Goal: Transaction & Acquisition: Purchase product/service

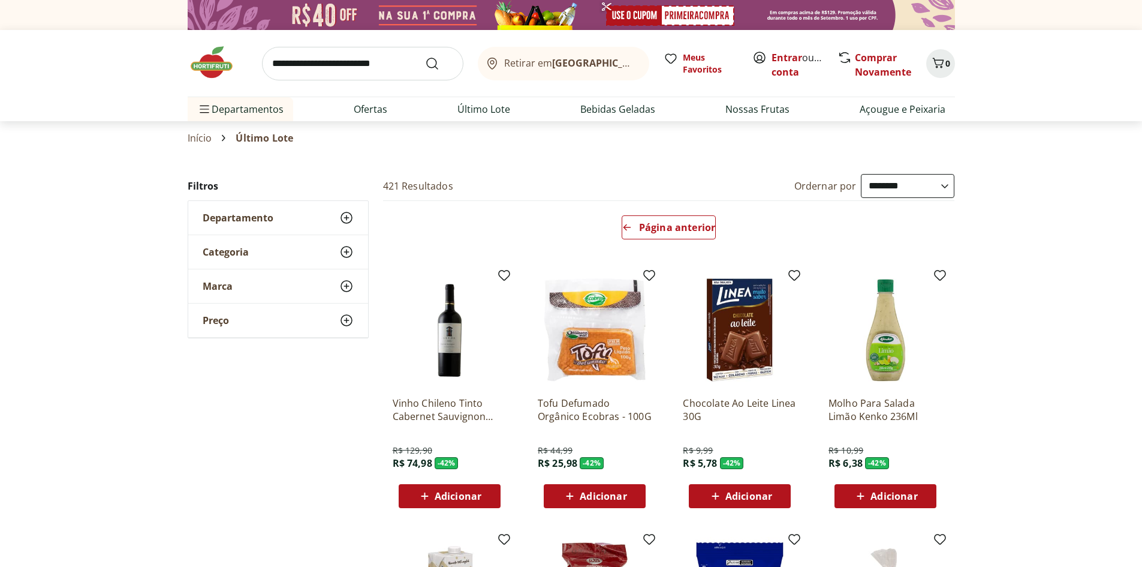
select select "**********"
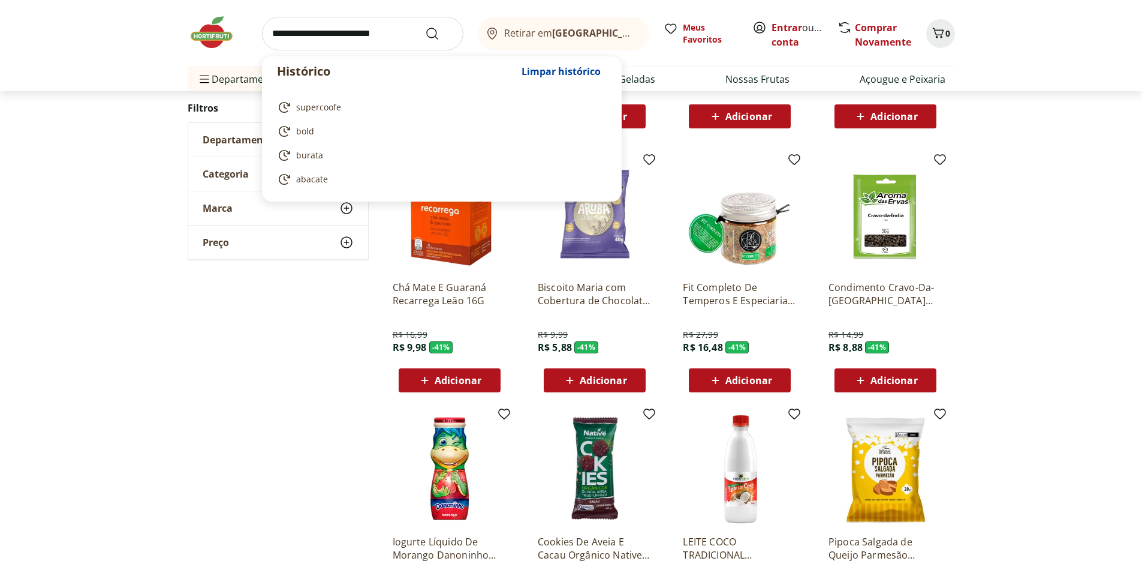
click at [356, 37] on input "search" at bounding box center [362, 34] width 201 height 34
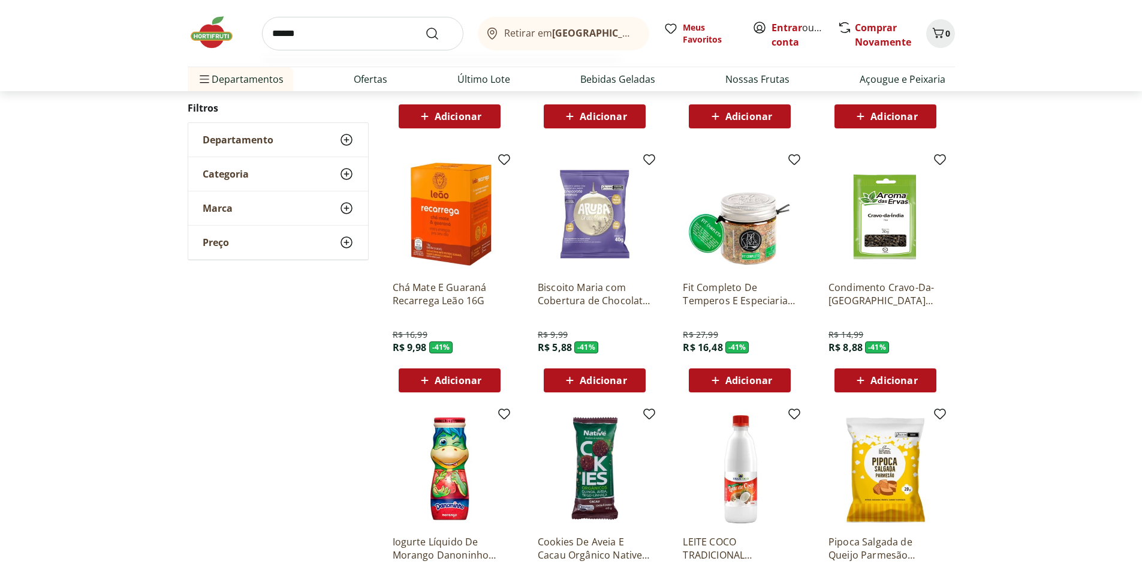
type input "******"
click at [425, 26] on button "Submit Search" at bounding box center [439, 33] width 29 height 14
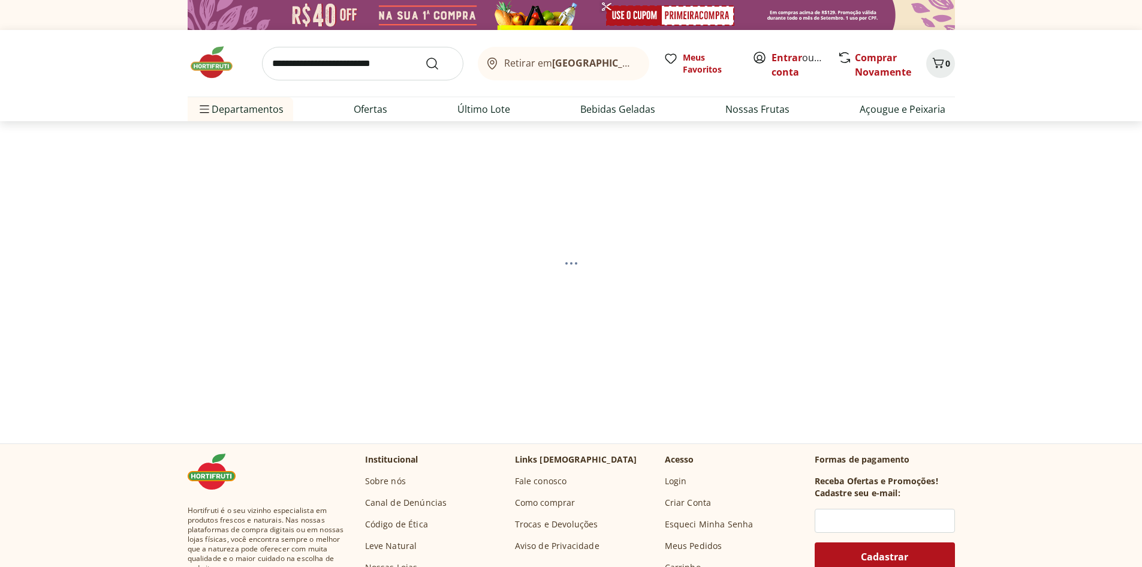
select select "**********"
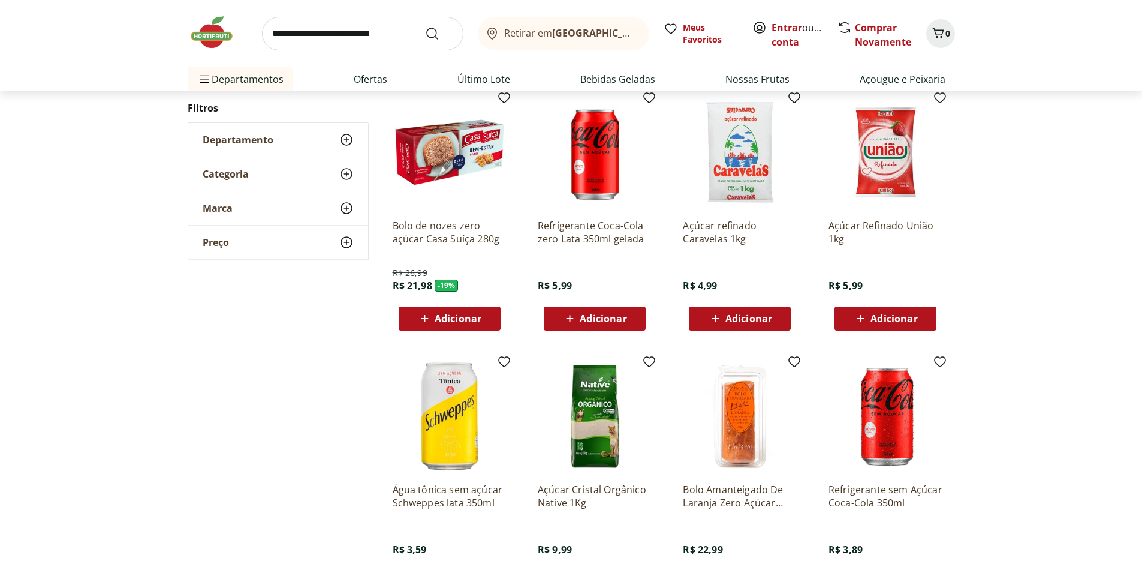
scroll to position [81, 0]
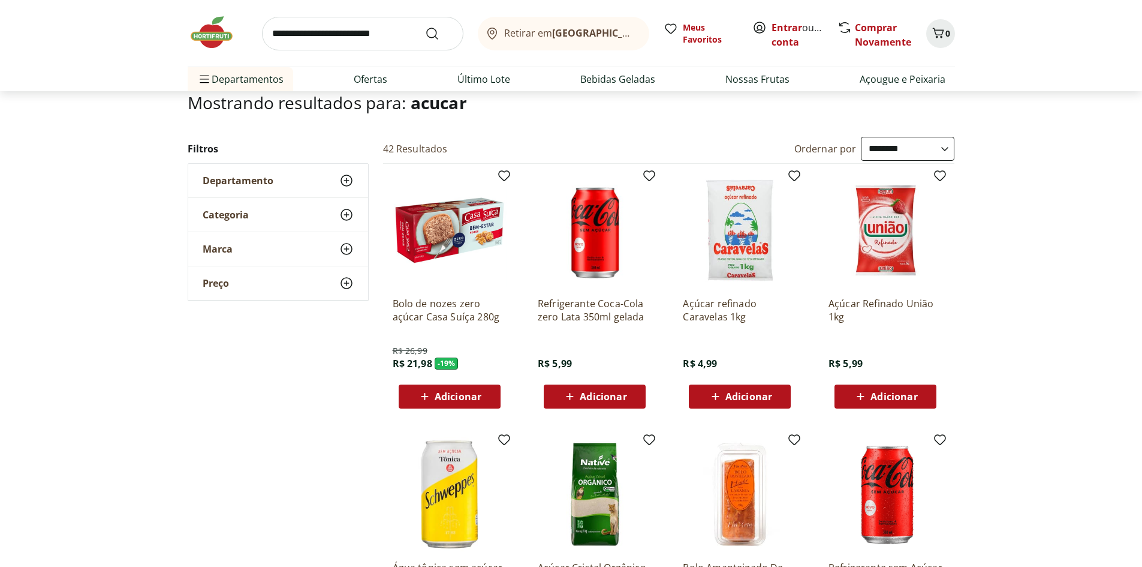
click at [863, 391] on icon at bounding box center [860, 396] width 15 height 14
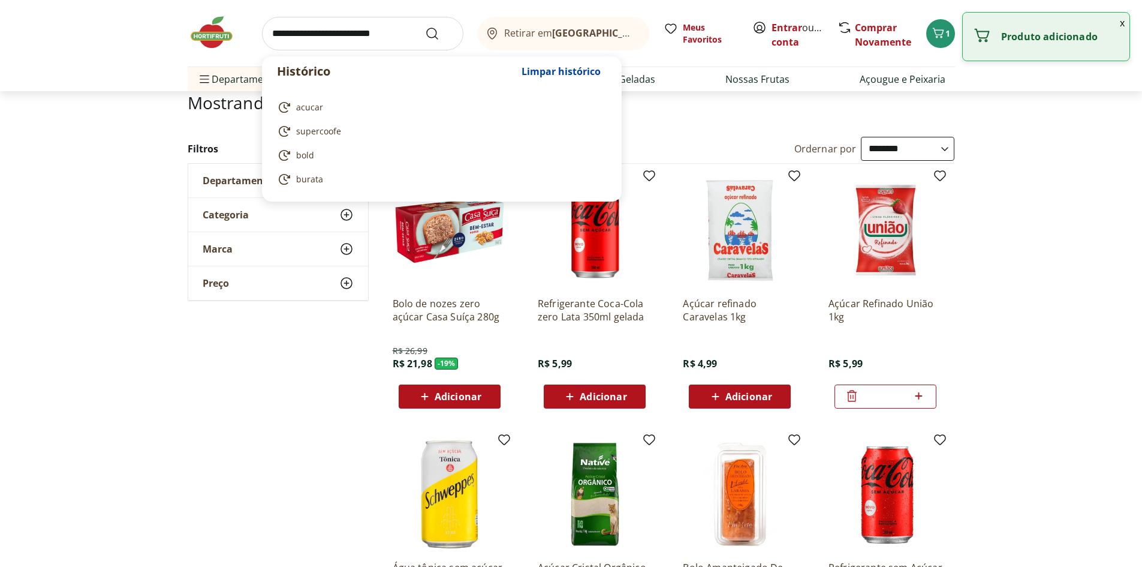
click at [348, 36] on input "search" at bounding box center [362, 34] width 201 height 34
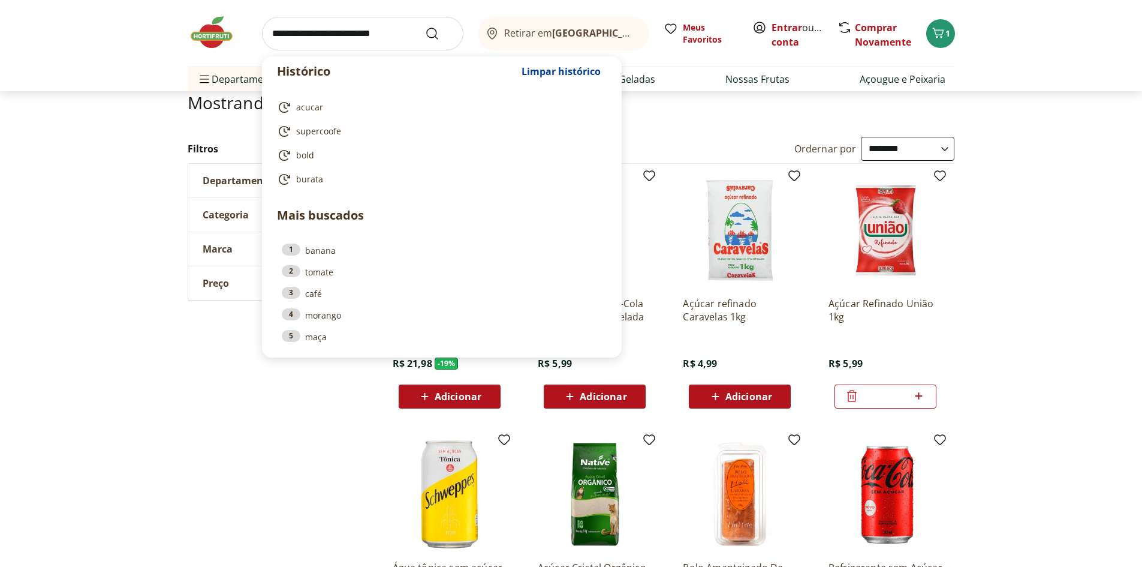
click at [341, 35] on input "search" at bounding box center [362, 34] width 201 height 34
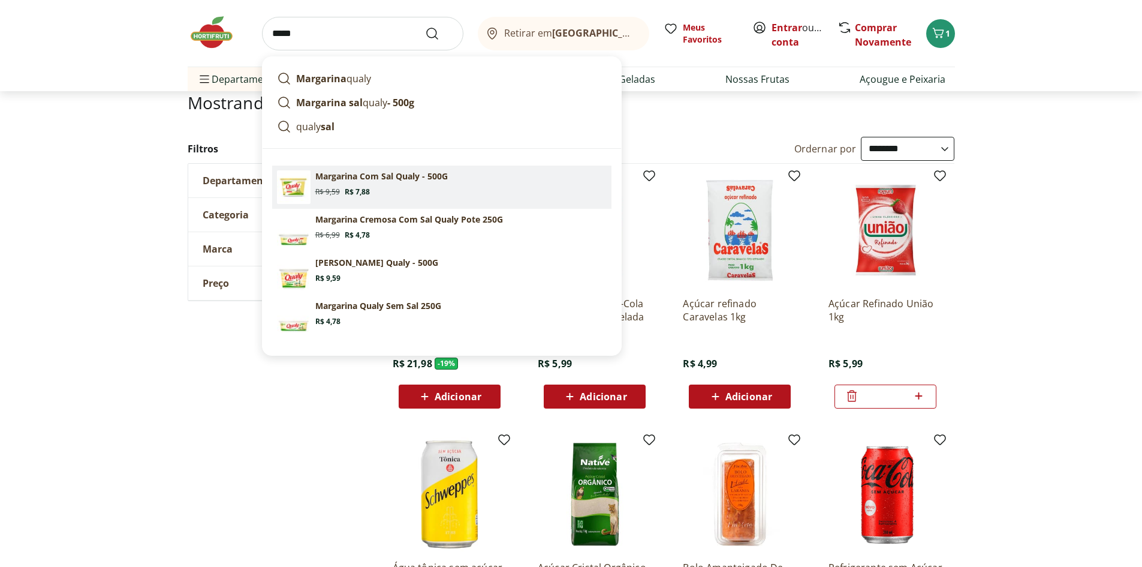
click at [324, 178] on p "Margarina Com Sal Qualy - 500G" at bounding box center [381, 176] width 132 height 12
type input "**********"
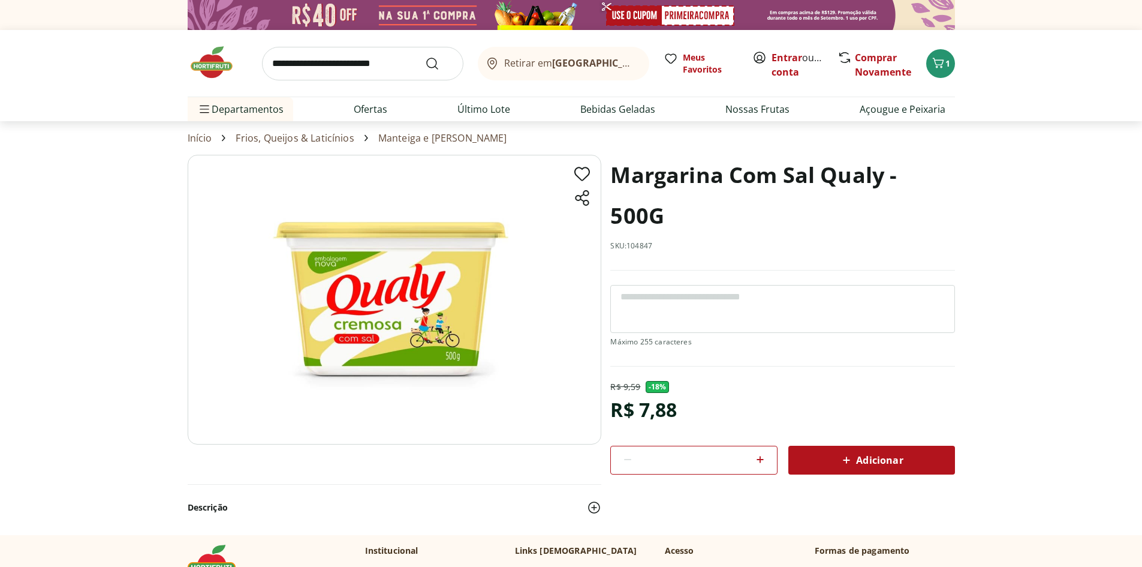
click at [850, 464] on icon at bounding box center [846, 460] width 14 height 14
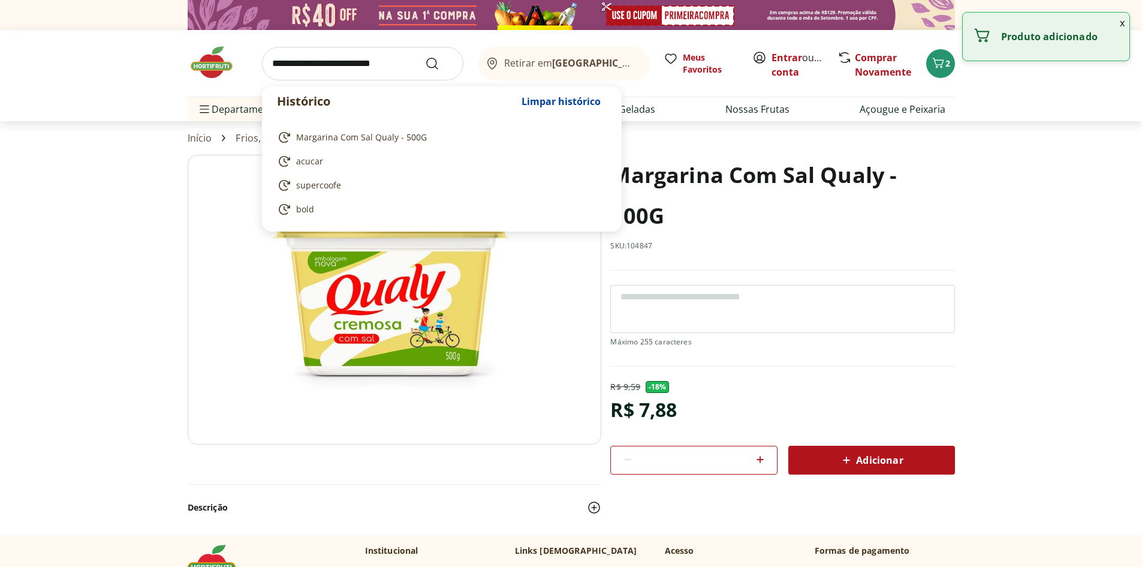
click at [341, 58] on input "search" at bounding box center [362, 64] width 201 height 34
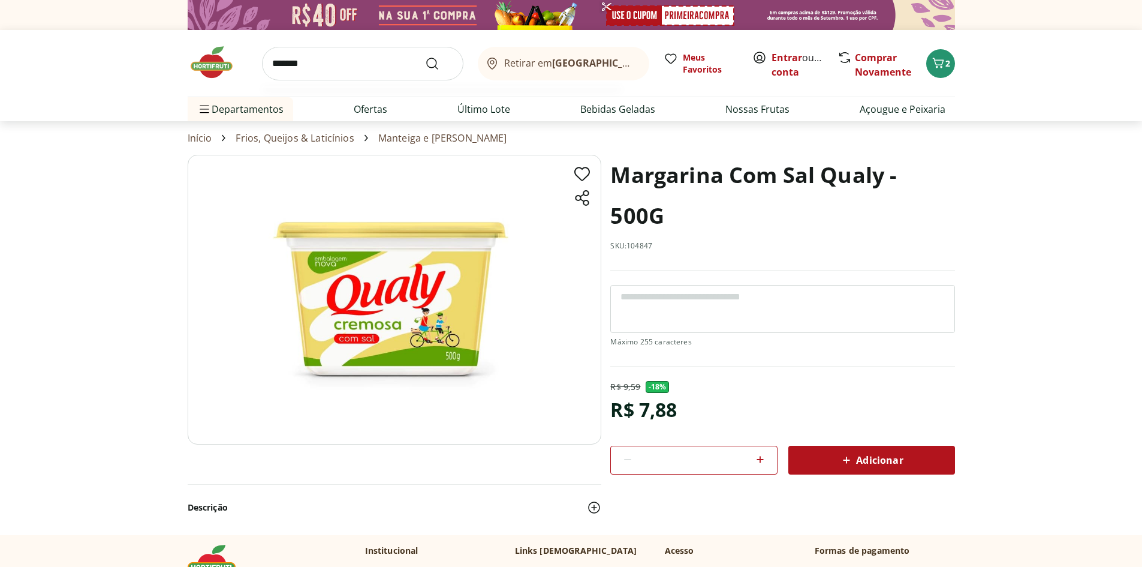
type input "*******"
click at [425, 56] on button "Submit Search" at bounding box center [439, 63] width 29 height 14
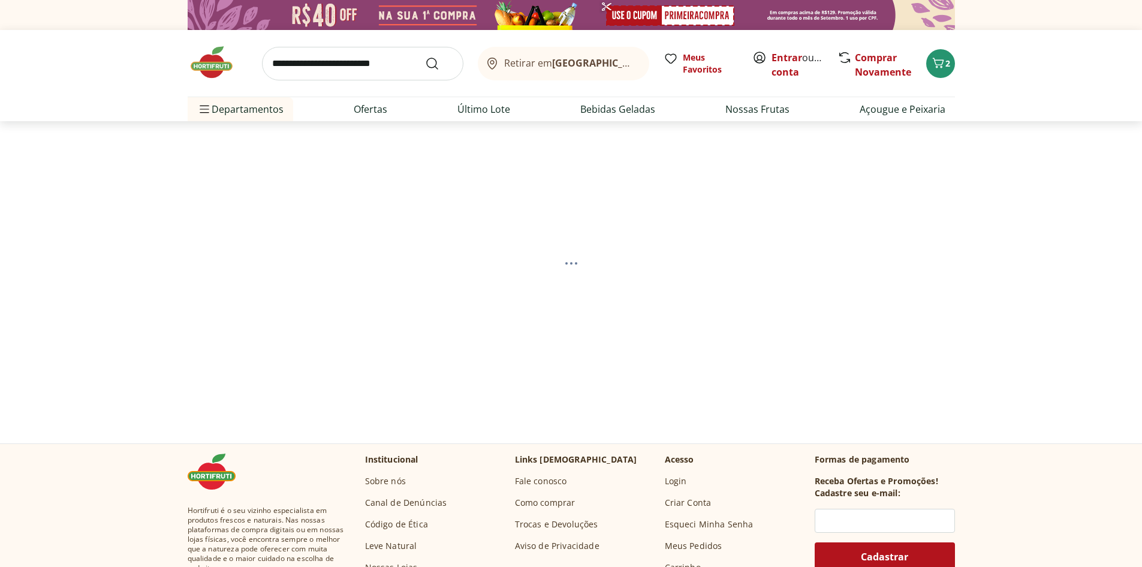
select select "**********"
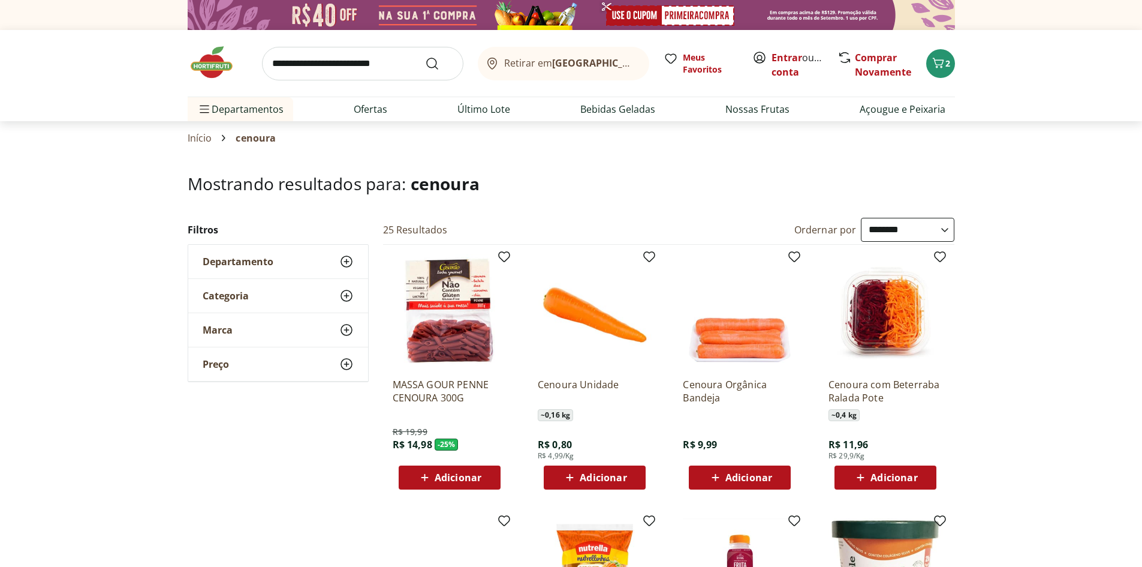
click at [579, 477] on span "Adicionar" at bounding box center [594, 477] width 64 height 14
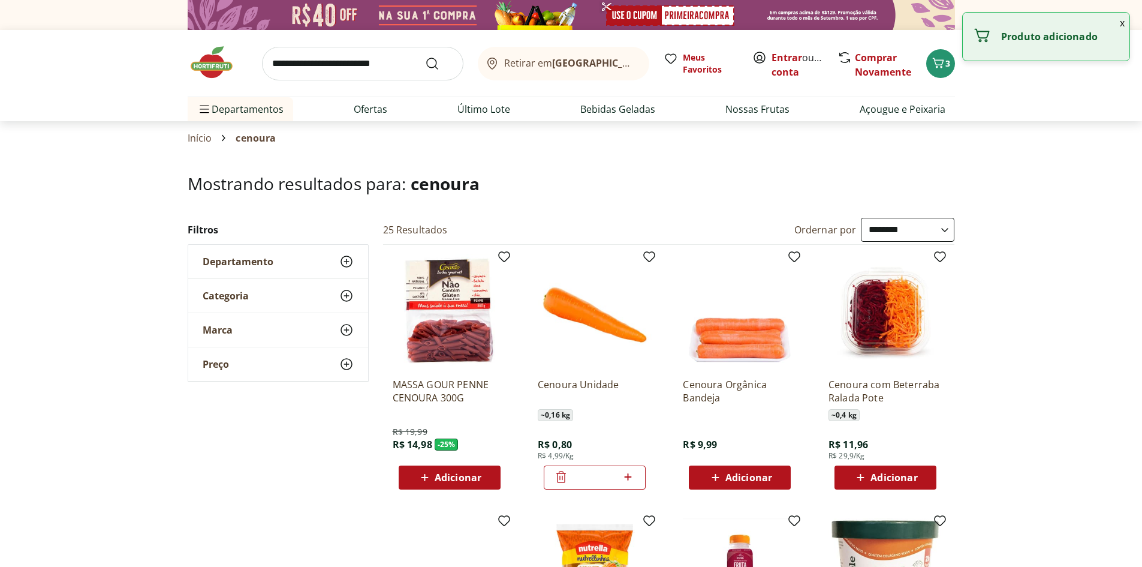
click at [626, 477] on icon at bounding box center [627, 476] width 15 height 14
type input "*"
click at [336, 64] on input "search" at bounding box center [362, 64] width 201 height 34
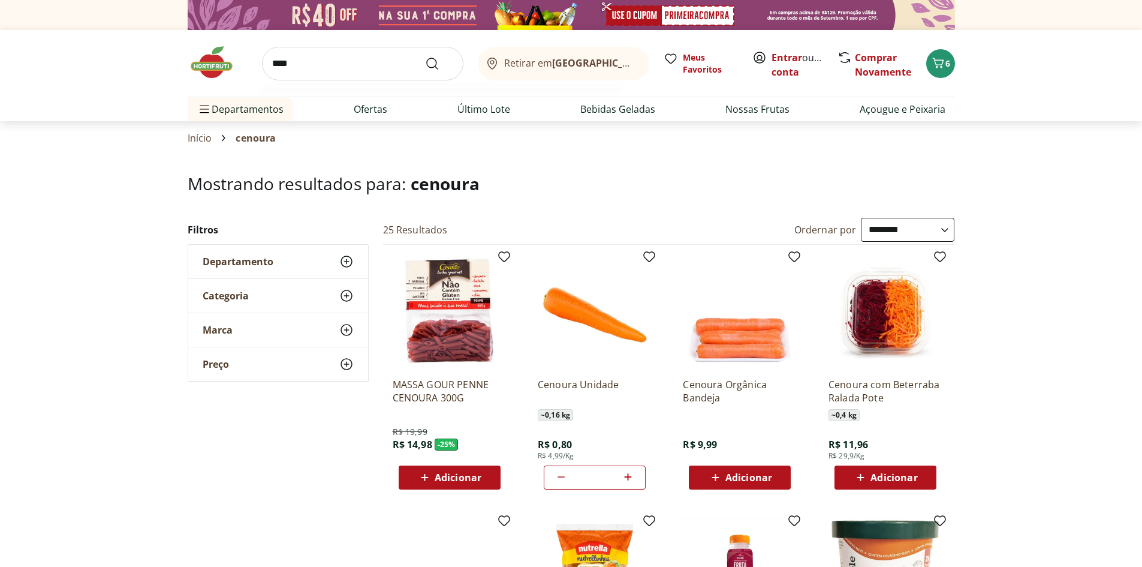
type input "****"
click at [425, 56] on button "Submit Search" at bounding box center [439, 63] width 29 height 14
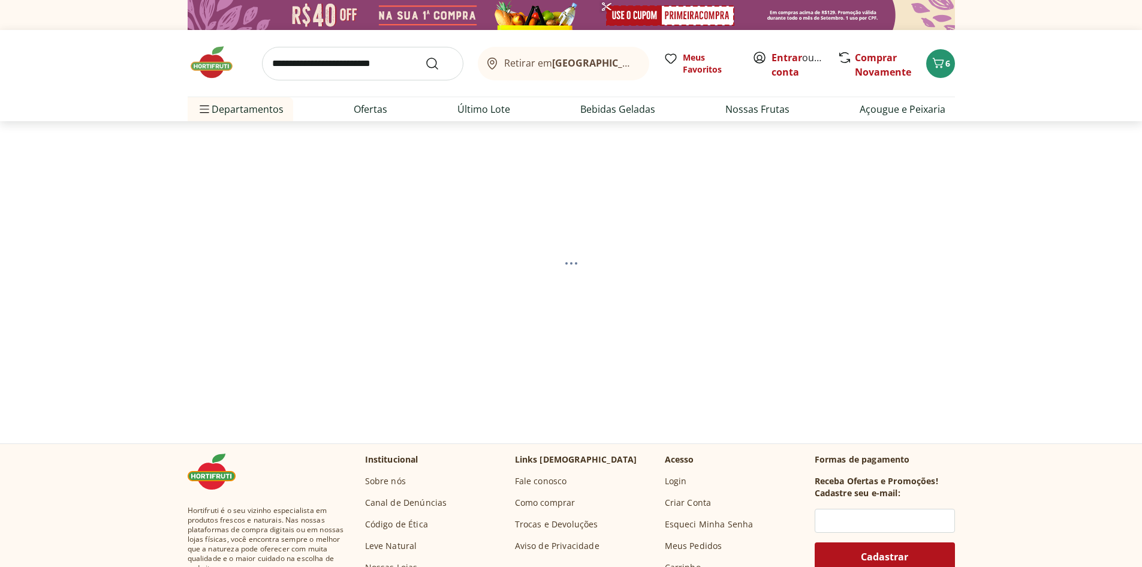
select select "**********"
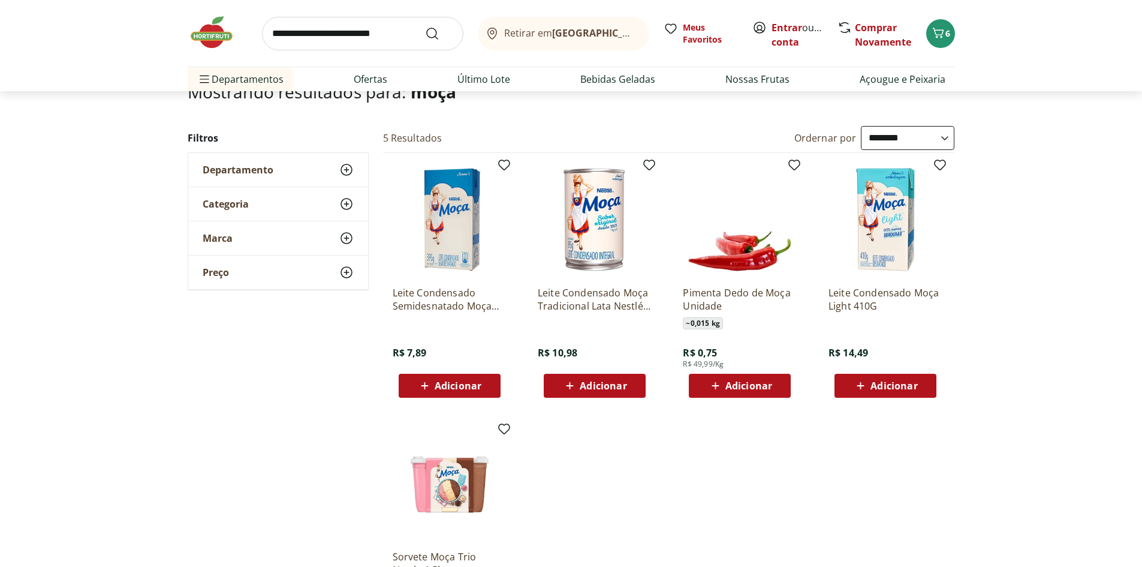
scroll to position [90, 0]
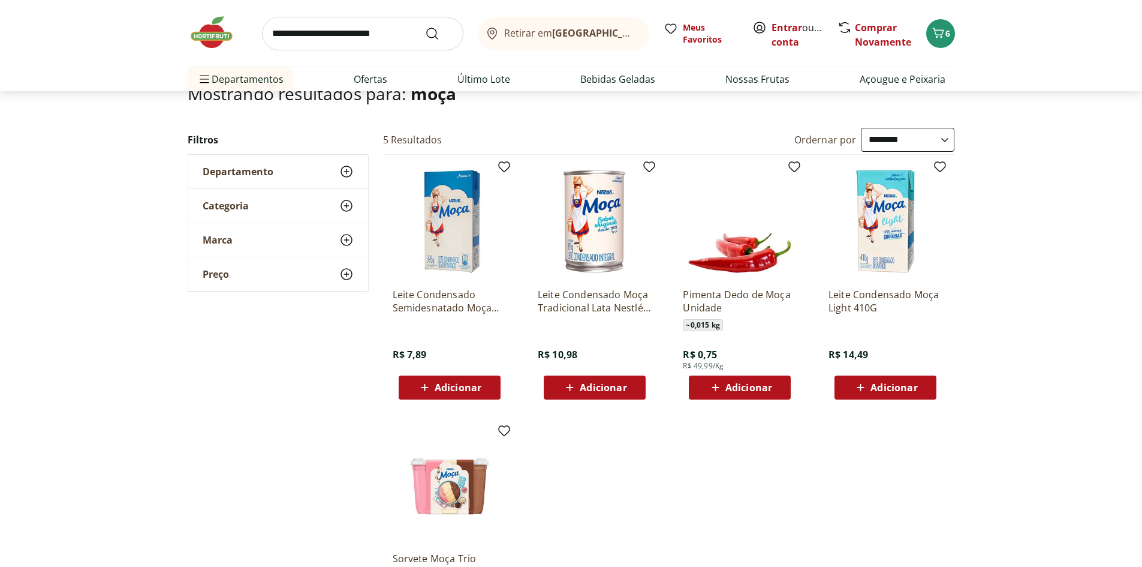
click at [423, 381] on icon at bounding box center [424, 387] width 15 height 14
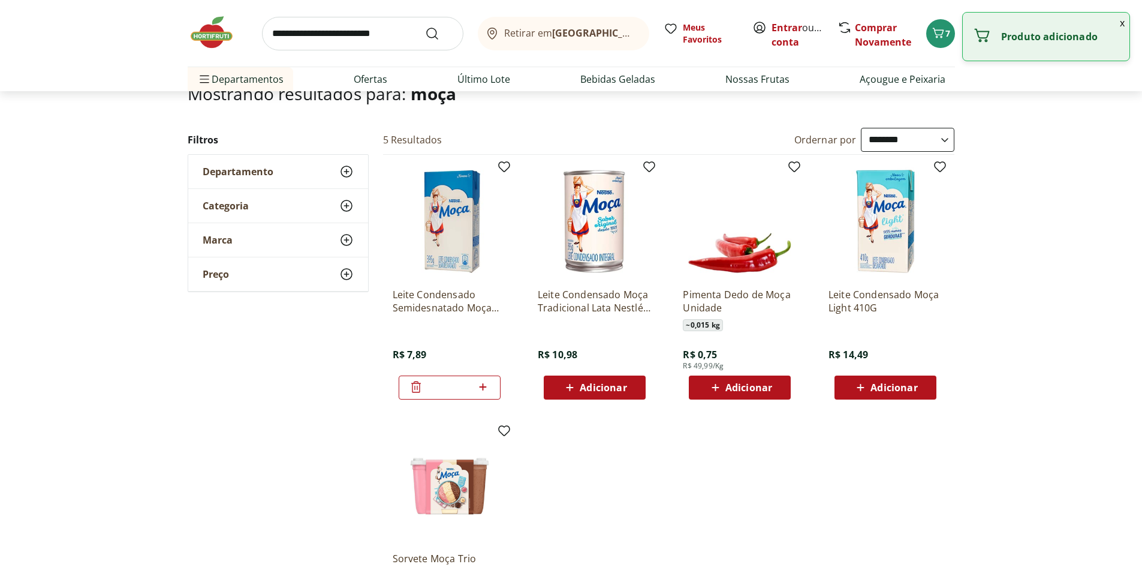
click at [423, 381] on input "*" at bounding box center [449, 387] width 53 height 13
click at [483, 393] on icon at bounding box center [482, 386] width 15 height 14
type input "*"
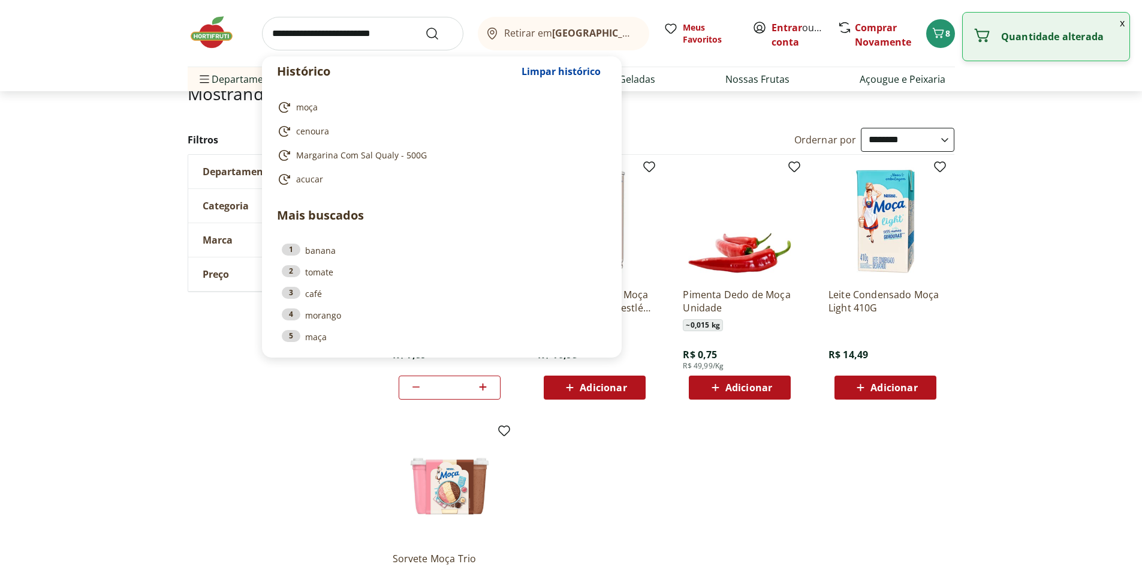
click at [277, 32] on input "search" at bounding box center [362, 34] width 201 height 34
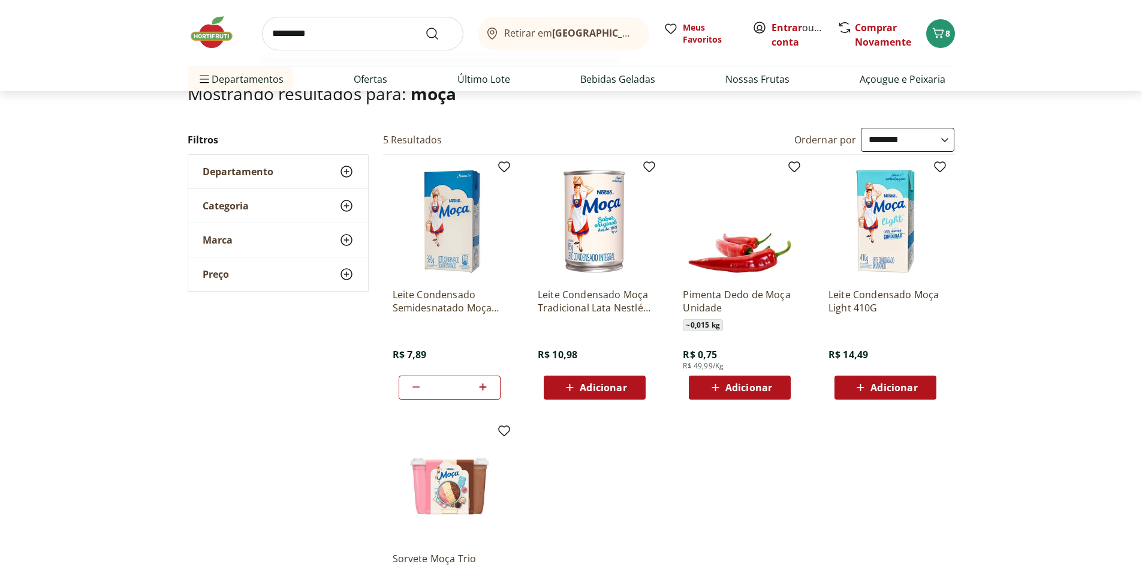
type input "*********"
click at [425, 26] on button "Submit Search" at bounding box center [439, 33] width 29 height 14
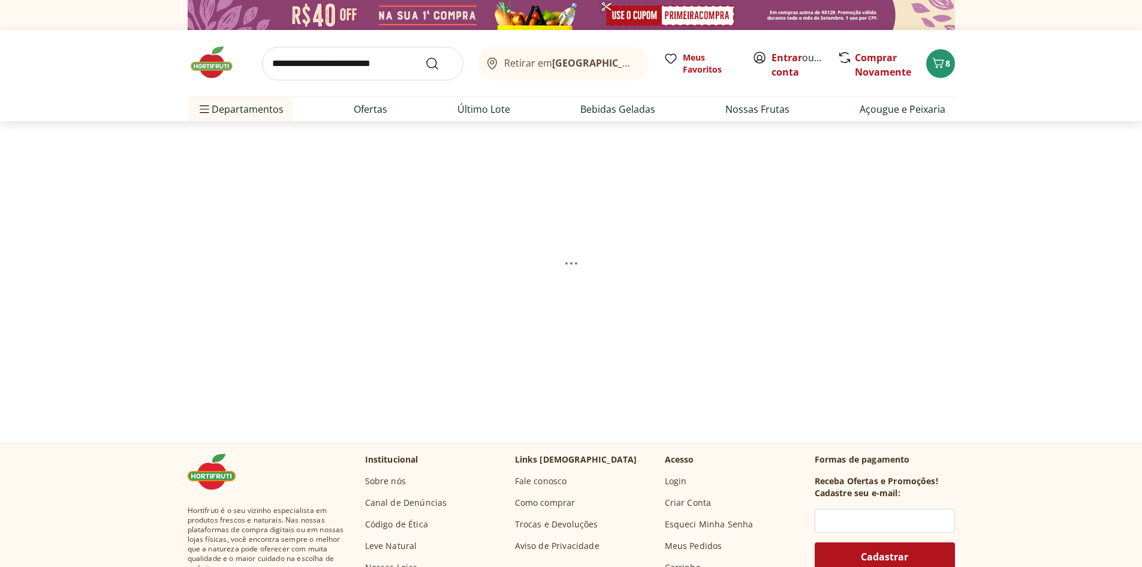
select select "**********"
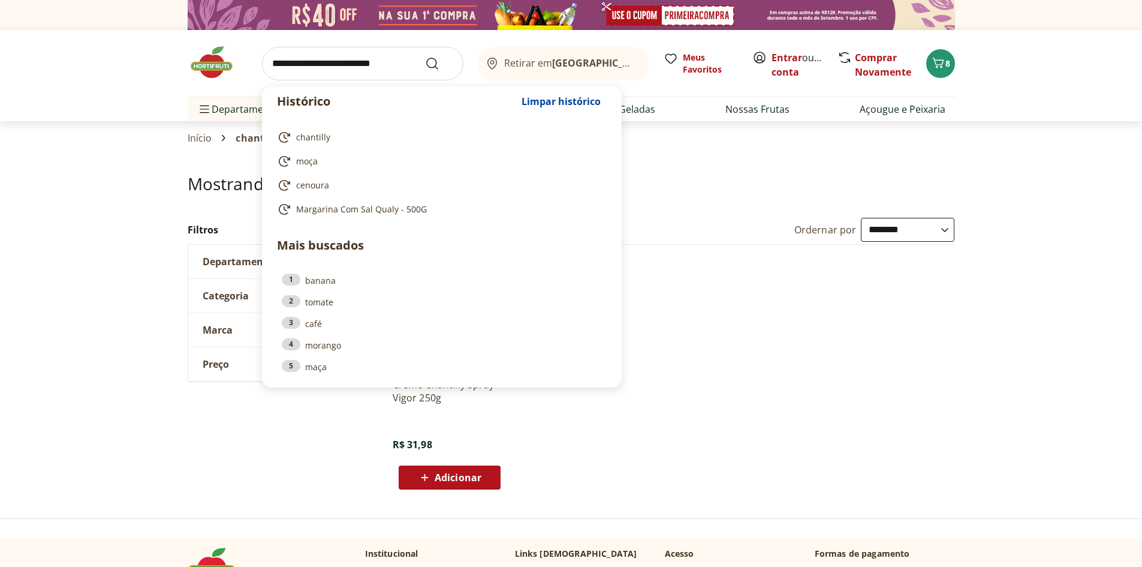
click at [319, 55] on input "search" at bounding box center [362, 64] width 201 height 34
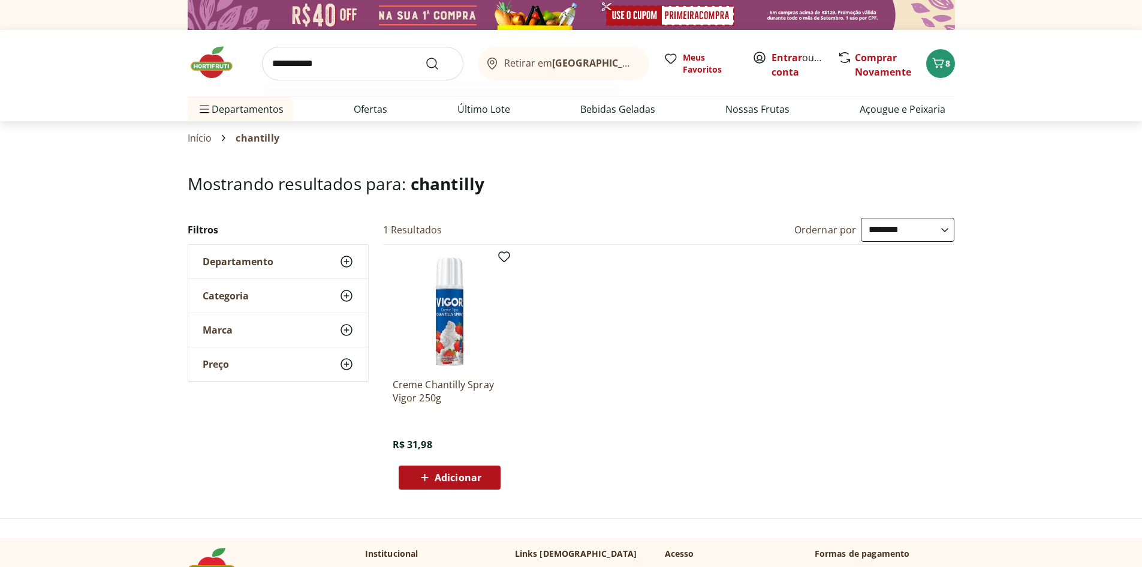
type input "**********"
click at [425, 56] on button "Submit Search" at bounding box center [439, 63] width 29 height 14
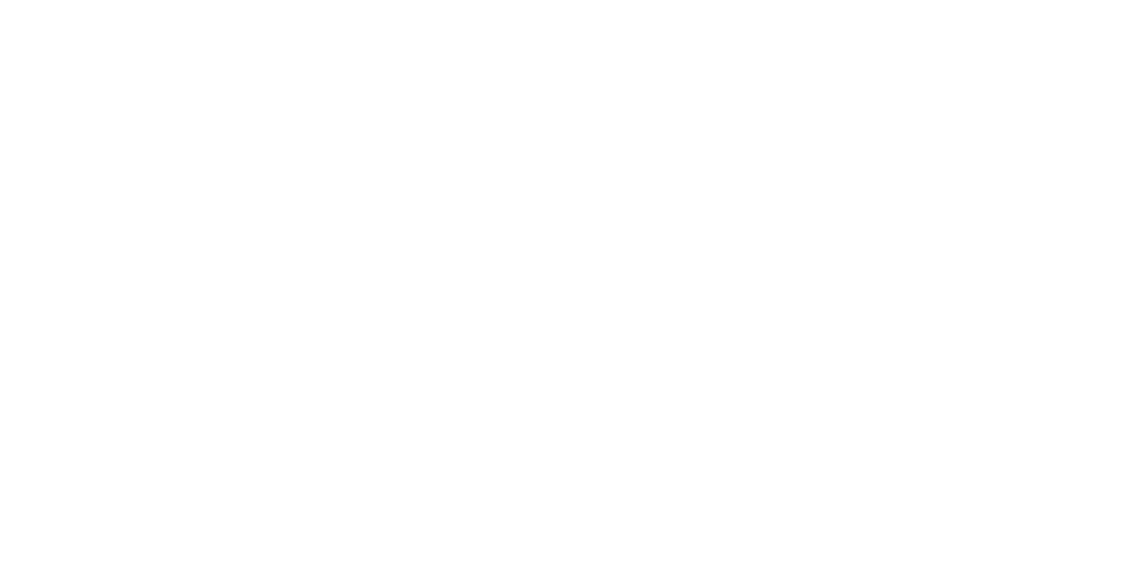
select select "**********"
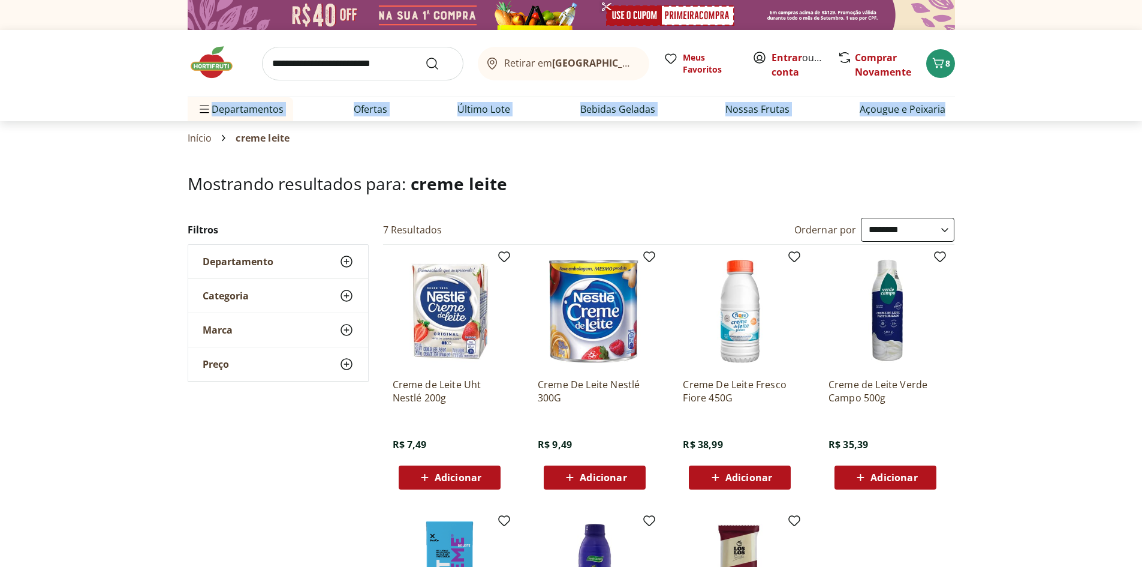
drag, startPoint x: 1141, startPoint y: 85, endPoint x: 1150, endPoint y: 107, distance: 23.9
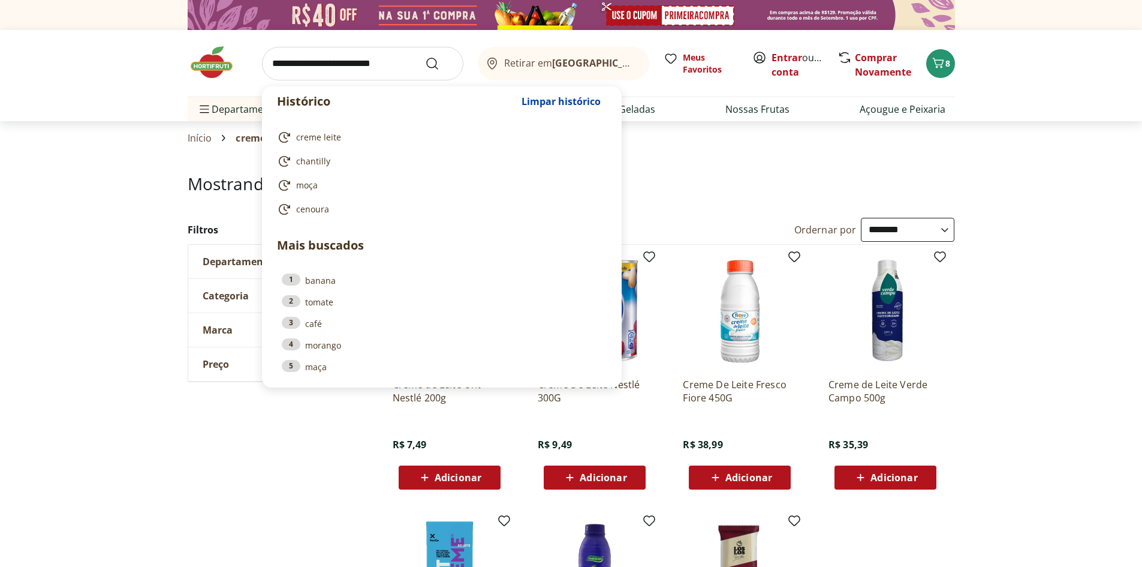
click at [356, 62] on input "search" at bounding box center [362, 64] width 201 height 34
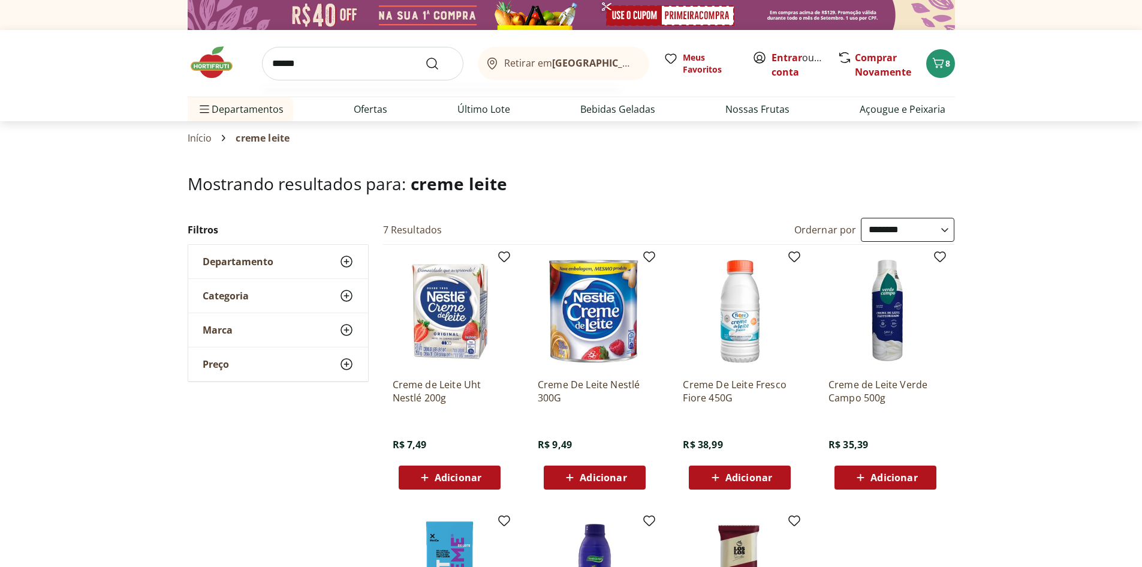
type input "*****"
click at [425, 56] on button "Submit Search" at bounding box center [439, 63] width 29 height 14
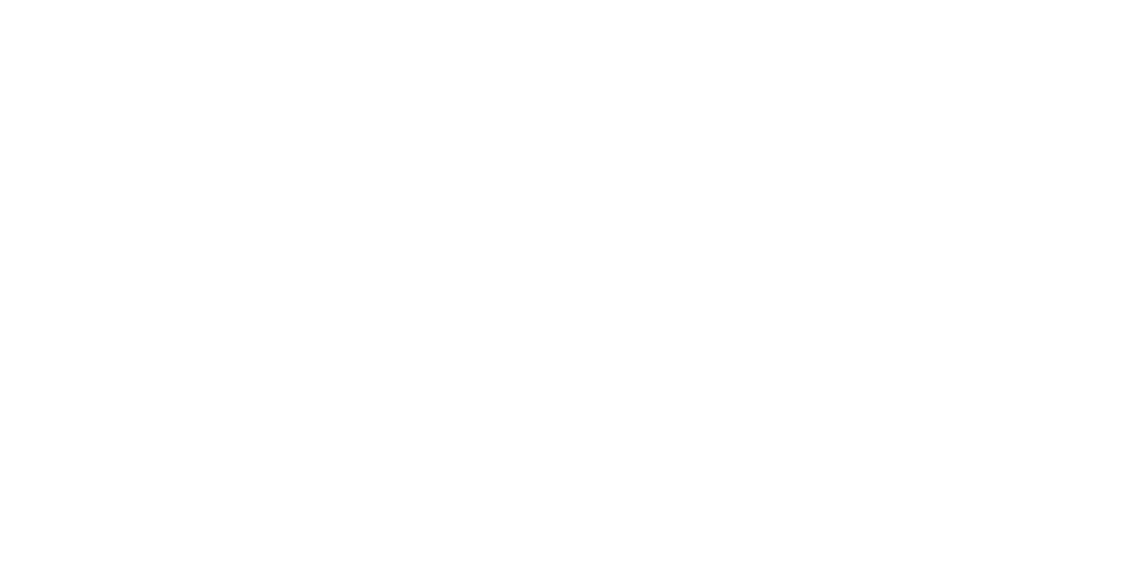
select select "**********"
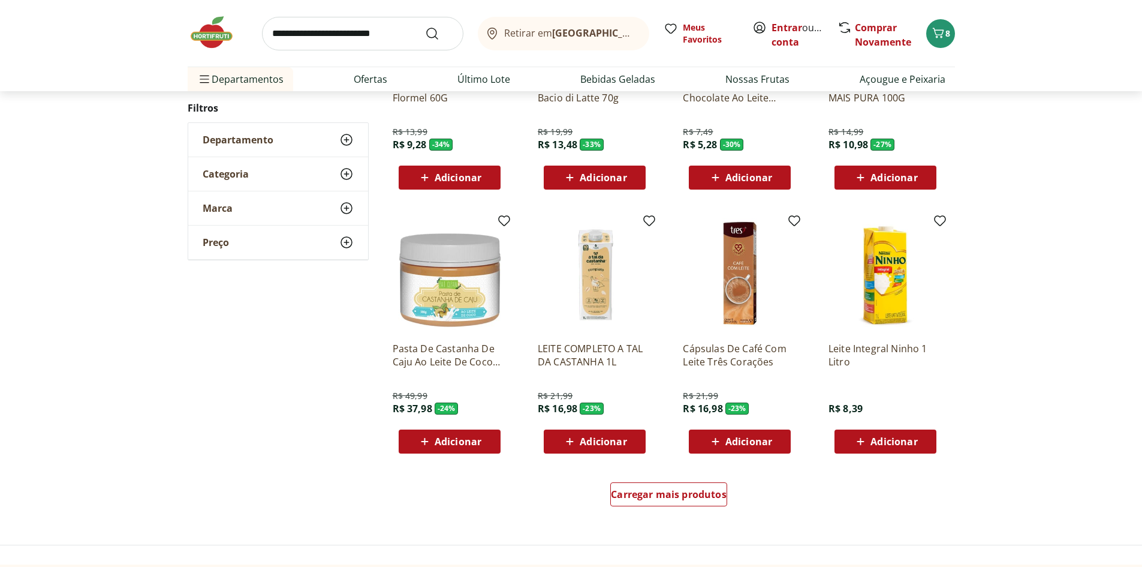
scroll to position [611, 0]
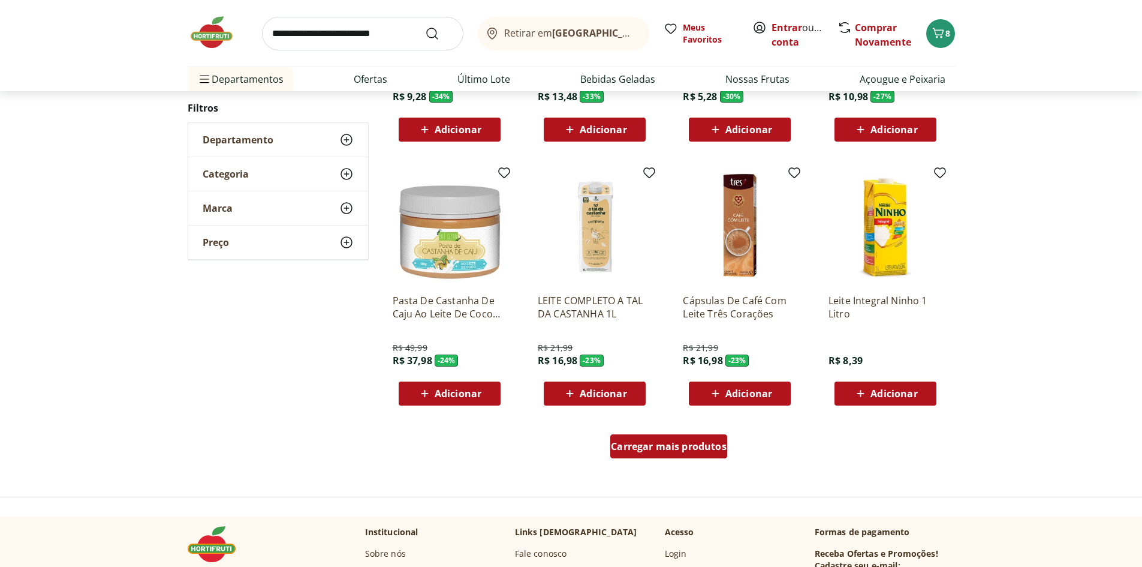
click at [631, 441] on span "Carregar mais produtos" at bounding box center [669, 446] width 116 height 10
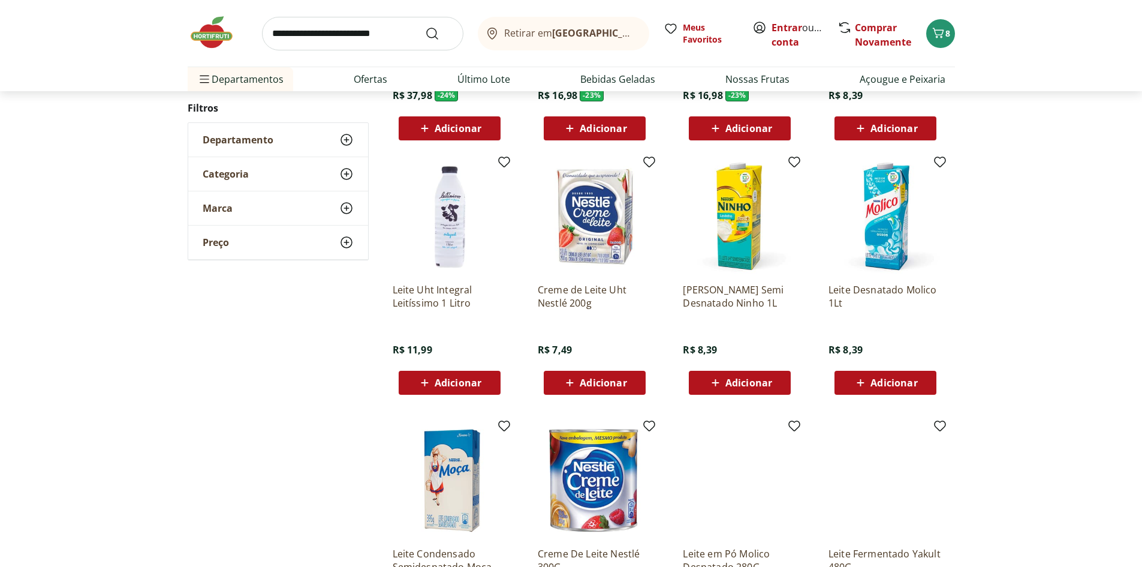
scroll to position [939, 0]
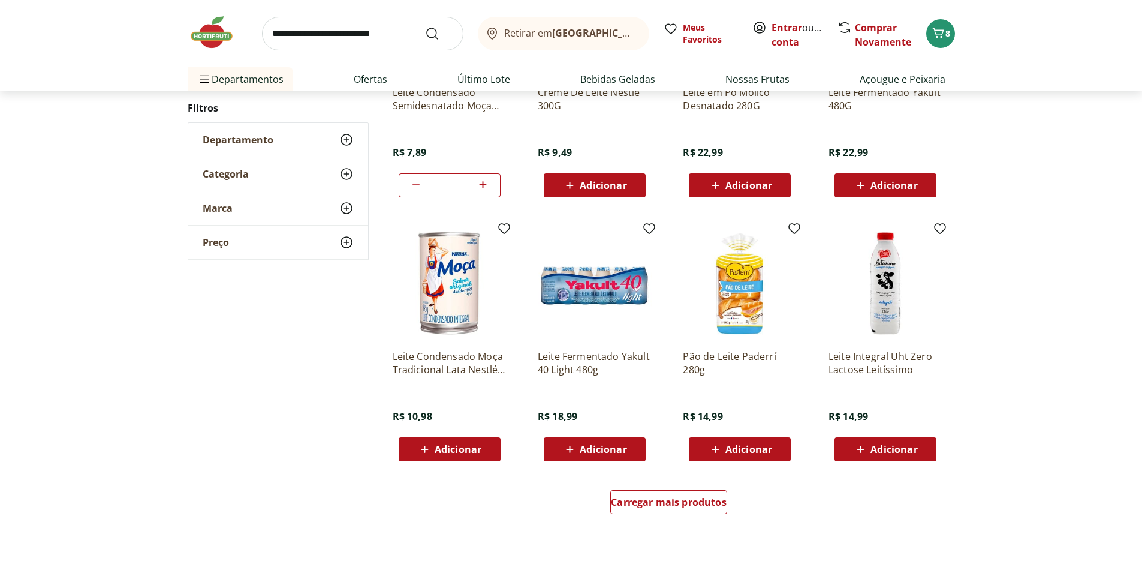
scroll to position [663, 0]
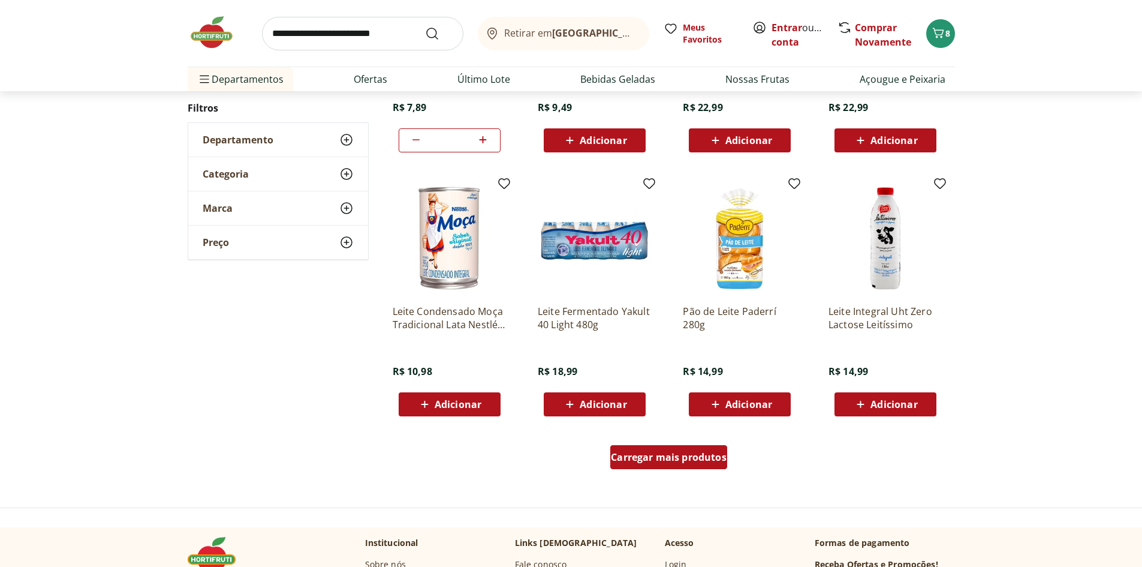
click at [634, 455] on span "Carregar mais produtos" at bounding box center [669, 457] width 116 height 10
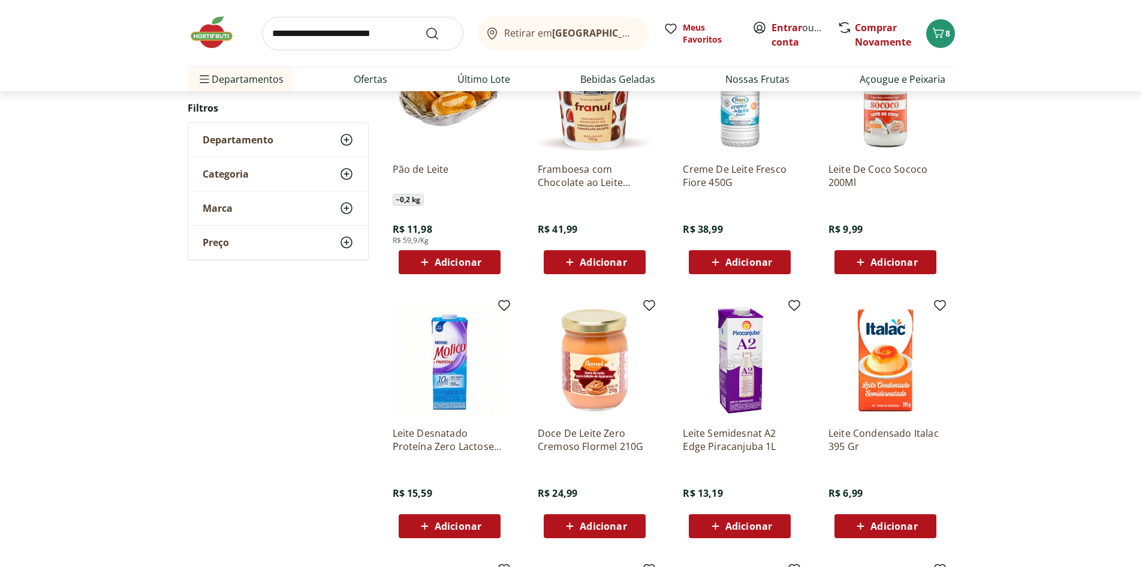
scroll to position [1065, 0]
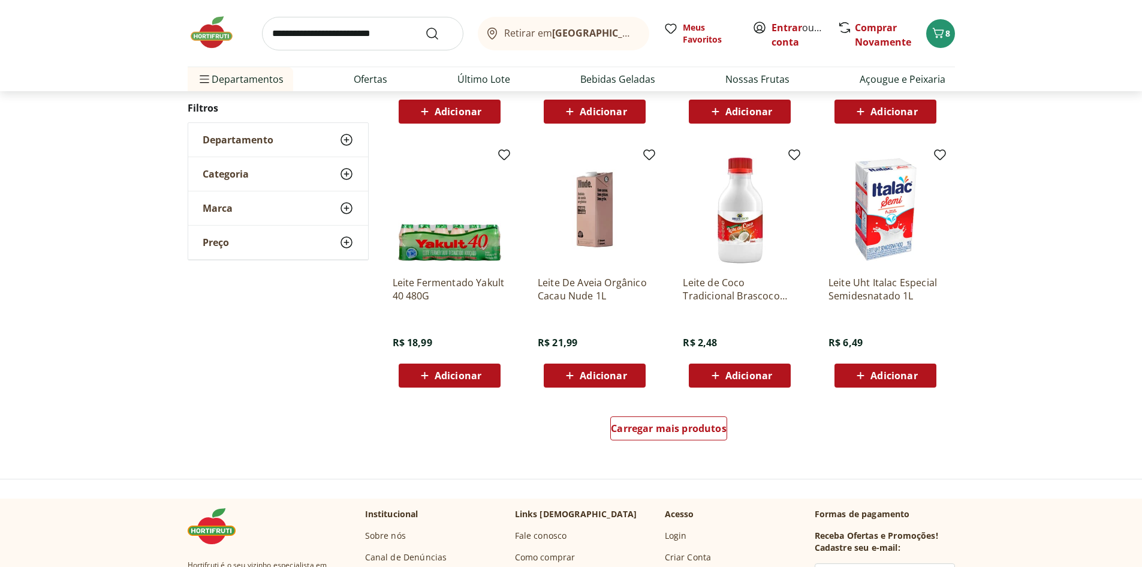
scroll to position [694, 0]
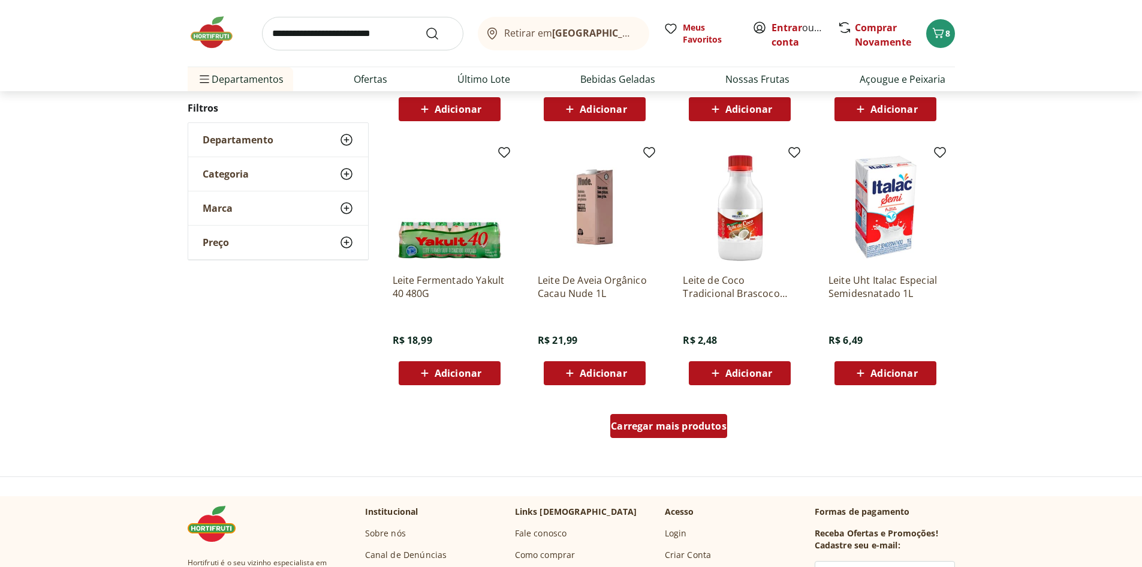
click at [652, 429] on span "Carregar mais produtos" at bounding box center [669, 426] width 116 height 10
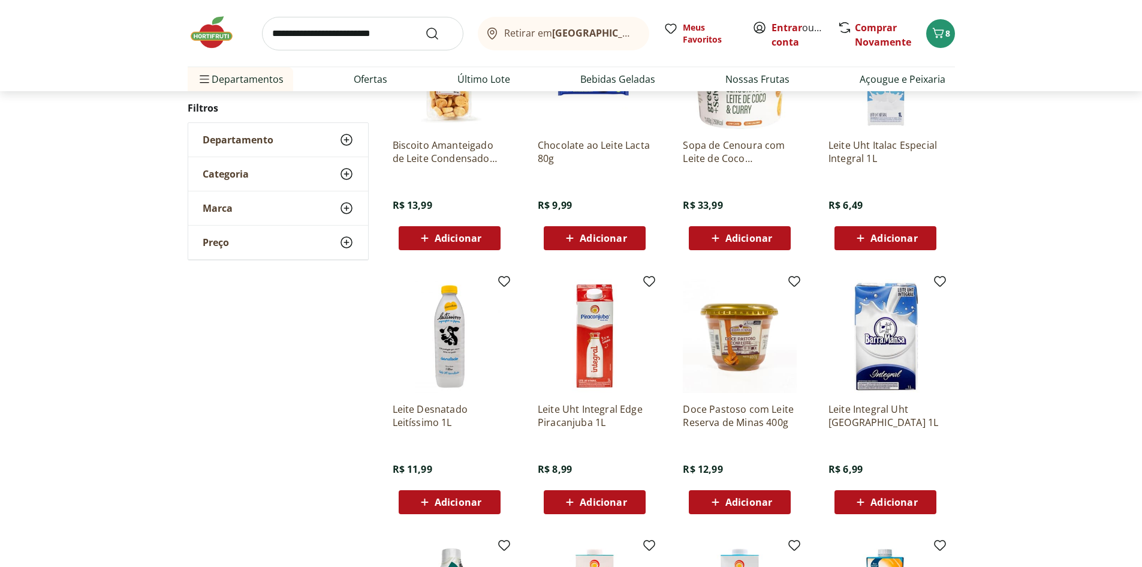
scroll to position [300, 0]
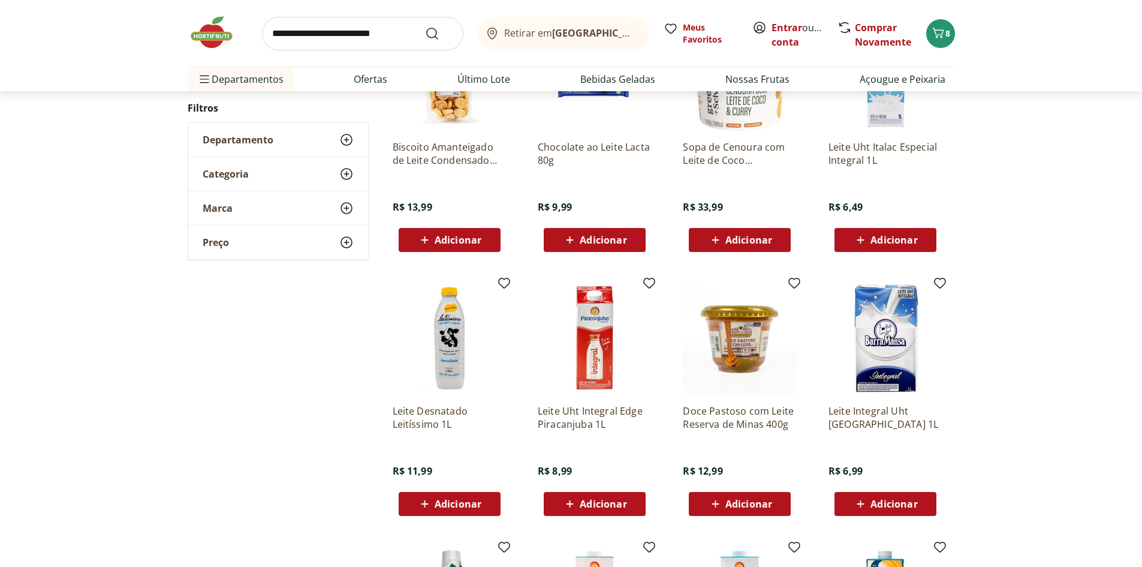
click at [881, 236] on span "Adicionar" at bounding box center [893, 240] width 47 height 10
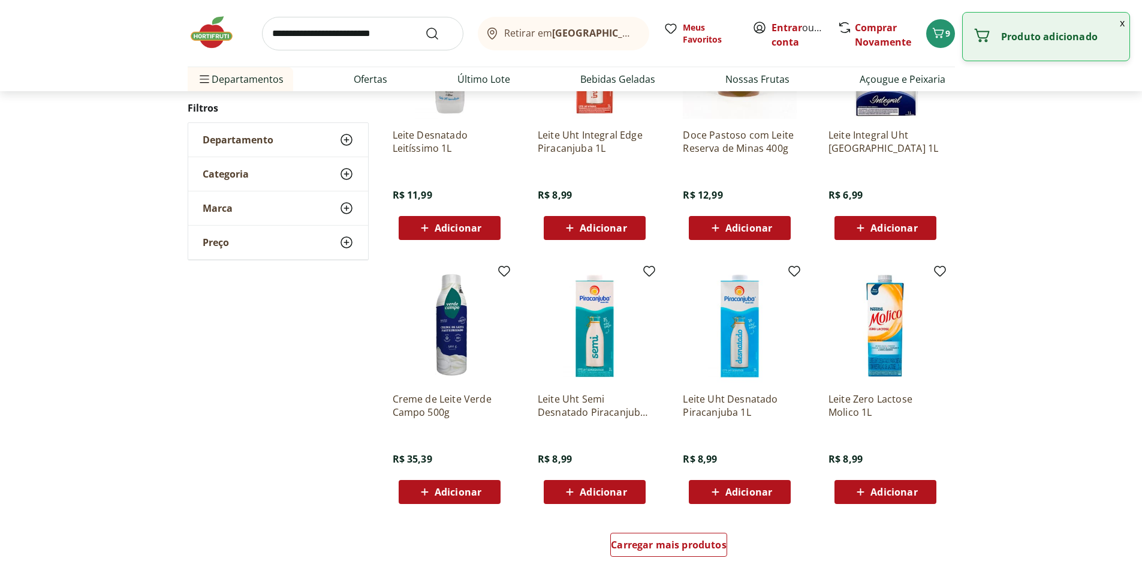
scroll to position [646, 0]
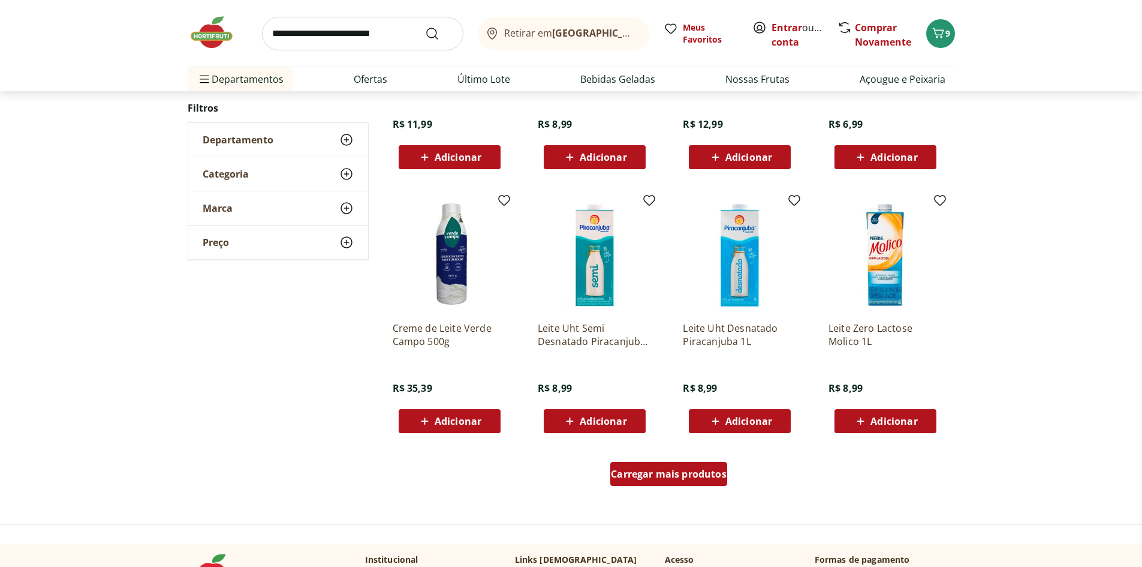
click at [629, 472] on span "Carregar mais produtos" at bounding box center [669, 474] width 116 height 10
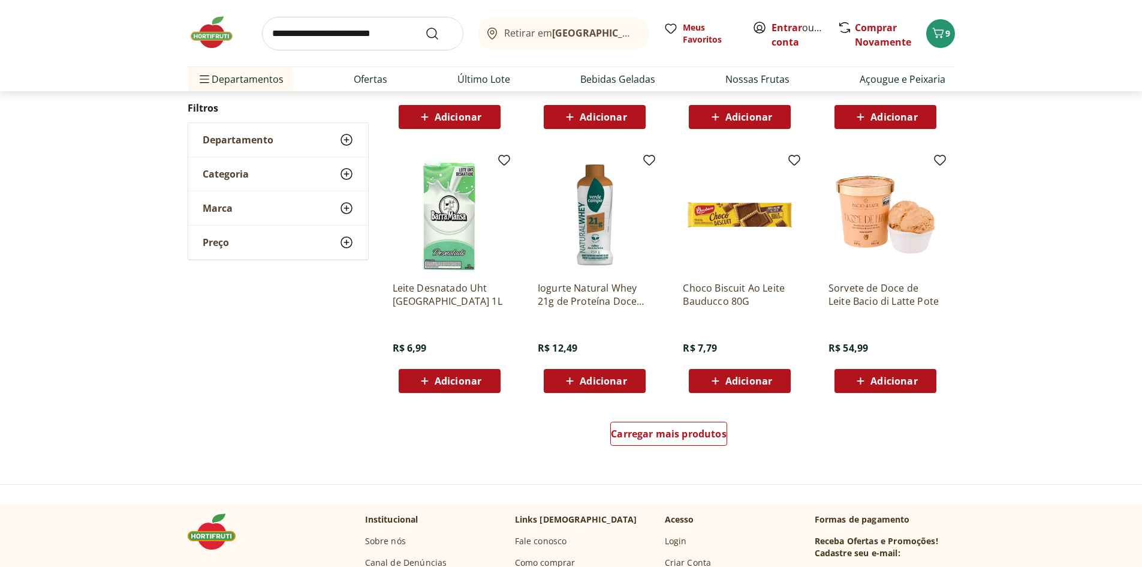
scroll to position [689, 0]
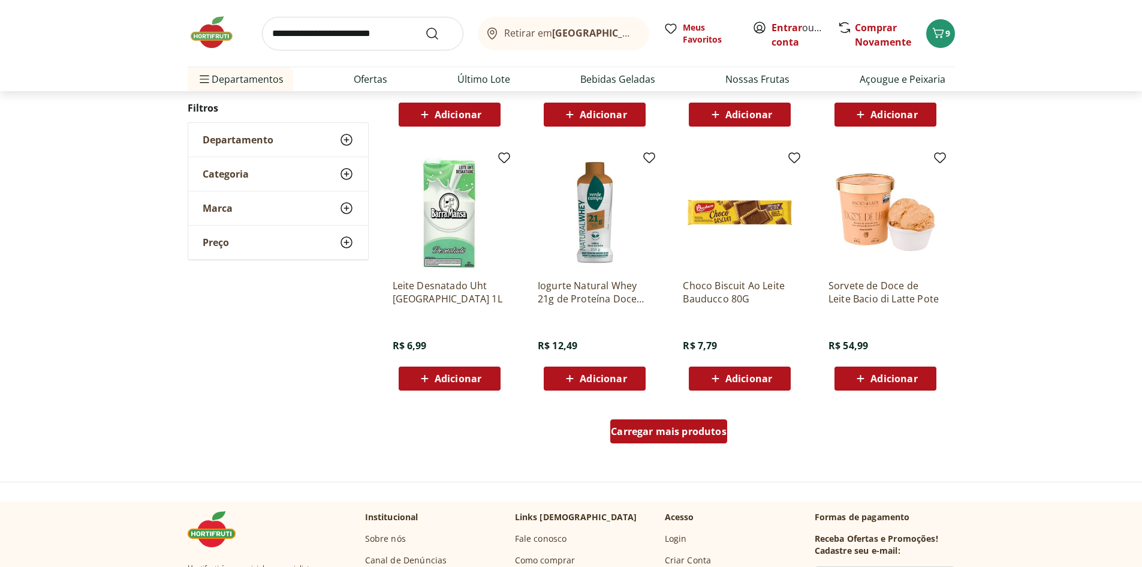
click at [648, 429] on span "Carregar mais produtos" at bounding box center [669, 431] width 116 height 10
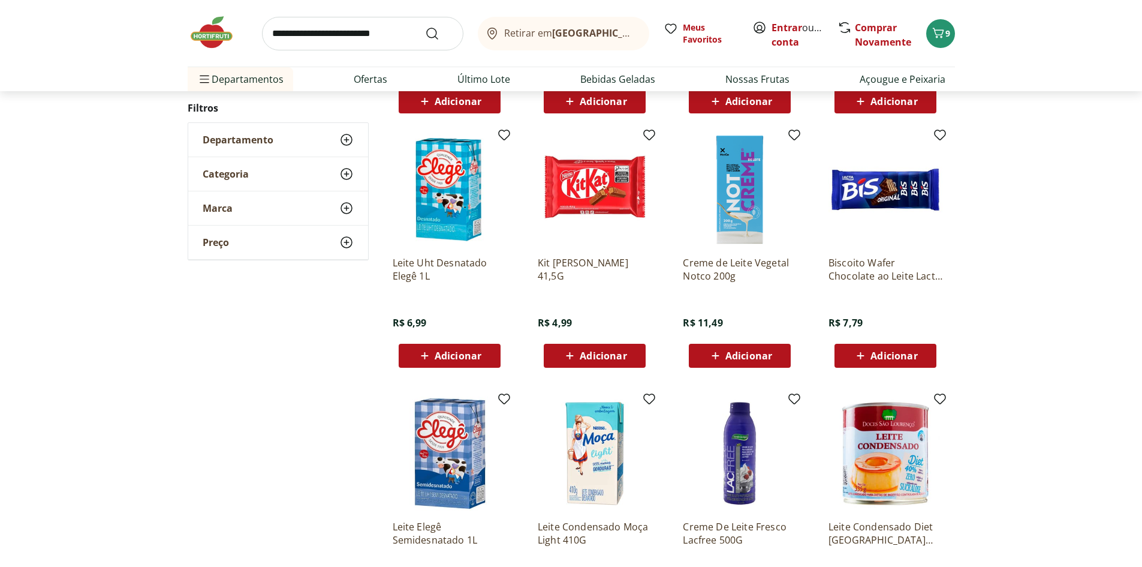
scroll to position [1020, 0]
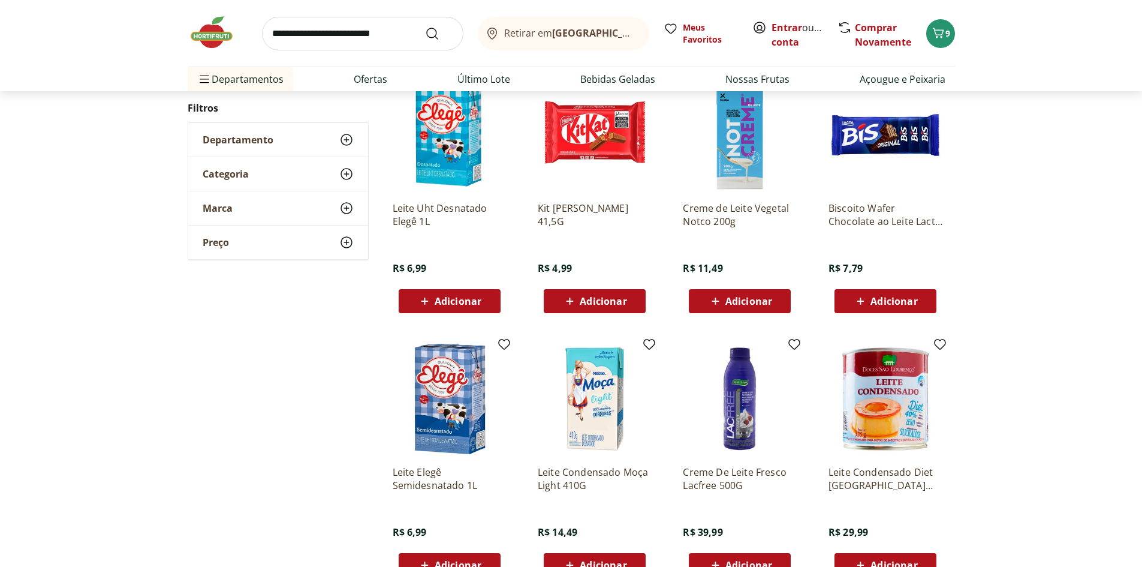
click at [357, 39] on input "search" at bounding box center [362, 34] width 201 height 34
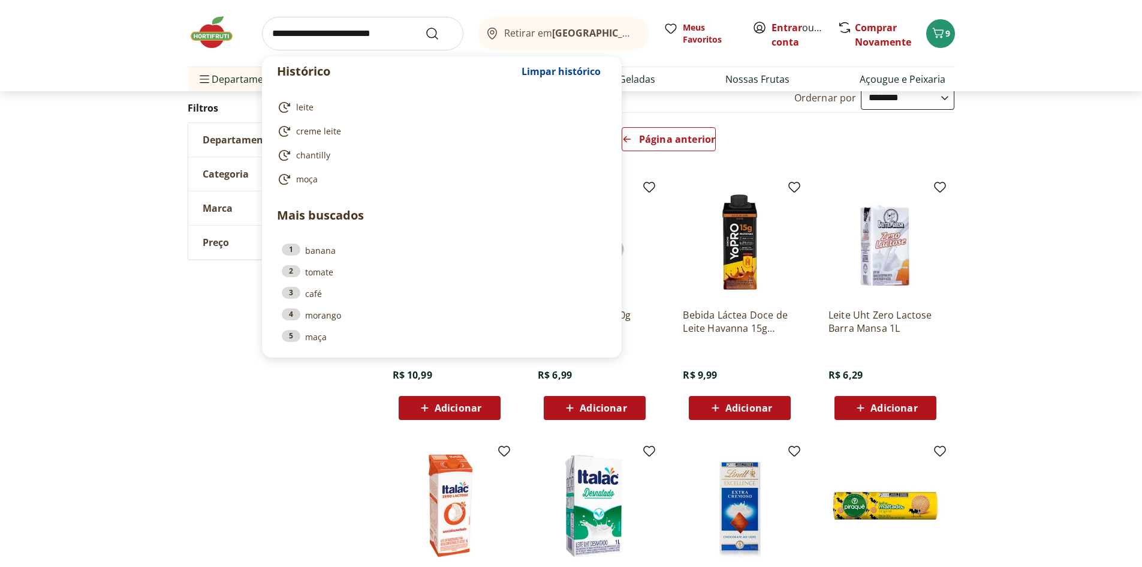
scroll to position [0, 0]
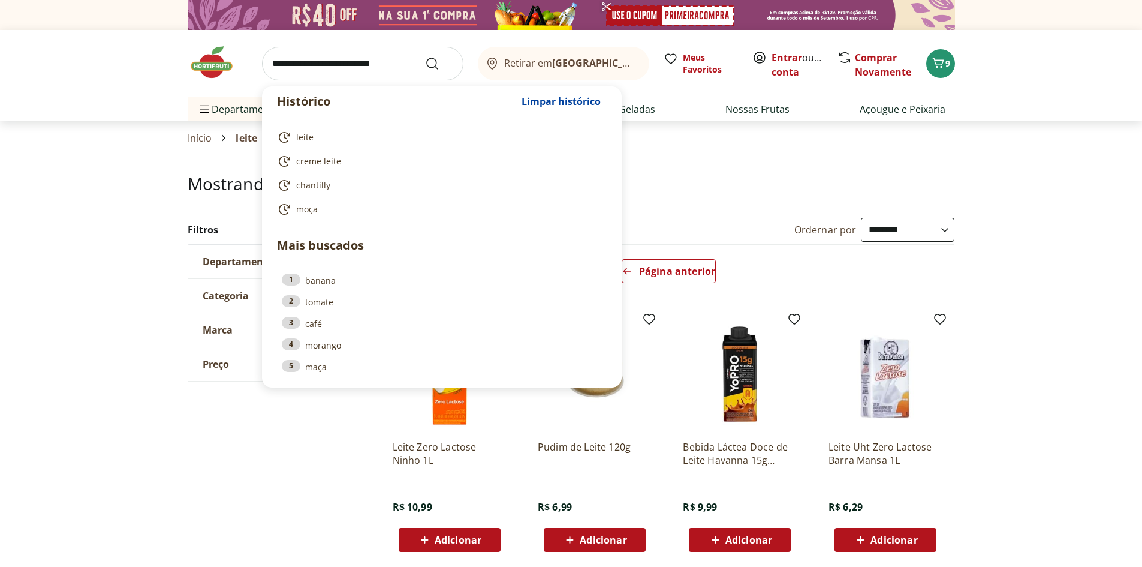
click at [285, 65] on input "search" at bounding box center [362, 64] width 201 height 34
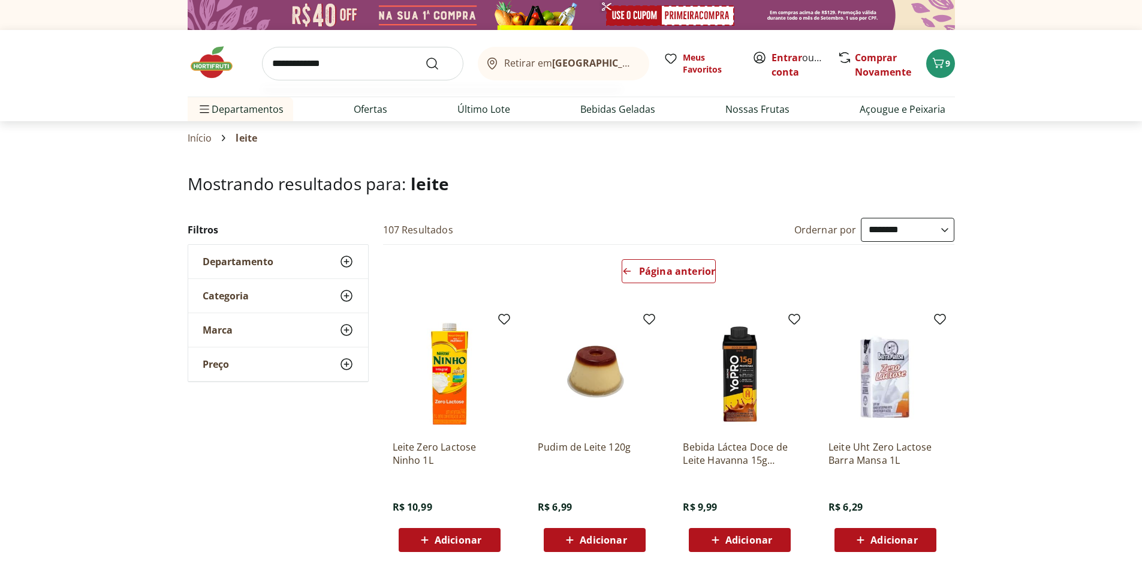
type input "**********"
click at [425, 56] on button "Submit Search" at bounding box center [439, 63] width 29 height 14
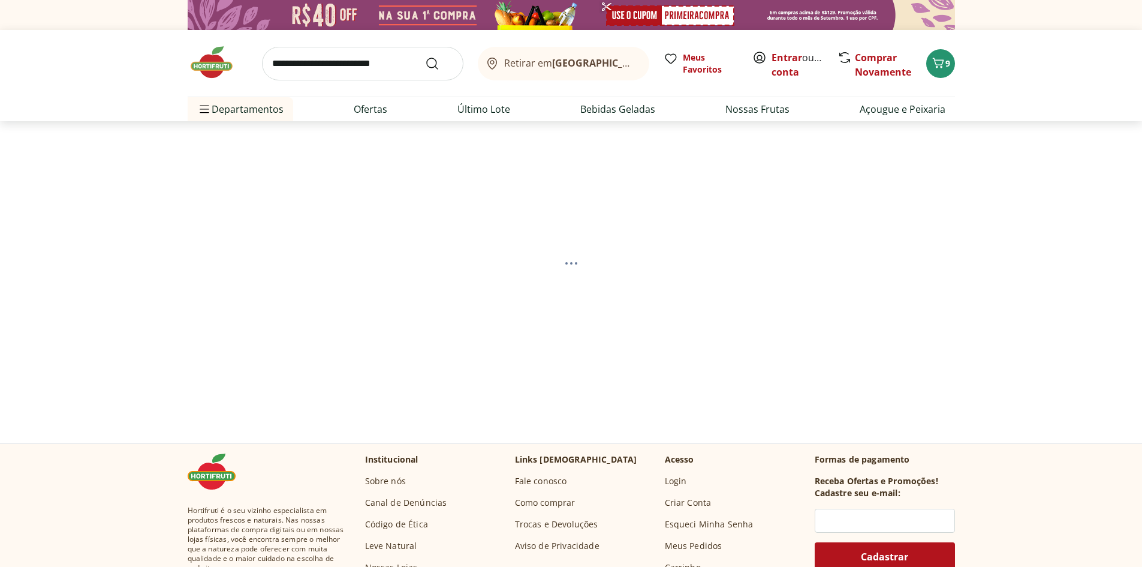
select select "**********"
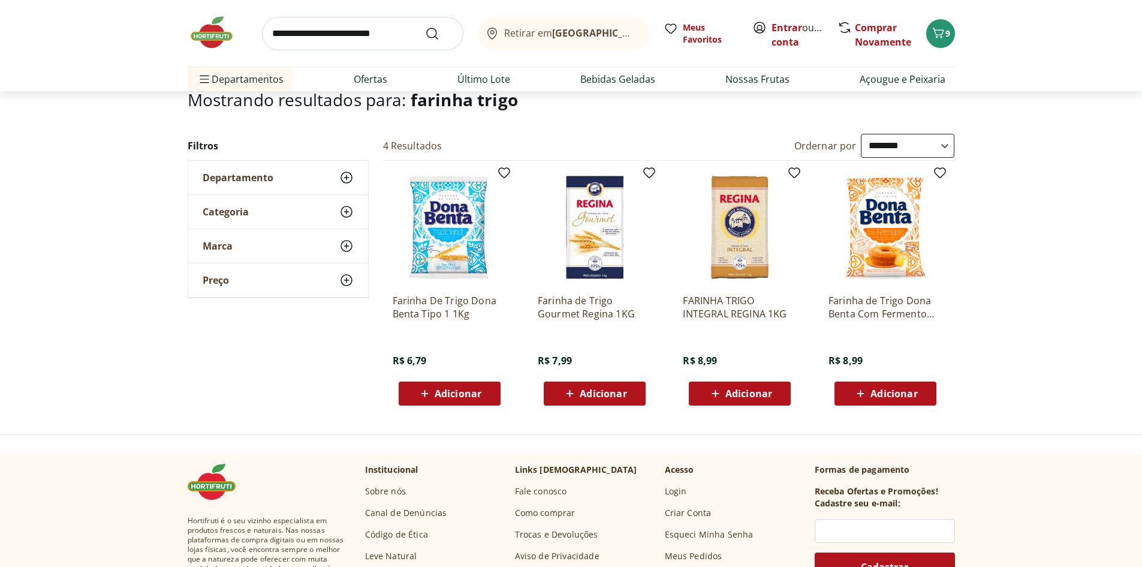
scroll to position [85, 0]
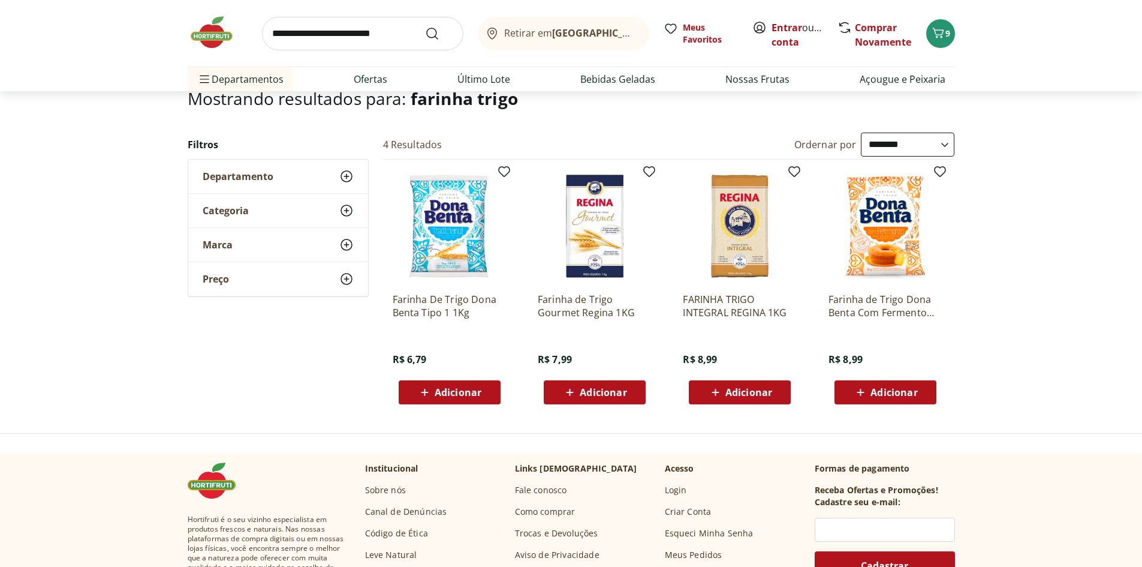
click at [438, 394] on span "Adicionar" at bounding box center [458, 392] width 47 height 10
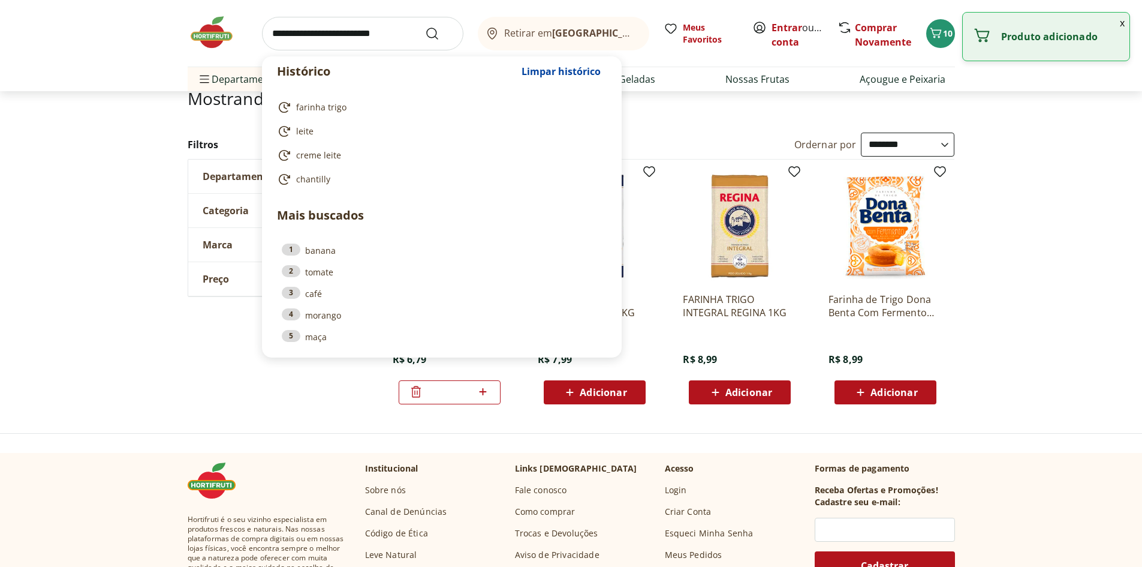
click at [335, 37] on input "search" at bounding box center [362, 34] width 201 height 34
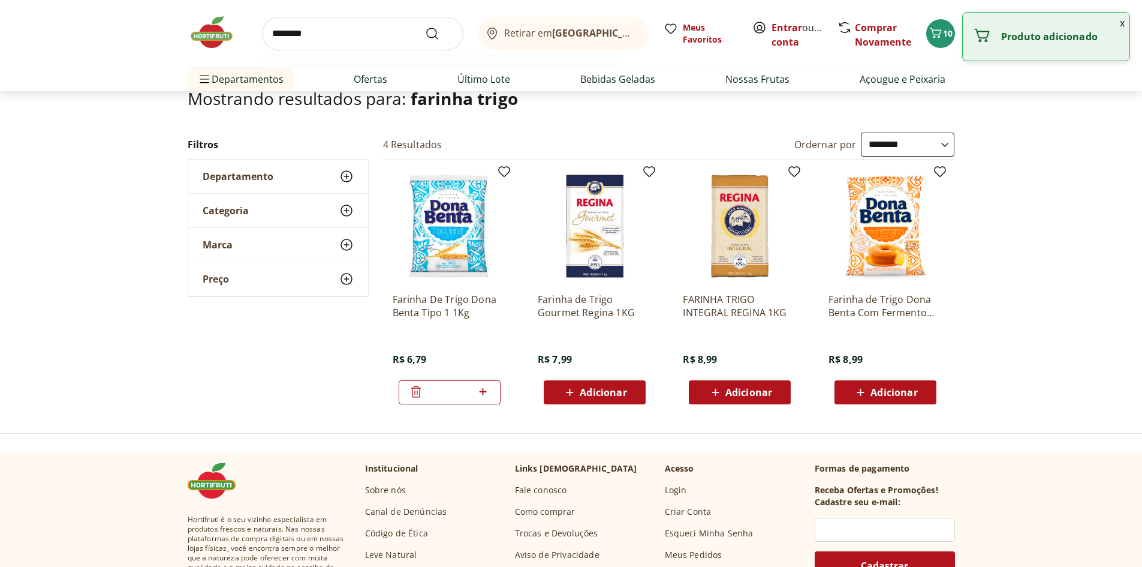
type input "********"
click at [425, 26] on button "Submit Search" at bounding box center [439, 33] width 29 height 14
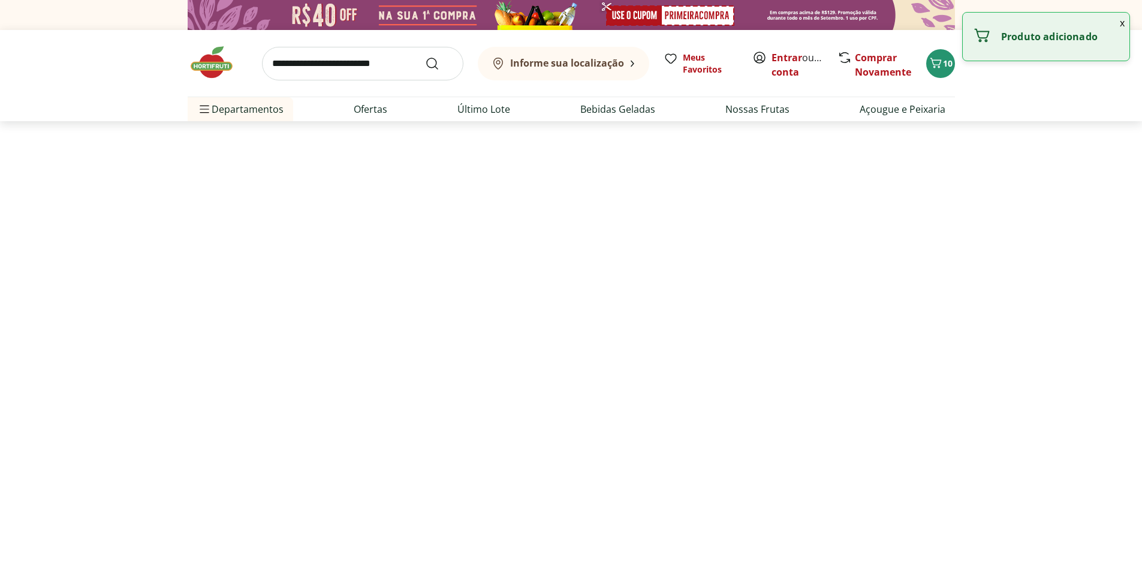
select select "**********"
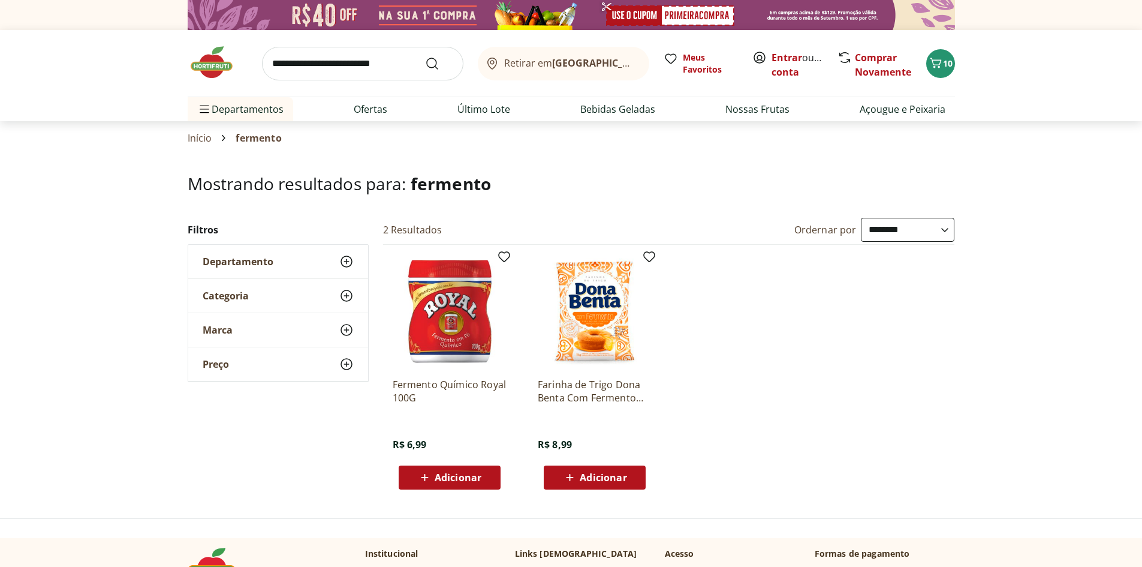
click at [424, 474] on icon at bounding box center [424, 477] width 7 height 7
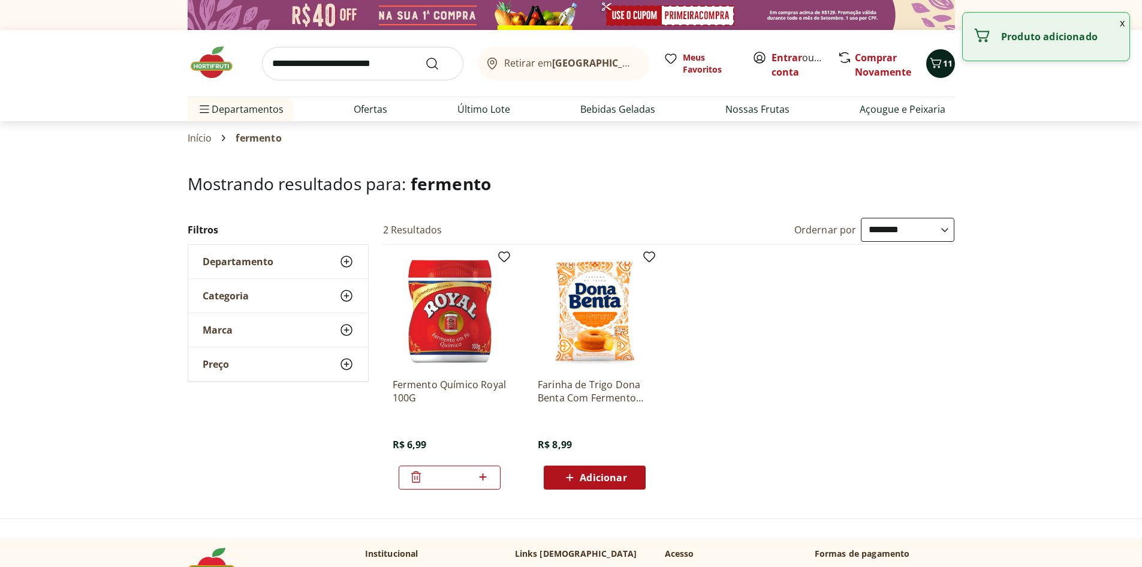
click at [946, 64] on span "11" at bounding box center [948, 63] width 10 height 11
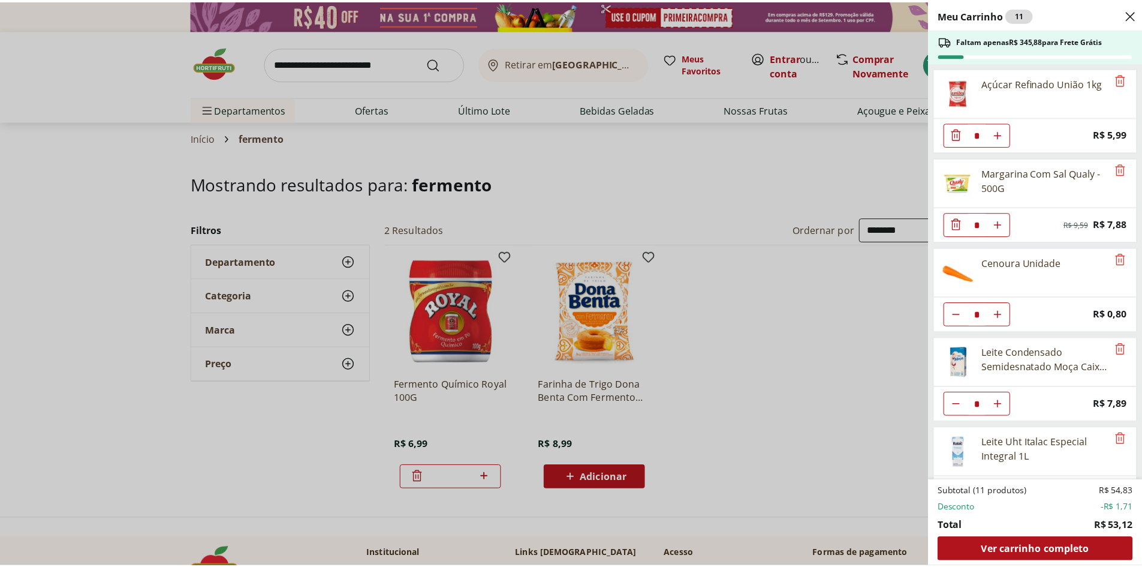
scroll to position [216, 0]
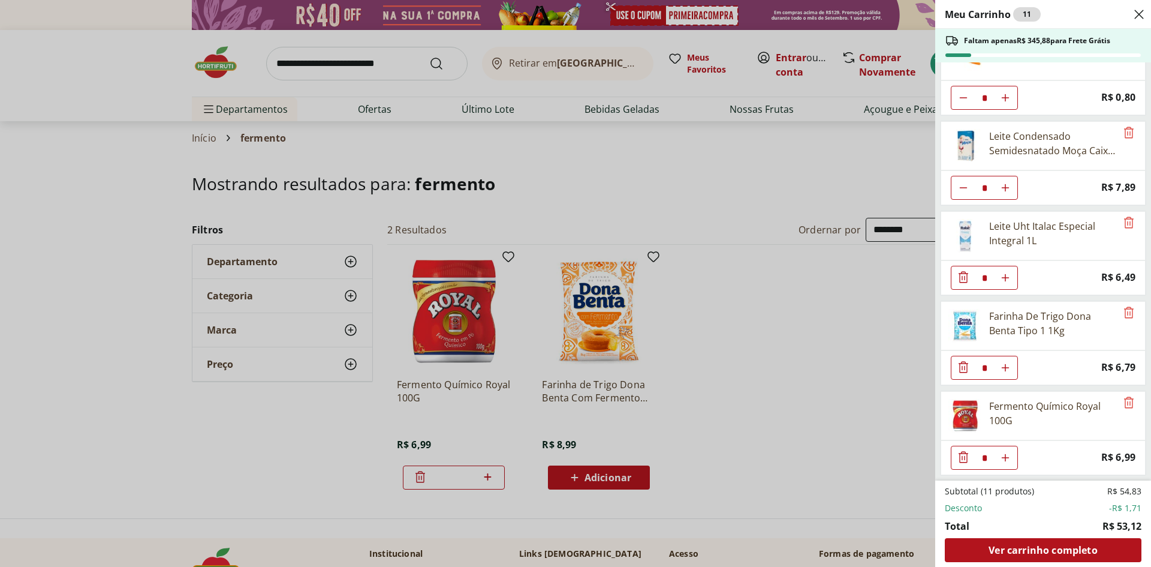
click at [706, 270] on div "Meu Carrinho 11 Faltam apenas R$ 345,88 para Frete Grátis Açúcar Refinado União…" at bounding box center [575, 283] width 1151 height 567
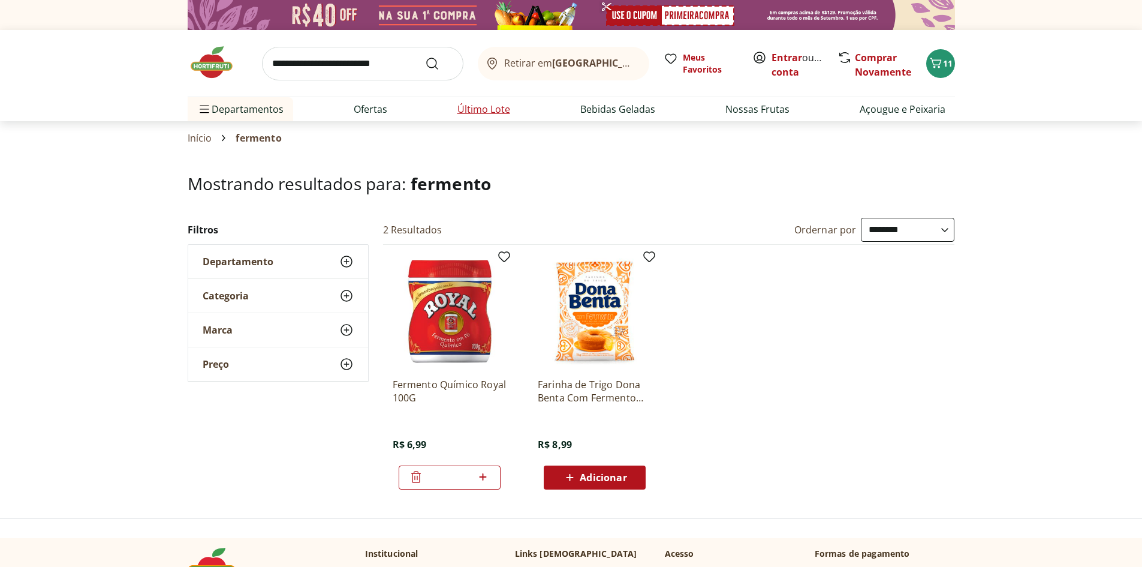
click at [471, 109] on link "Último Lote" at bounding box center [483, 109] width 53 height 14
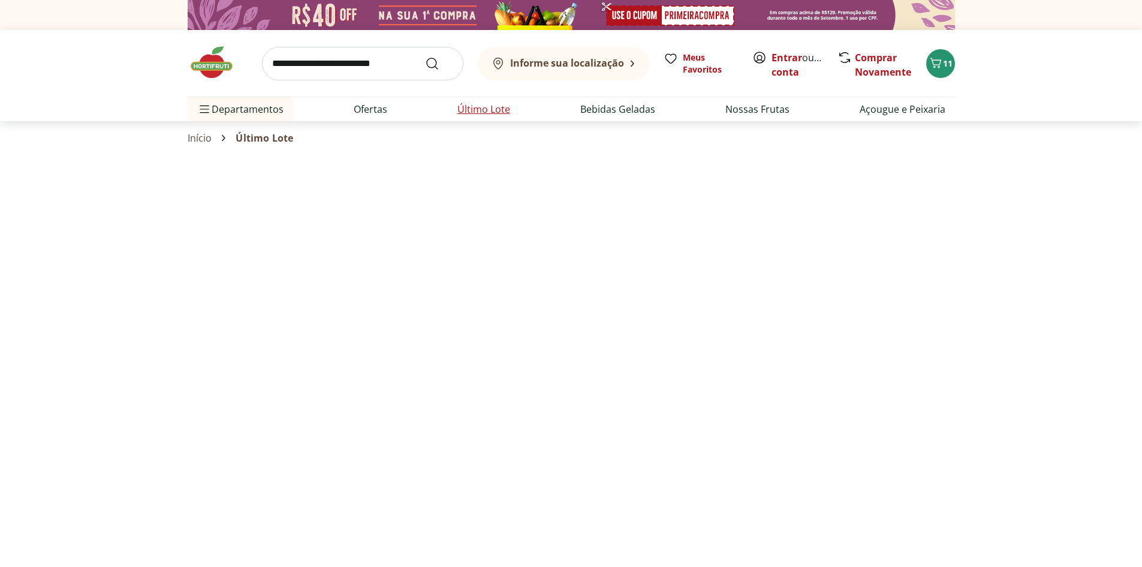
select select "**********"
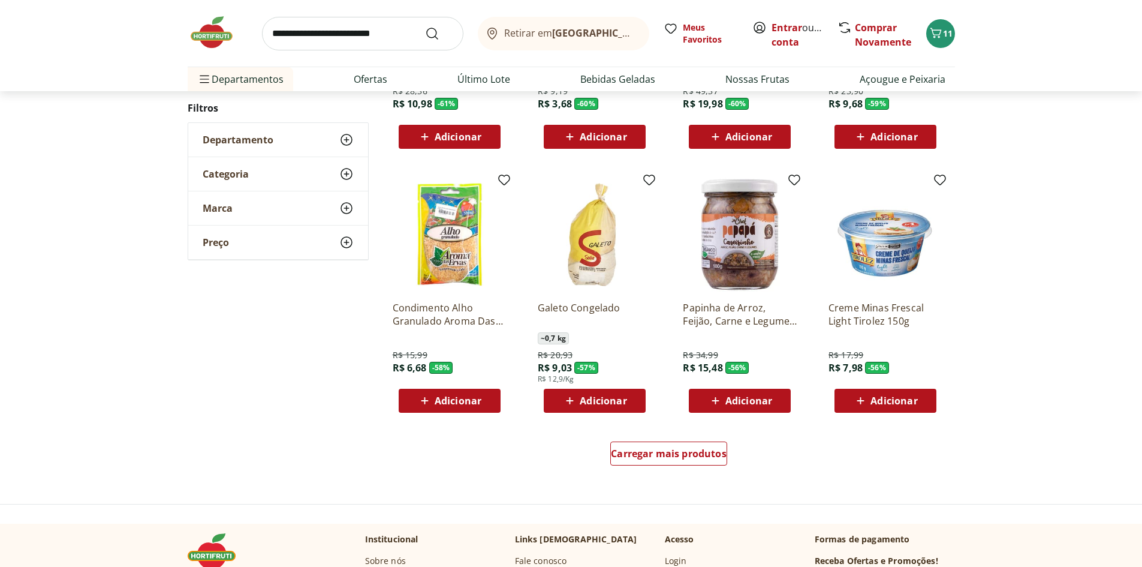
scroll to position [556, 0]
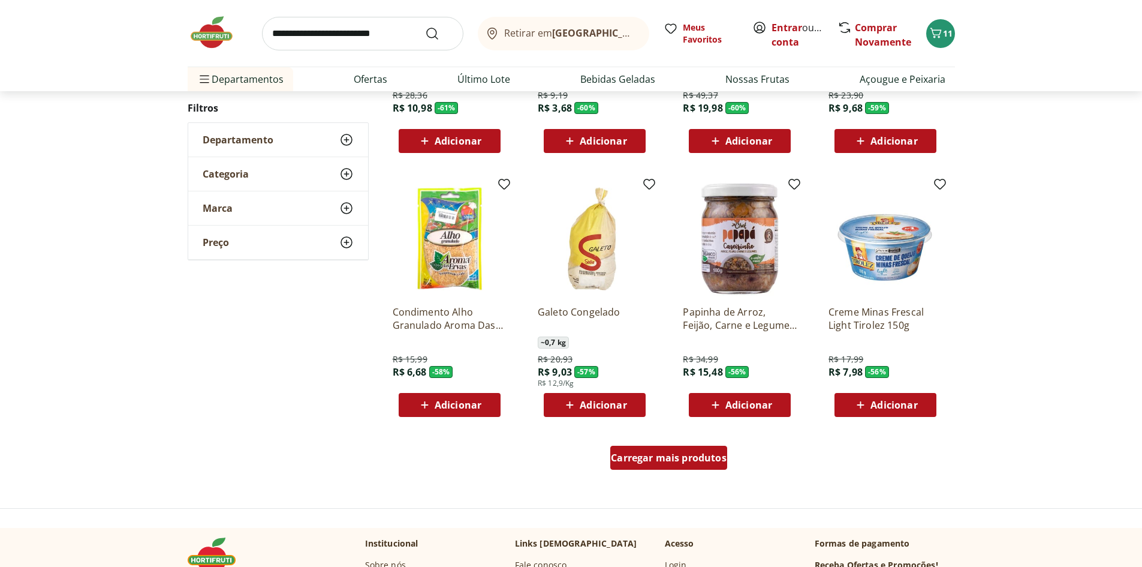
click at [662, 458] on span "Carregar mais produtos" at bounding box center [669, 458] width 116 height 10
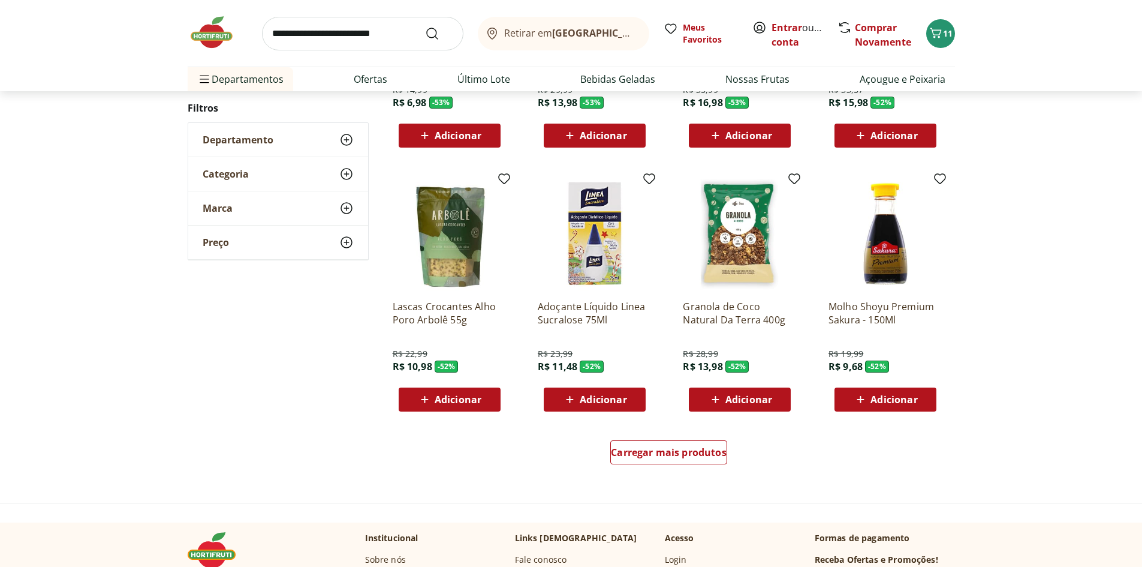
scroll to position [619, 0]
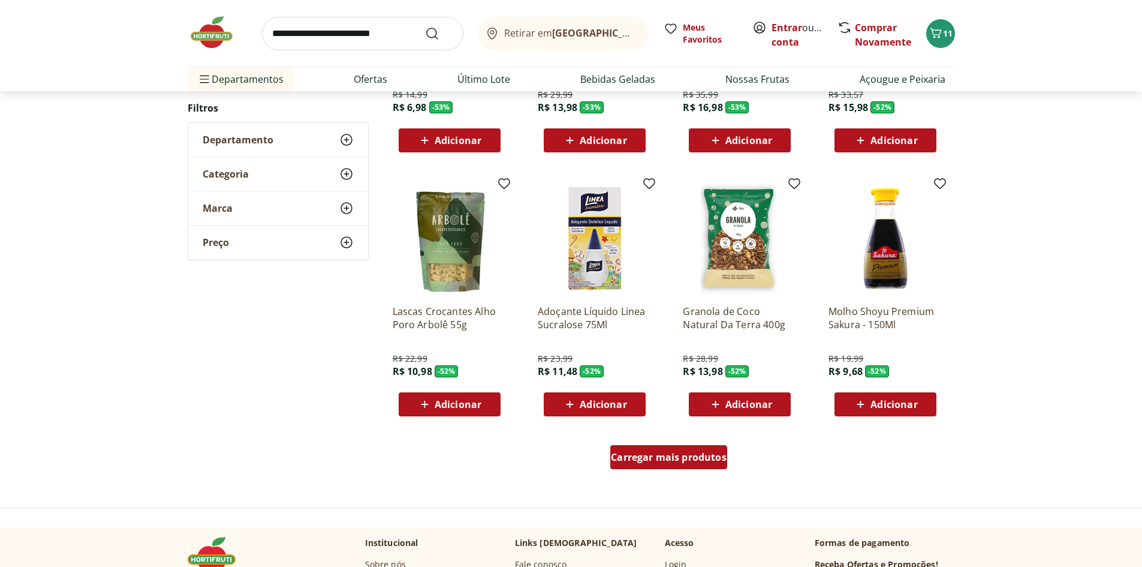
click at [647, 453] on span "Carregar mais produtos" at bounding box center [669, 457] width 116 height 10
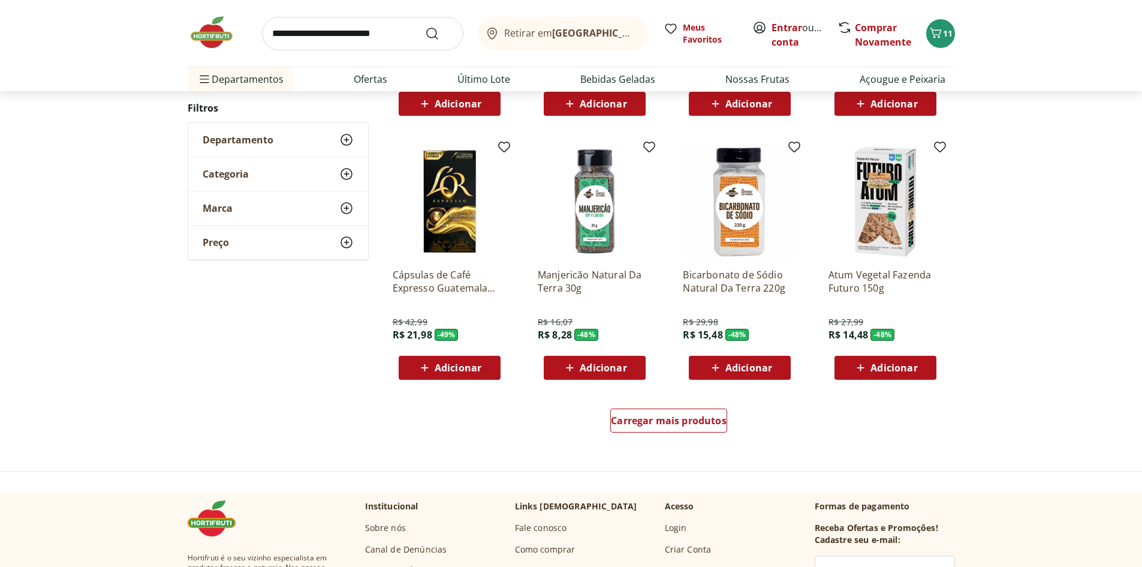
scroll to position [626, 0]
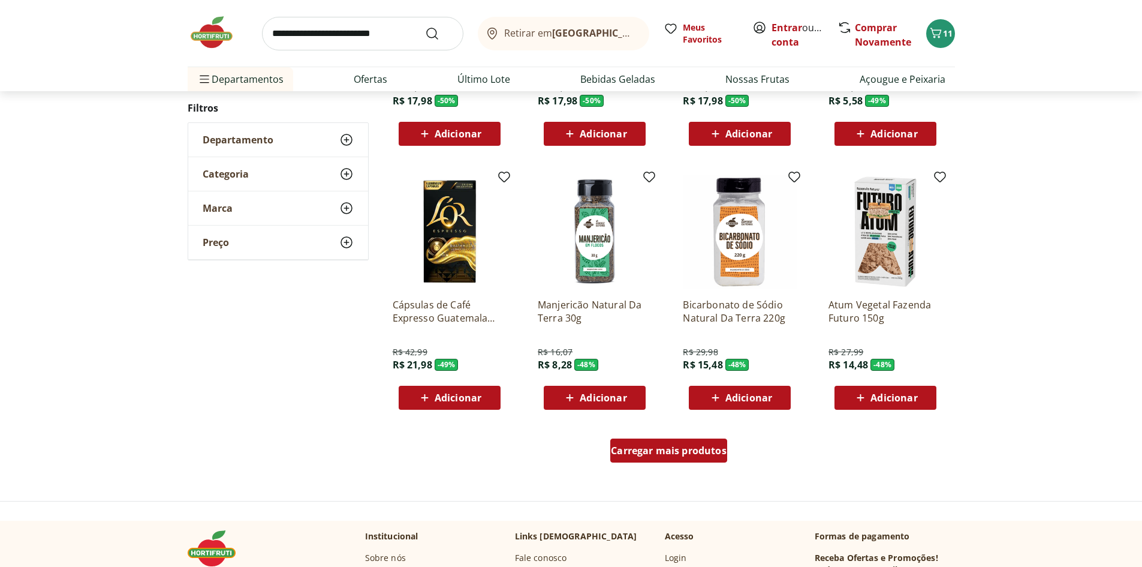
click at [690, 449] on span "Carregar mais produtos" at bounding box center [669, 450] width 116 height 10
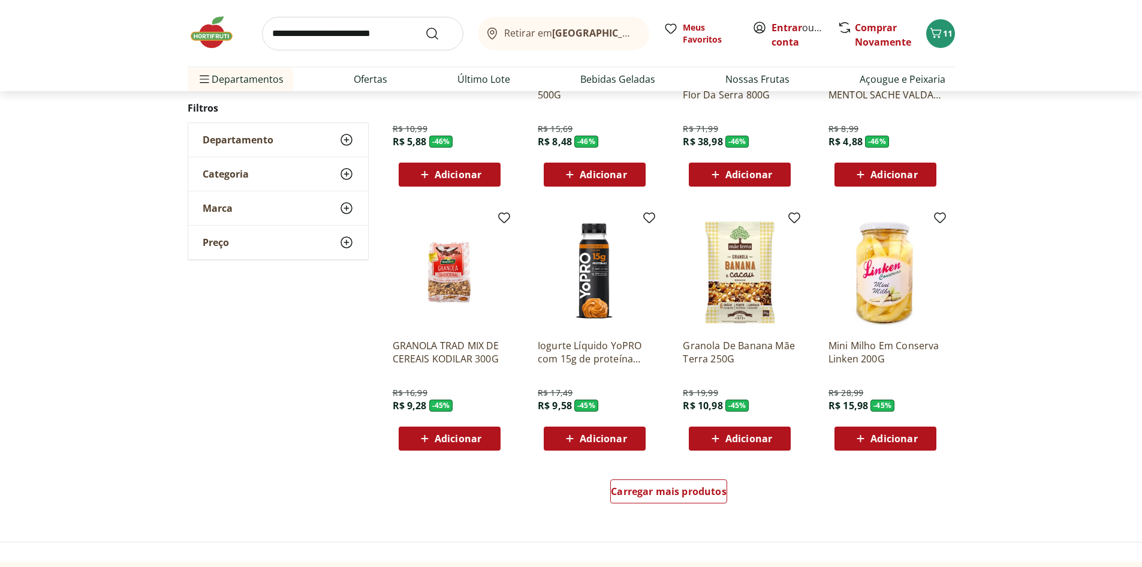
scroll to position [583, 0]
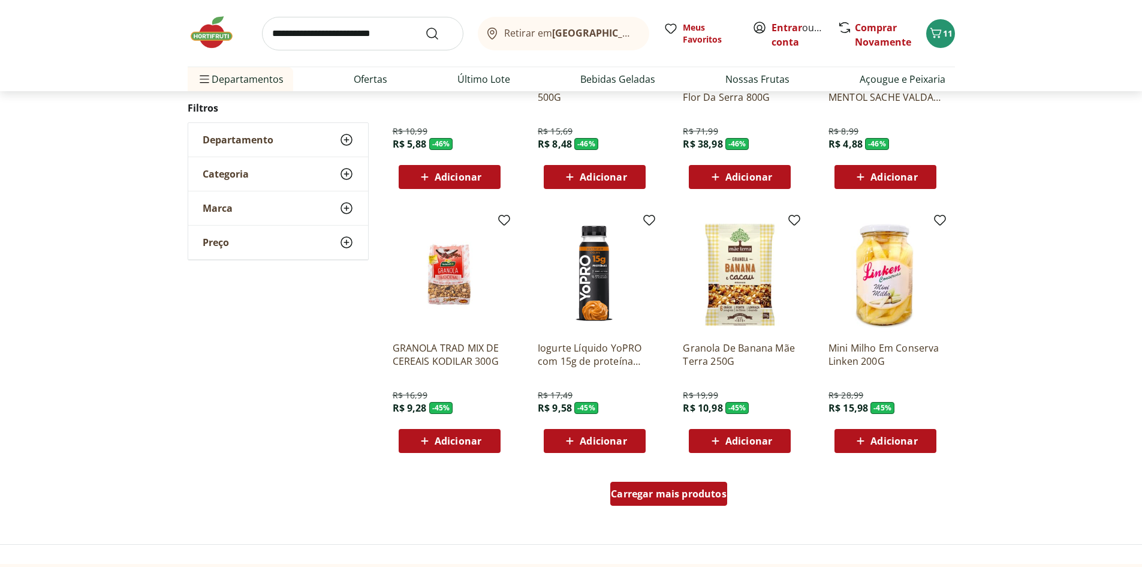
click at [676, 496] on span "Carregar mais produtos" at bounding box center [669, 494] width 116 height 10
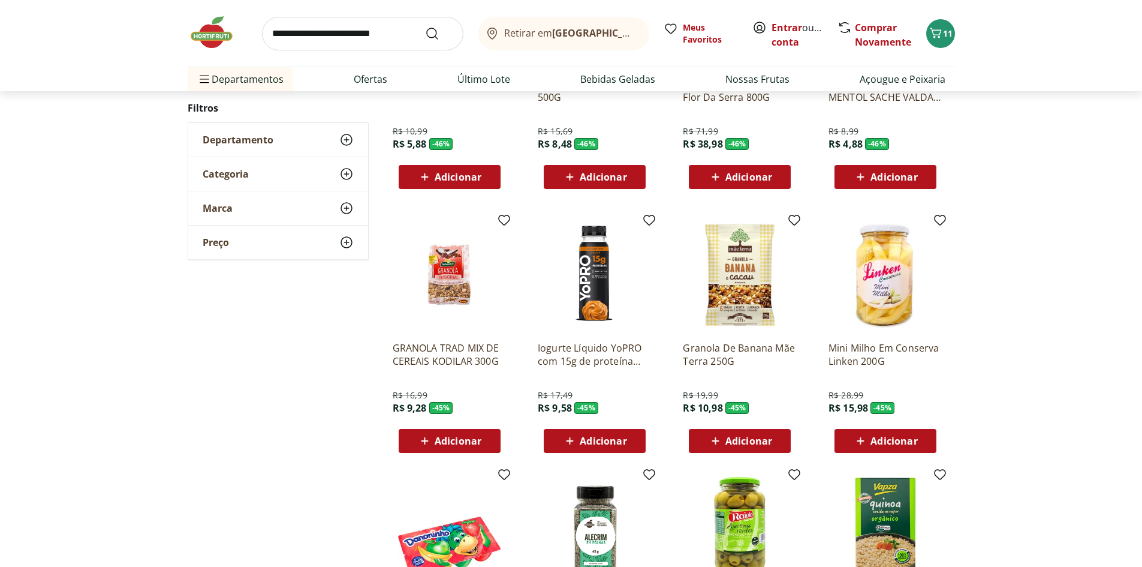
drag, startPoint x: 1141, startPoint y: 209, endPoint x: 1149, endPoint y: 228, distance: 20.5
click at [1104, 218] on div "**********" at bounding box center [571, 448] width 1142 height 1715
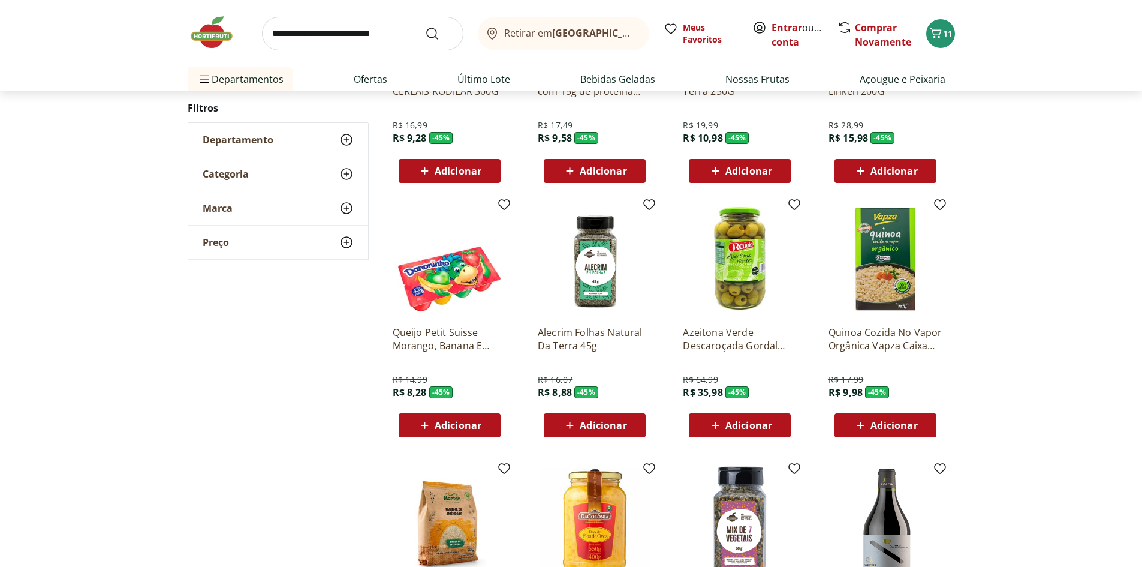
scroll to position [923, 0]
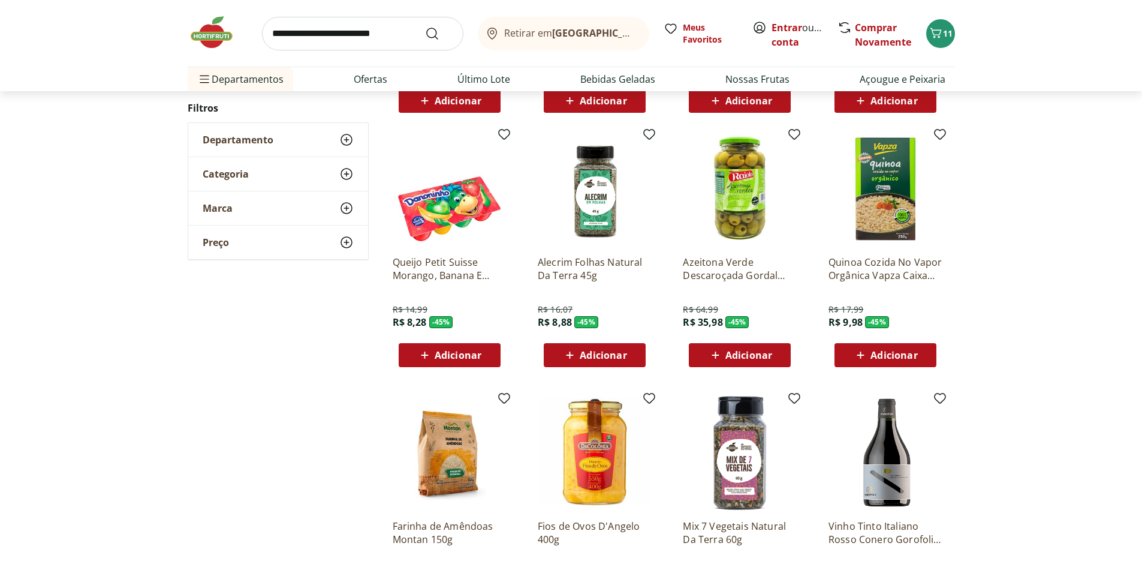
click at [1067, 266] on div "**********" at bounding box center [571, 108] width 1142 height 1715
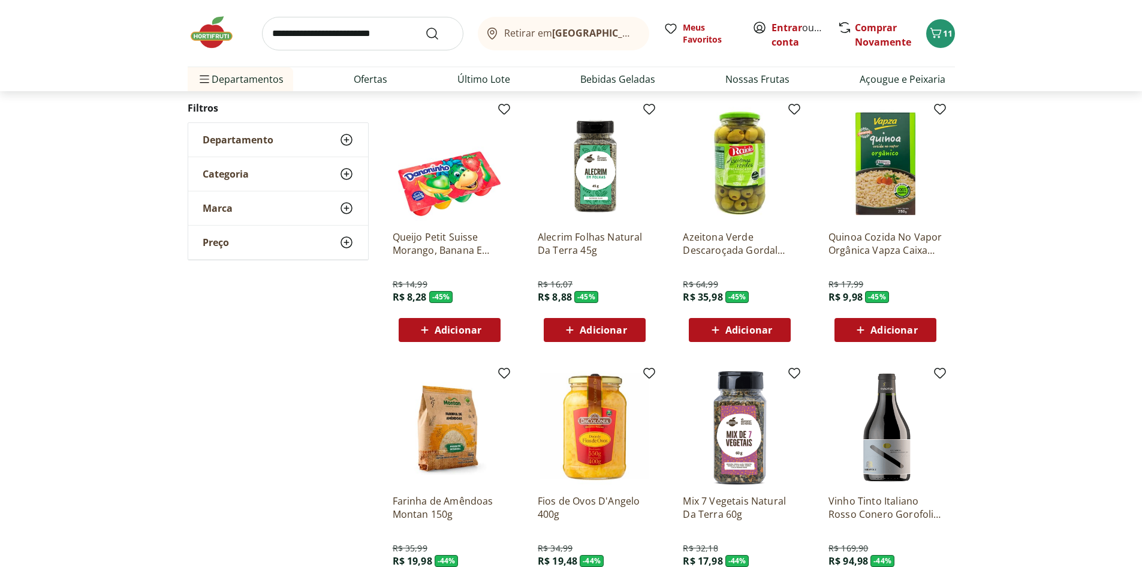
click at [867, 329] on icon at bounding box center [860, 330] width 15 height 14
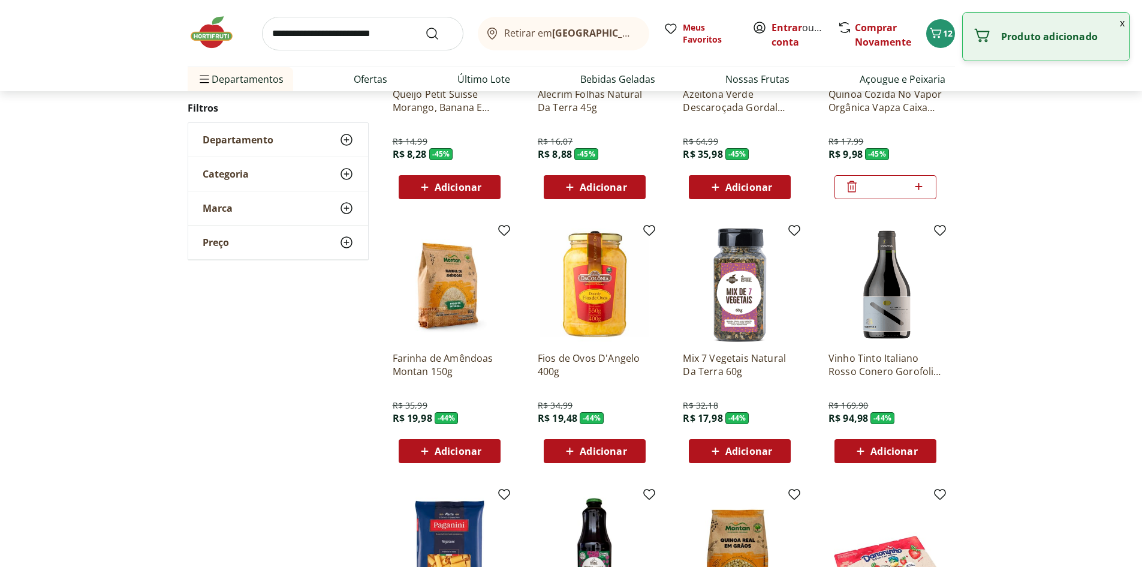
scroll to position [315, 0]
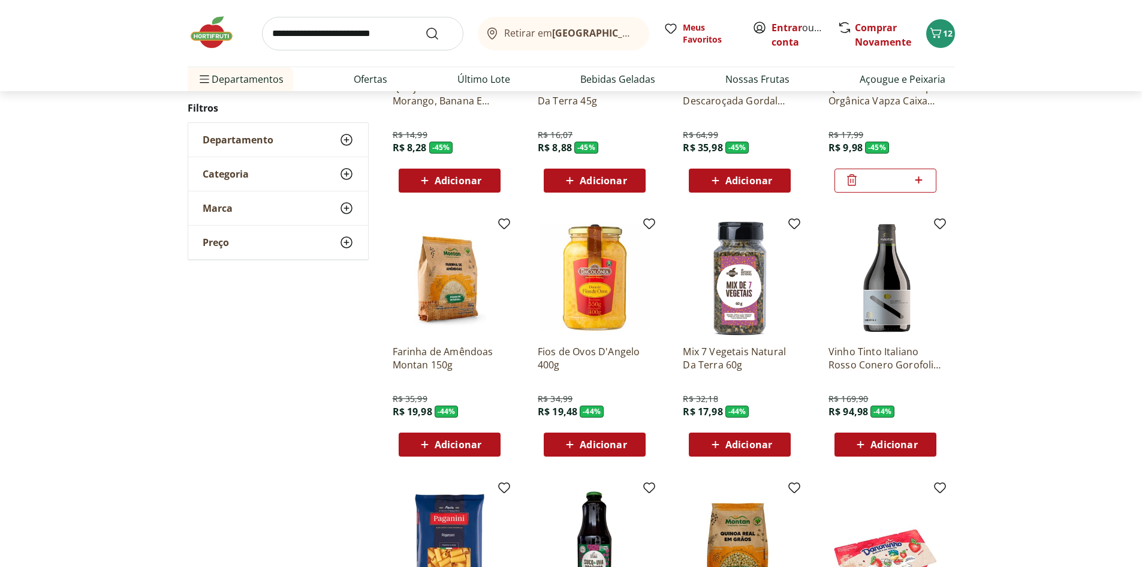
click at [583, 444] on span "Adicionar" at bounding box center [603, 444] width 47 height 10
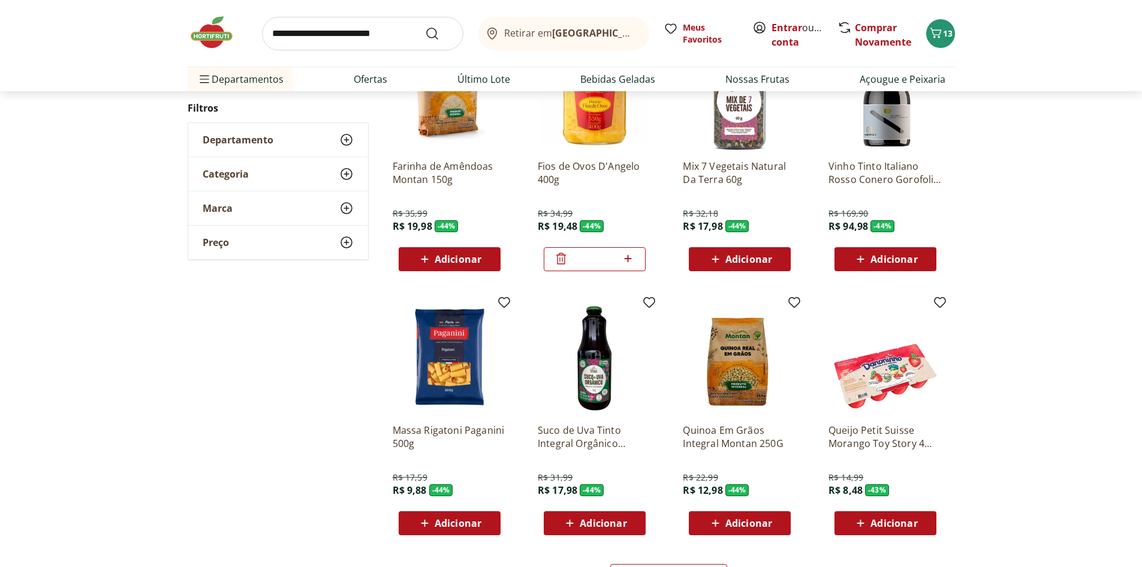
scroll to position [531, 0]
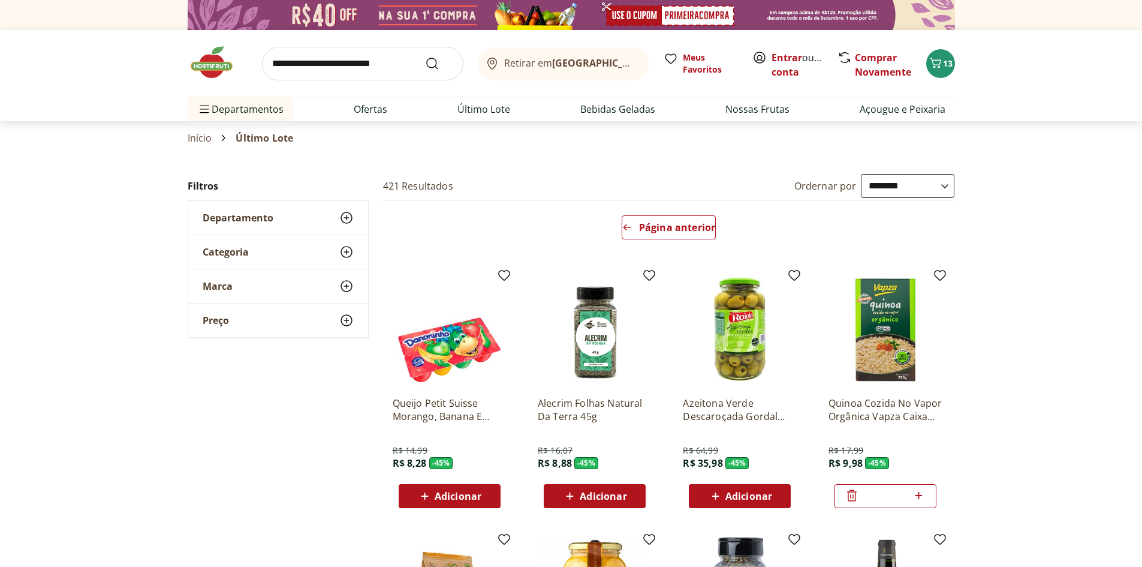
select select "**********"
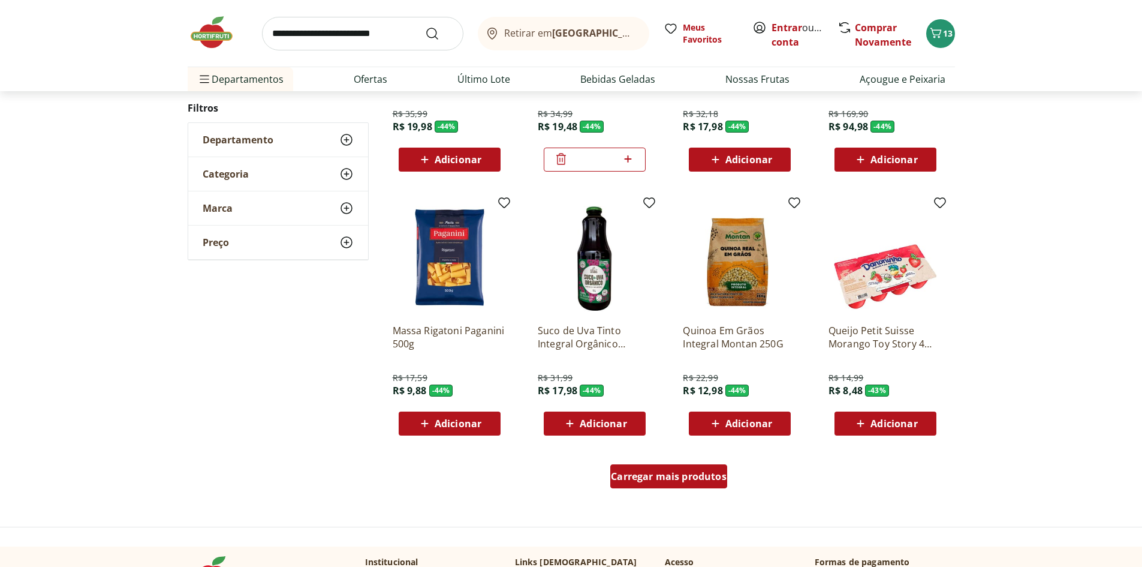
click at [688, 483] on div "Carregar mais produtos" at bounding box center [668, 476] width 117 height 24
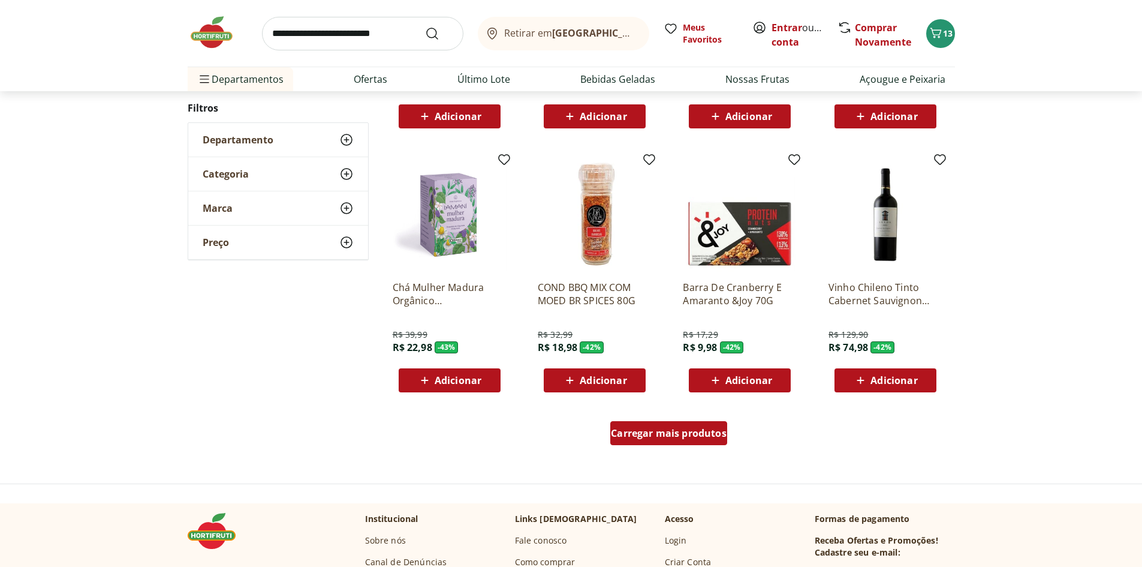
scroll to position [629, 0]
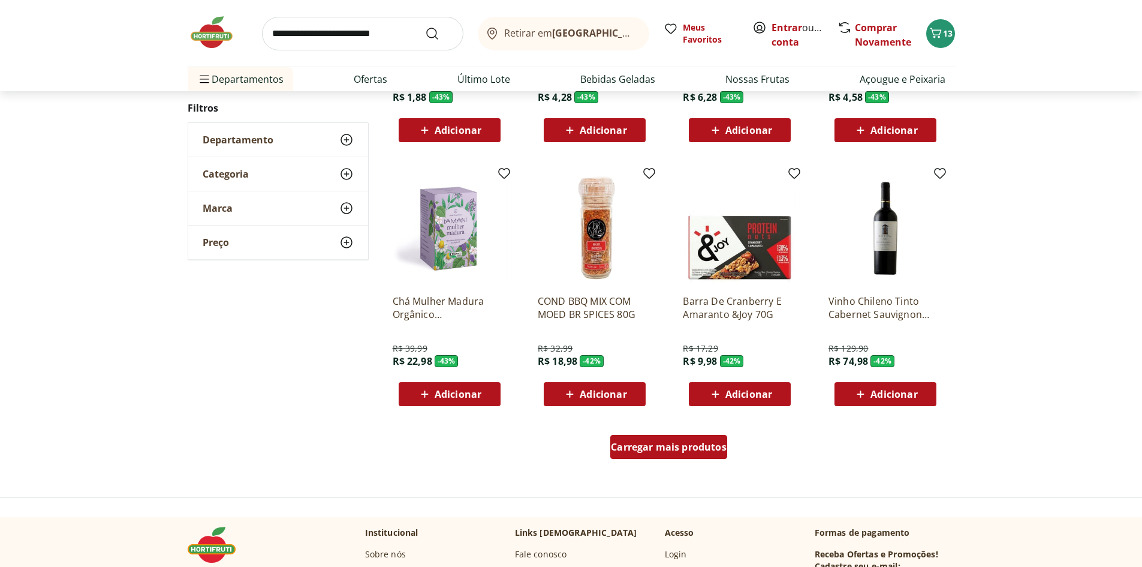
click at [637, 447] on span "Carregar mais produtos" at bounding box center [669, 447] width 116 height 10
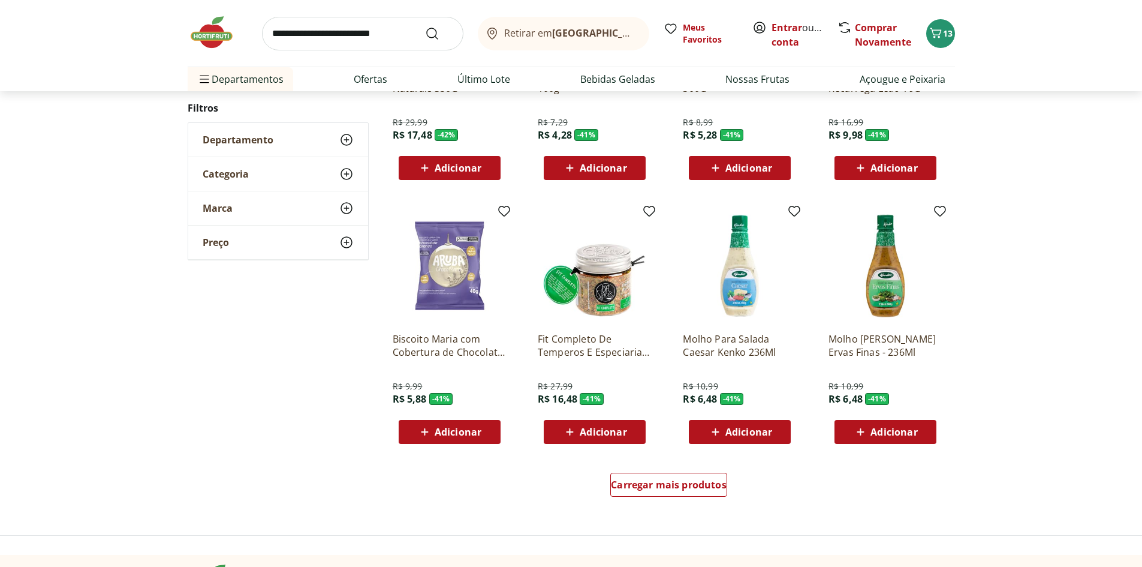
scroll to position [557, 0]
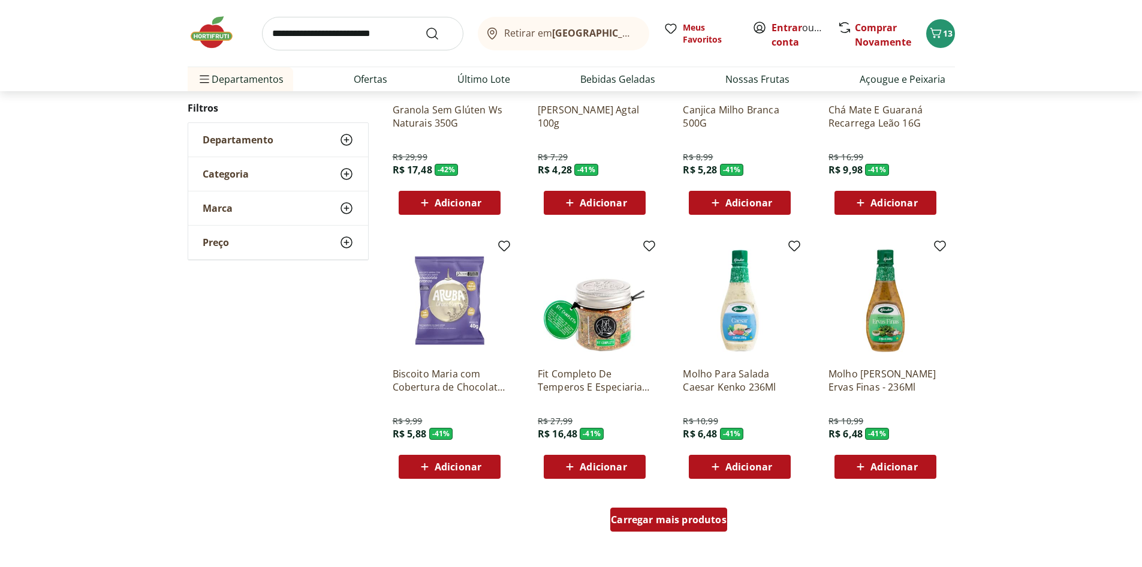
click at [685, 529] on div "Carregar mais produtos" at bounding box center [668, 519] width 117 height 24
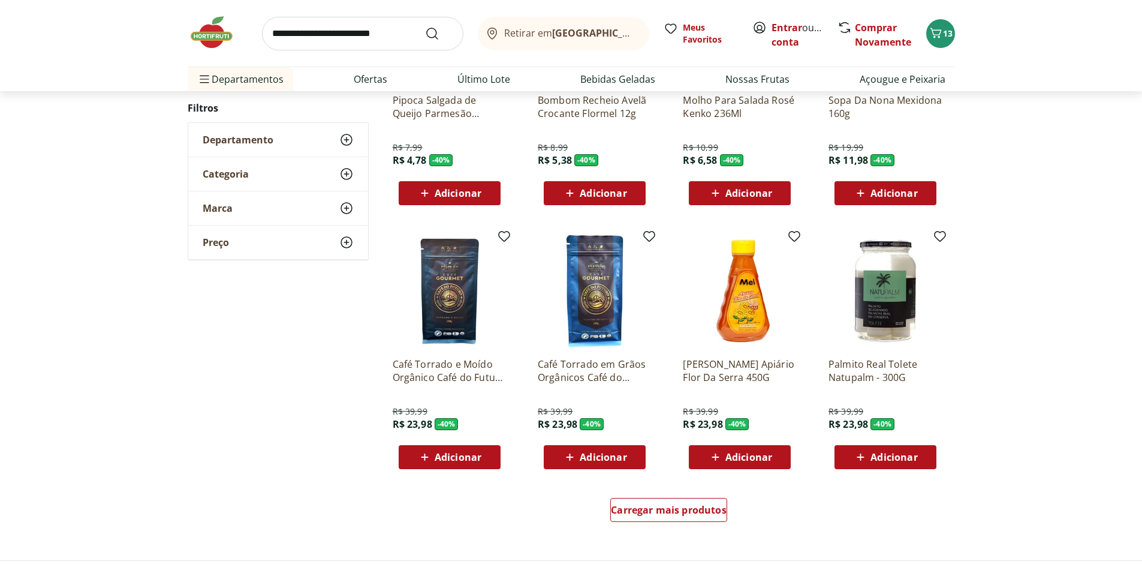
scroll to position [552, 0]
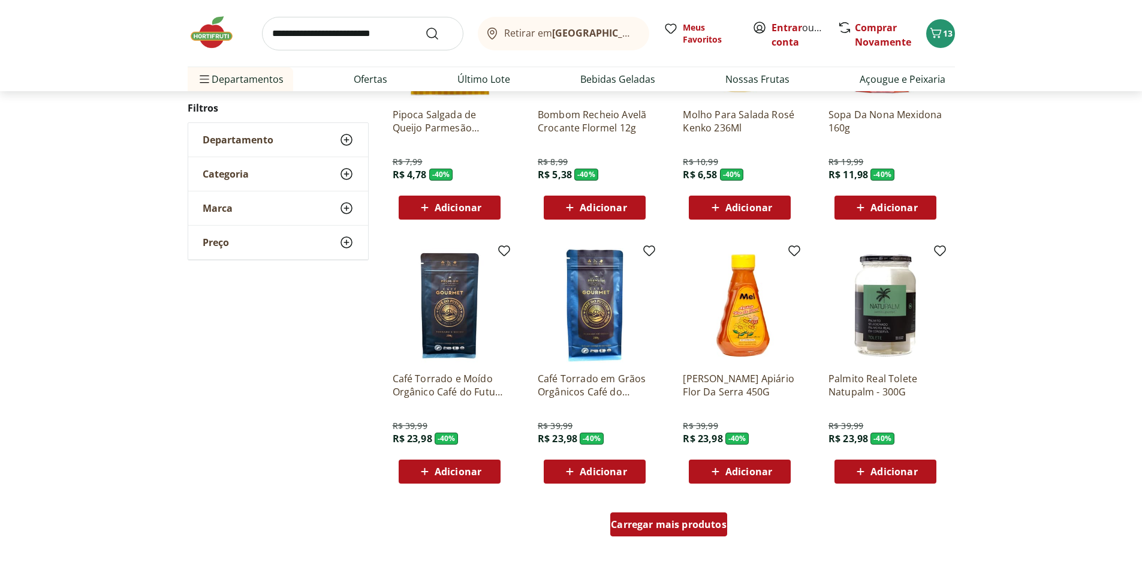
click at [710, 522] on span "Carregar mais produtos" at bounding box center [669, 524] width 116 height 10
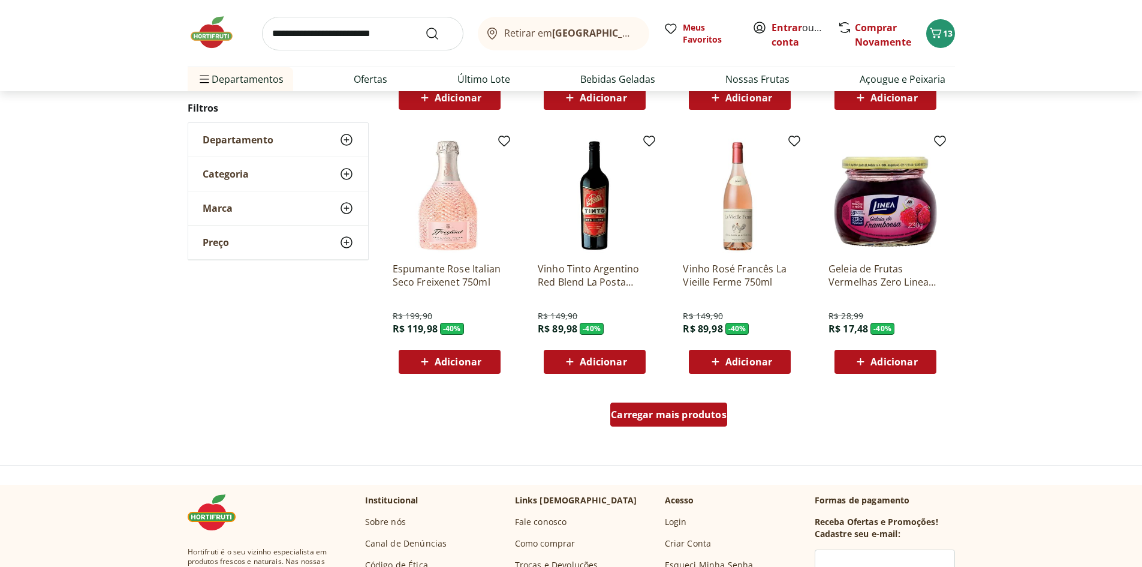
scroll to position [710, 0]
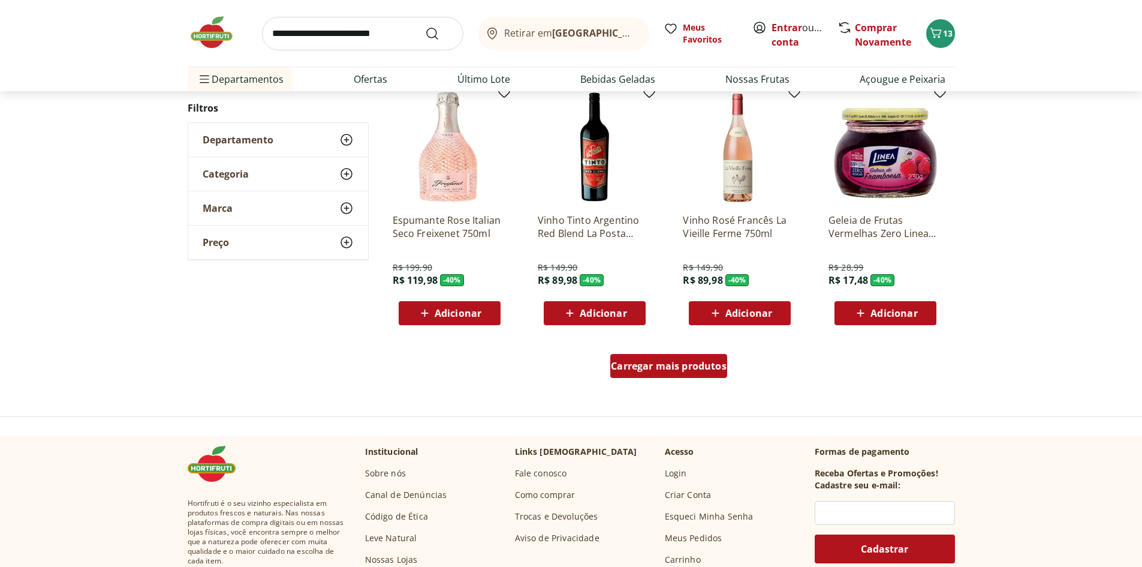
click at [673, 370] on span "Carregar mais produtos" at bounding box center [669, 366] width 116 height 10
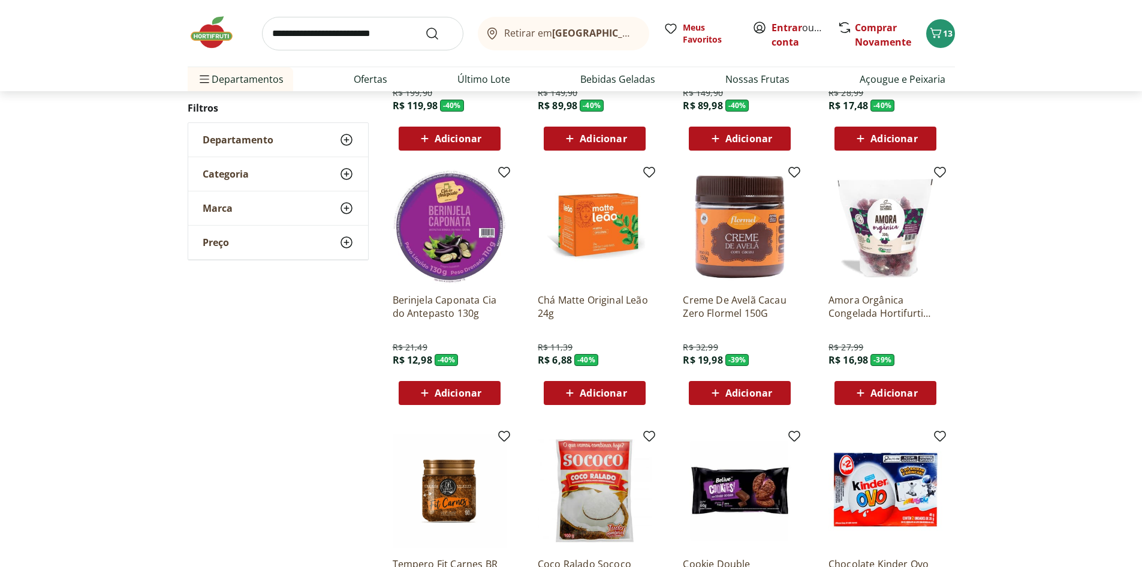
scroll to position [255, 0]
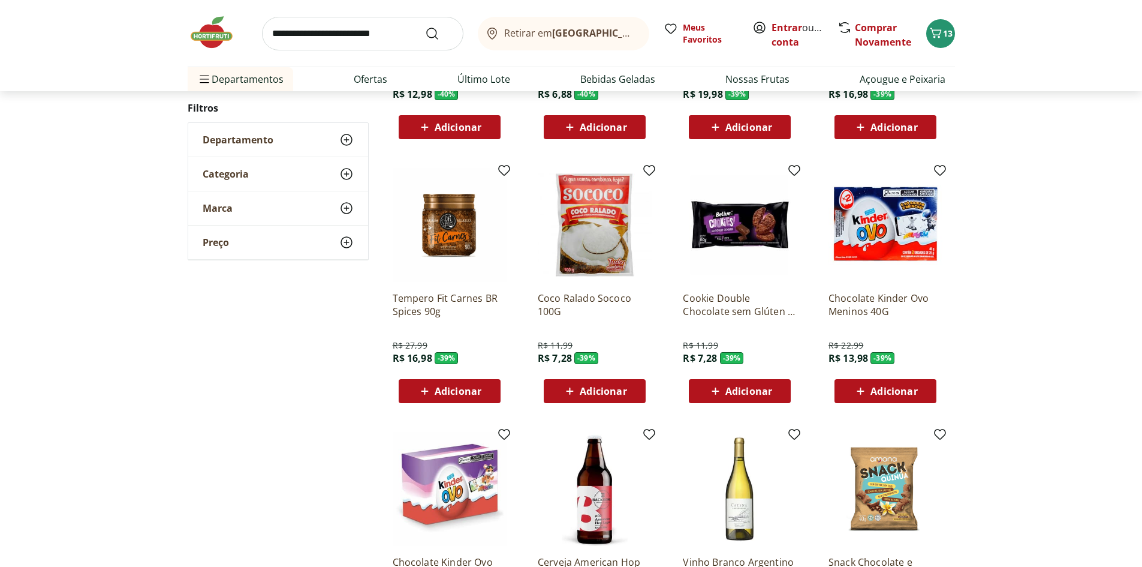
scroll to position [864, 0]
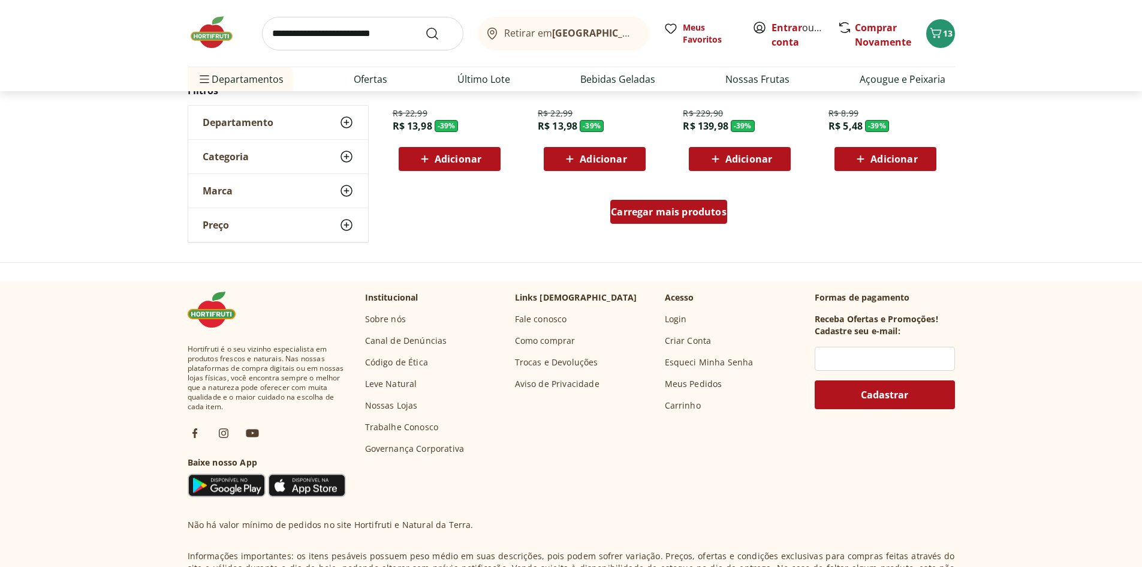
click at [696, 210] on span "Carregar mais produtos" at bounding box center [669, 212] width 116 height 10
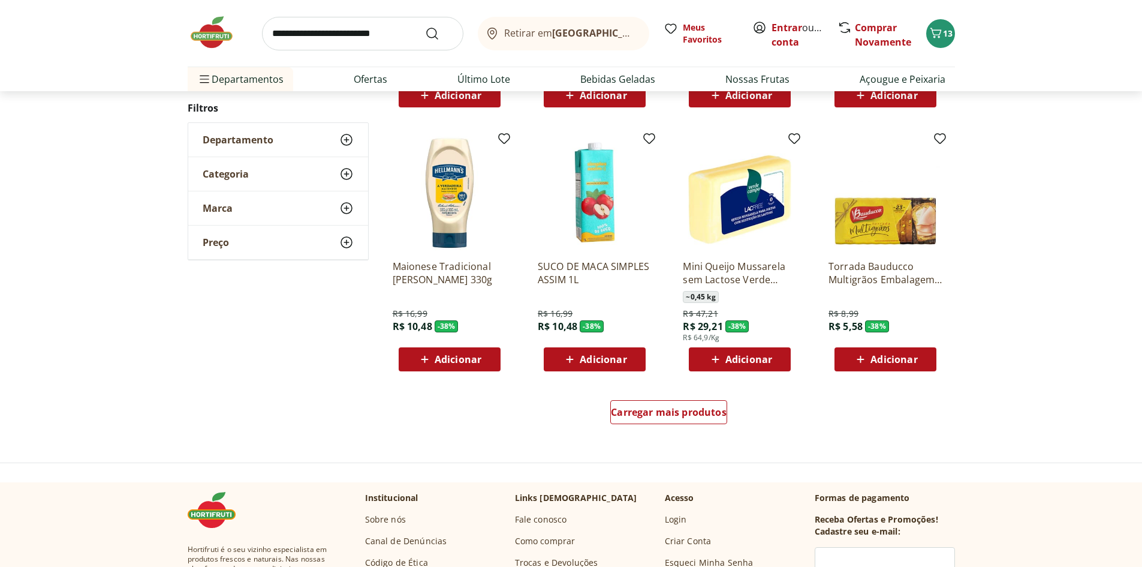
scroll to position [659, 0]
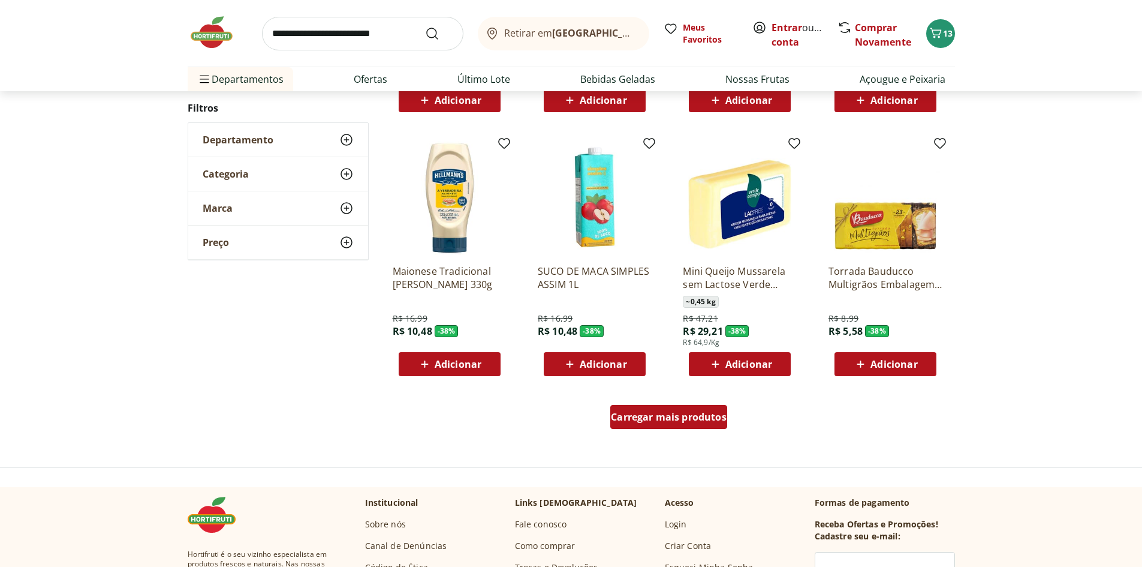
click at [630, 417] on span "Carregar mais produtos" at bounding box center [669, 417] width 116 height 10
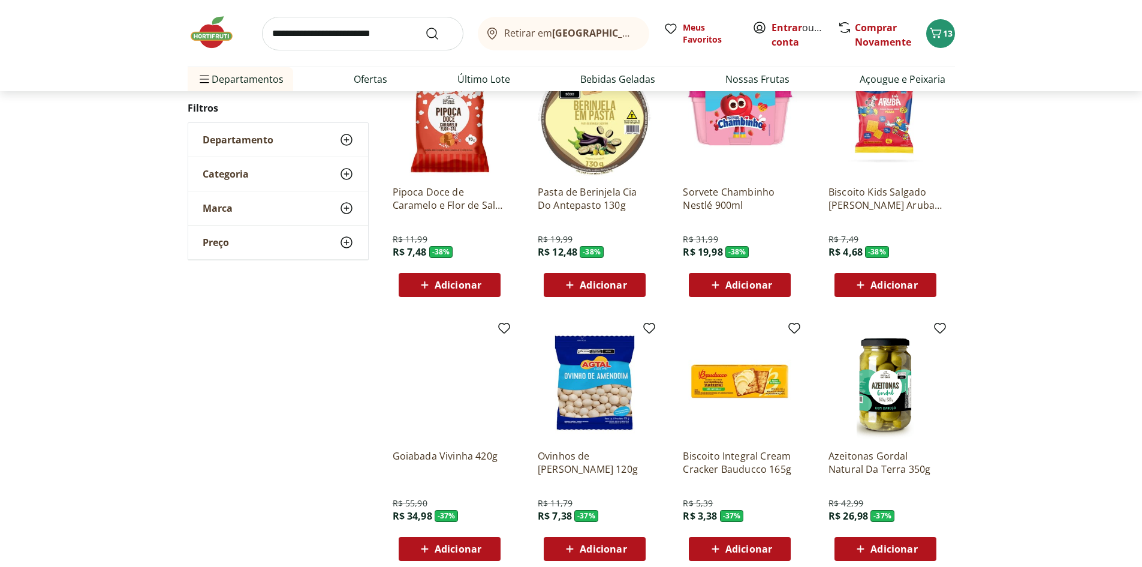
scroll to position [1025, 0]
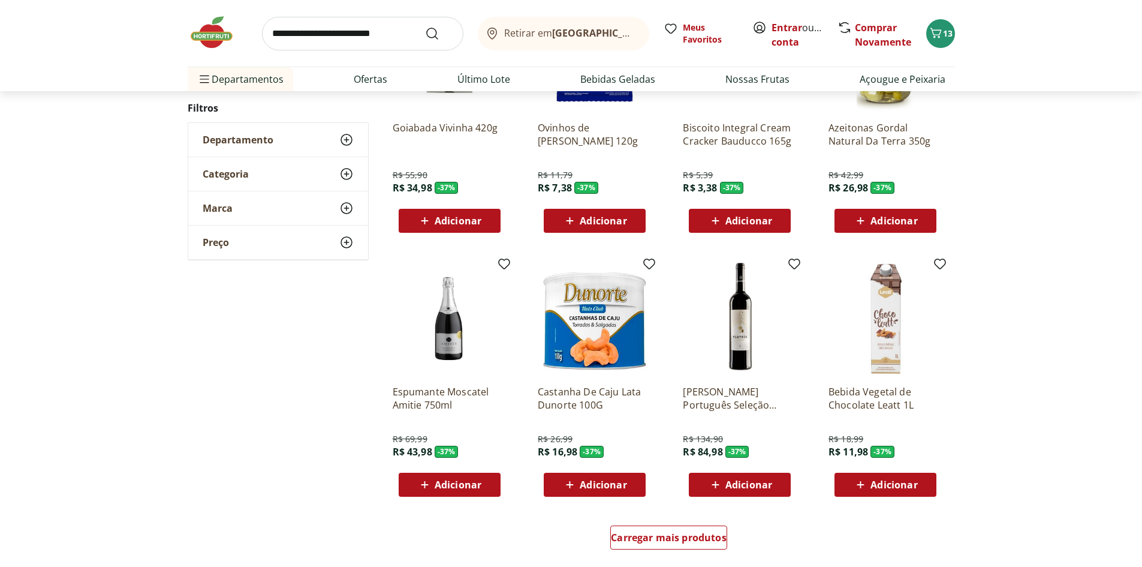
scroll to position [664, 0]
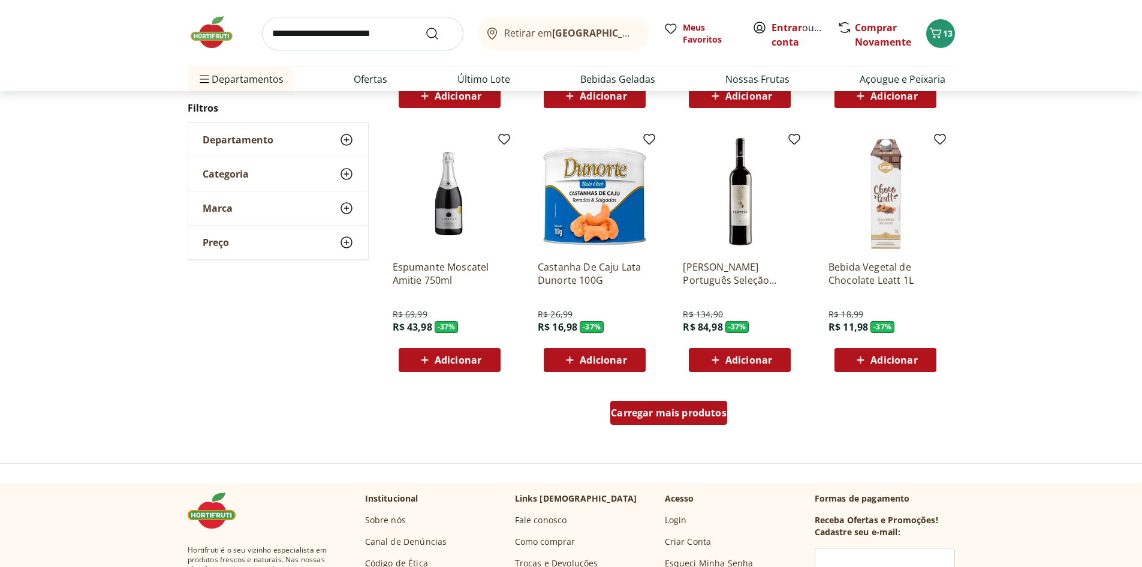
click at [672, 411] on span "Carregar mais produtos" at bounding box center [669, 413] width 116 height 10
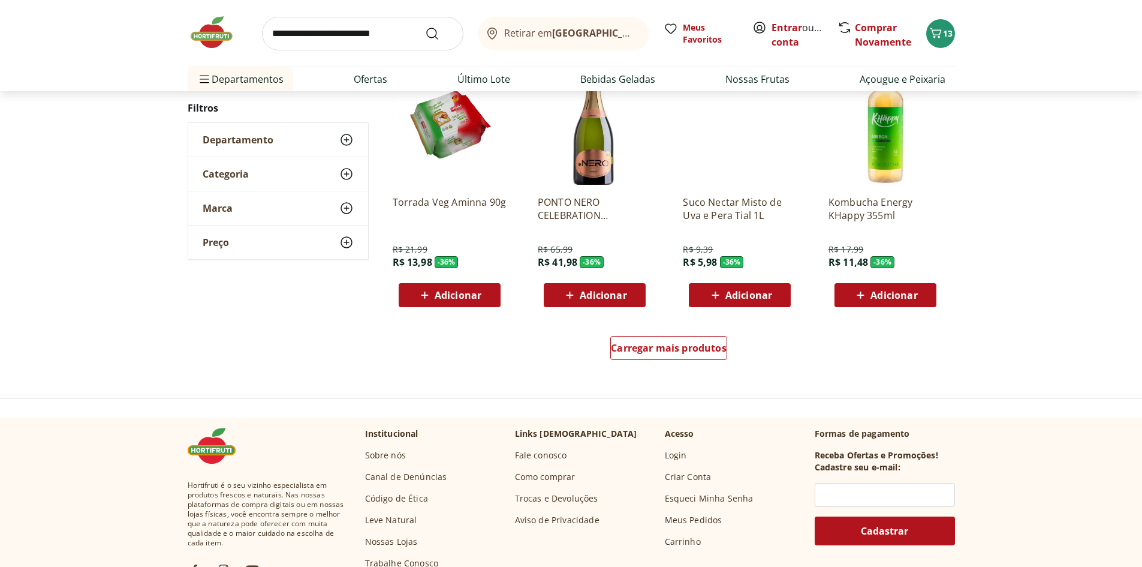
scroll to position [703, 0]
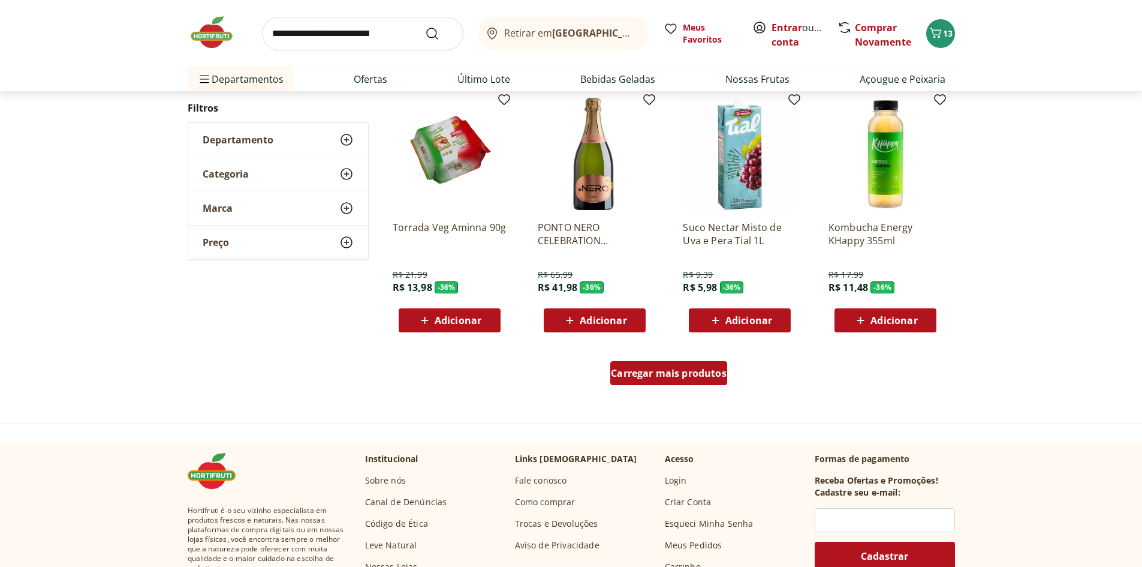
click at [664, 378] on span "Carregar mais produtos" at bounding box center [669, 373] width 116 height 10
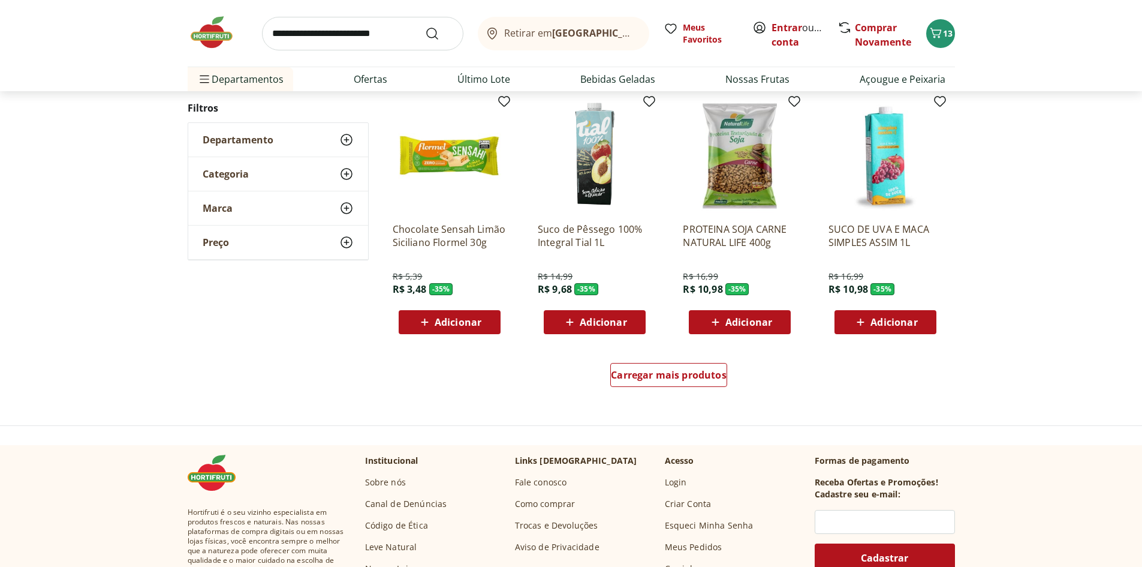
scroll to position [685, 0]
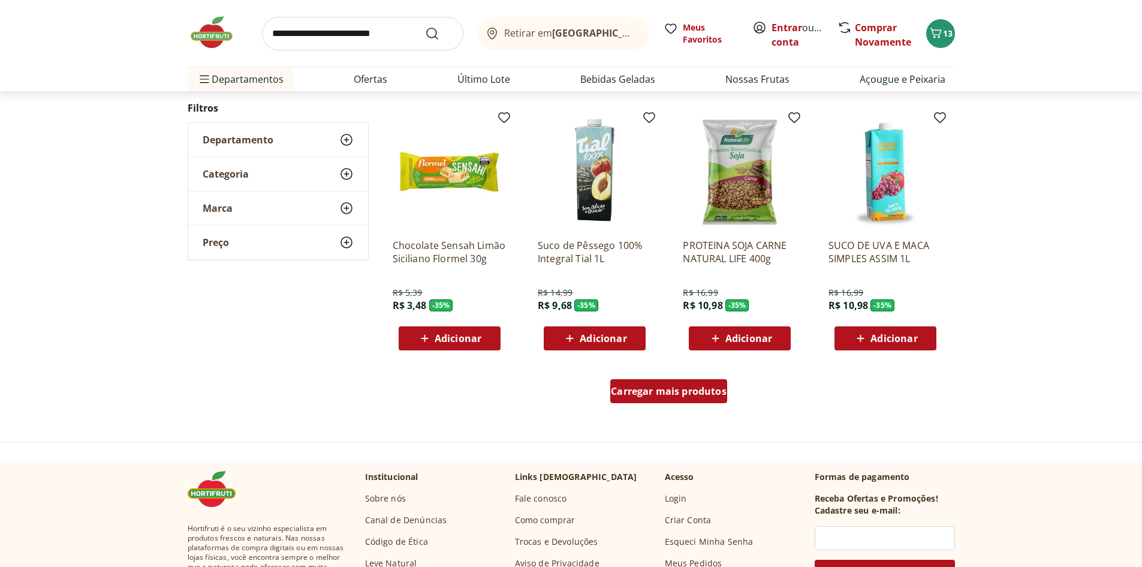
click at [665, 396] on span "Carregar mais produtos" at bounding box center [669, 391] width 116 height 10
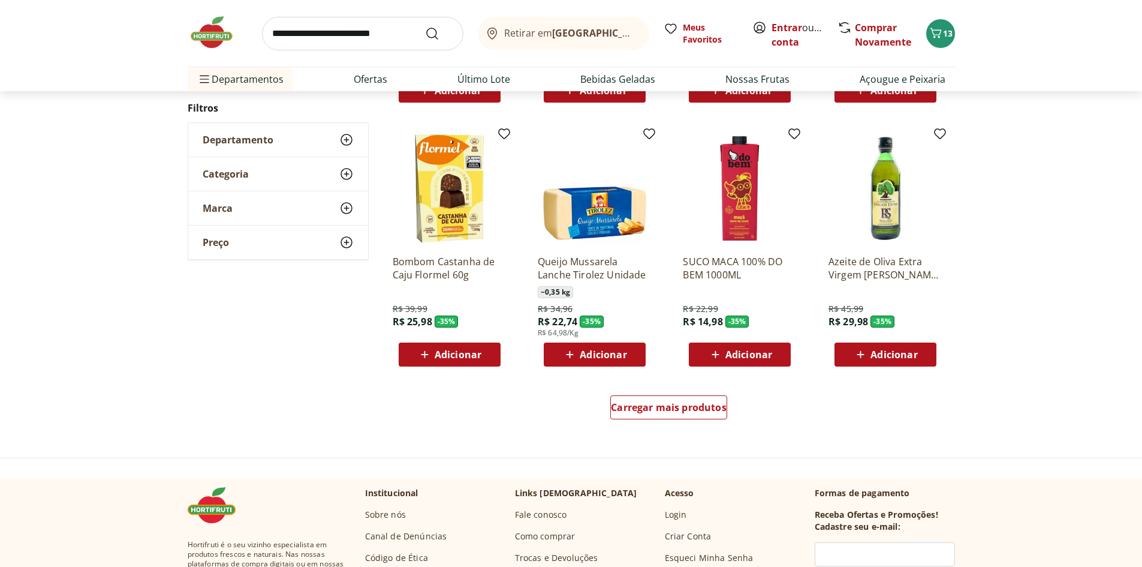
scroll to position [659, 0]
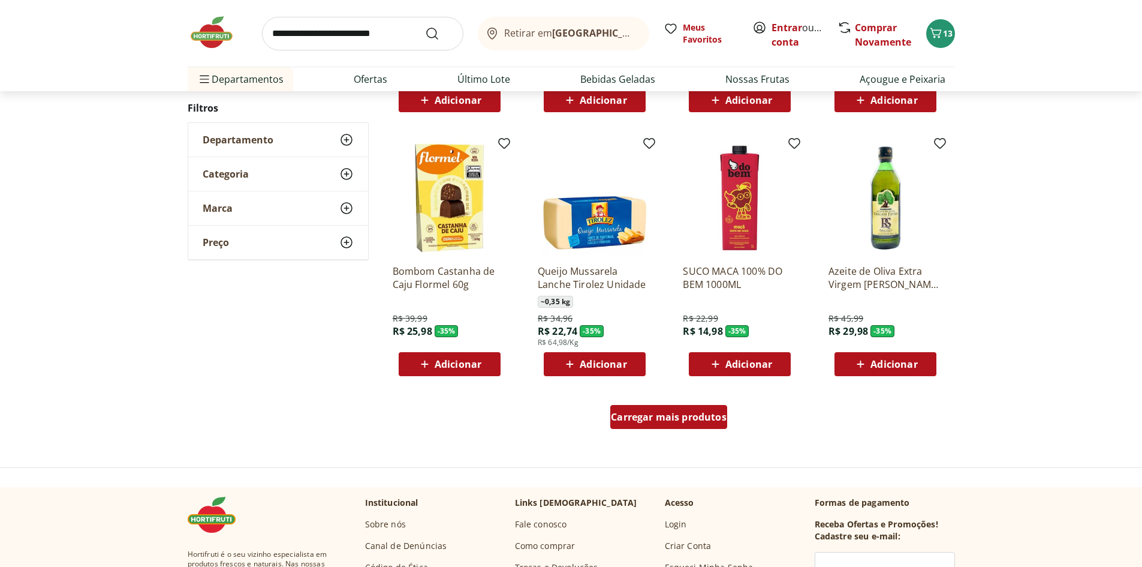
click at [641, 412] on span "Carregar mais produtos" at bounding box center [669, 417] width 116 height 10
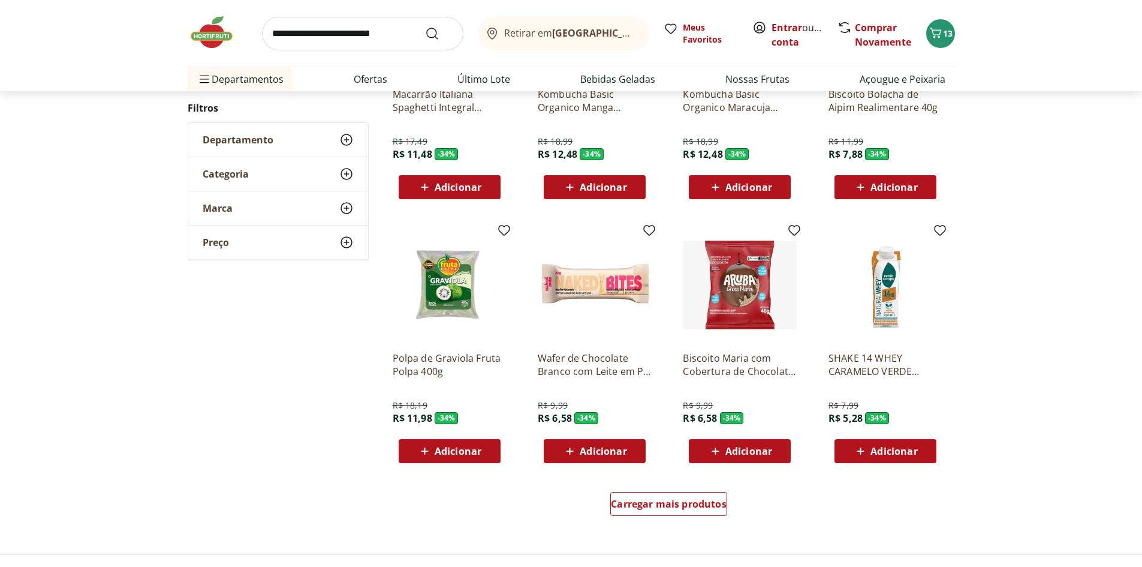
scroll to position [568, 0]
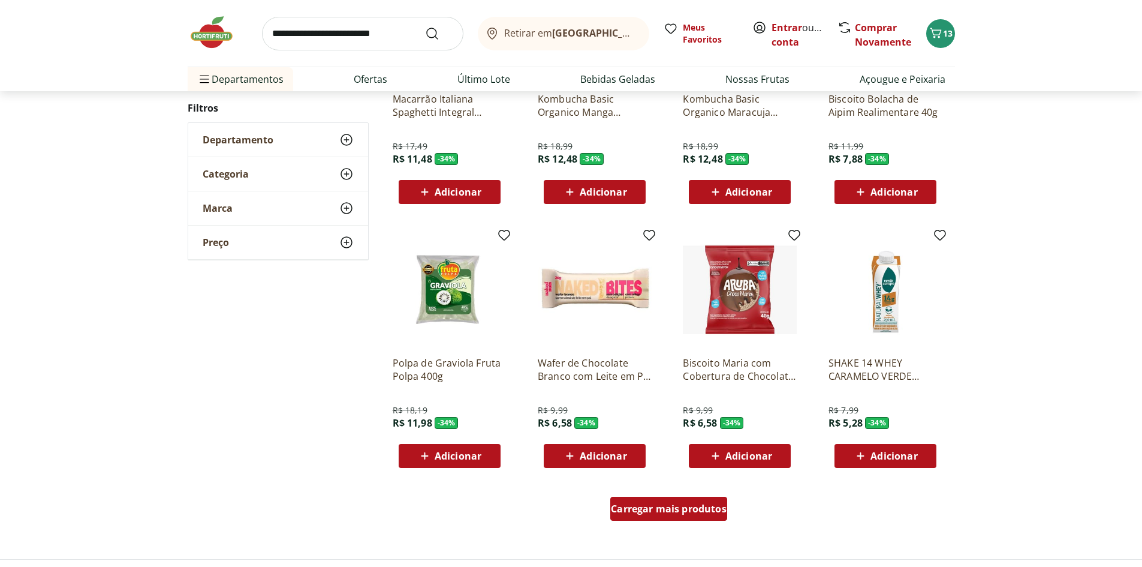
click at [696, 512] on span "Carregar mais produtos" at bounding box center [669, 509] width 116 height 10
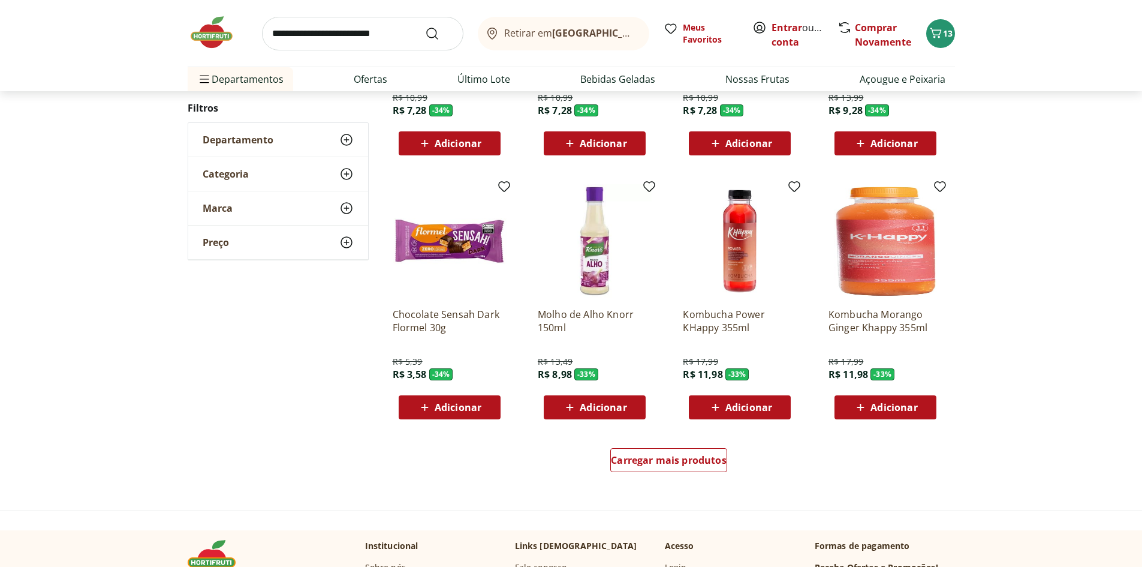
scroll to position [598, 0]
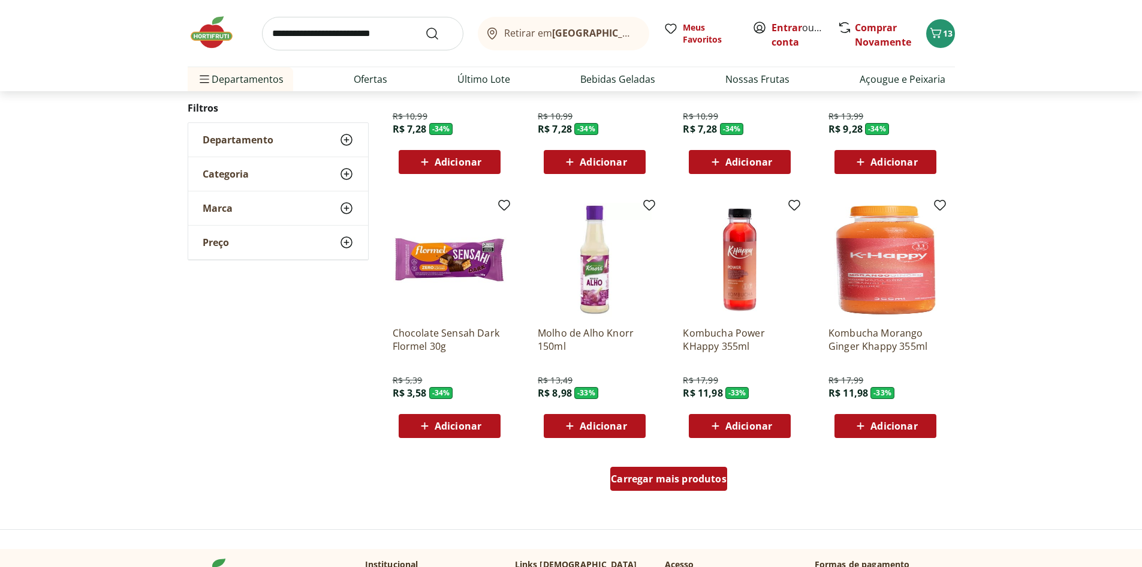
click at [676, 474] on span "Carregar mais produtos" at bounding box center [669, 479] width 116 height 10
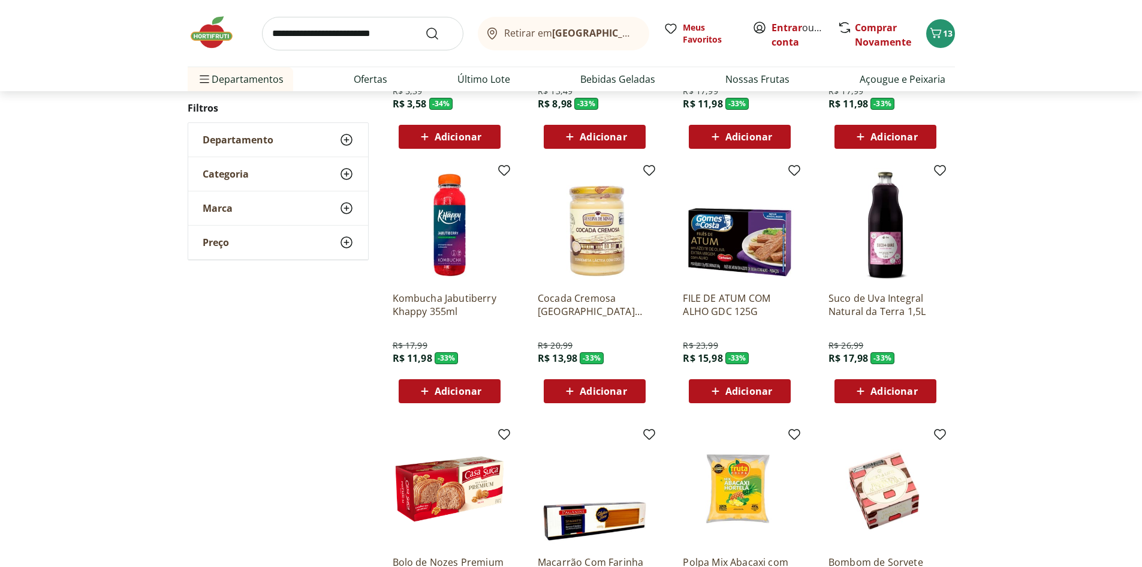
scroll to position [941, 0]
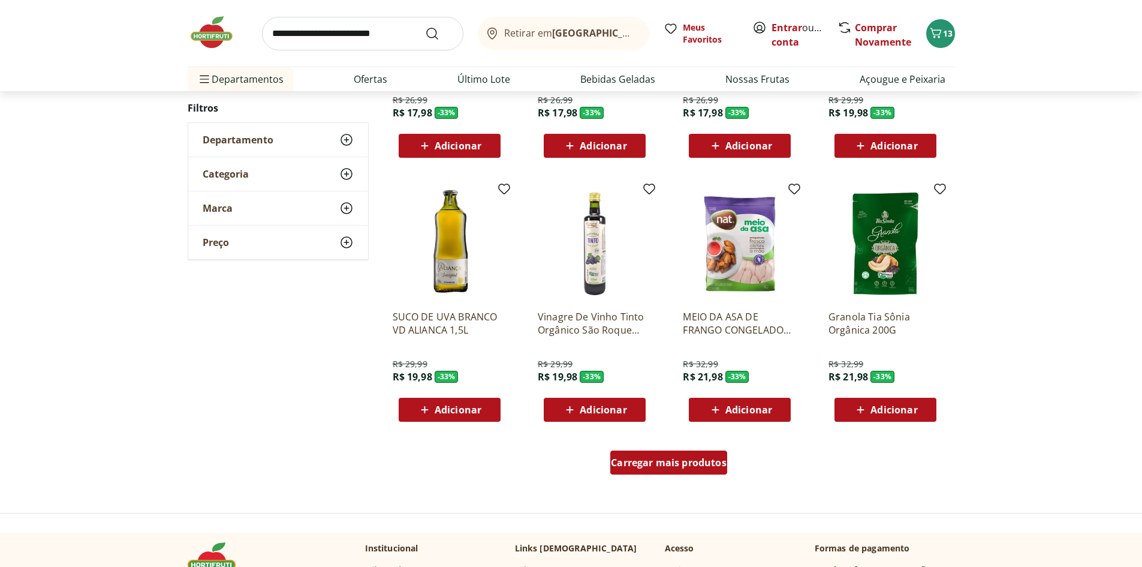
scroll to position [637, 0]
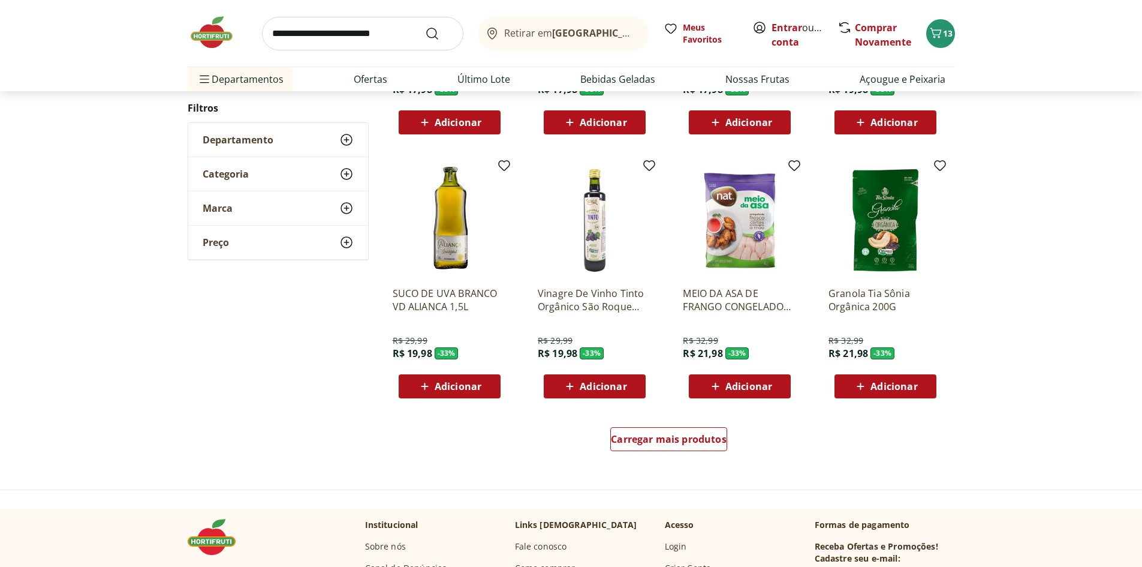
drag, startPoint x: 598, startPoint y: 237, endPoint x: 308, endPoint y: 331, distance: 305.6
click at [308, 331] on div "**********" at bounding box center [571, 3] width 767 height 933
click at [562, 379] on div "Adicionar" at bounding box center [594, 386] width 83 height 22
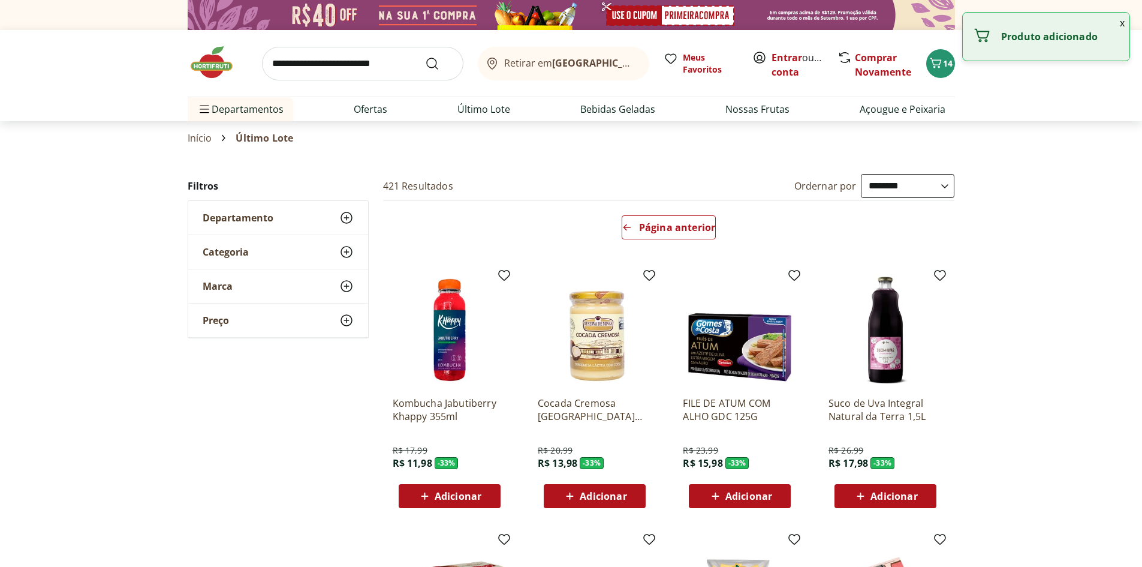
select select "**********"
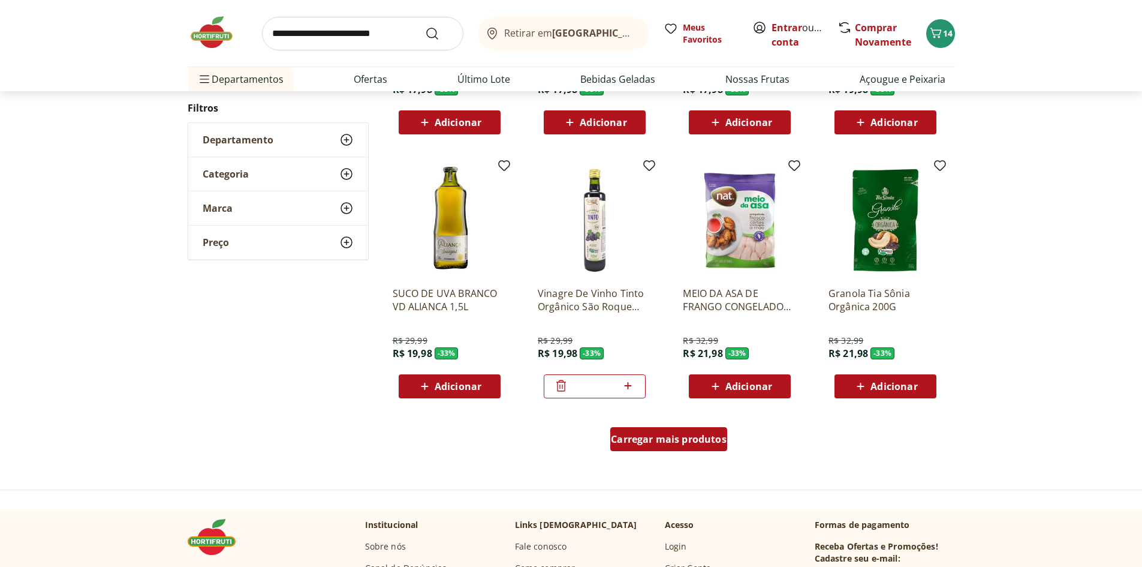
click at [655, 437] on span "Carregar mais produtos" at bounding box center [669, 439] width 116 height 10
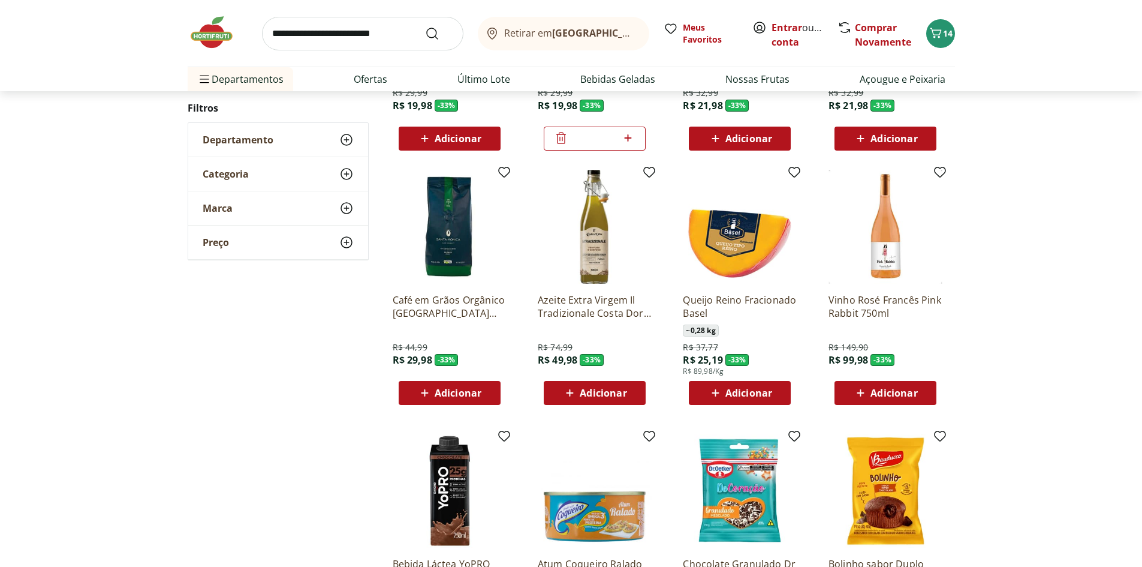
scroll to position [891, 0]
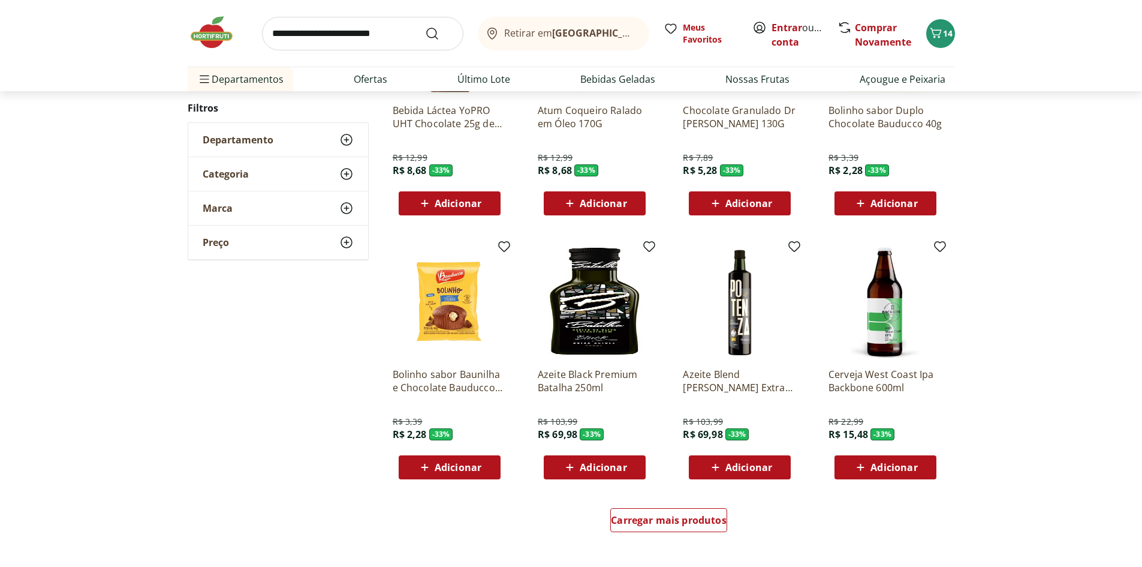
scroll to position [662, 0]
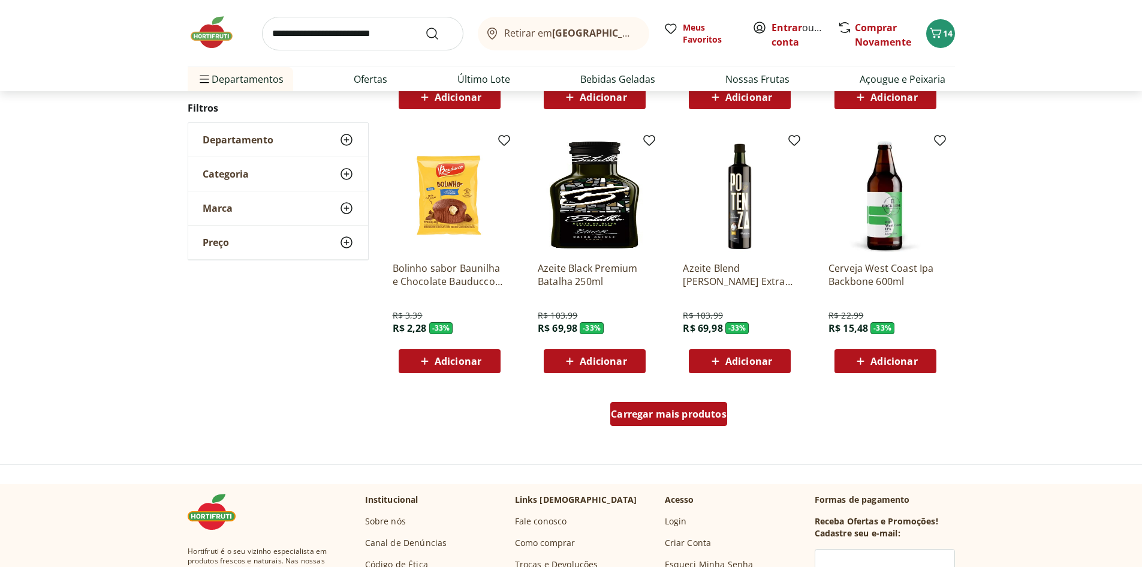
click at [684, 413] on span "Carregar mais produtos" at bounding box center [669, 414] width 116 height 10
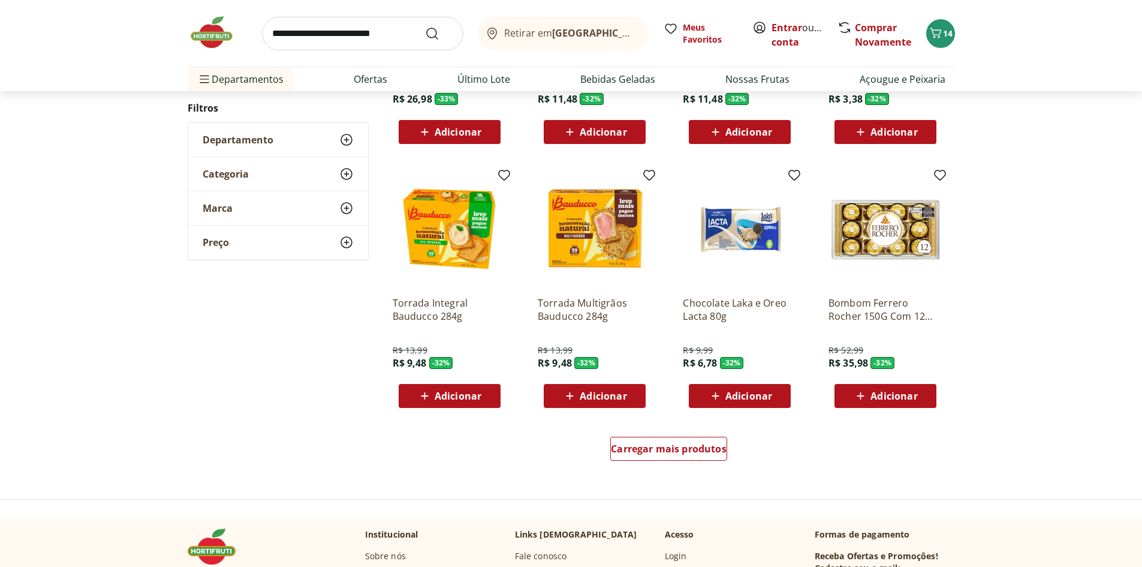
scroll to position [630, 0]
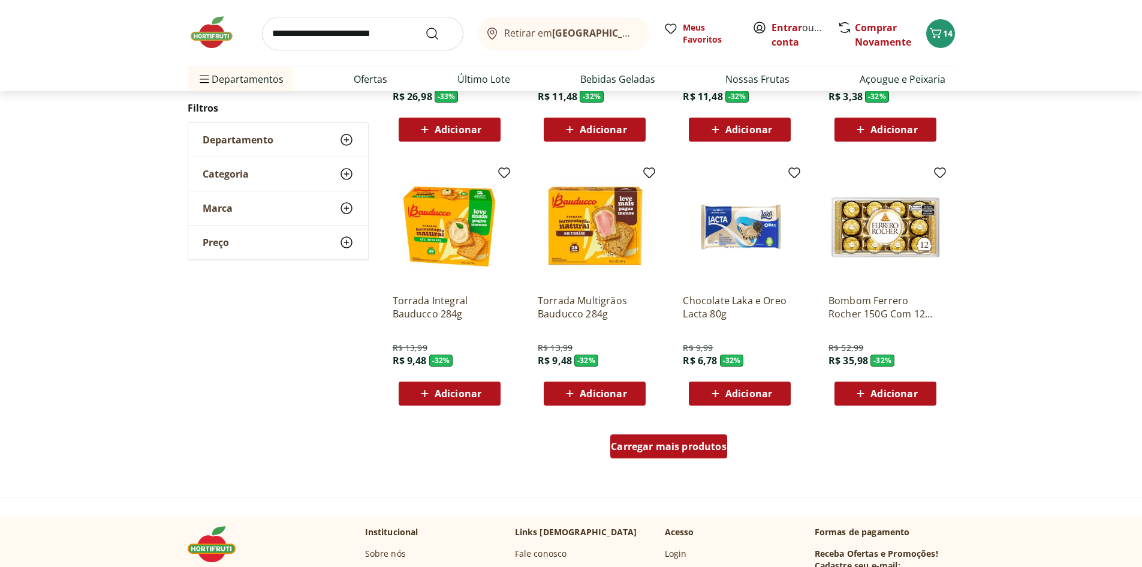
click at [706, 447] on span "Carregar mais produtos" at bounding box center [669, 446] width 116 height 10
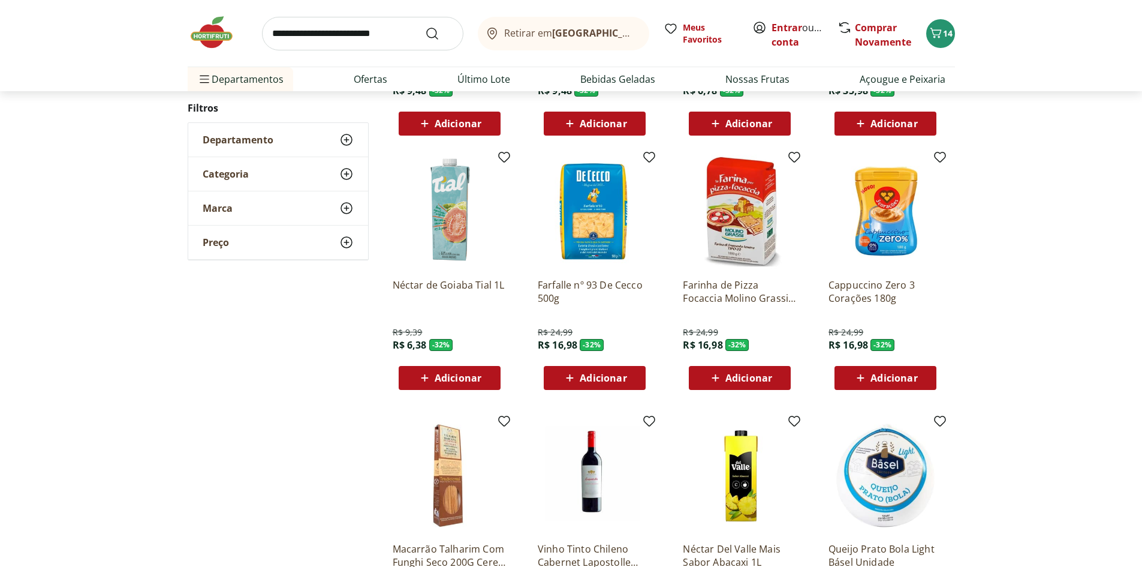
scroll to position [935, 0]
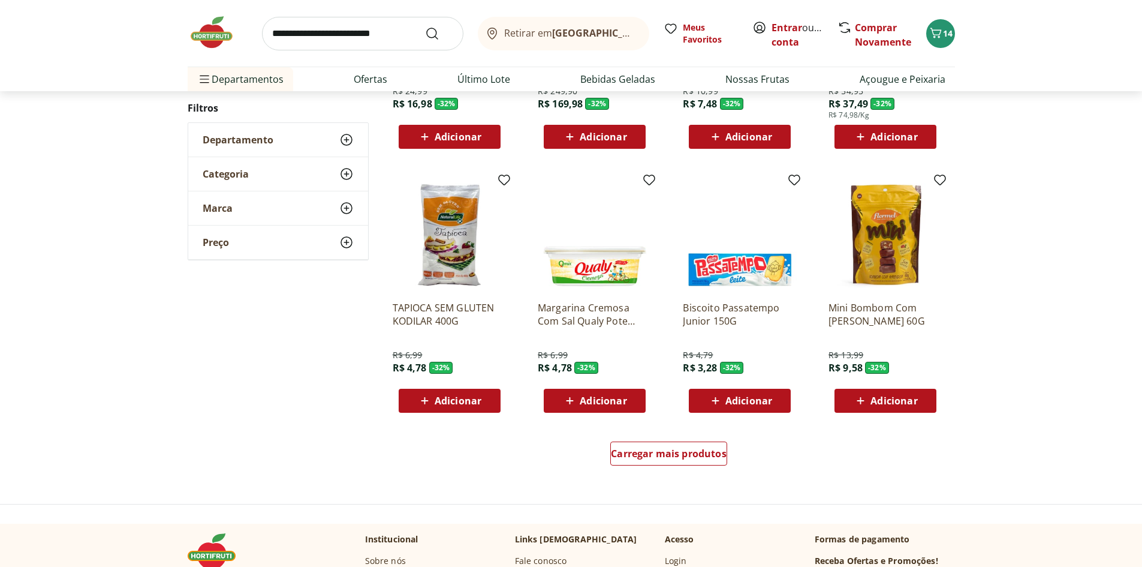
scroll to position [604, 0]
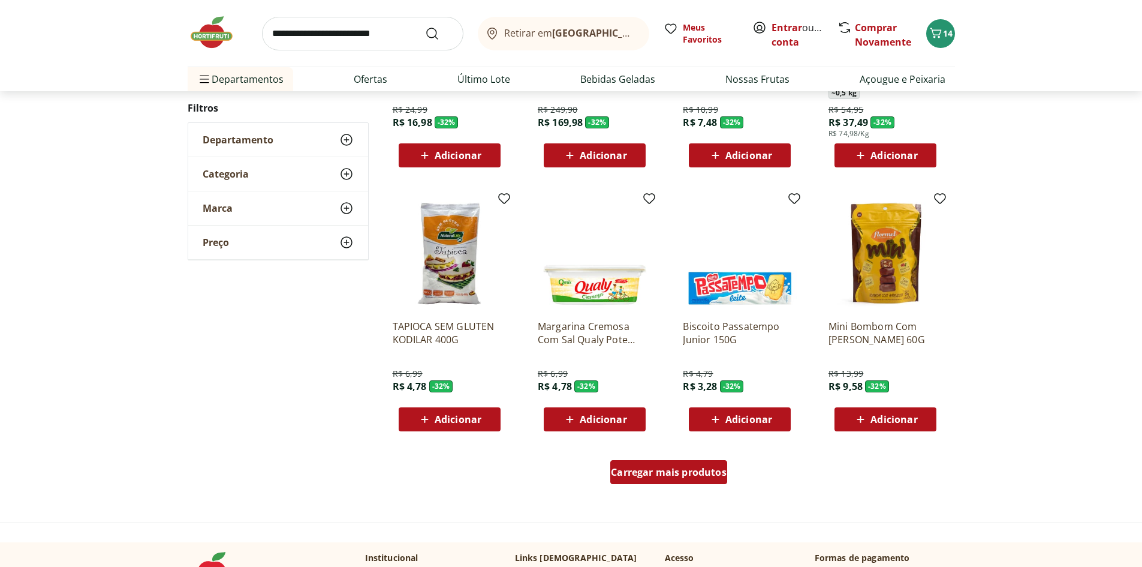
click at [688, 475] on span "Carregar mais produtos" at bounding box center [669, 472] width 116 height 10
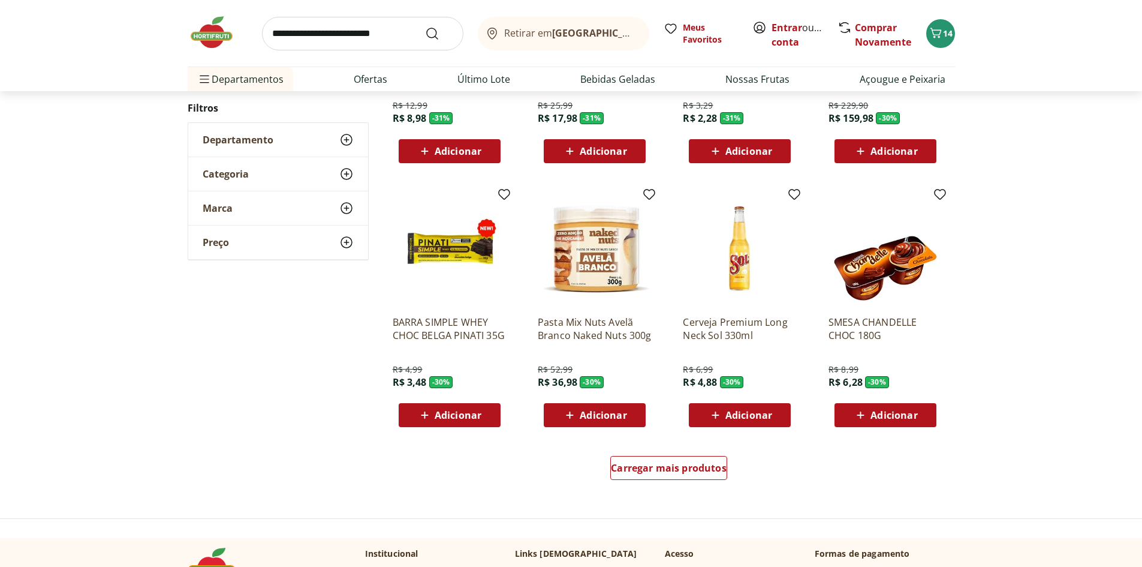
scroll to position [597, 0]
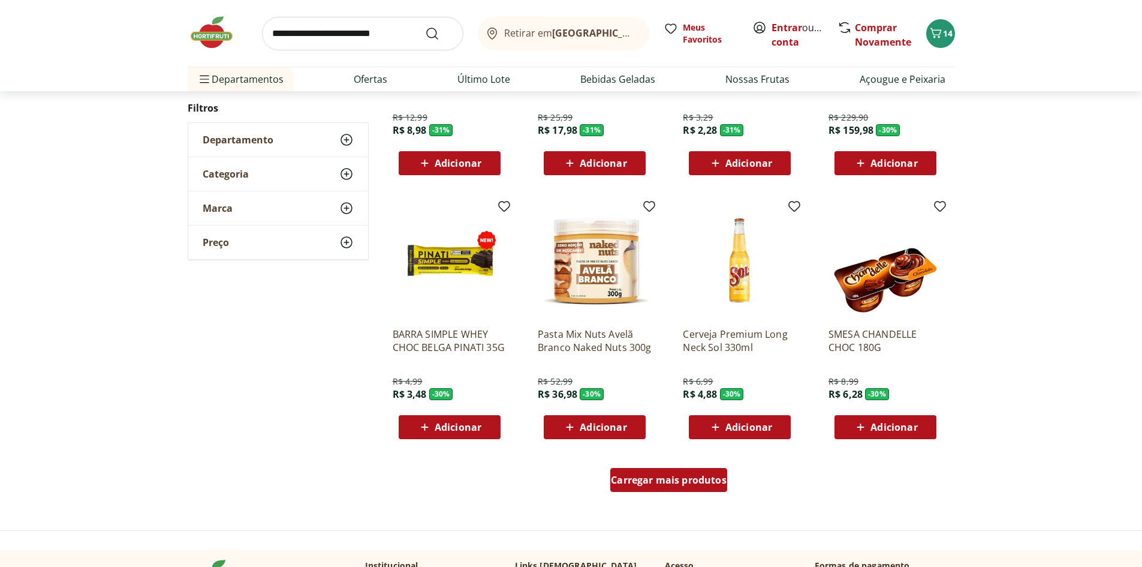
click at [677, 484] on span "Carregar mais produtos" at bounding box center [669, 480] width 116 height 10
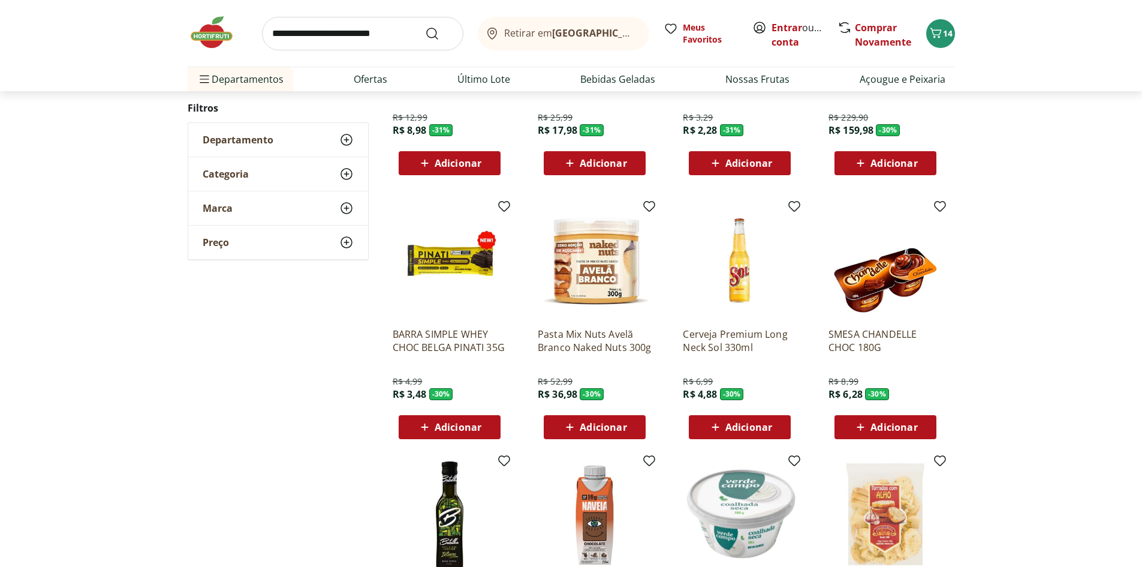
click at [591, 413] on div "Pasta Mix Nuts Avelã Branco Naked Nuts 300g R$ 52,99 R$ 36,98 - 30 % Adicionar" at bounding box center [595, 378] width 114 height 121
click at [594, 424] on span "Adicionar" at bounding box center [603, 427] width 47 height 10
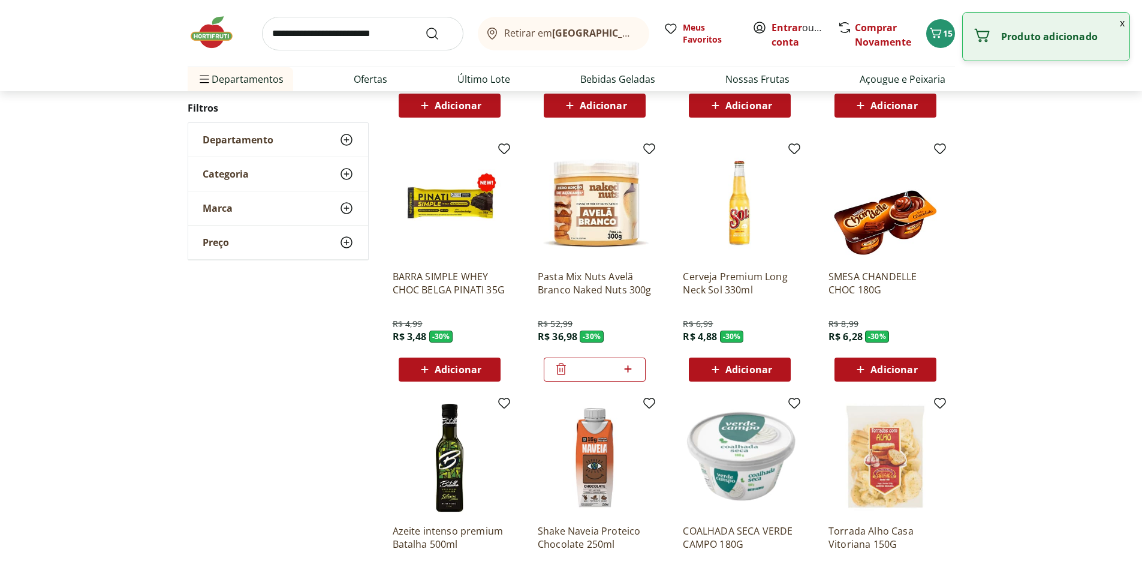
scroll to position [660, 0]
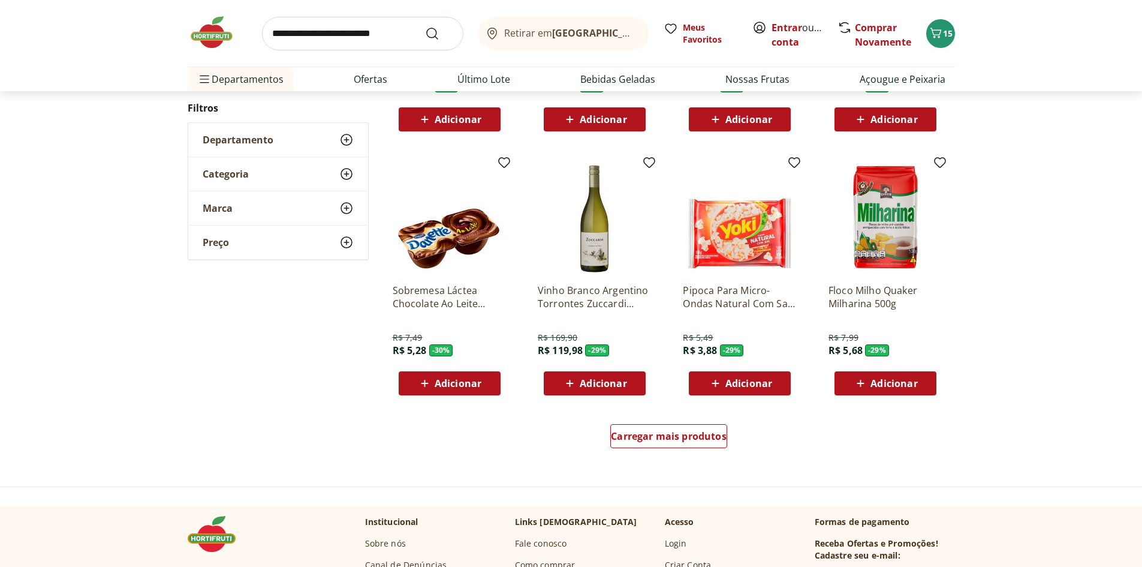
scroll to position [626, 0]
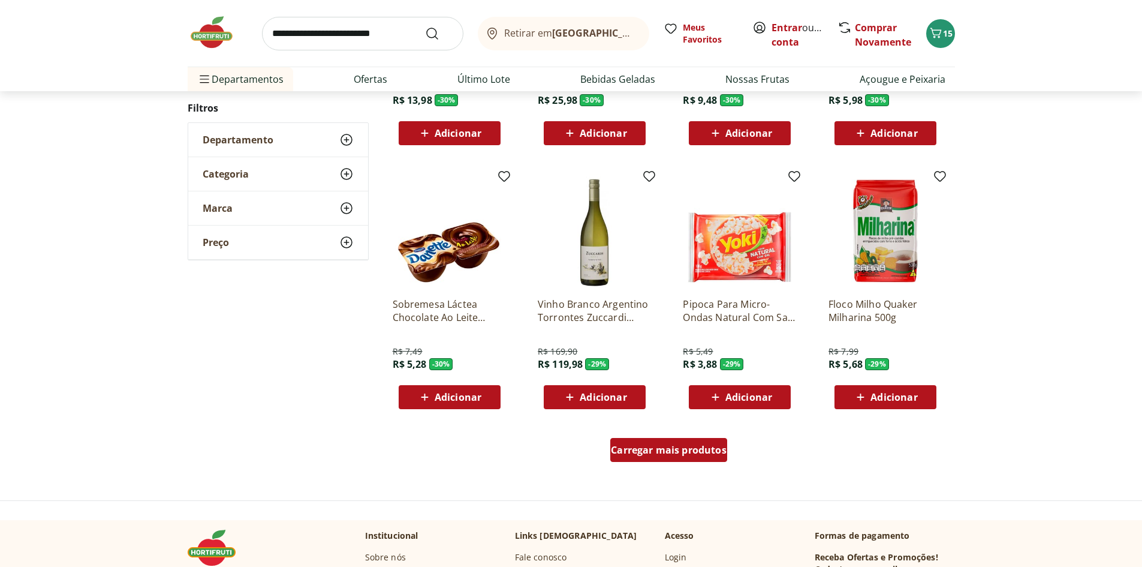
click at [630, 457] on div "Carregar mais produtos" at bounding box center [668, 450] width 117 height 24
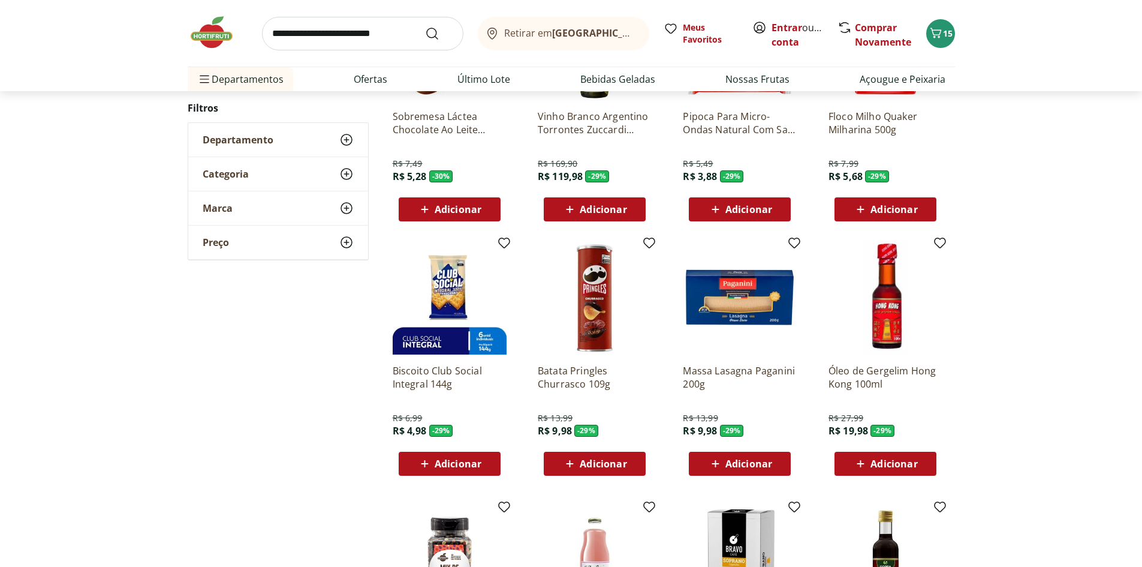
scroll to position [817, 0]
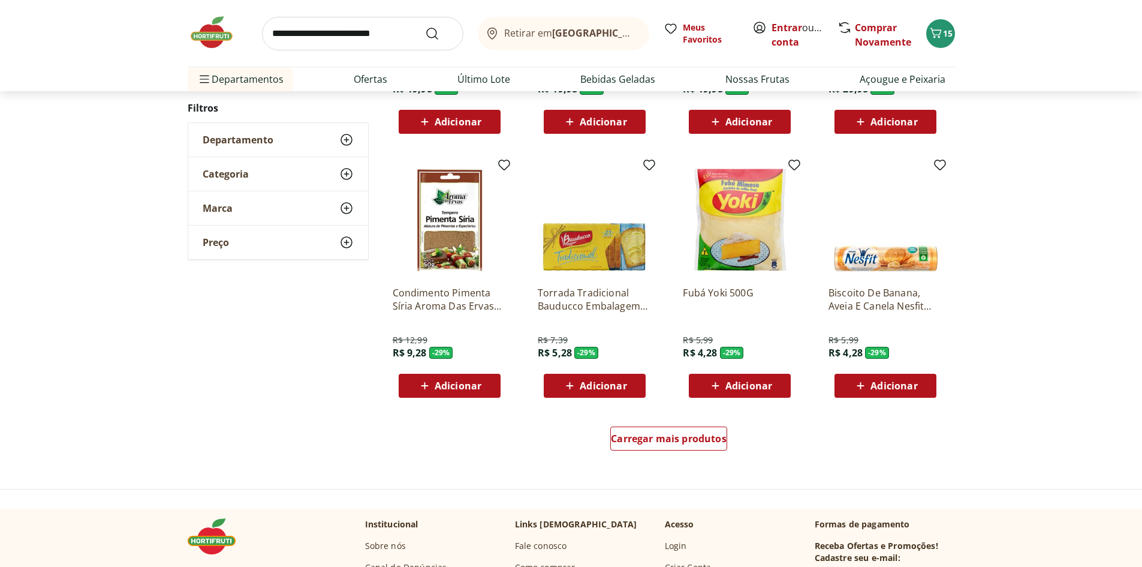
scroll to position [626, 0]
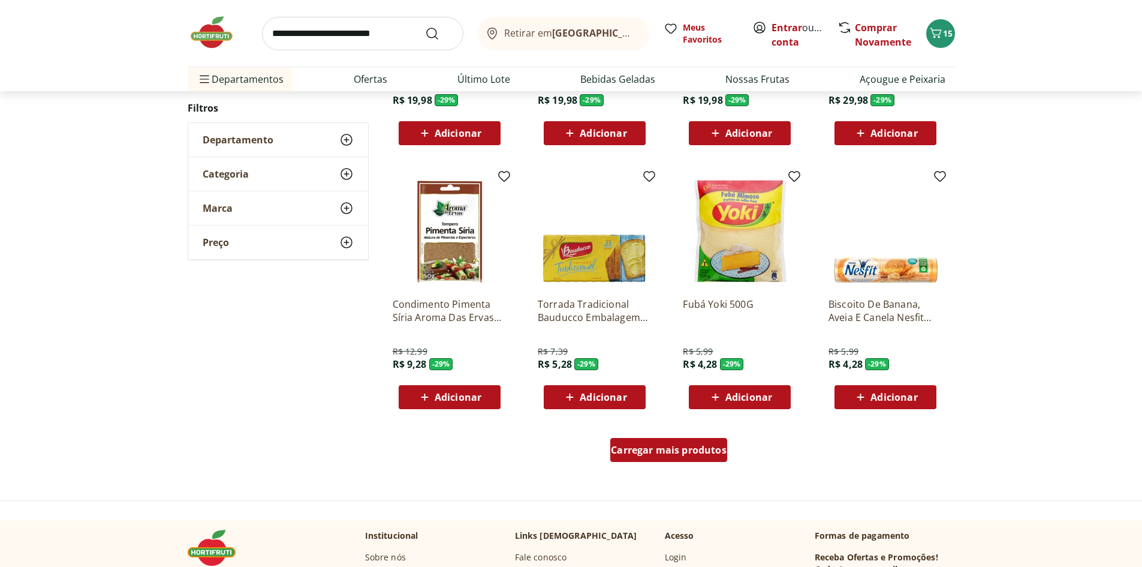
click at [646, 451] on span "Carregar mais produtos" at bounding box center [669, 450] width 116 height 10
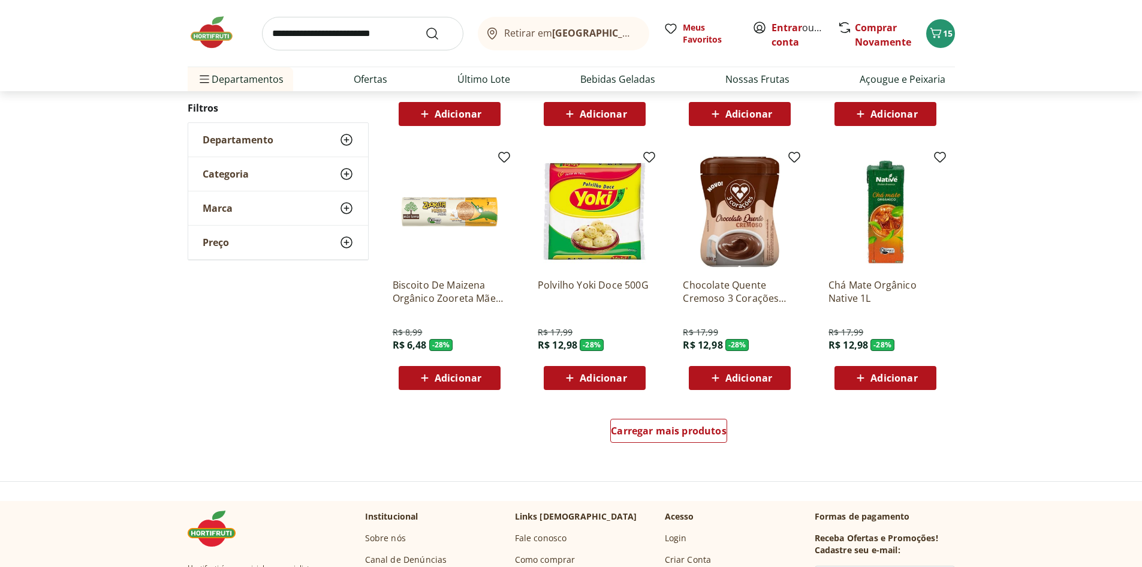
scroll to position [648, 0]
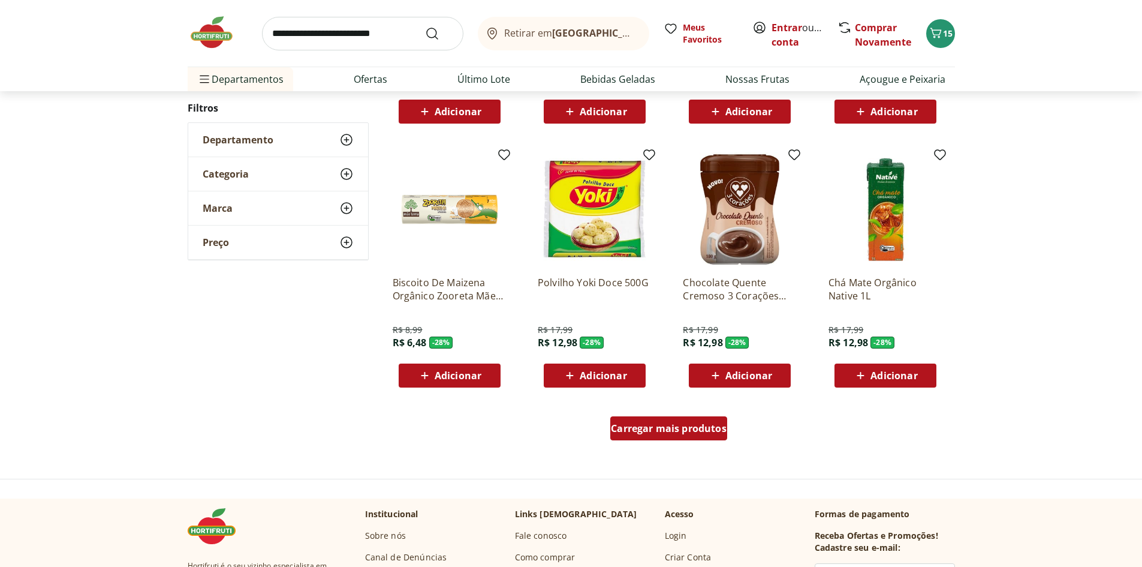
click at [648, 433] on span "Carregar mais produtos" at bounding box center [669, 428] width 116 height 10
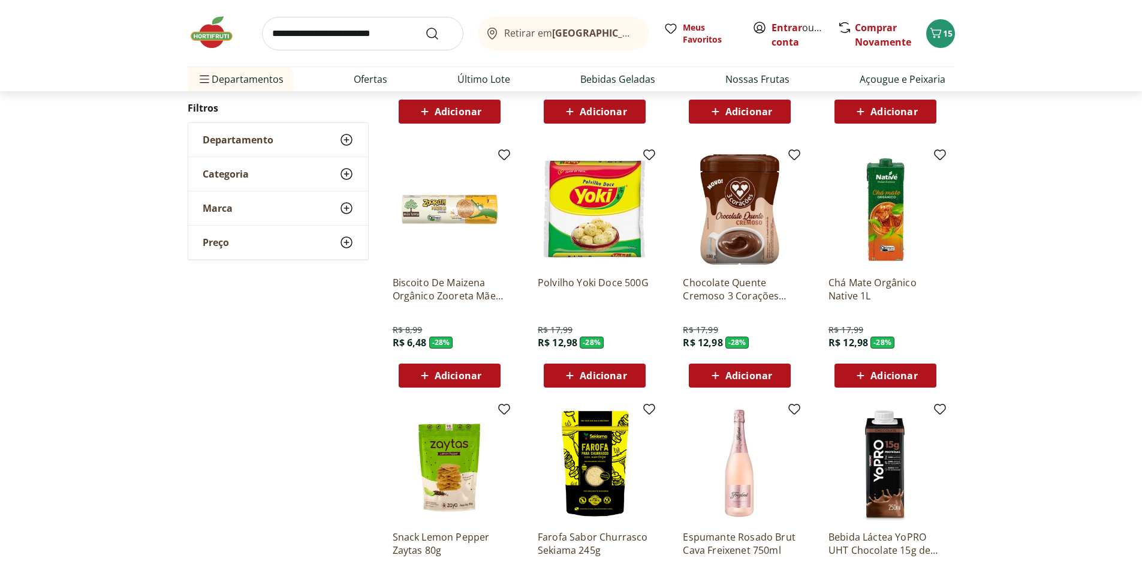
drag, startPoint x: 1143, startPoint y: 201, endPoint x: 1142, endPoint y: 220, distance: 18.6
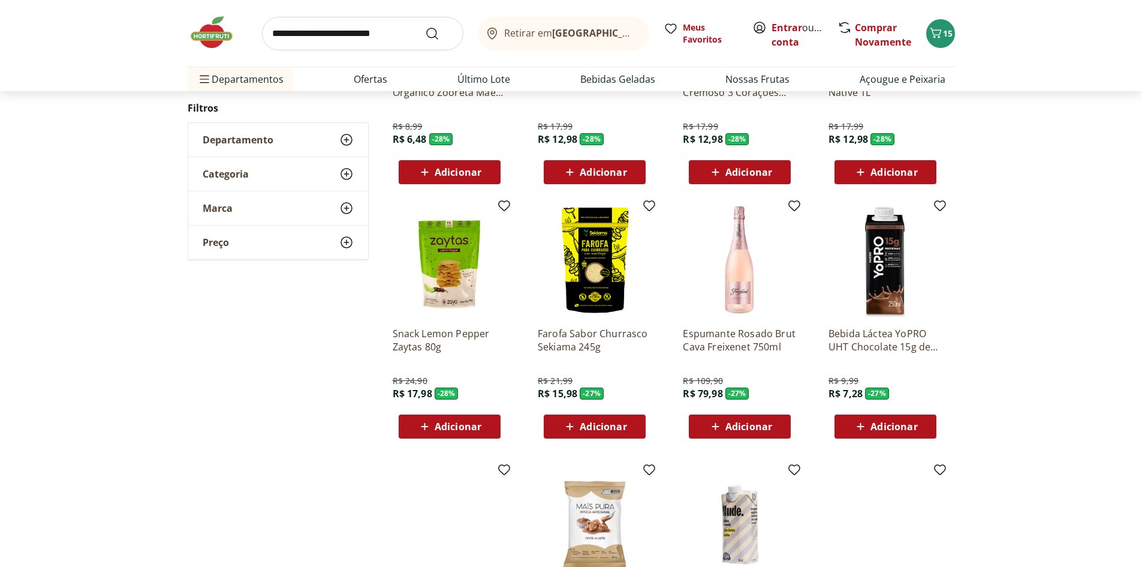
scroll to position [876, 0]
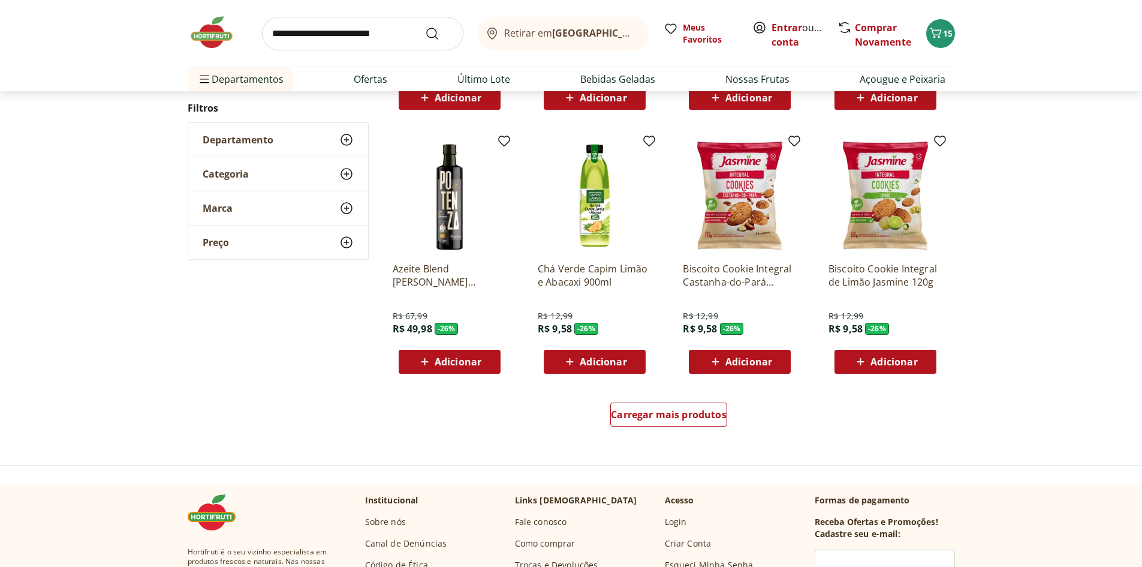
scroll to position [676, 0]
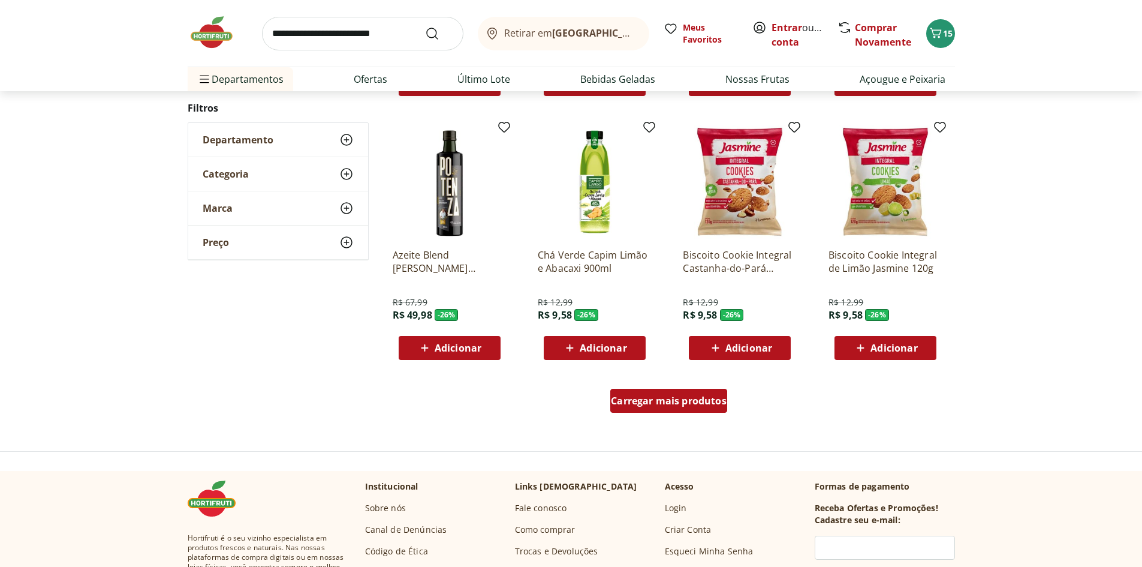
click at [680, 405] on span "Carregar mais produtos" at bounding box center [669, 401] width 116 height 10
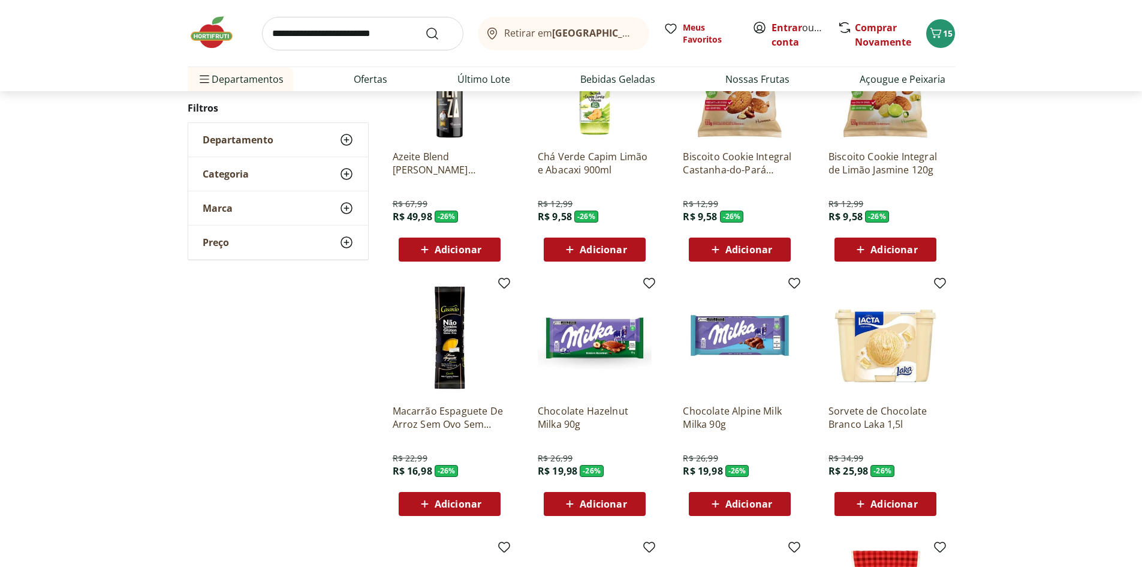
scroll to position [777, 0]
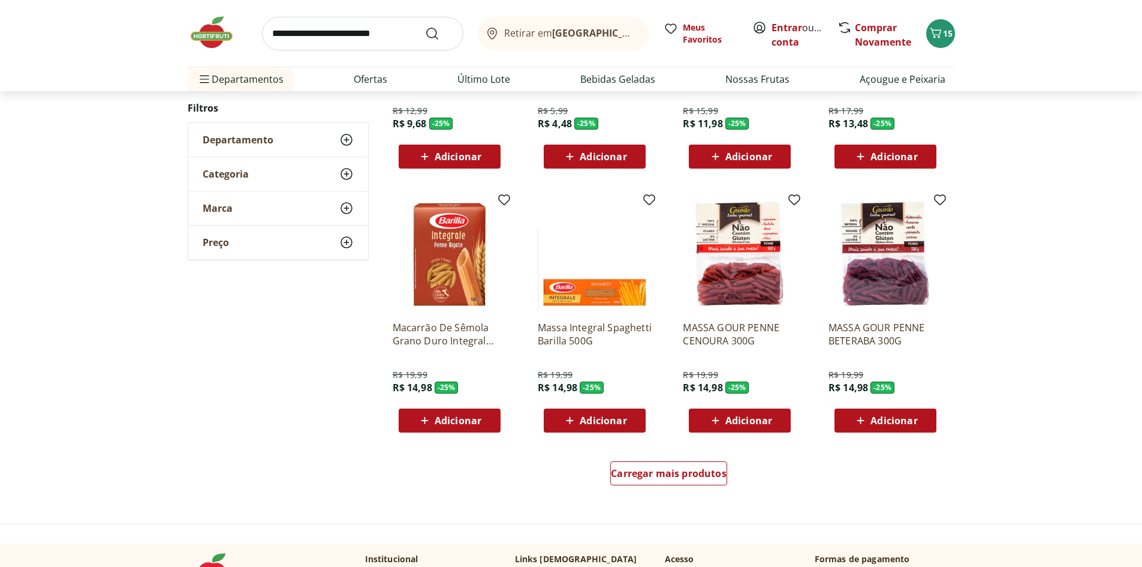
scroll to position [614, 0]
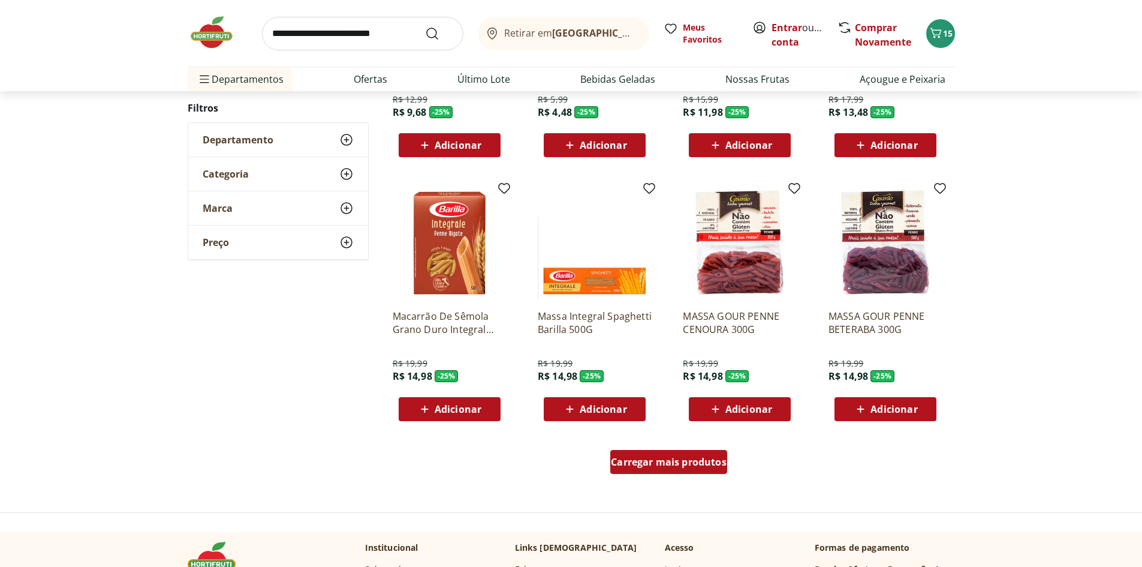
click at [647, 469] on div "Carregar mais produtos" at bounding box center [668, 462] width 117 height 24
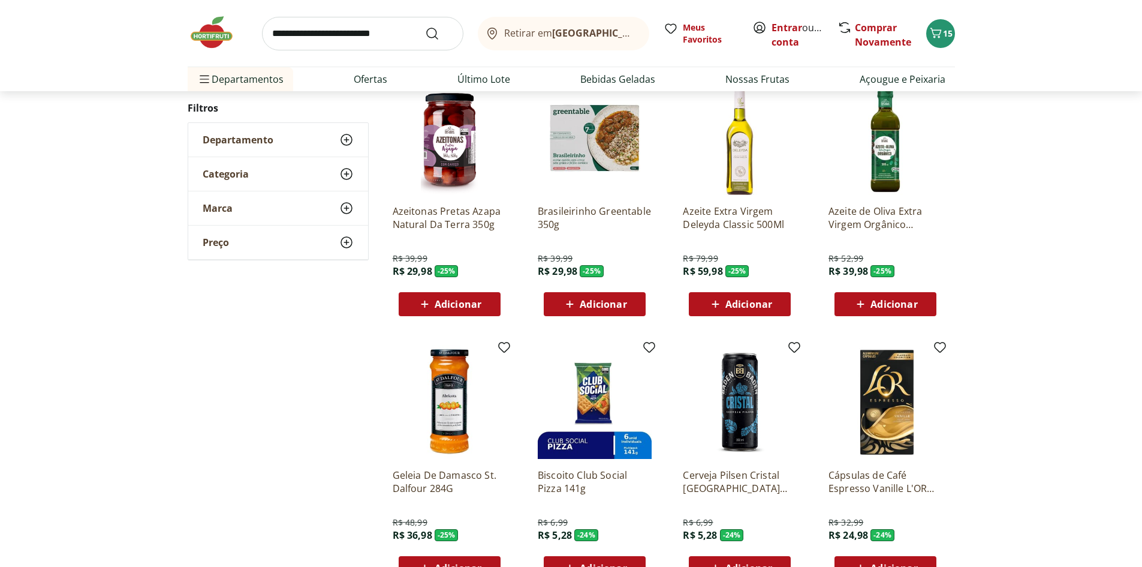
scroll to position [996, 0]
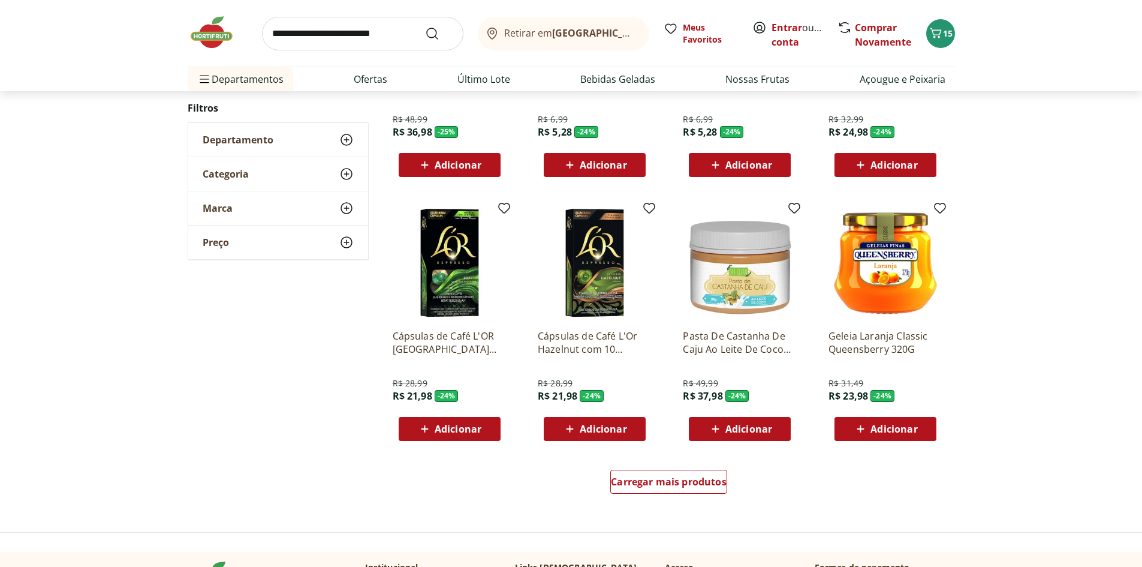
scroll to position [593, 0]
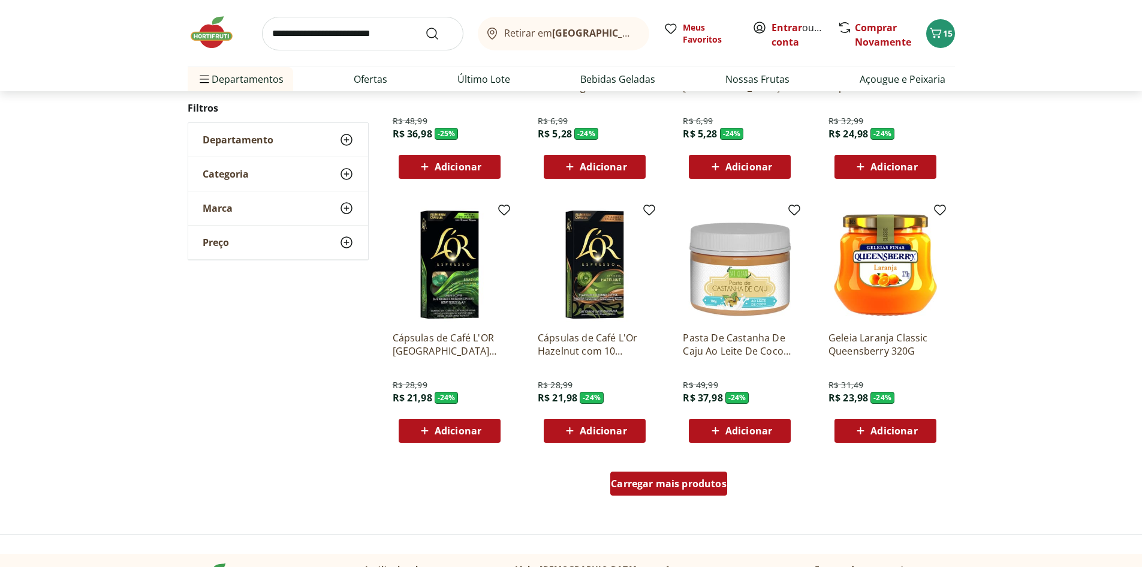
click at [640, 479] on span "Carregar mais produtos" at bounding box center [669, 483] width 116 height 10
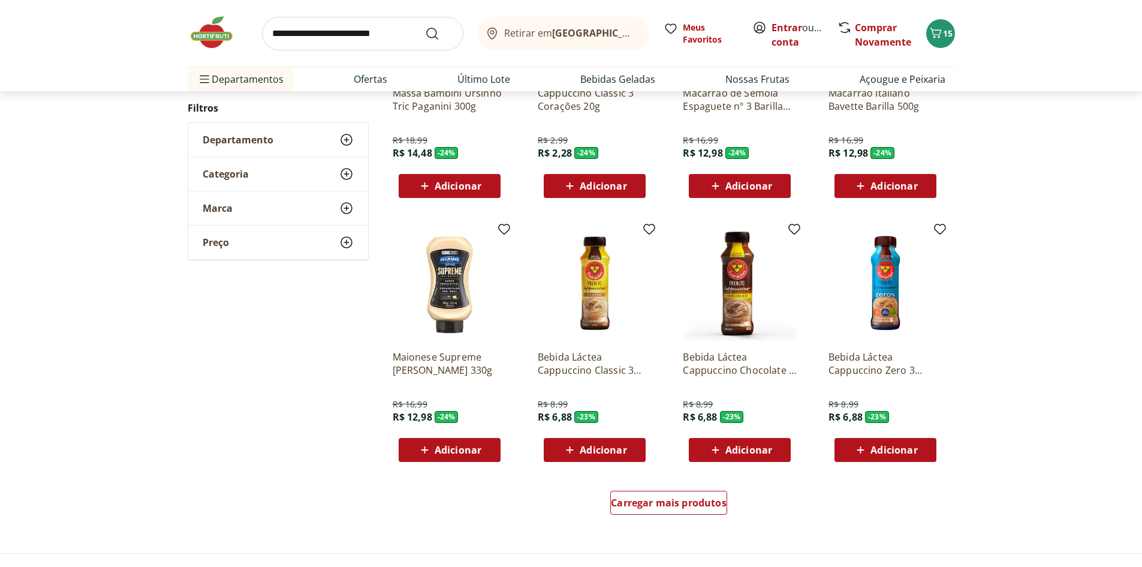
scroll to position [565, 0]
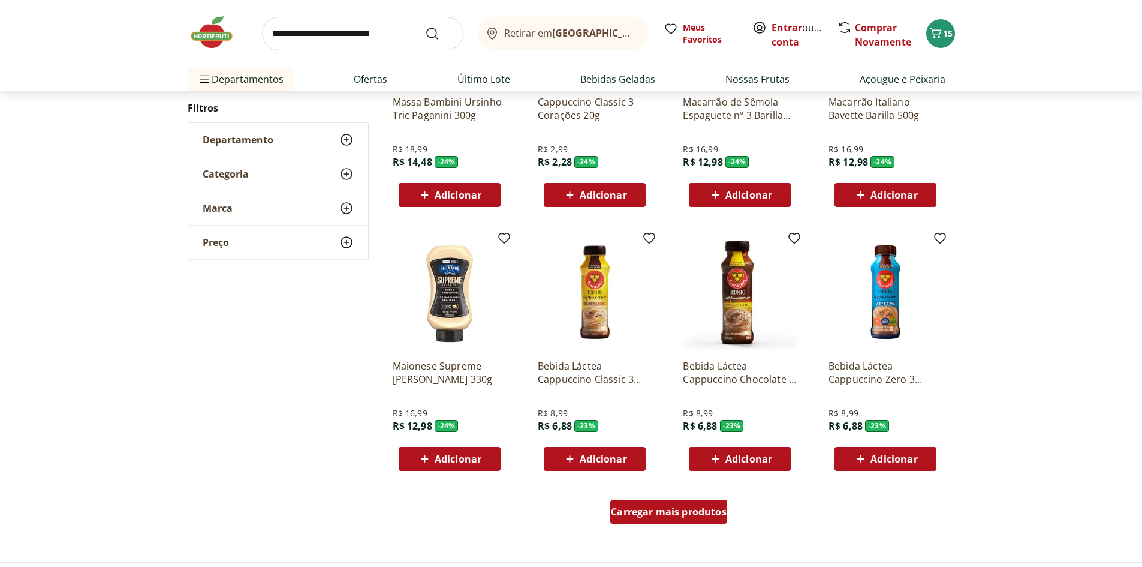
click at [664, 514] on span "Carregar mais produtos" at bounding box center [669, 512] width 116 height 10
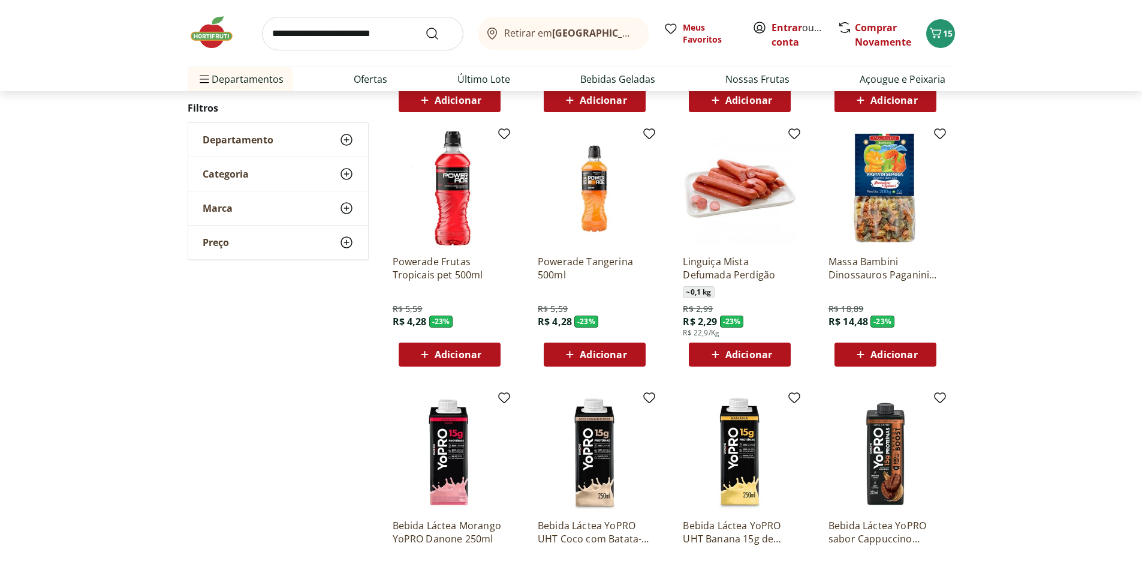
scroll to position [968, 0]
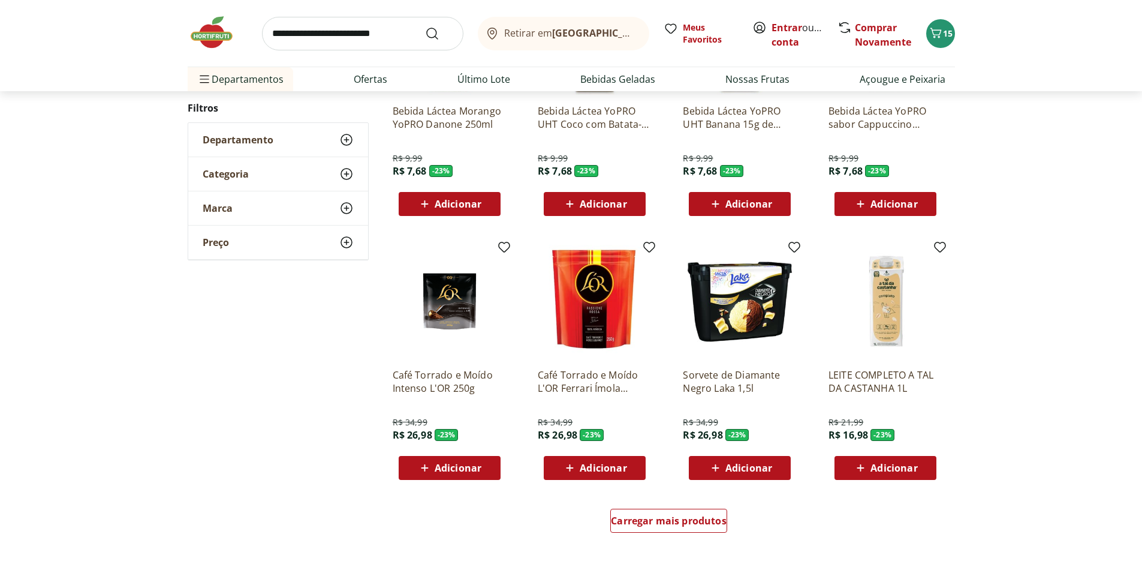
scroll to position [544, 0]
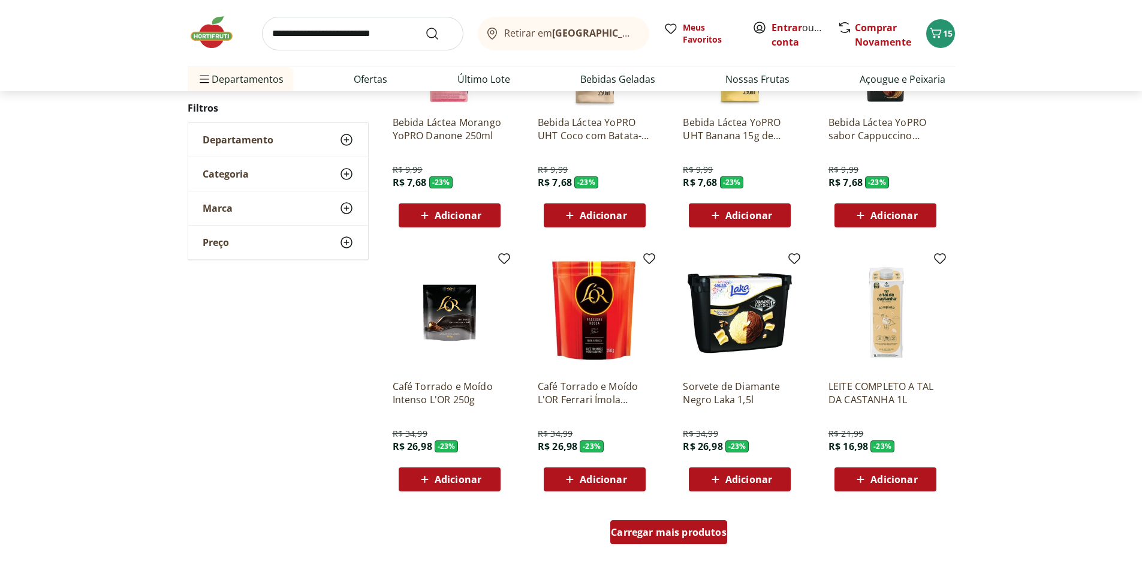
click at [680, 531] on span "Carregar mais produtos" at bounding box center [669, 532] width 116 height 10
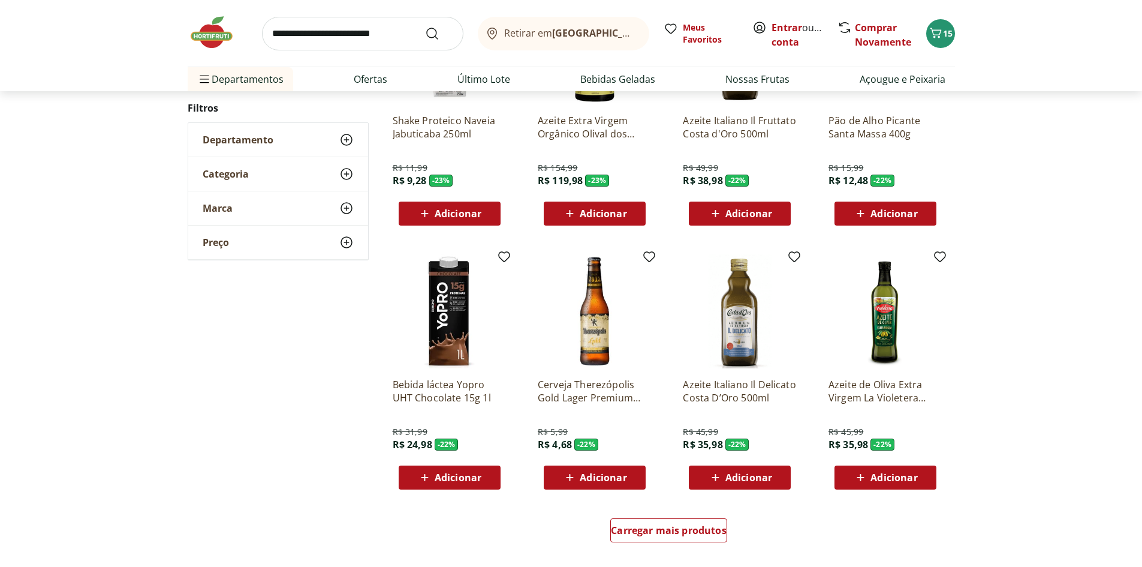
scroll to position [511, 0]
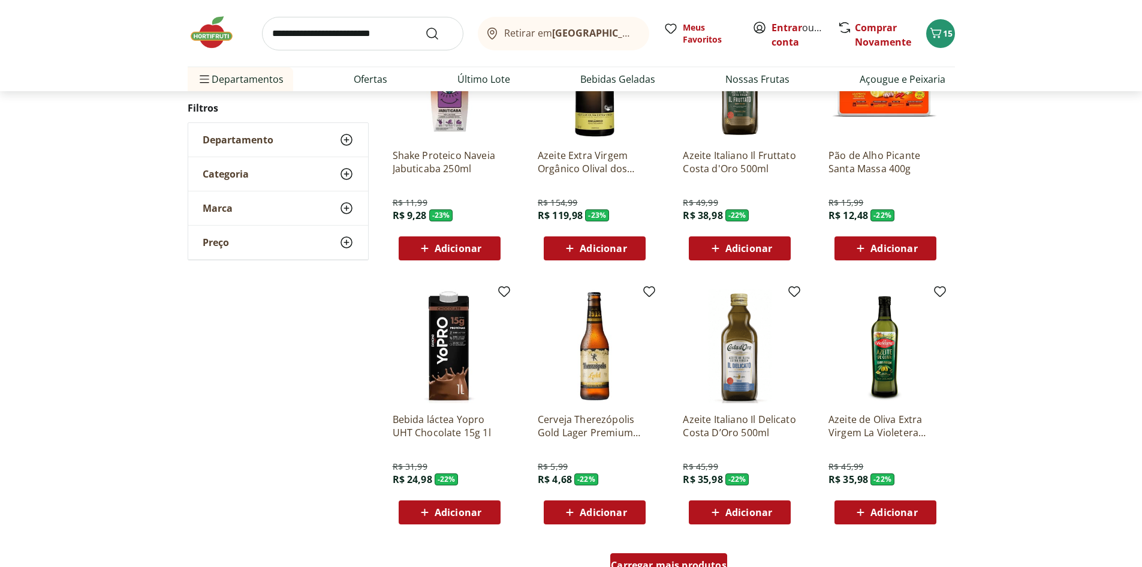
click at [670, 558] on div "Carregar mais produtos" at bounding box center [668, 565] width 117 height 24
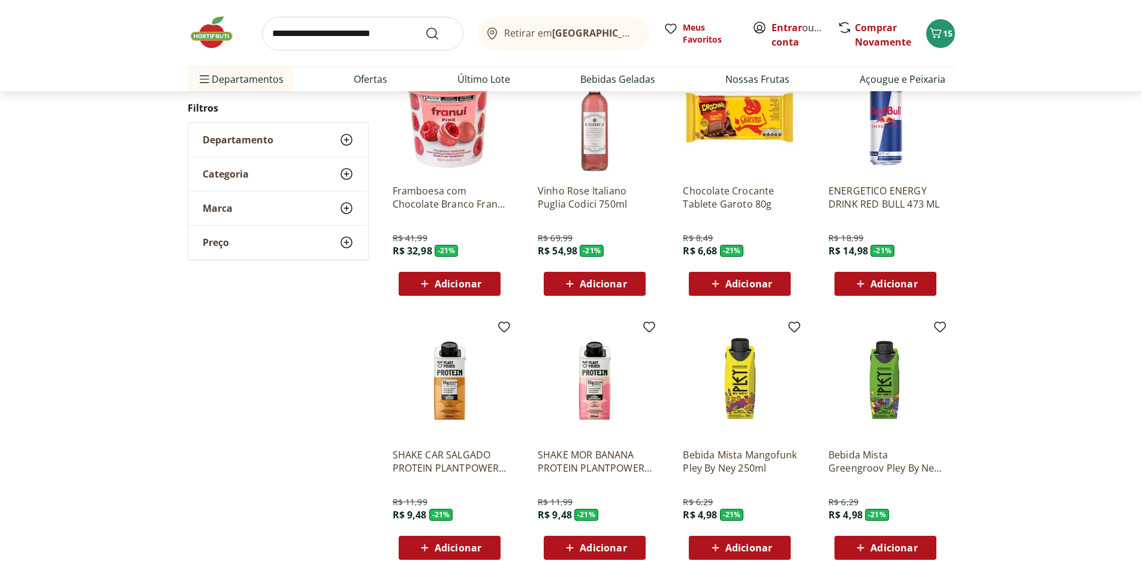
scroll to position [997, 0]
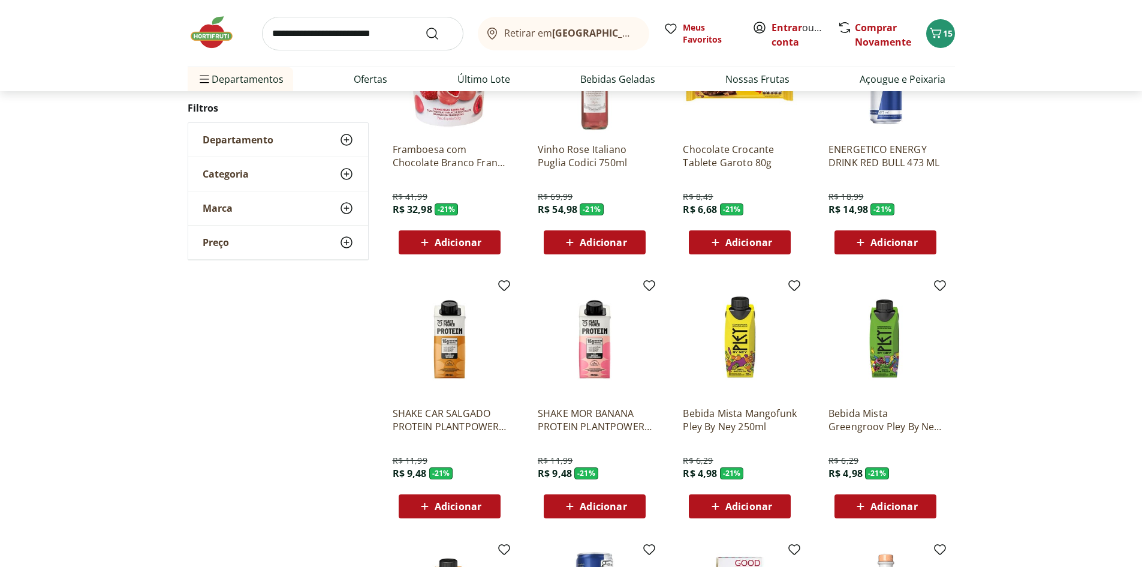
scroll to position [149, 0]
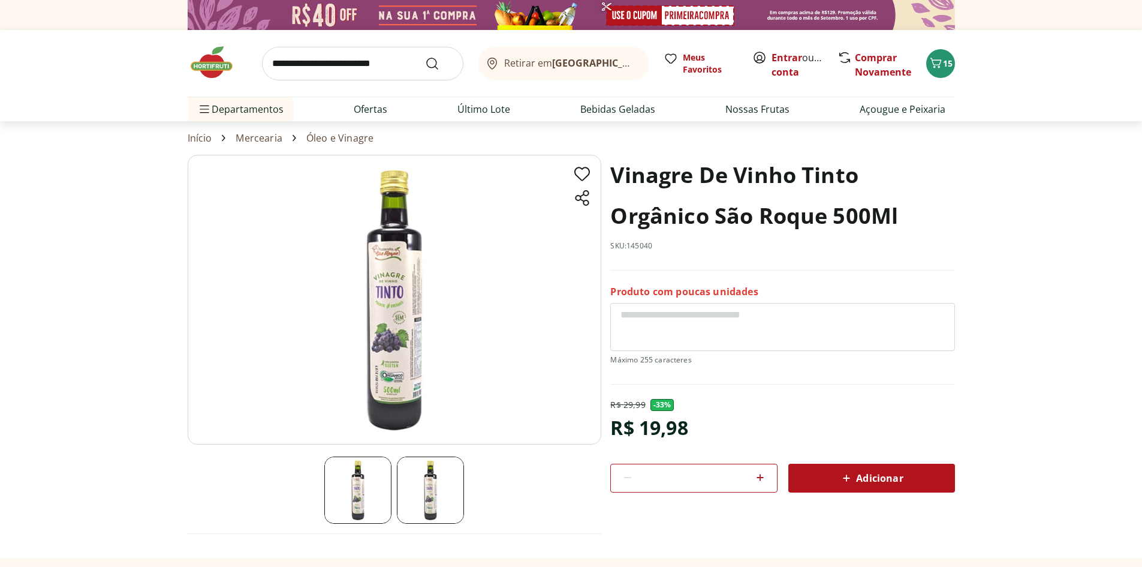
click at [424, 481] on img at bounding box center [430, 489] width 67 height 67
click at [408, 296] on img at bounding box center [395, 300] width 414 height 290
click at [344, 486] on img at bounding box center [357, 489] width 67 height 67
click at [407, 326] on img at bounding box center [395, 300] width 414 height 290
click at [941, 65] on icon "Carrinho" at bounding box center [936, 63] width 14 height 14
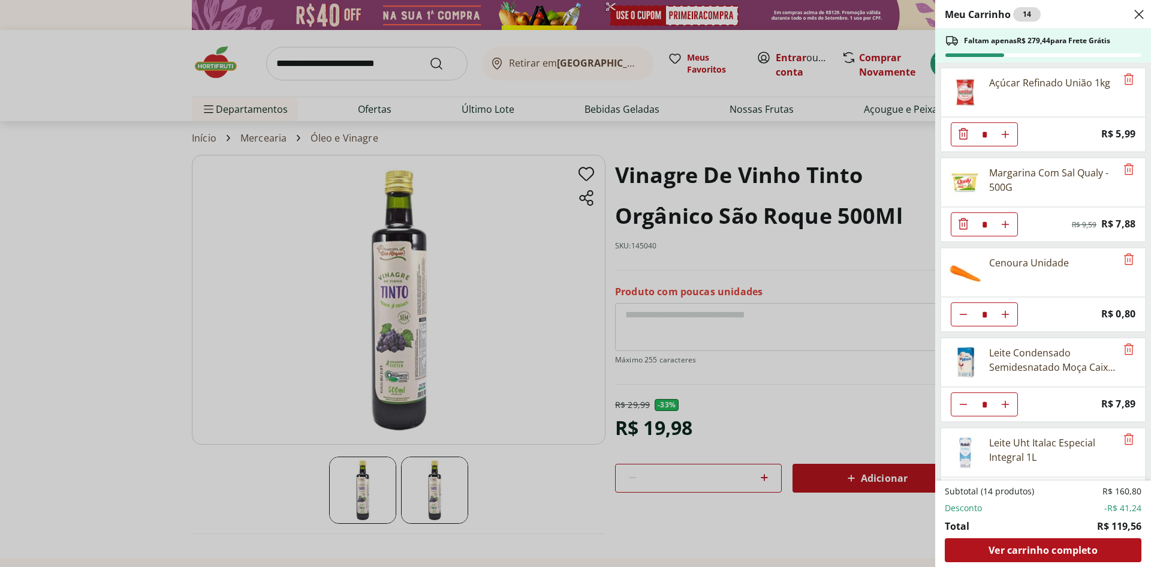
click at [806, 150] on div "Meu Carrinho 14 Faltam apenas R$ 279,44 para Frete Grátis Açúcar Refinado União…" at bounding box center [575, 283] width 1151 height 567
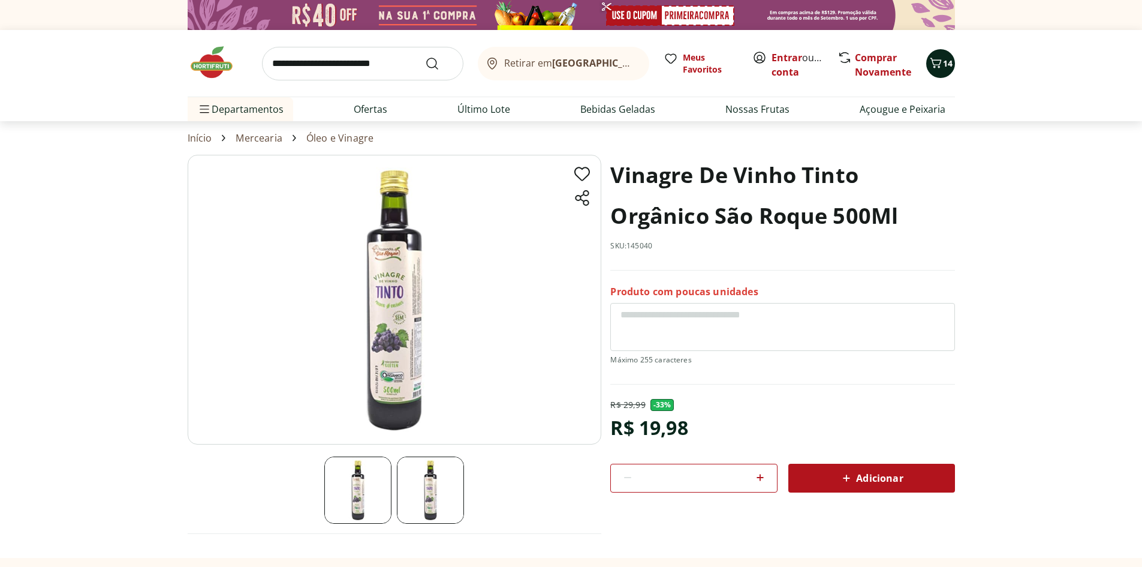
click at [939, 62] on icon "Carrinho" at bounding box center [936, 63] width 14 height 14
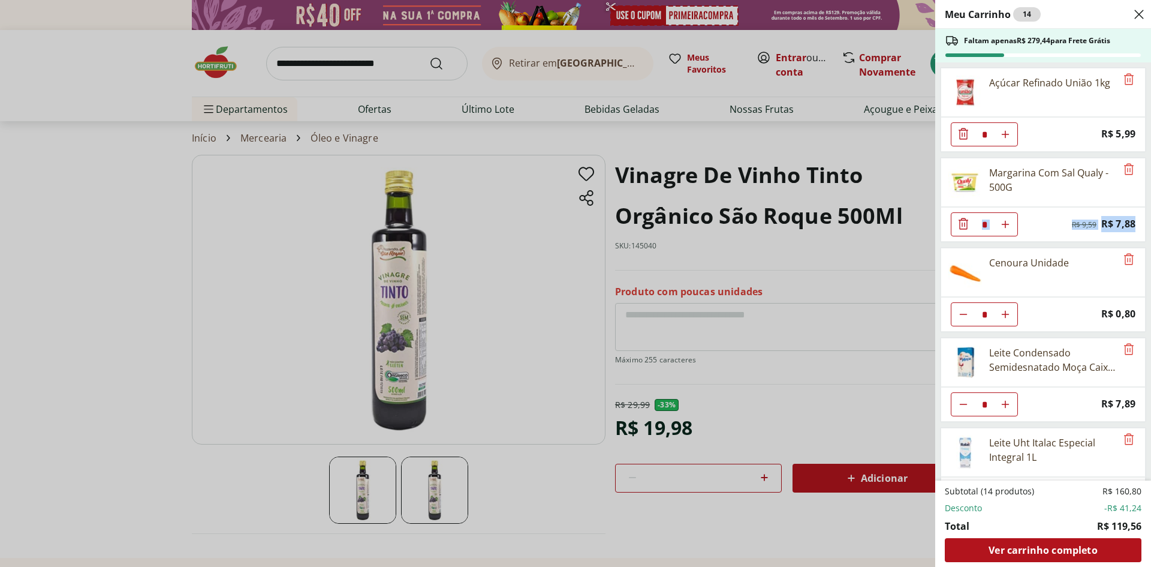
drag, startPoint x: 1143, startPoint y: 195, endPoint x: 1146, endPoint y: 225, distance: 30.1
click at [1141, 225] on ul "Açúcar Refinado União 1kg * Price: R$ 5,99 Margarina Com Sal Qualy - 500G * Ori…" at bounding box center [1041, 271] width 213 height 418
click at [821, 245] on div "Meu Carrinho 14 Faltam apenas R$ 279,44 para Frete Grátis Açúcar Refinado União…" at bounding box center [575, 283] width 1151 height 567
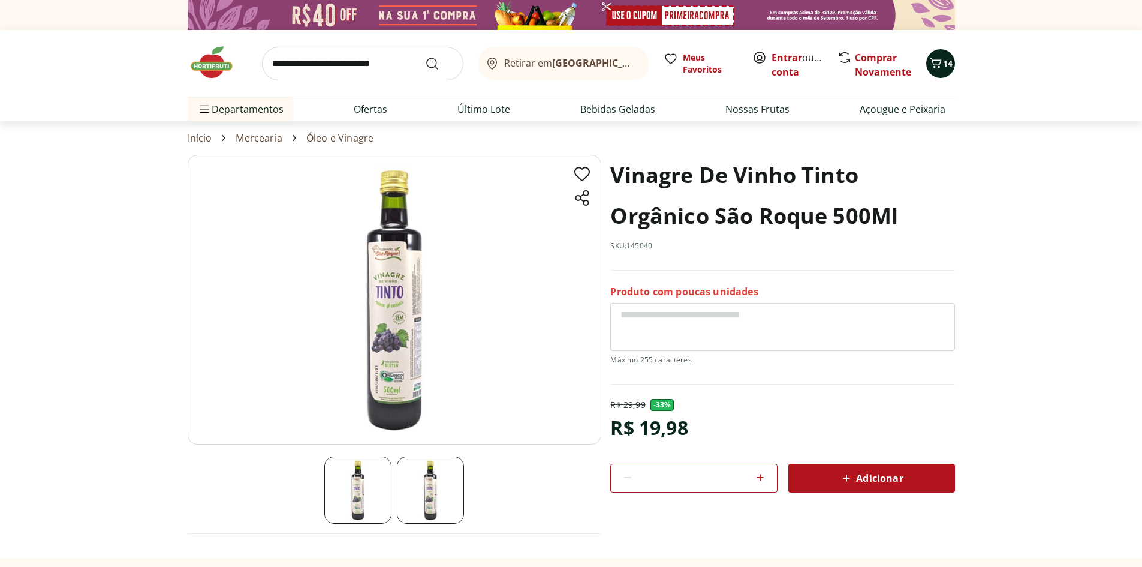
click at [939, 64] on icon "Carrinho" at bounding box center [935, 63] width 11 height 10
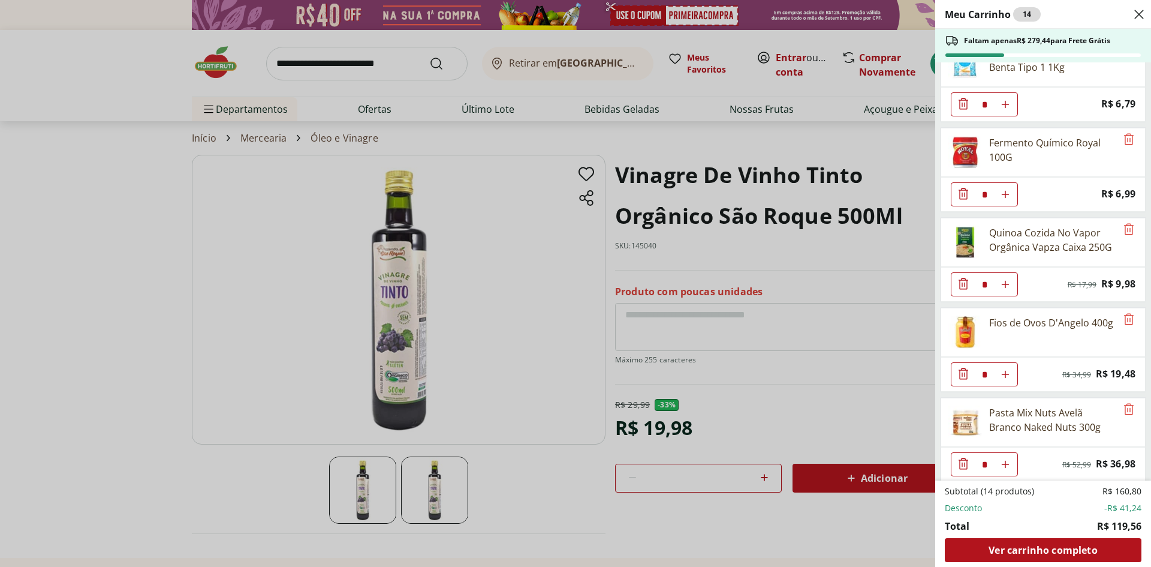
scroll to position [486, 0]
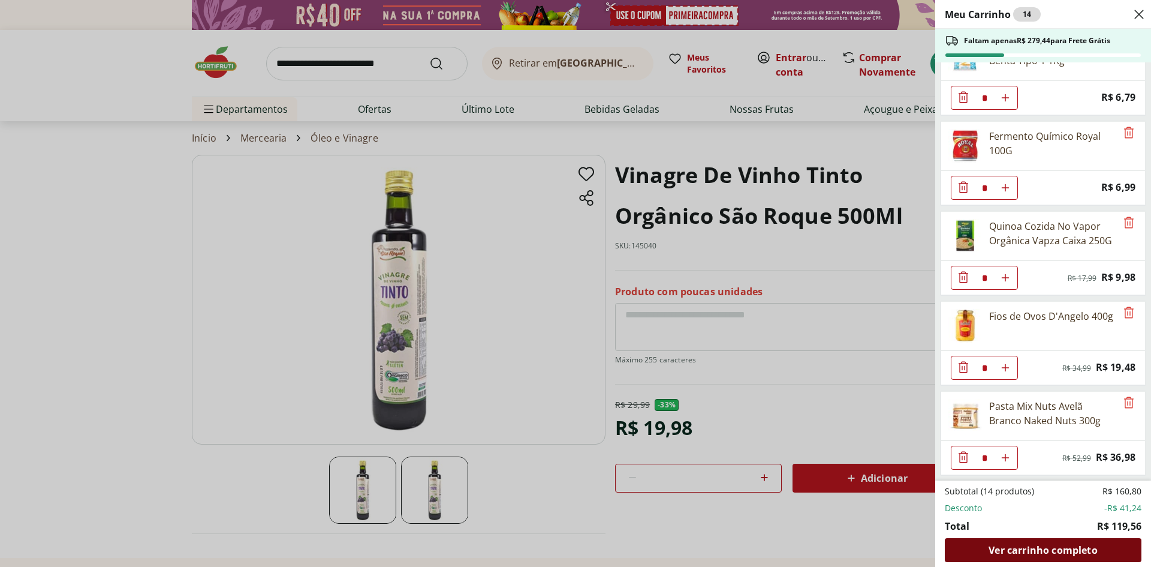
click at [1037, 545] on span "Ver carrinho completo" at bounding box center [1043, 550] width 109 height 10
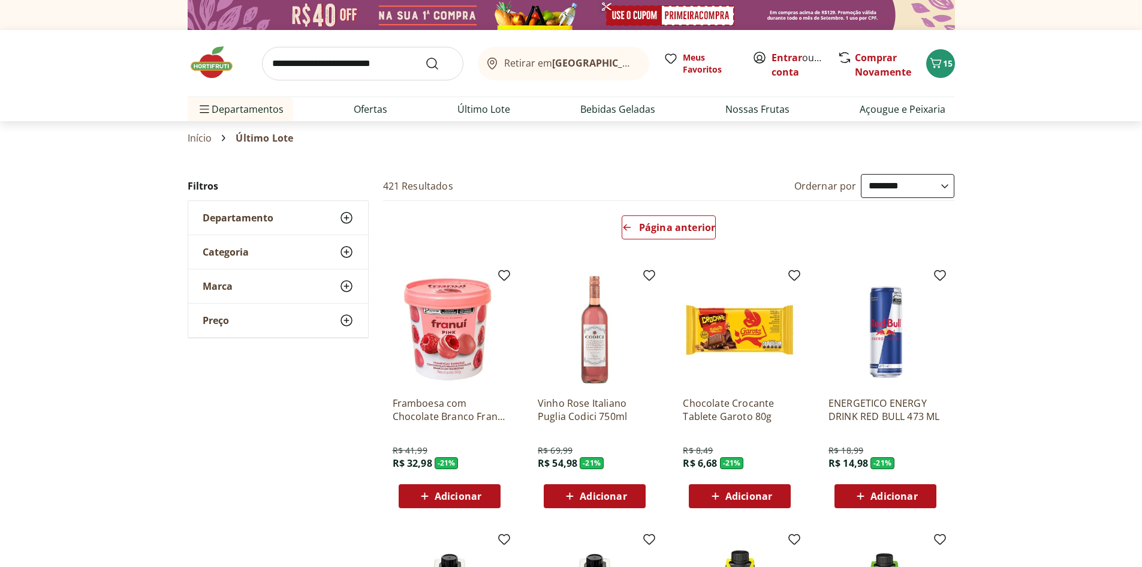
select select "**********"
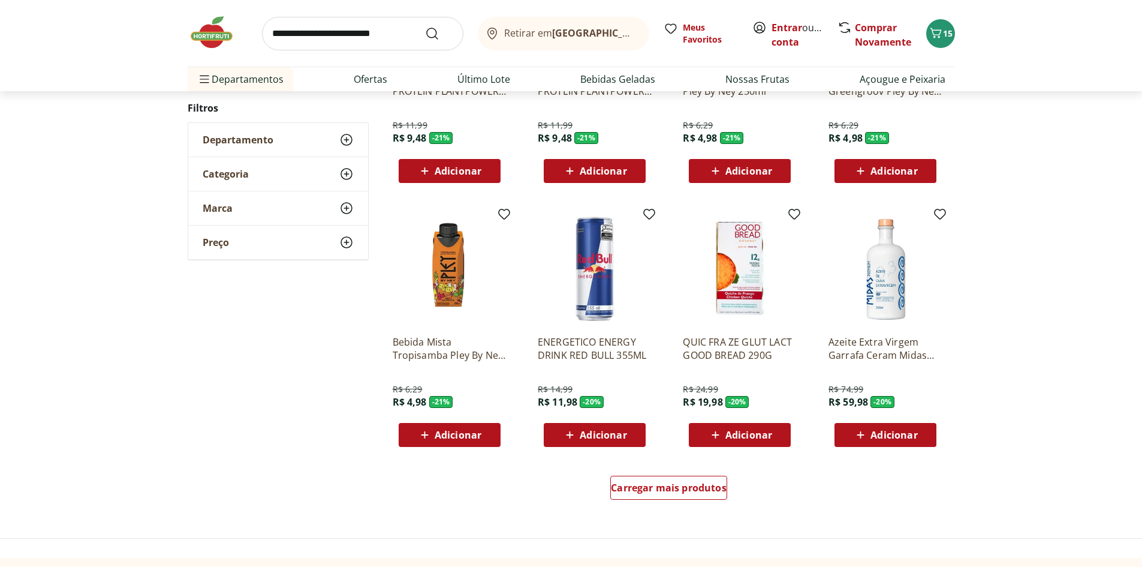
scroll to position [586, 0]
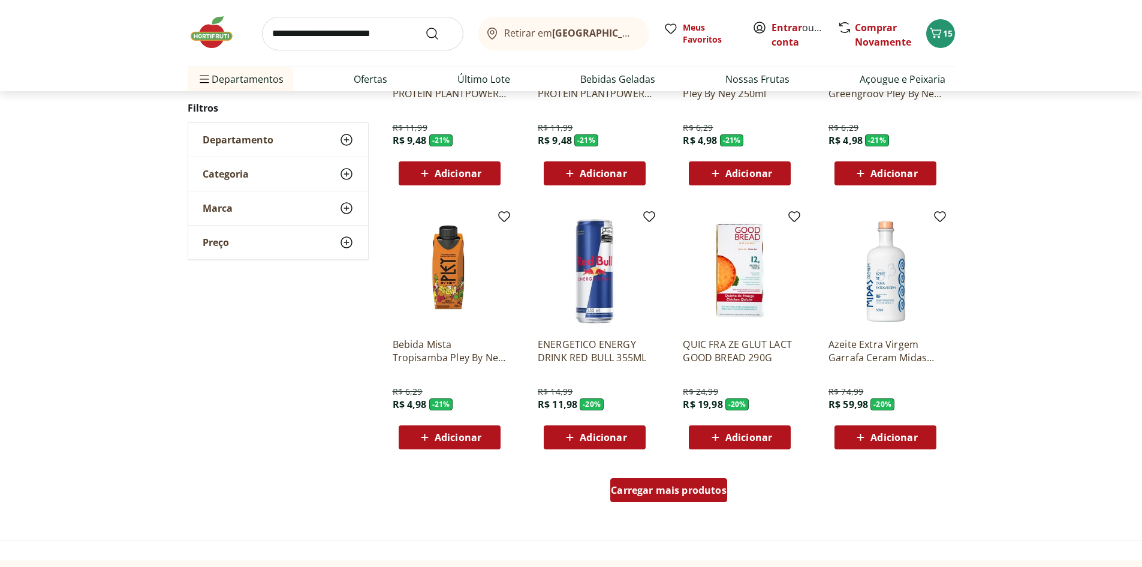
click at [632, 489] on span "Carregar mais produtos" at bounding box center [669, 490] width 116 height 10
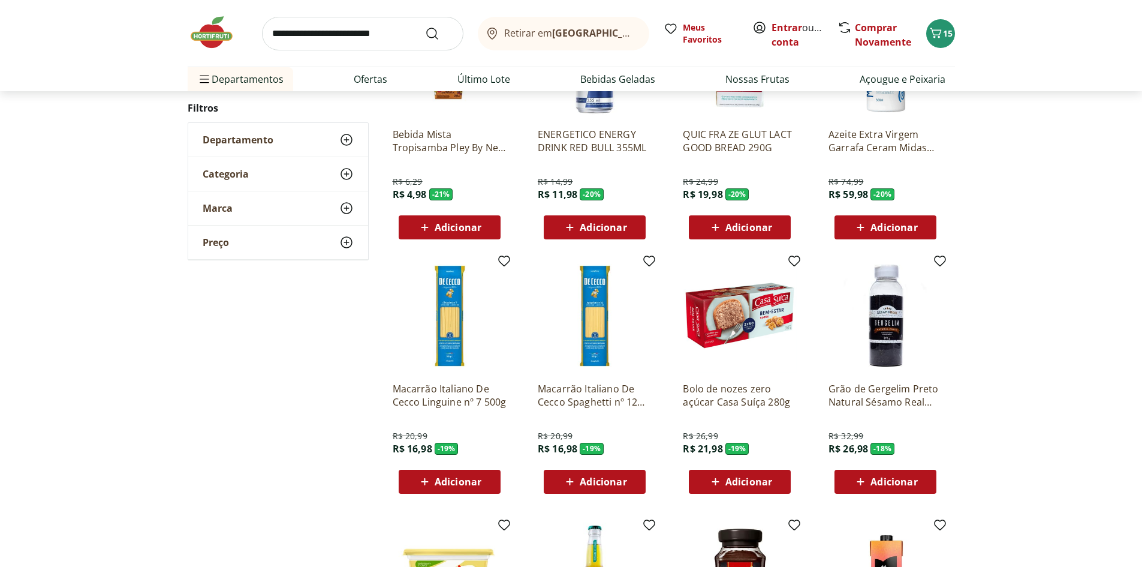
scroll to position [806, 0]
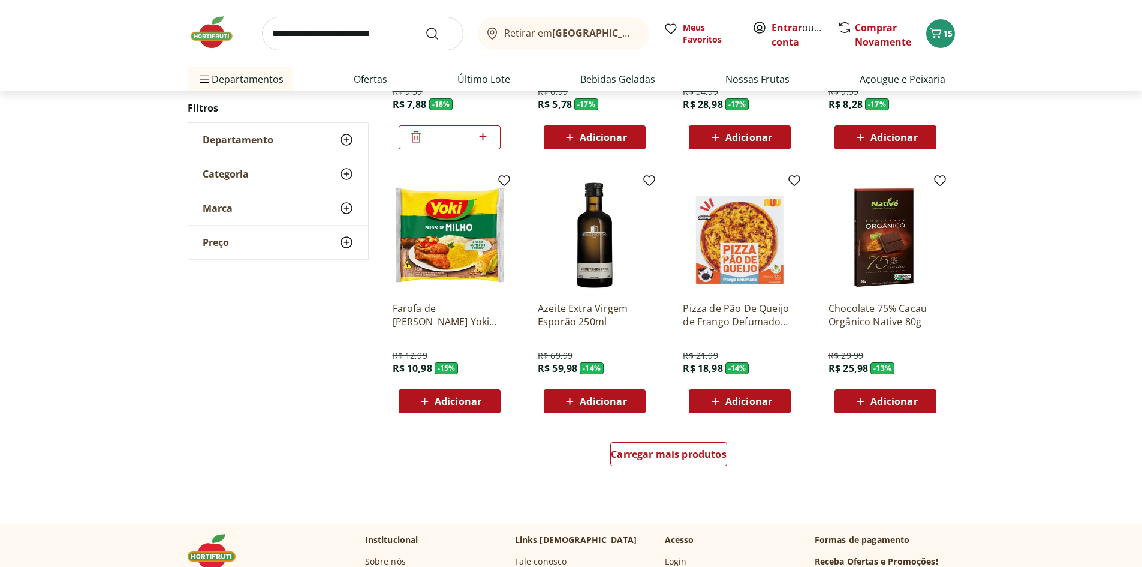
scroll to position [592, 0]
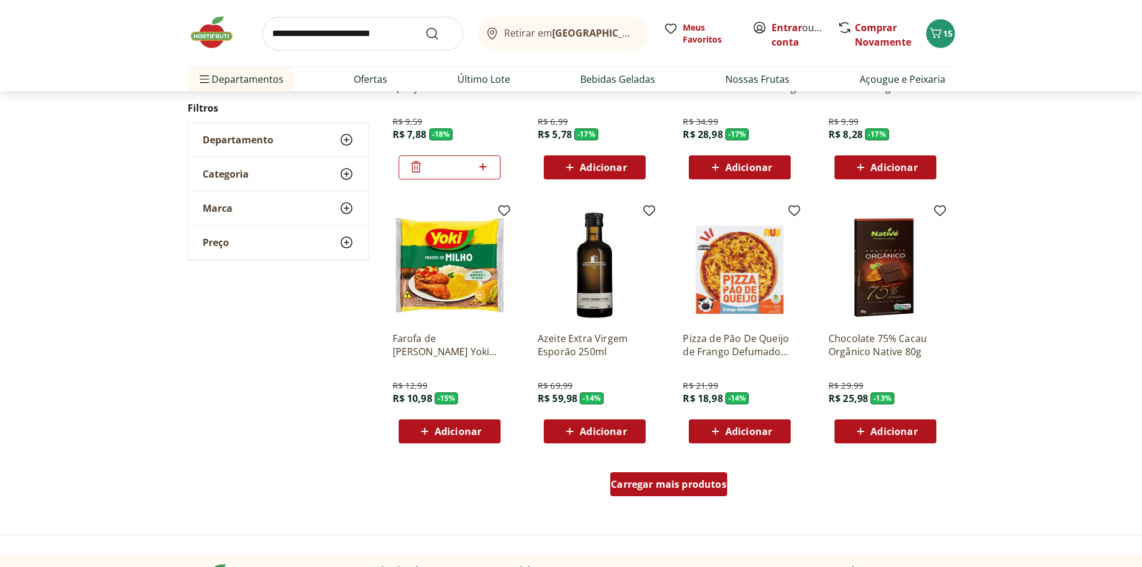
click at [664, 480] on span "Carregar mais produtos" at bounding box center [669, 484] width 116 height 10
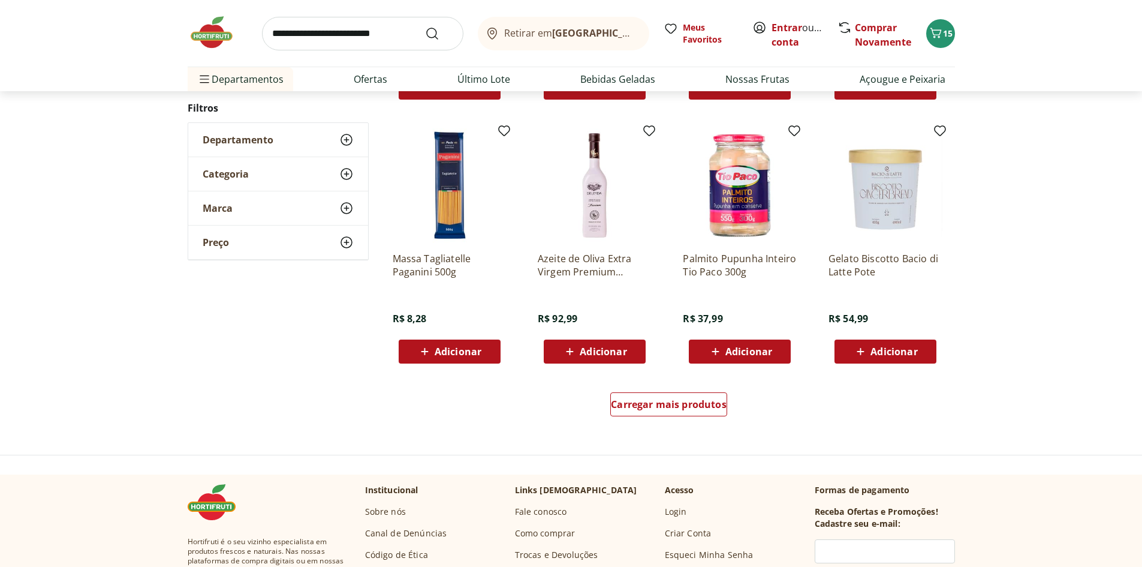
scroll to position [661, 0]
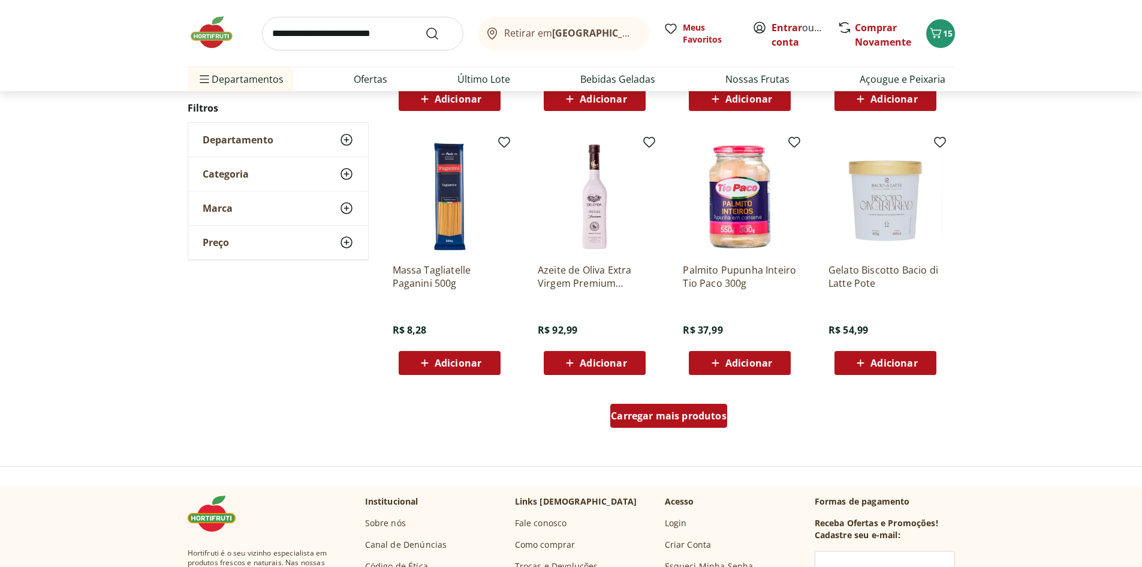
click at [635, 417] on span "Carregar mais produtos" at bounding box center [669, 416] width 116 height 10
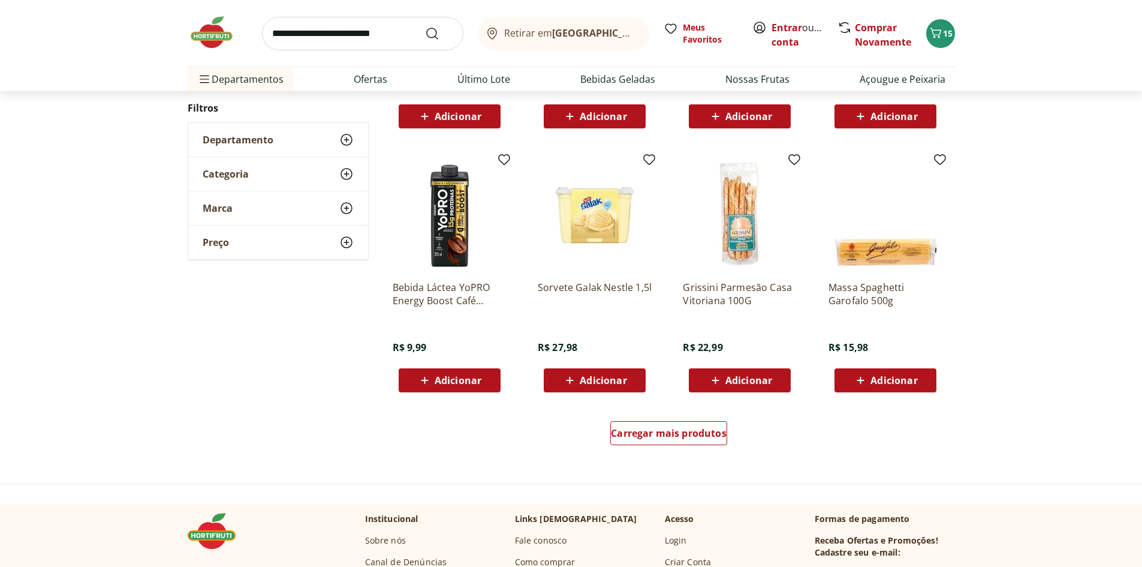
scroll to position [636, 0]
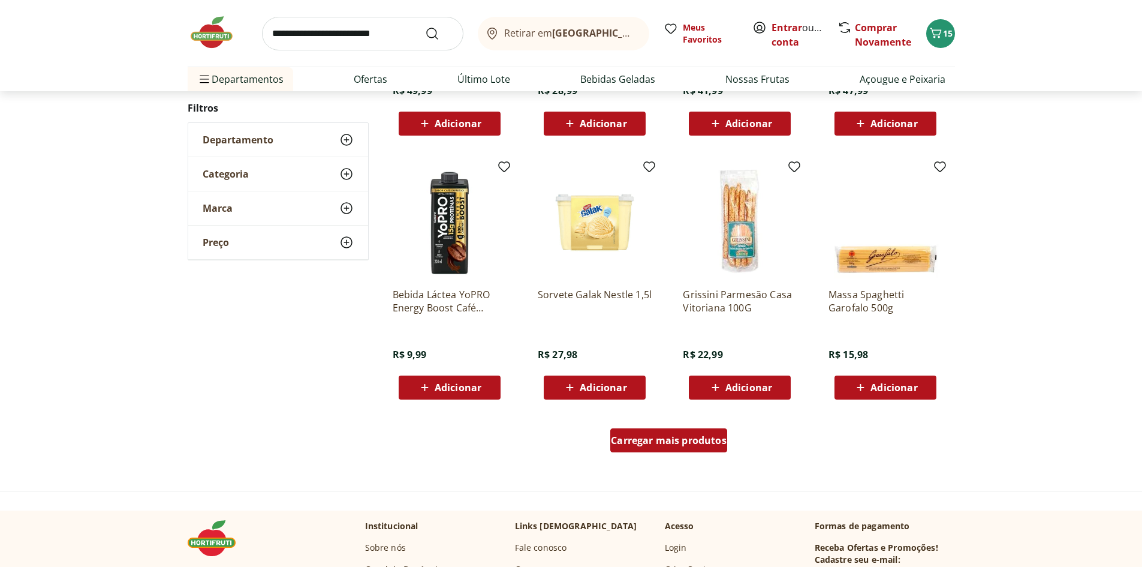
click at [689, 445] on span "Carregar mais produtos" at bounding box center [669, 440] width 116 height 10
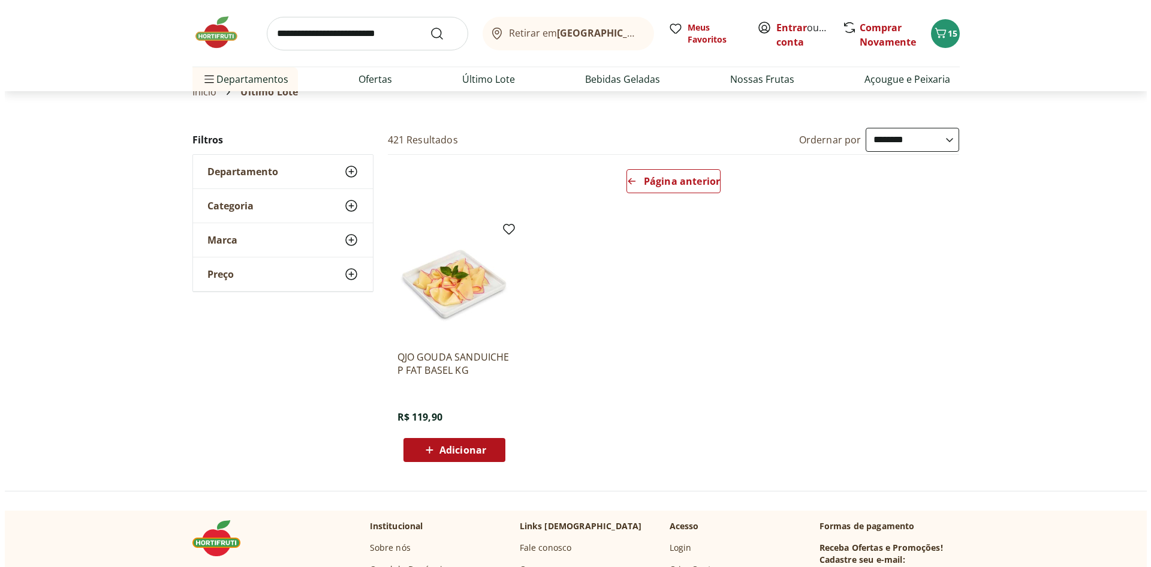
scroll to position [40, 0]
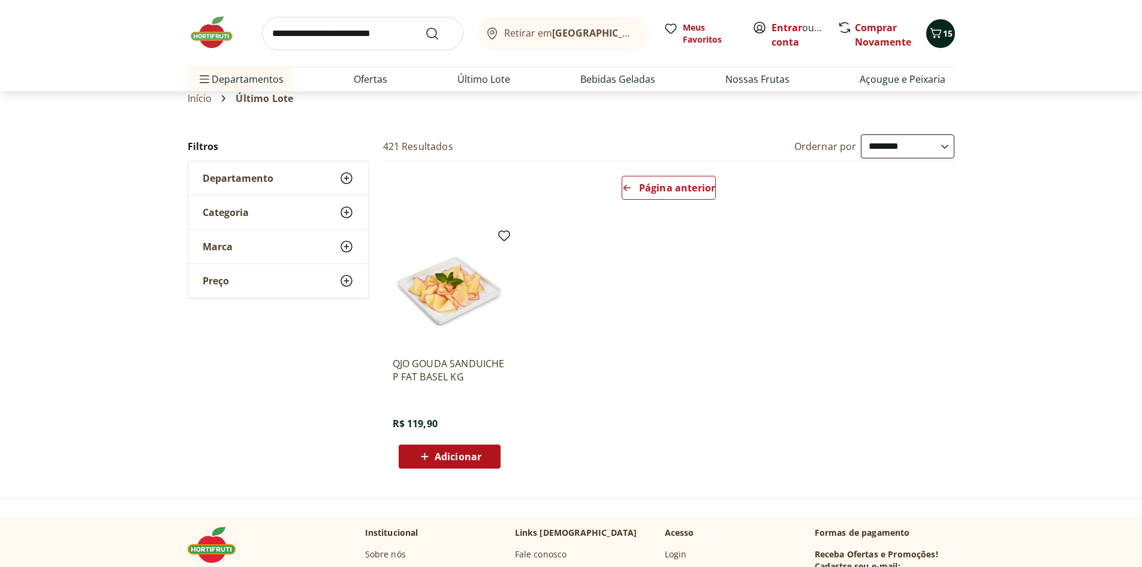
click at [948, 29] on span "15" at bounding box center [948, 33] width 10 height 11
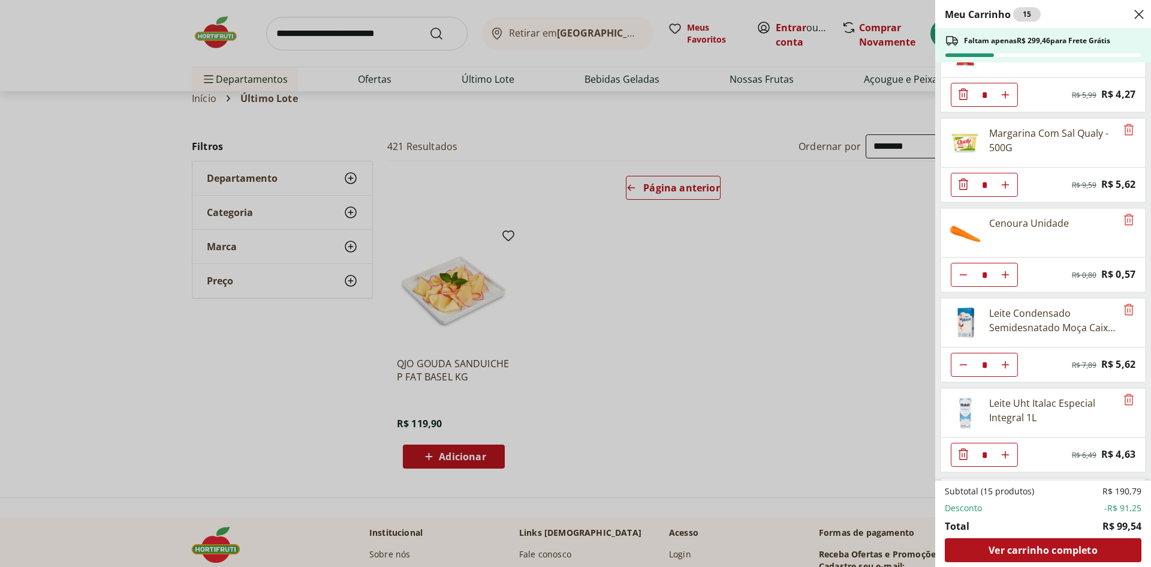
scroll to position [0, 0]
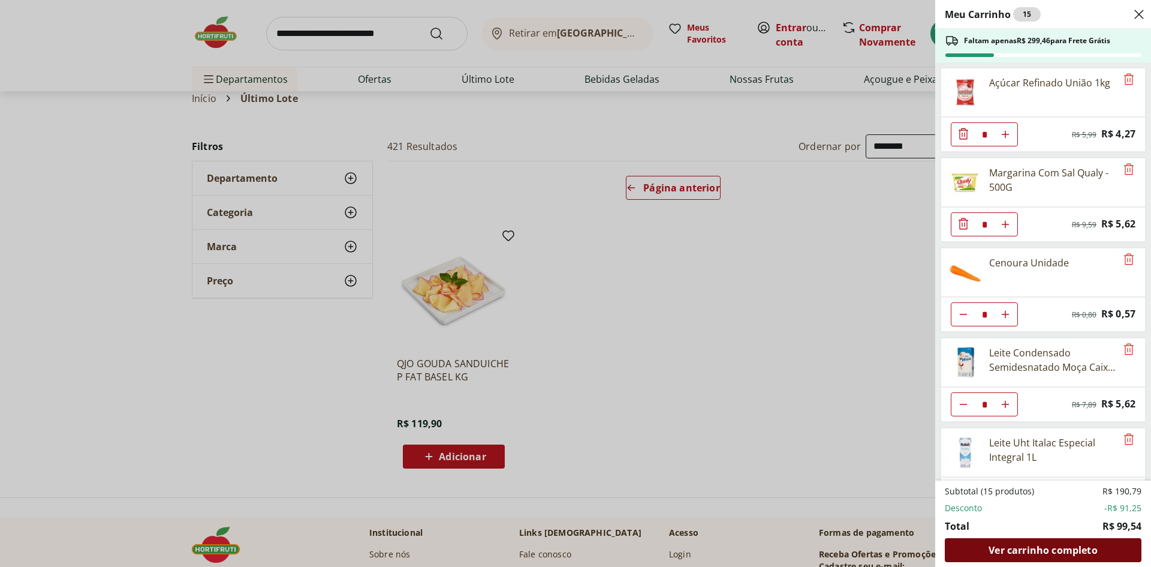
click at [1016, 551] on span "Ver carrinho completo" at bounding box center [1043, 550] width 109 height 10
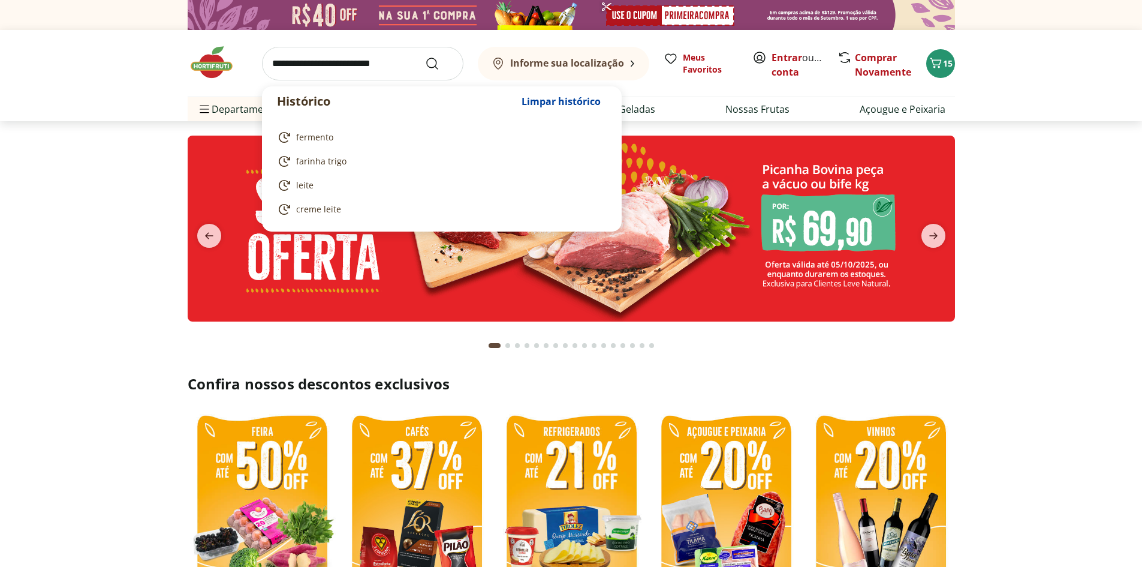
click at [343, 67] on input "search" at bounding box center [362, 64] width 201 height 34
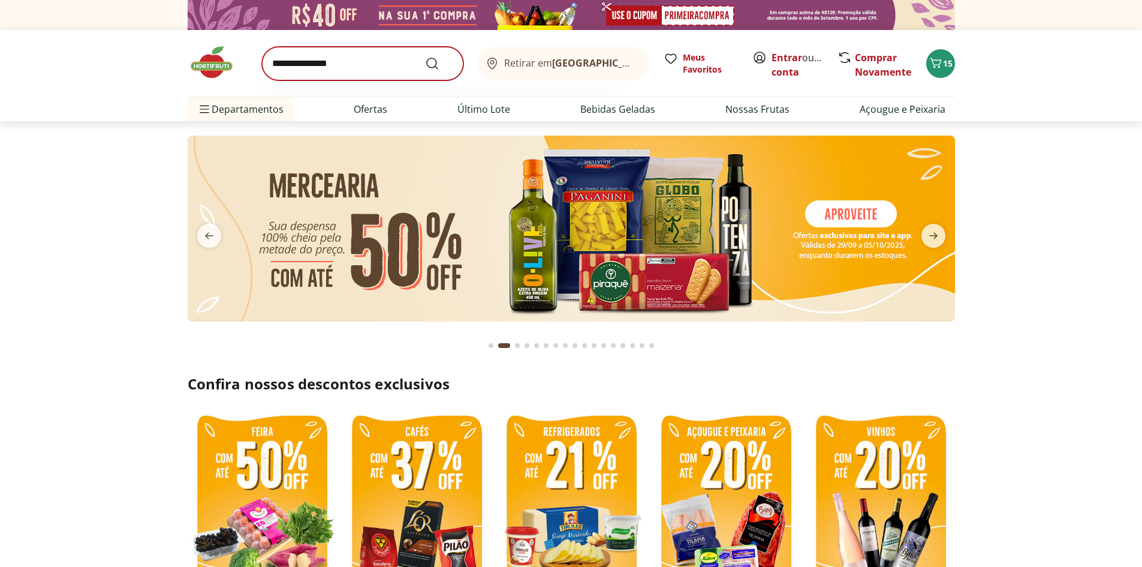
type input "**********"
click at [425, 56] on button "Submit Search" at bounding box center [439, 63] width 29 height 14
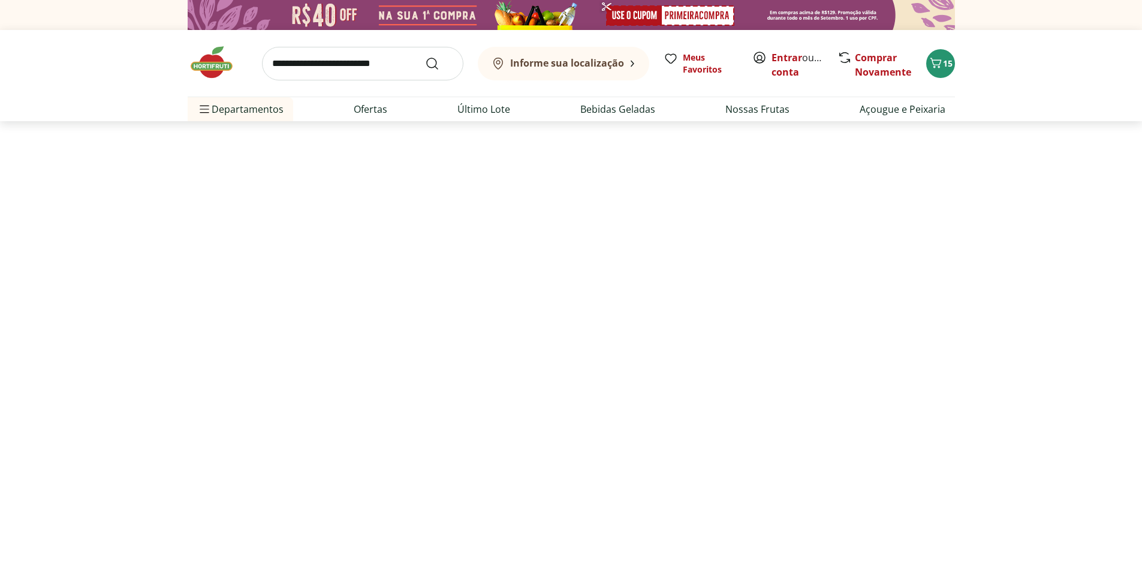
select select "**********"
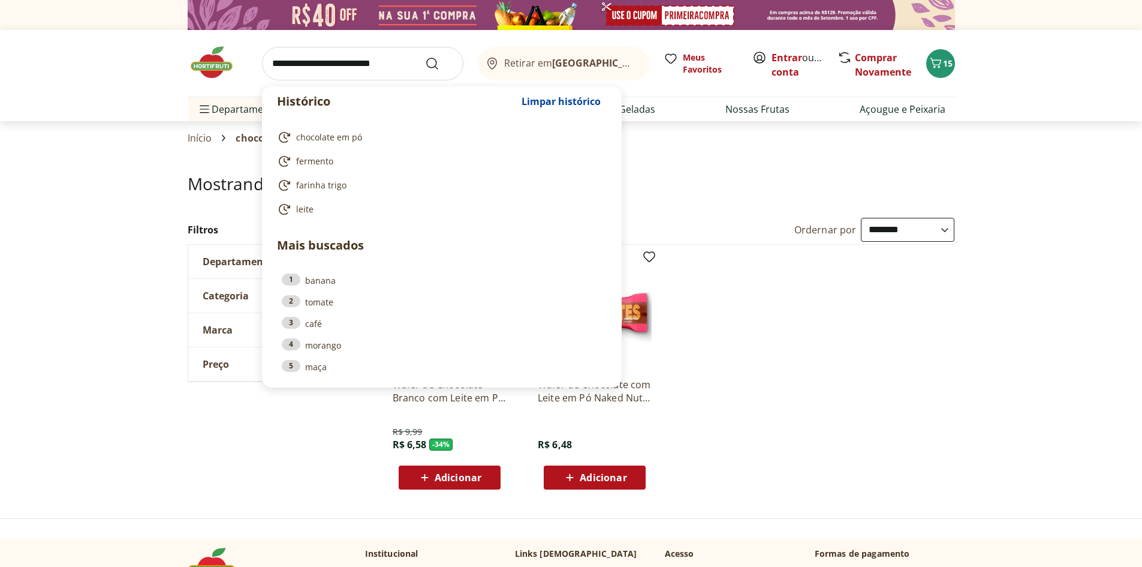
click at [309, 57] on input "search" at bounding box center [362, 64] width 201 height 34
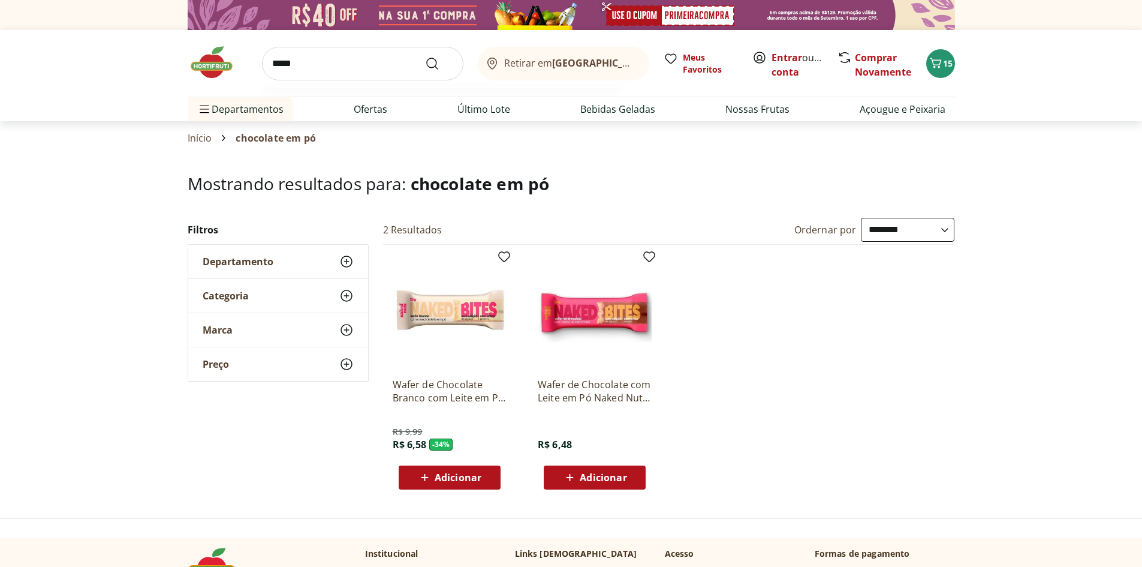
type input "*****"
click at [425, 56] on button "Submit Search" at bounding box center [439, 63] width 29 height 14
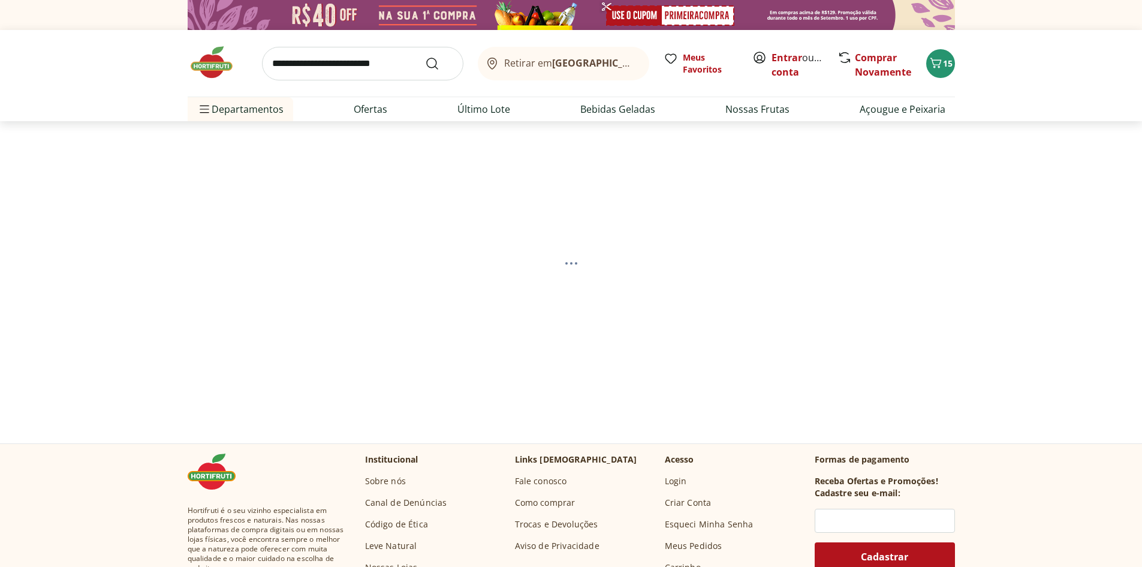
select select "**********"
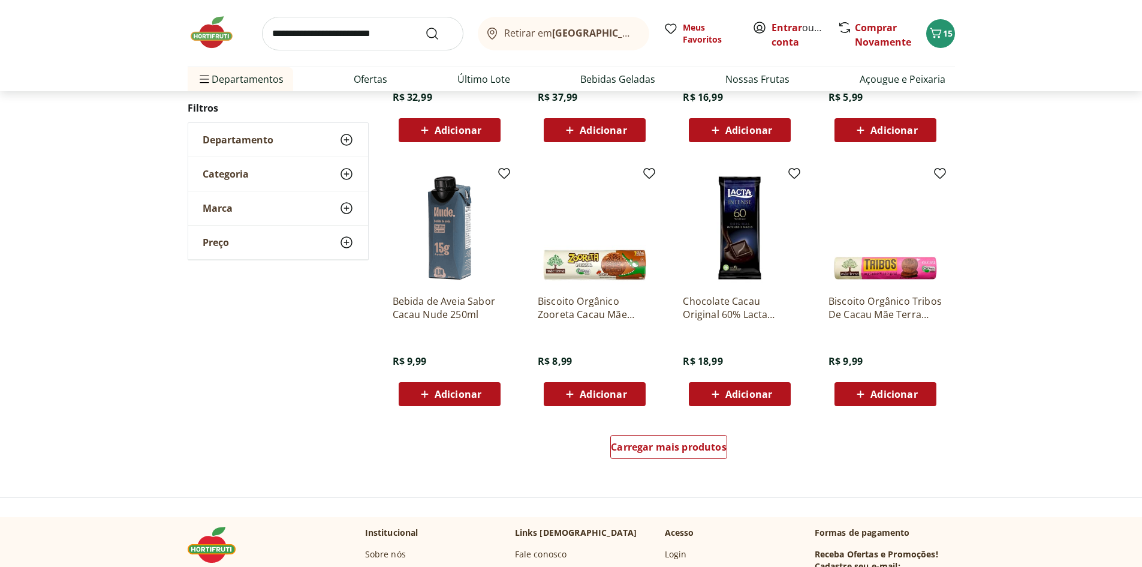
scroll to position [620, 0]
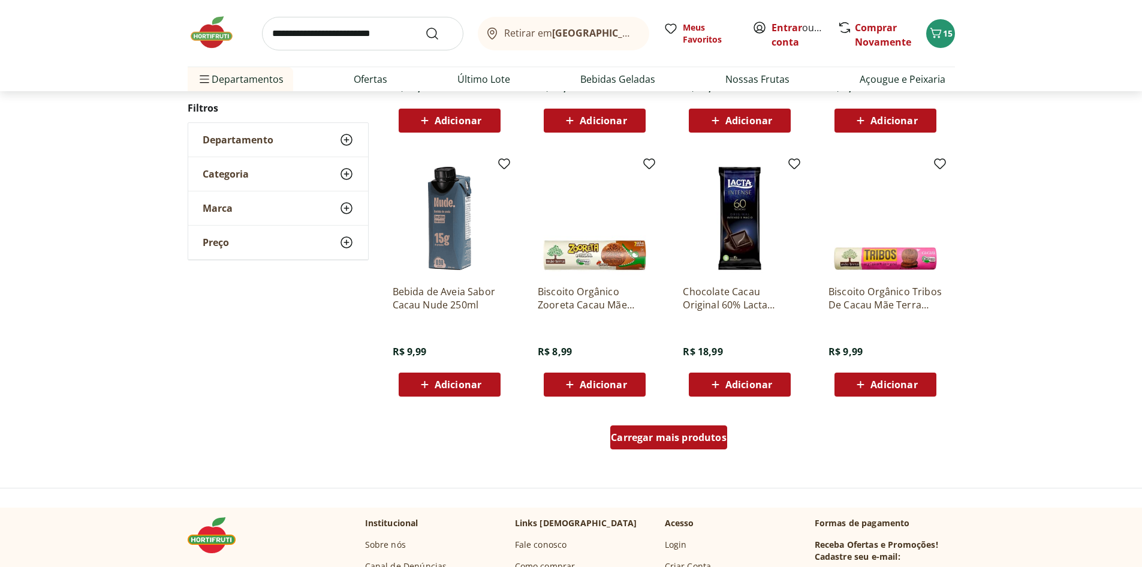
click at [646, 438] on span "Carregar mais produtos" at bounding box center [669, 437] width 116 height 10
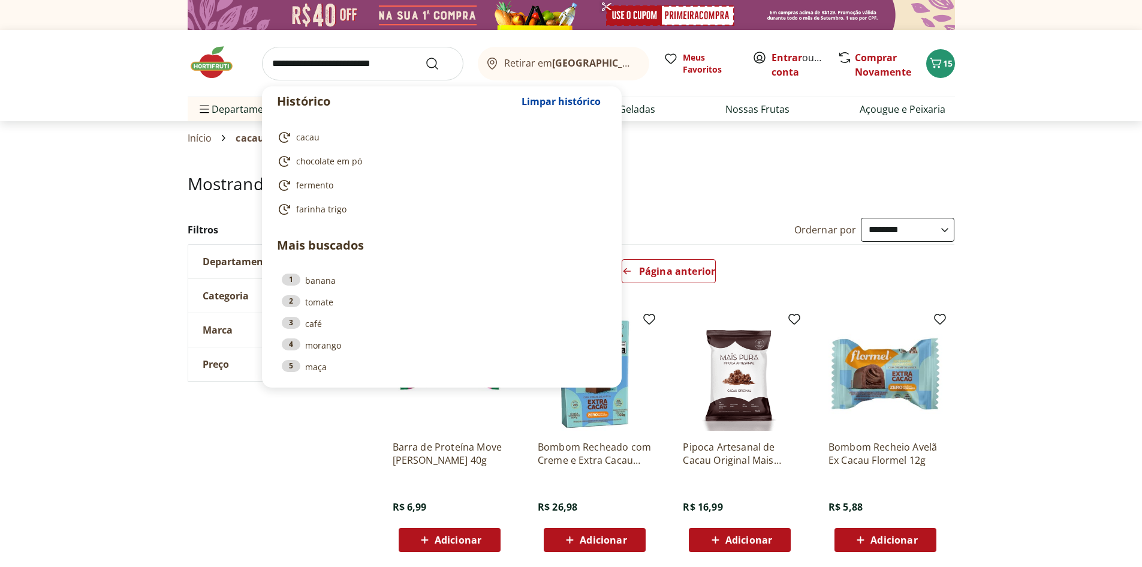
click at [388, 67] on input "search" at bounding box center [362, 64] width 201 height 34
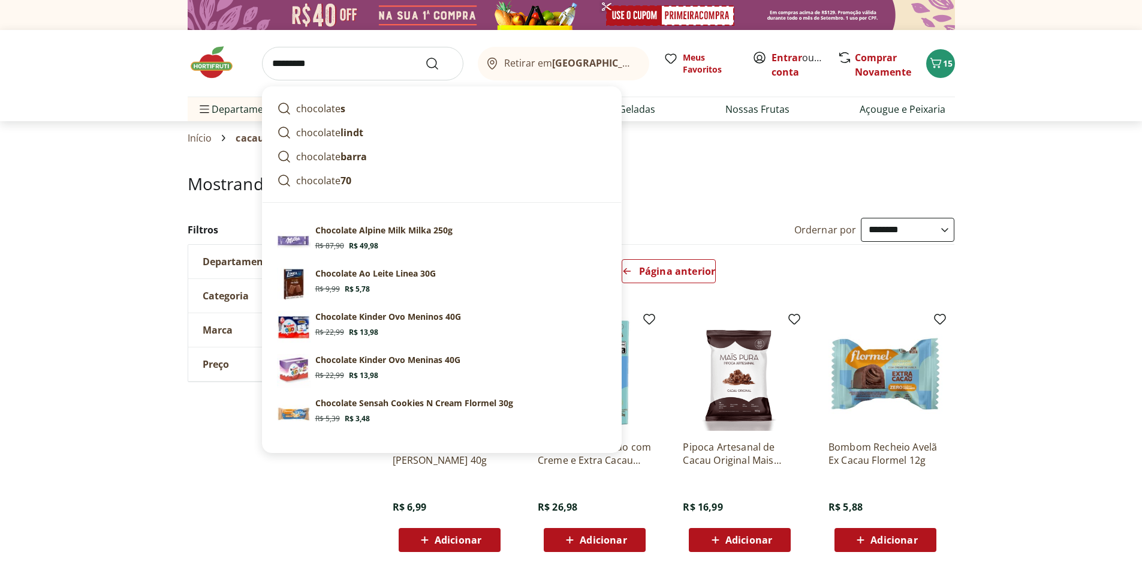
type input "*********"
click at [425, 56] on button "Submit Search" at bounding box center [439, 63] width 29 height 14
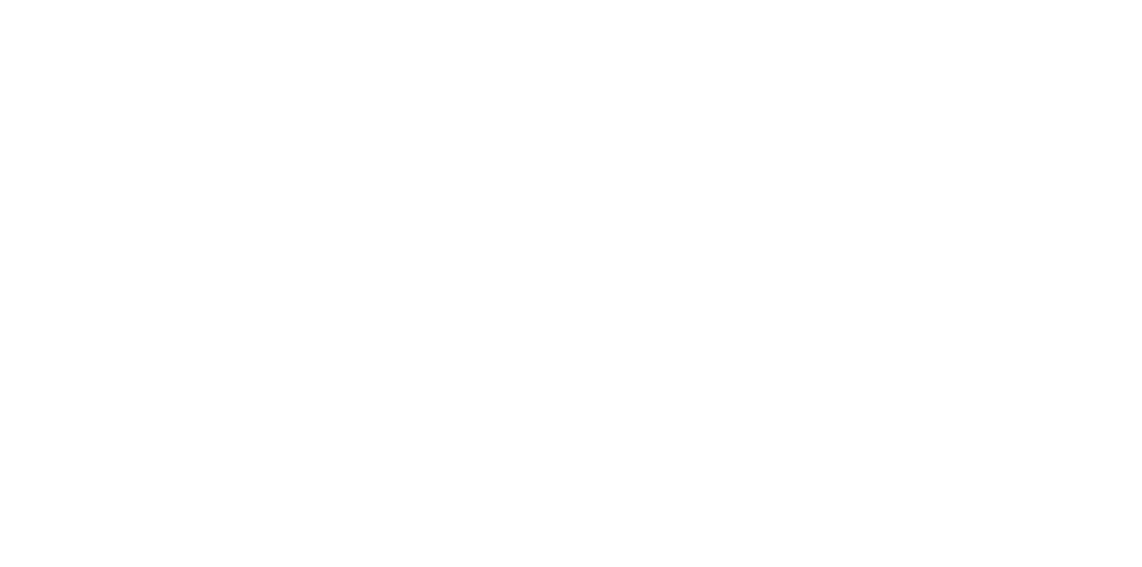
select select "**********"
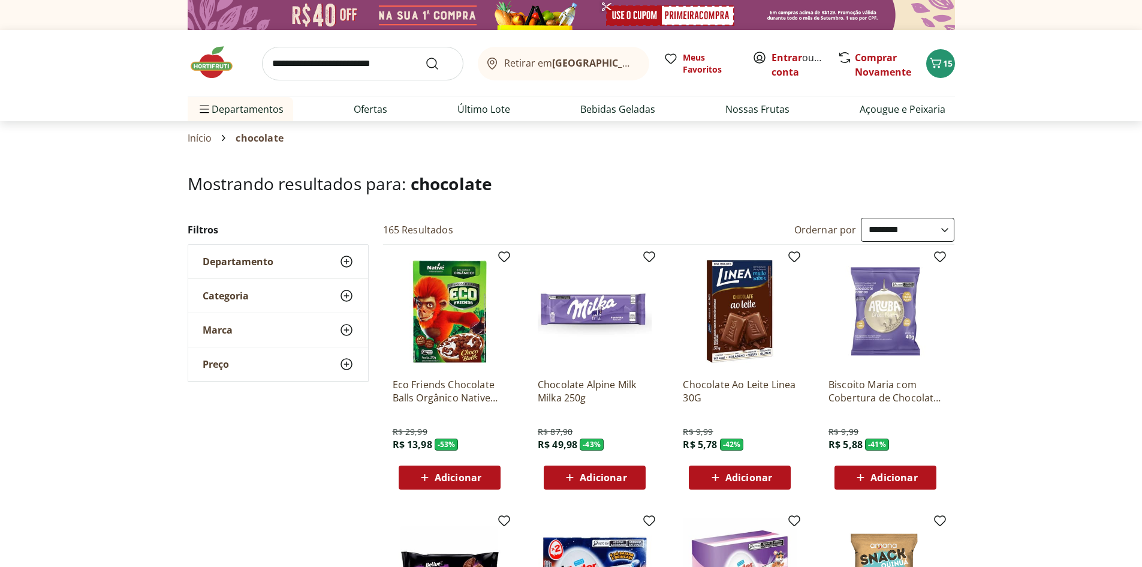
click at [347, 290] on use at bounding box center [346, 295] width 14 height 14
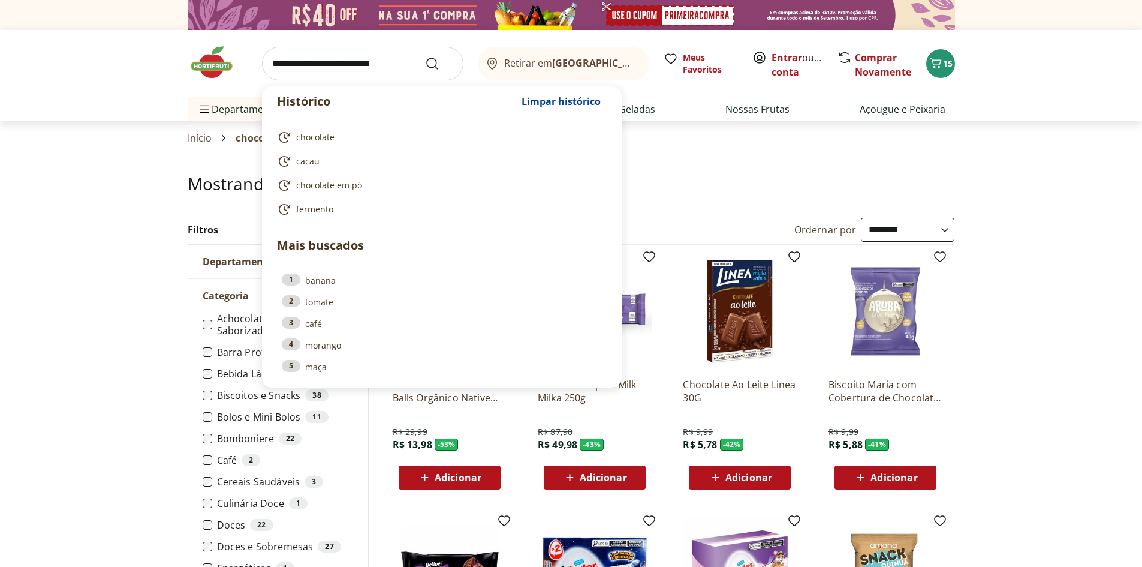
click at [328, 64] on input "search" at bounding box center [362, 64] width 201 height 34
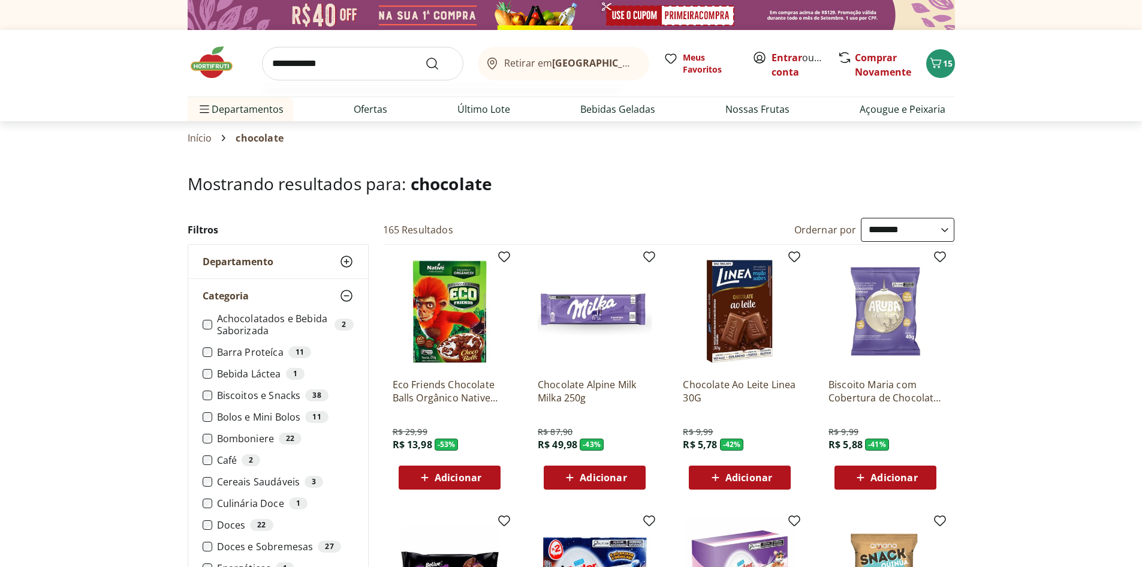
type input "**********"
click at [425, 56] on button "Submit Search" at bounding box center [439, 63] width 29 height 14
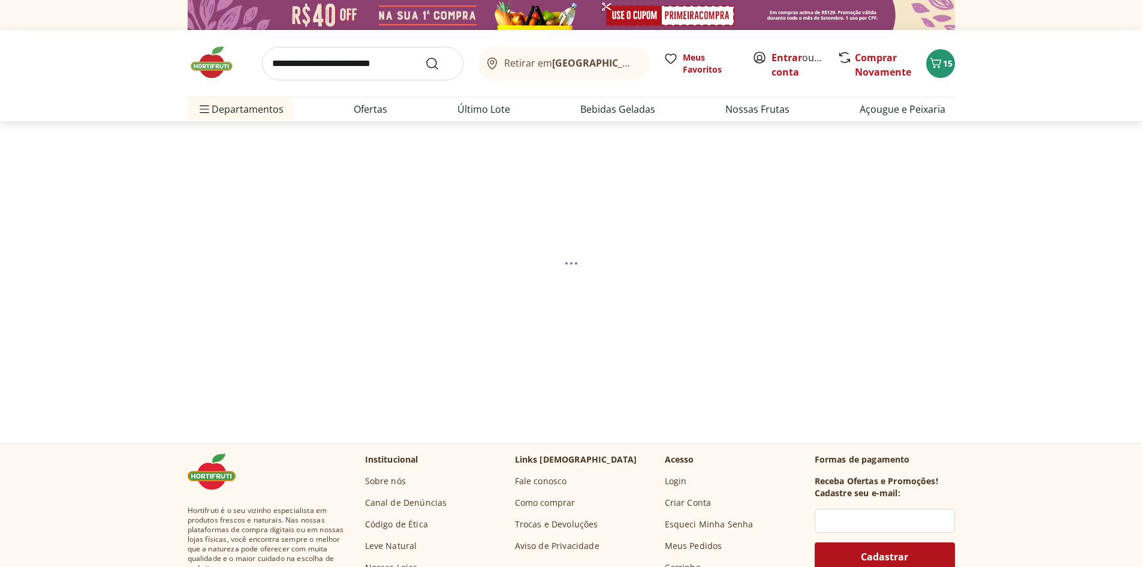
select select "**********"
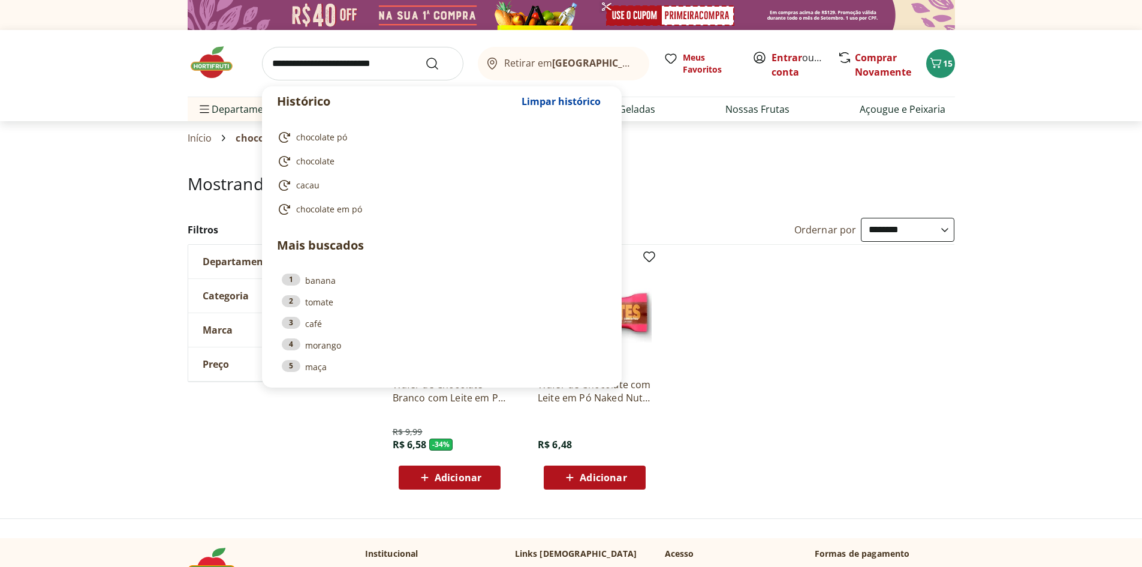
click at [337, 66] on input "search" at bounding box center [362, 64] width 201 height 34
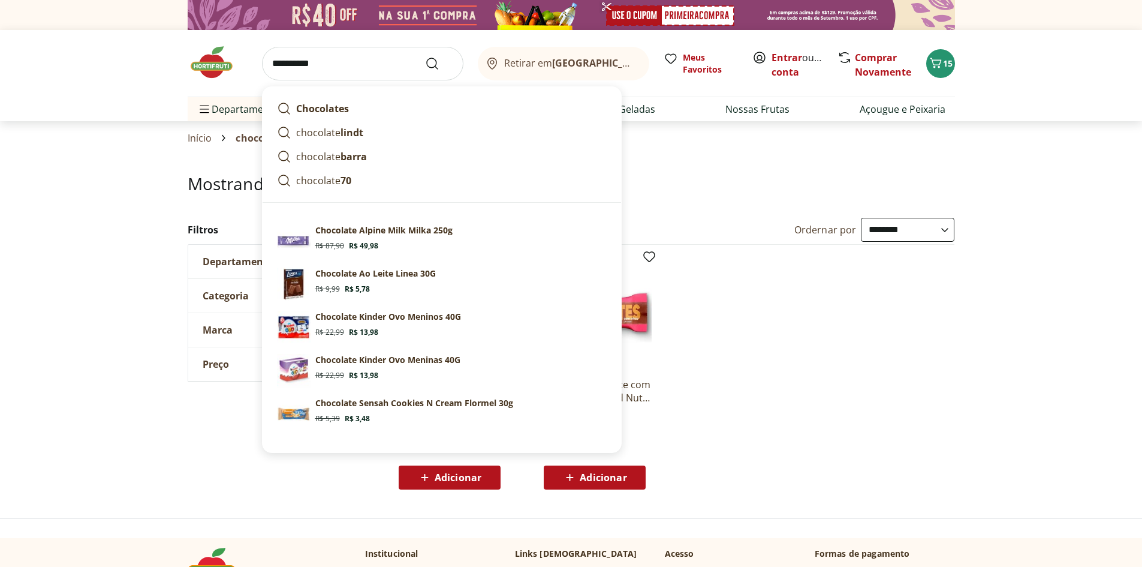
type input "*********"
click at [425, 56] on button "Submit Search" at bounding box center [439, 63] width 29 height 14
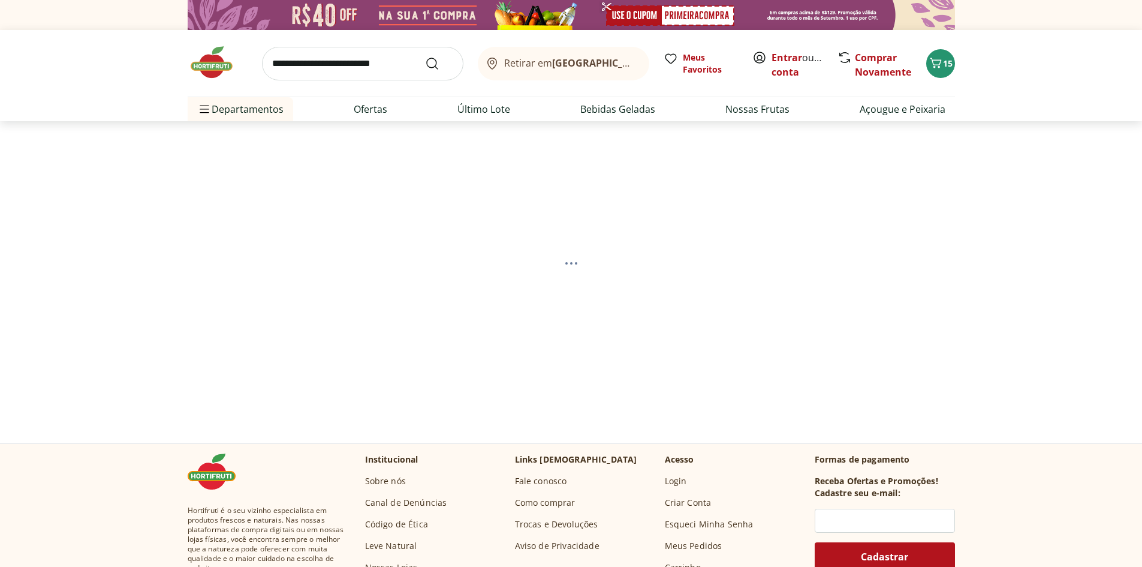
click at [325, 67] on input "search" at bounding box center [362, 64] width 201 height 34
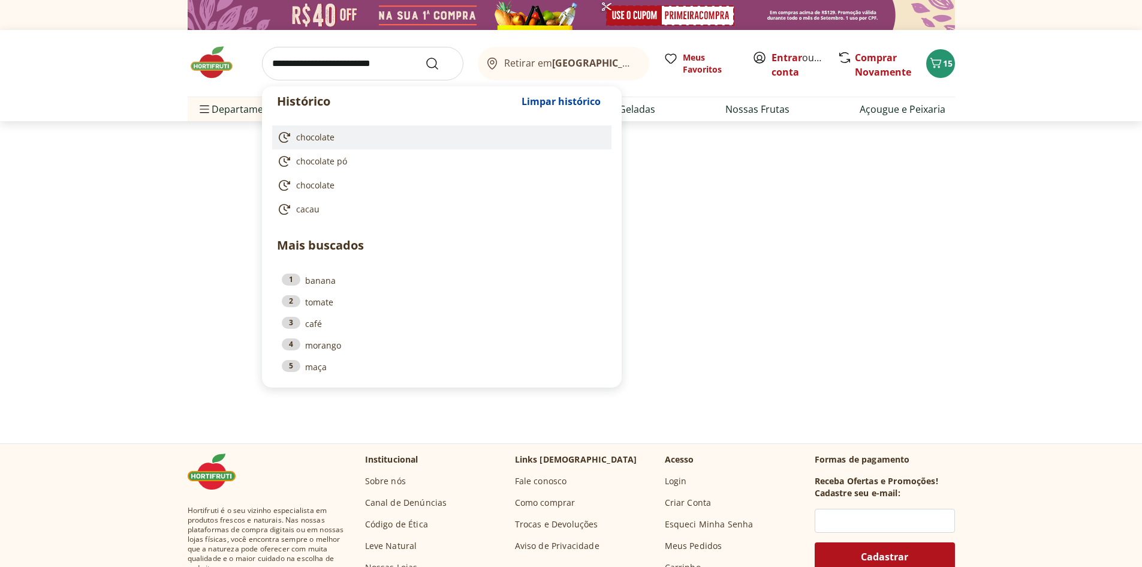
click at [293, 136] on link "chocolate" at bounding box center [439, 137] width 325 height 14
type input "*********"
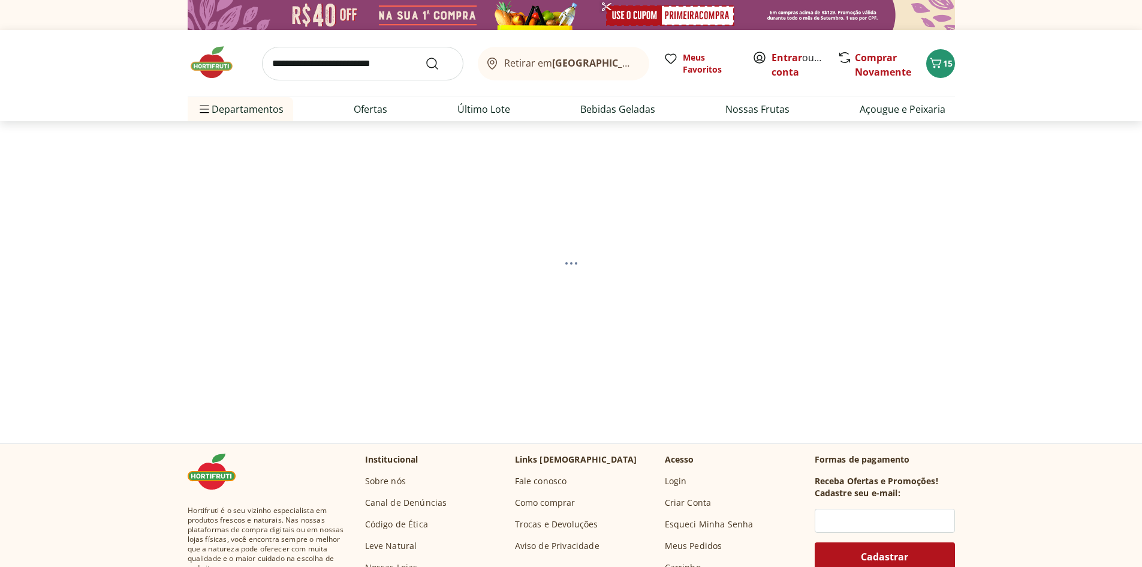
select select "**********"
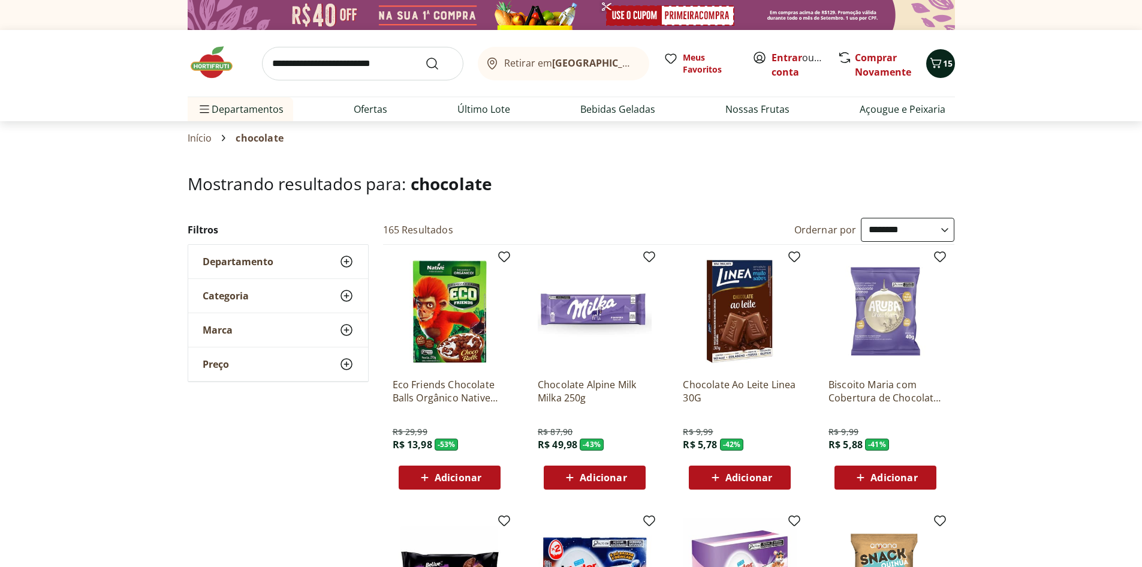
click at [936, 57] on icon "Carrinho" at bounding box center [936, 63] width 14 height 14
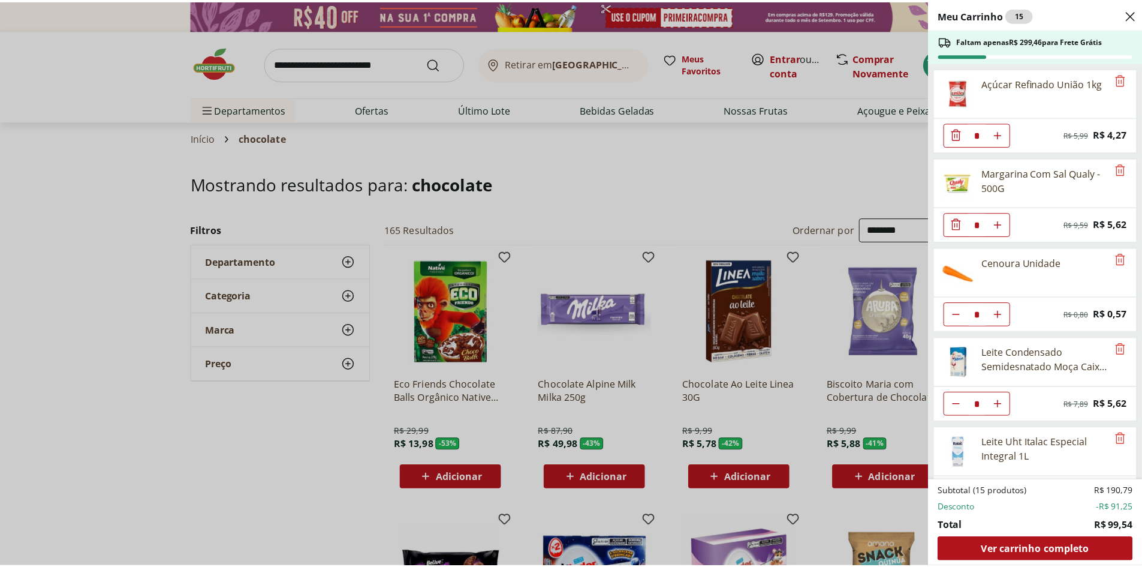
scroll to position [576, 0]
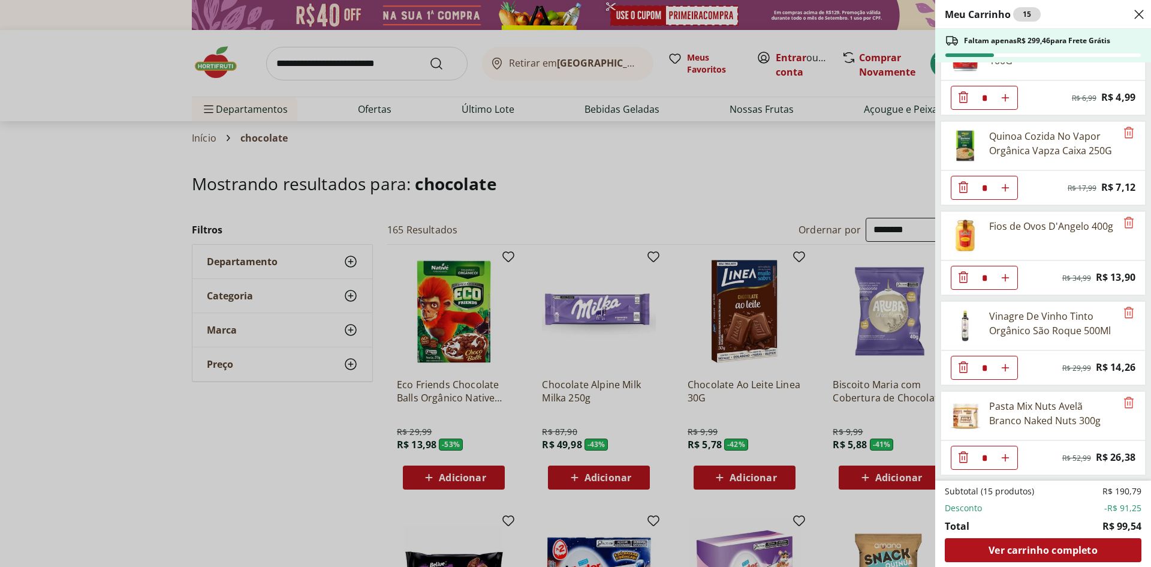
click at [763, 174] on div "Meu Carrinho 15 Faltam apenas R$ 299,46 para Frete Grátis Açúcar Refinado União…" at bounding box center [575, 283] width 1151 height 567
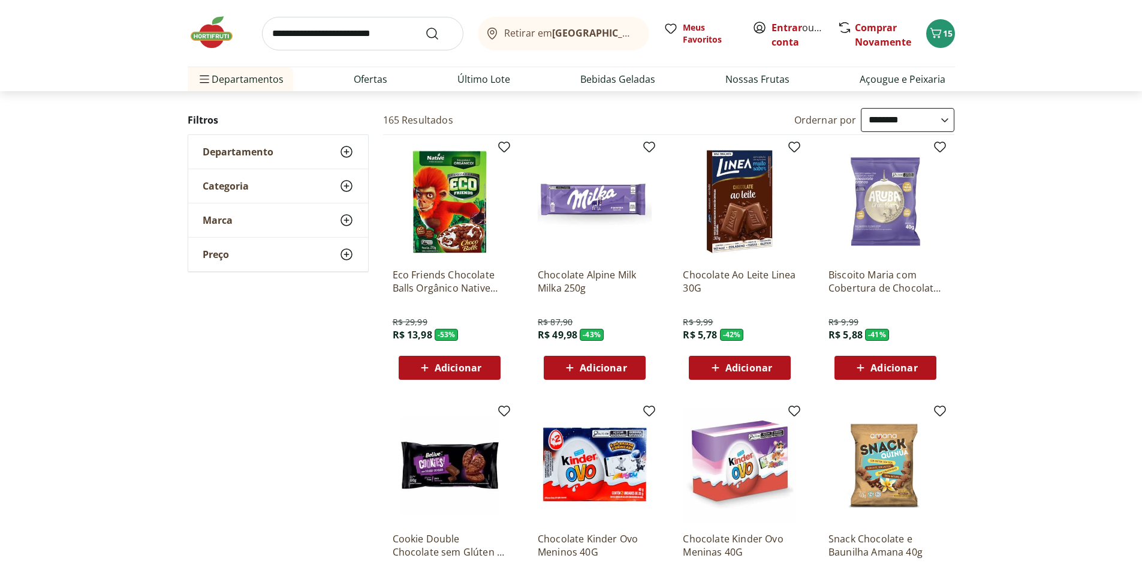
scroll to position [0, 0]
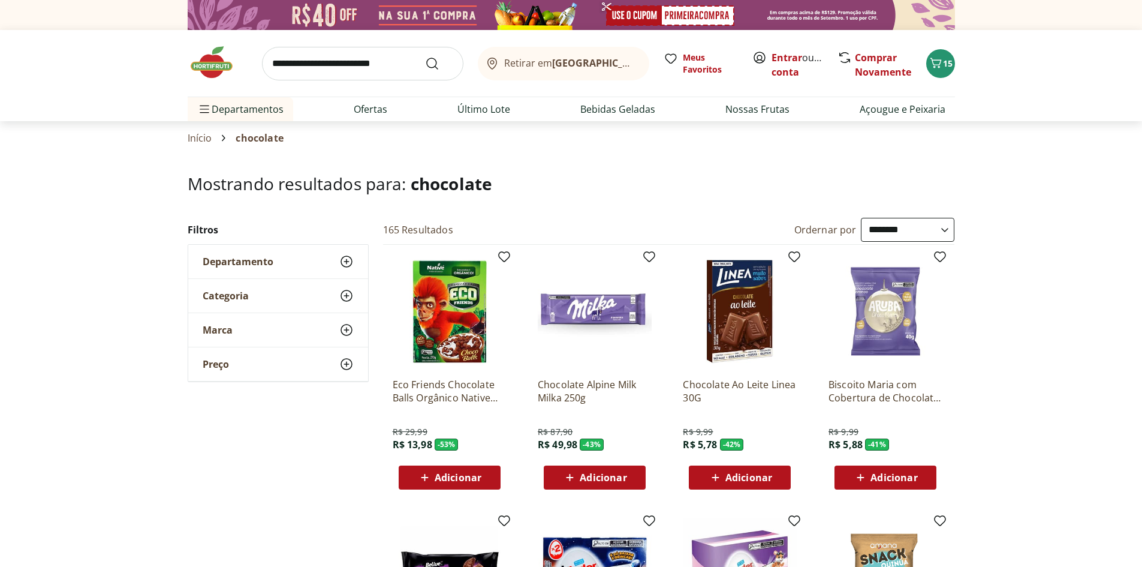
click at [902, 224] on select "**********" at bounding box center [908, 230] width 94 height 24
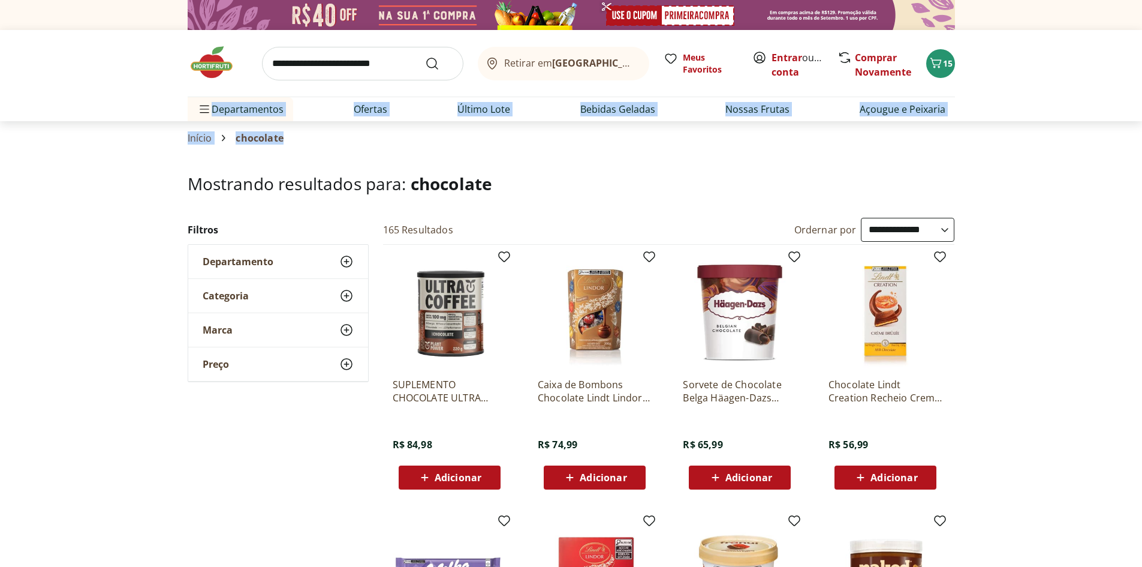
drag, startPoint x: 1141, startPoint y: 95, endPoint x: 1150, endPoint y: 143, distance: 48.8
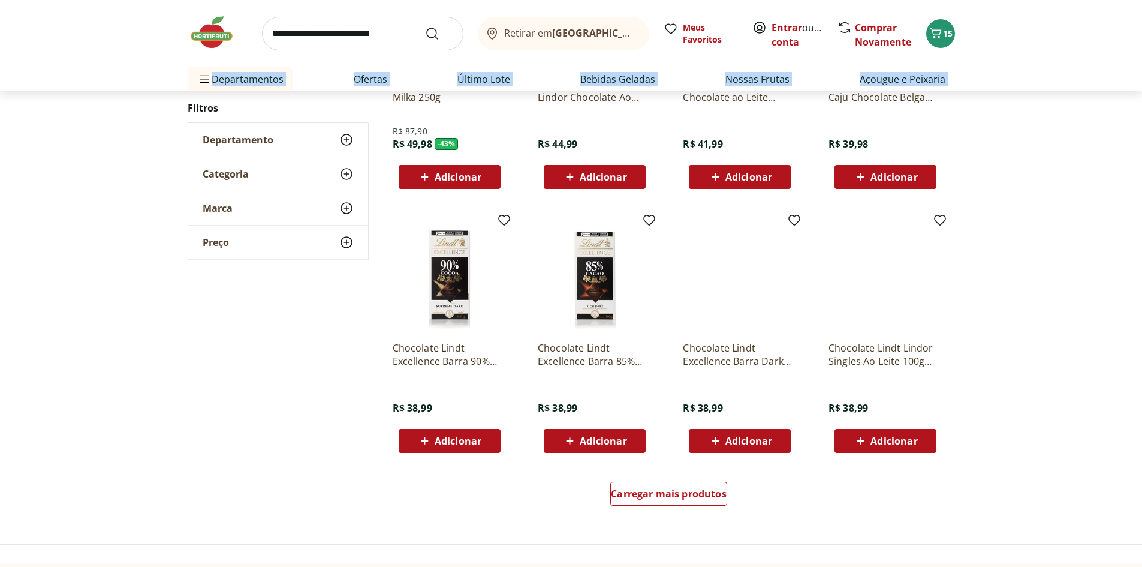
scroll to position [623, 0]
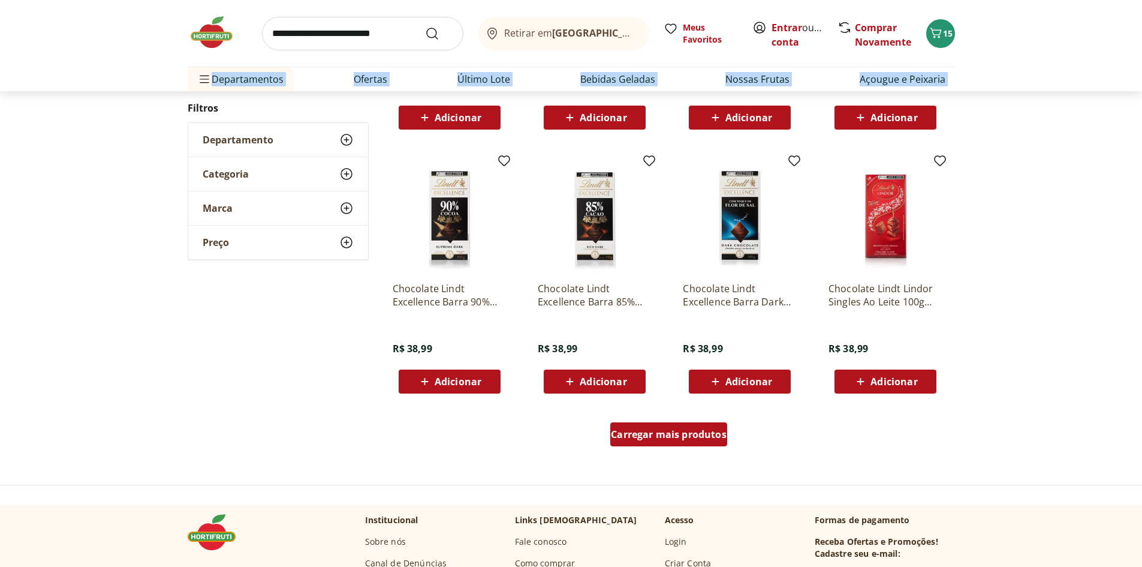
click at [631, 434] on span "Carregar mais produtos" at bounding box center [669, 434] width 116 height 10
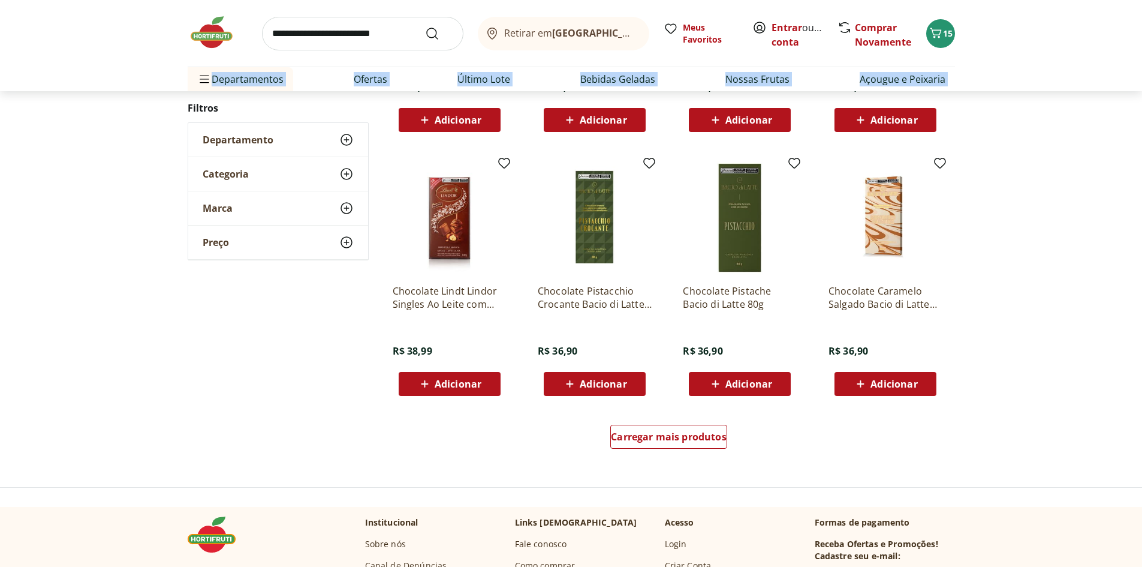
scroll to position [679, 0]
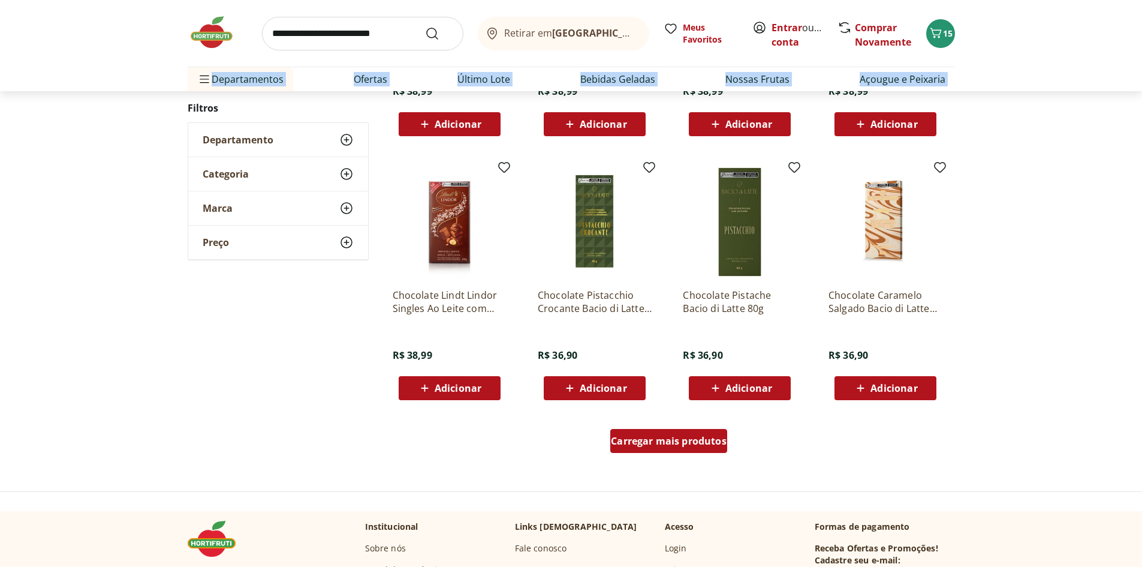
click at [635, 441] on span "Carregar mais produtos" at bounding box center [669, 441] width 116 height 10
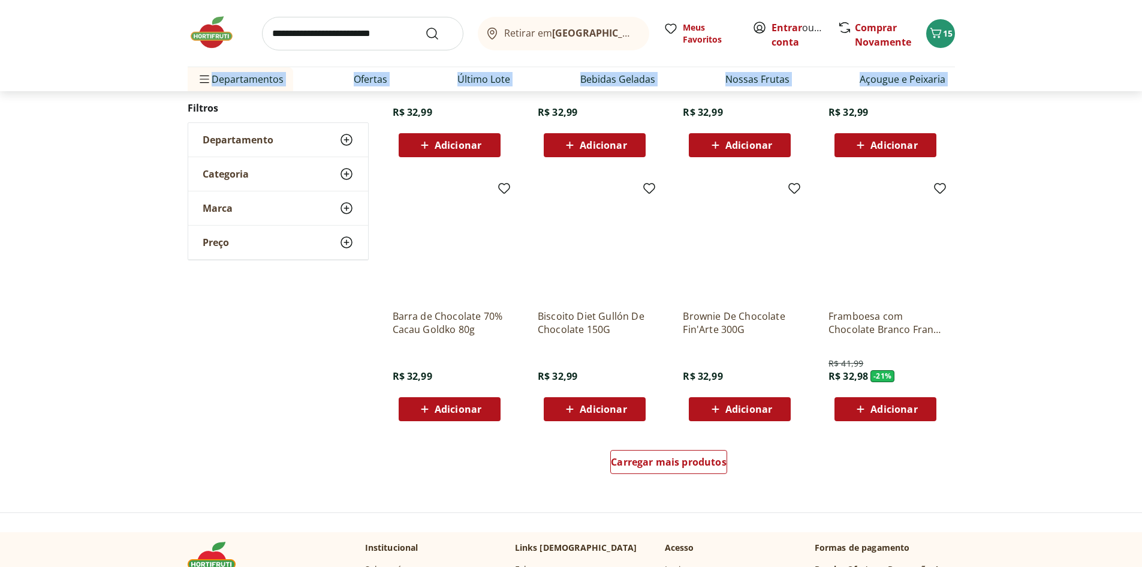
scroll to position [663, 0]
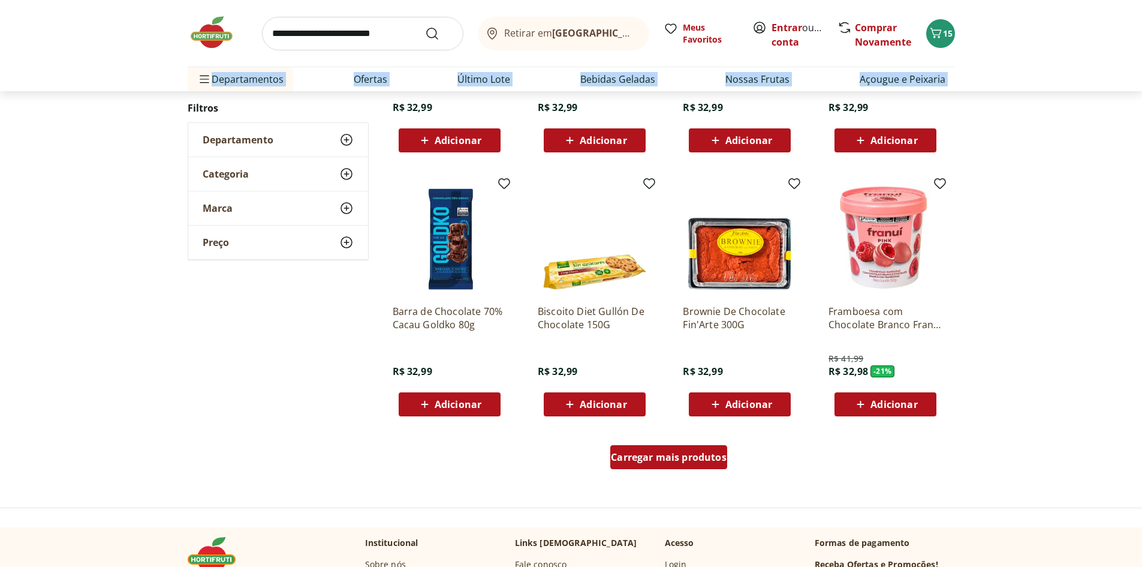
click at [655, 464] on div "Carregar mais produtos" at bounding box center [668, 457] width 117 height 24
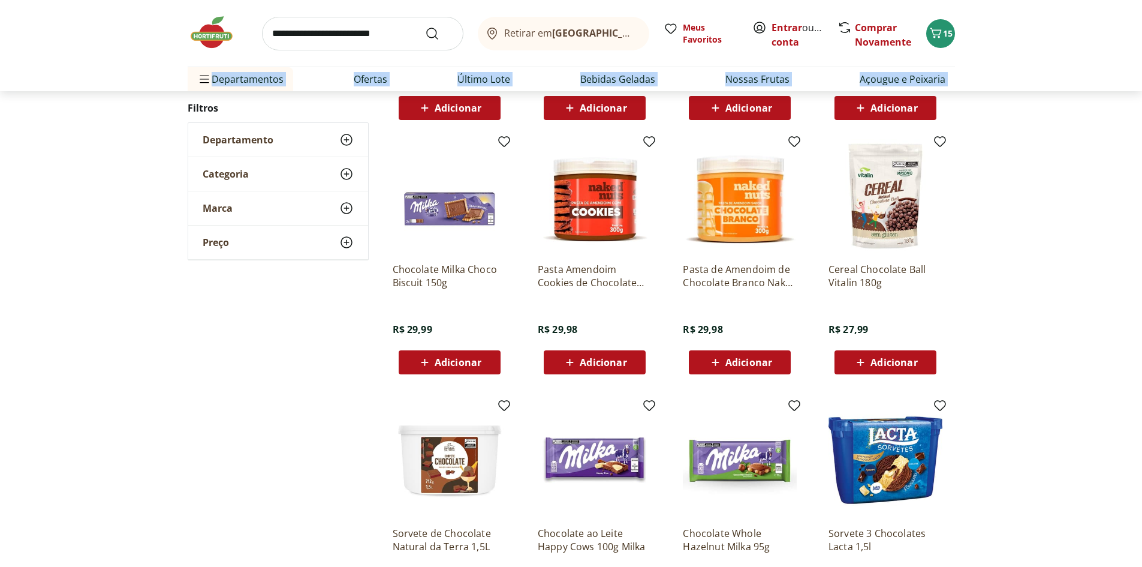
scroll to position [962, 0]
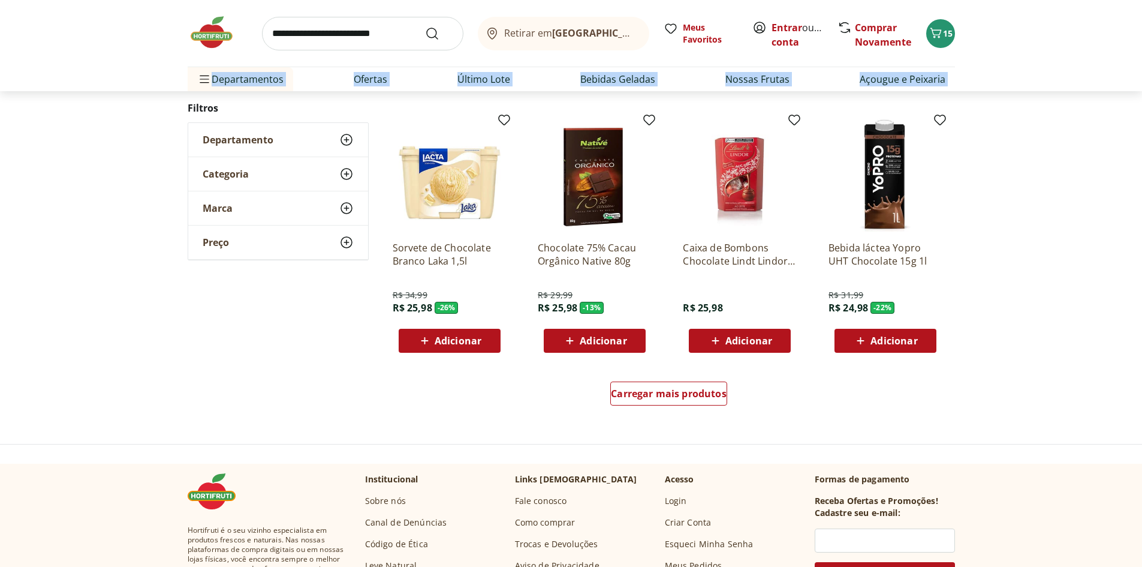
scroll to position [703, 0]
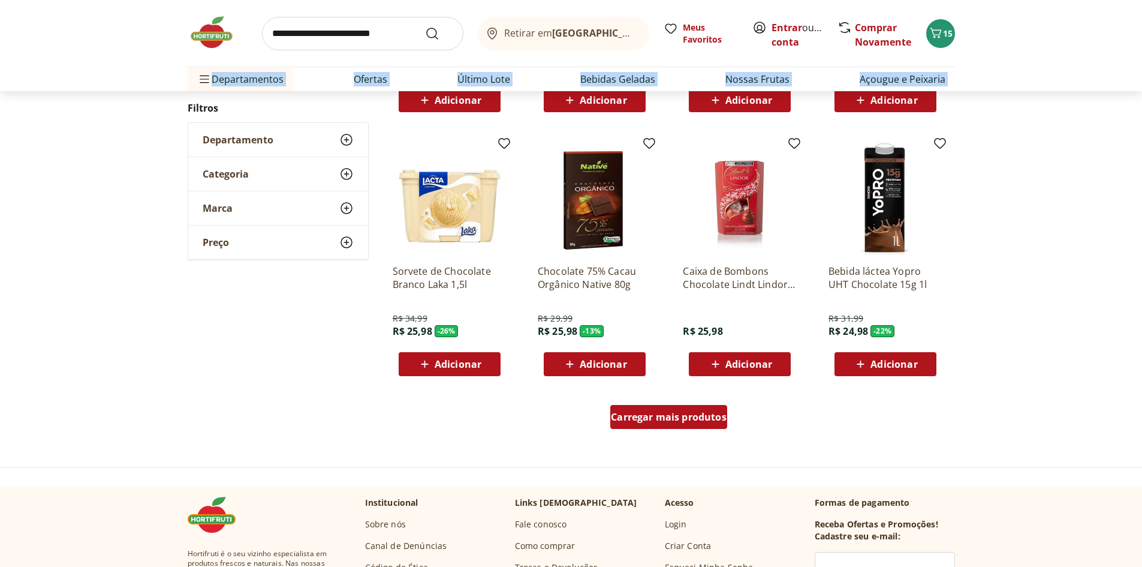
click at [656, 421] on span "Carregar mais produtos" at bounding box center [669, 417] width 116 height 10
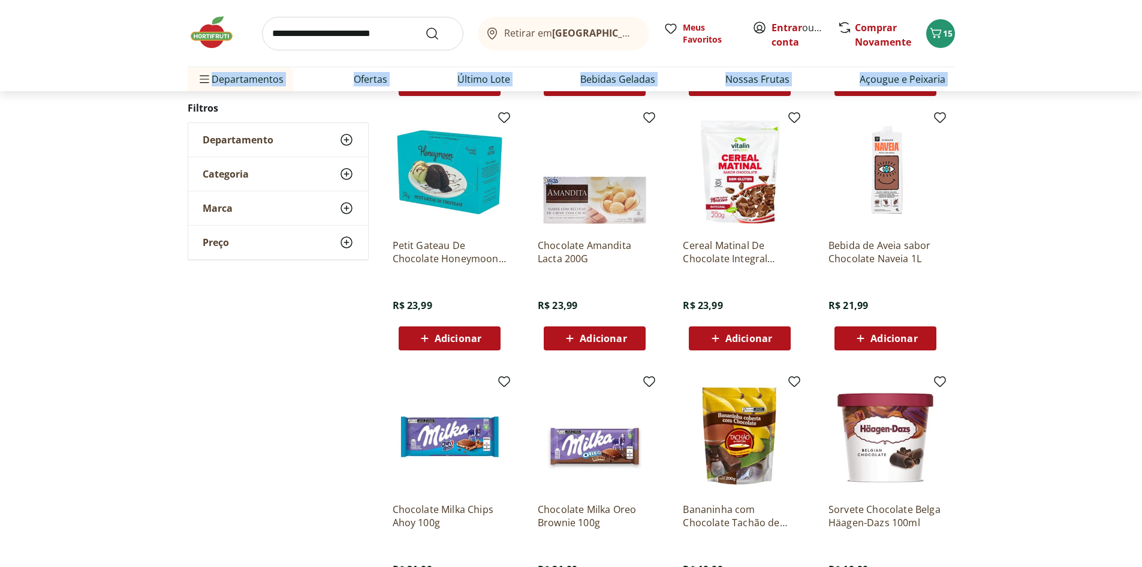
scroll to position [990, 0]
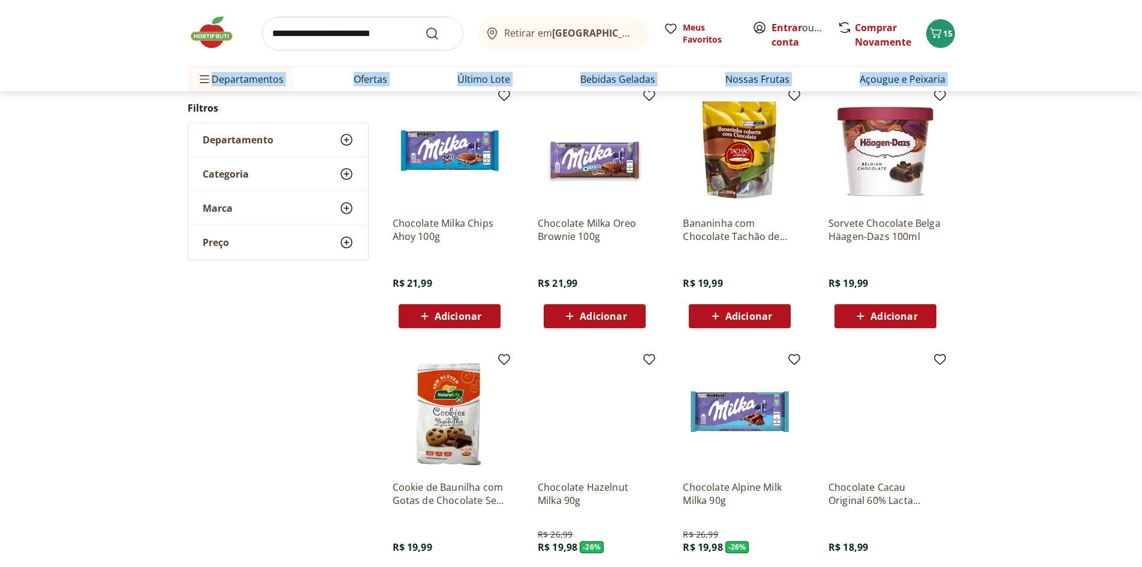
scroll to position [605, 0]
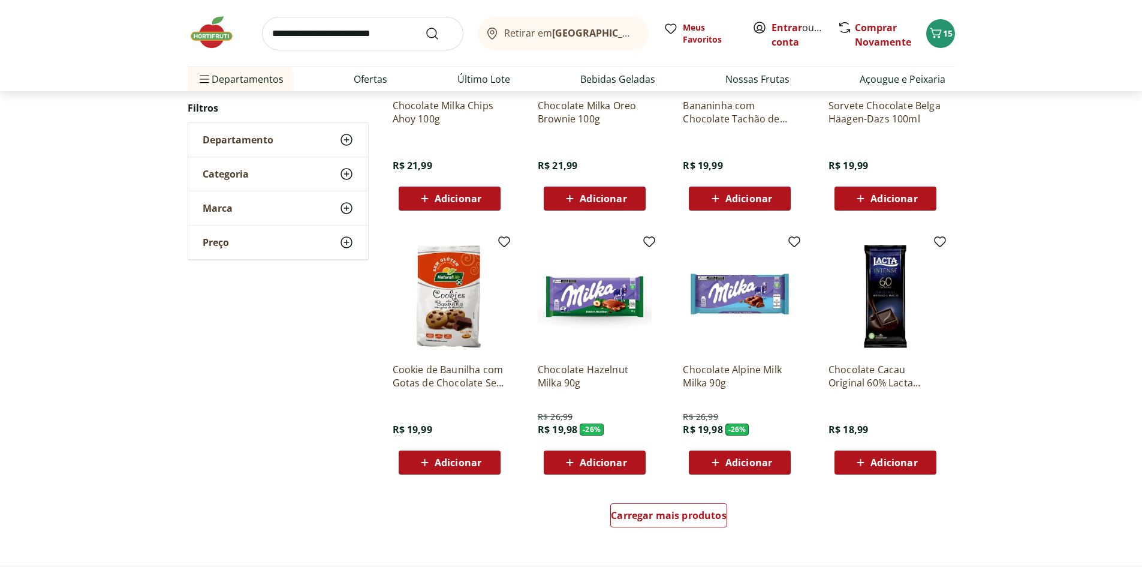
click at [657, 492] on div "Carregar mais produtos" at bounding box center [669, 518] width 582 height 58
click at [655, 504] on div "Carregar mais produtos" at bounding box center [668, 515] width 117 height 24
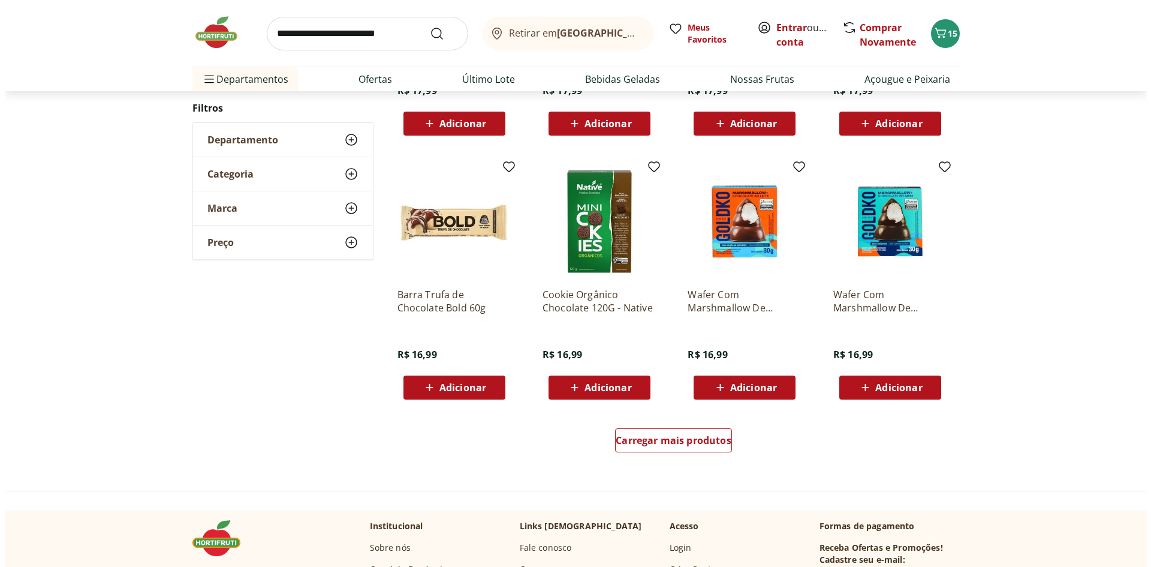
scroll to position [675, 0]
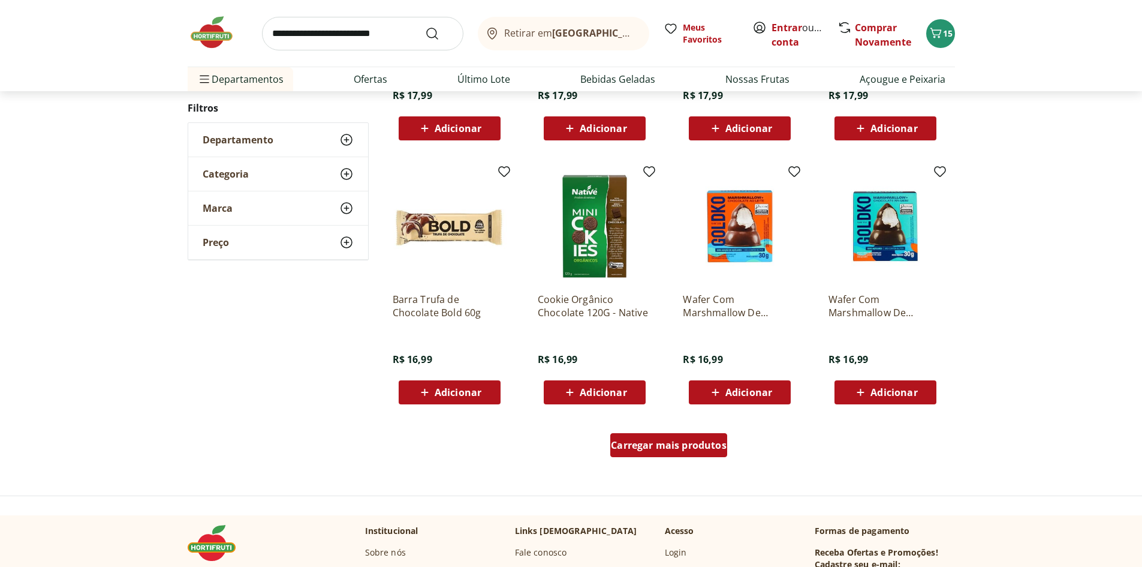
click at [674, 445] on span "Carregar mais produtos" at bounding box center [669, 445] width 116 height 10
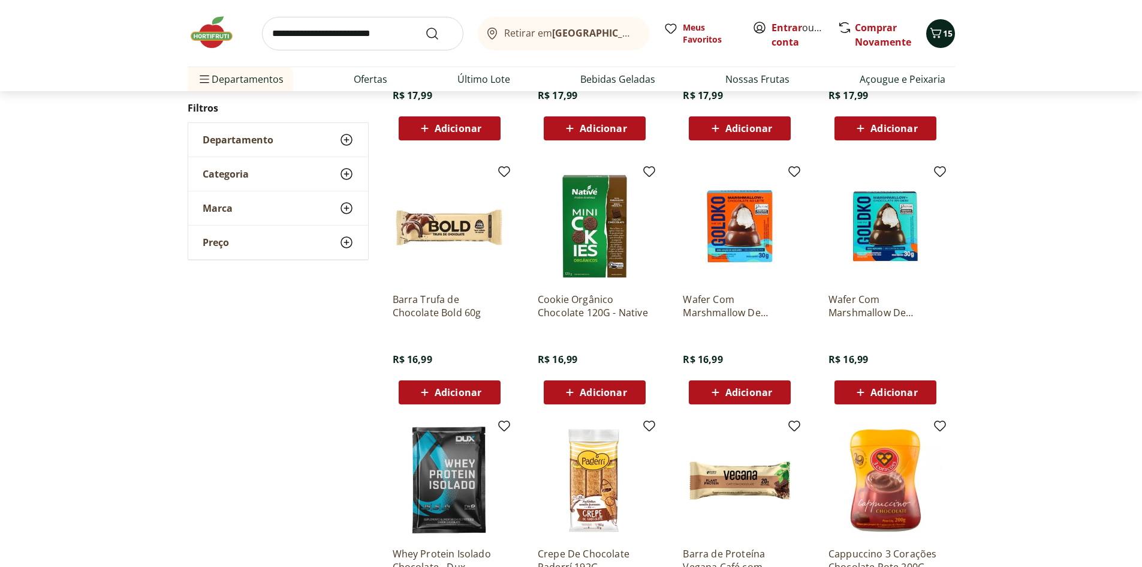
click at [941, 21] on button "15" at bounding box center [940, 33] width 29 height 29
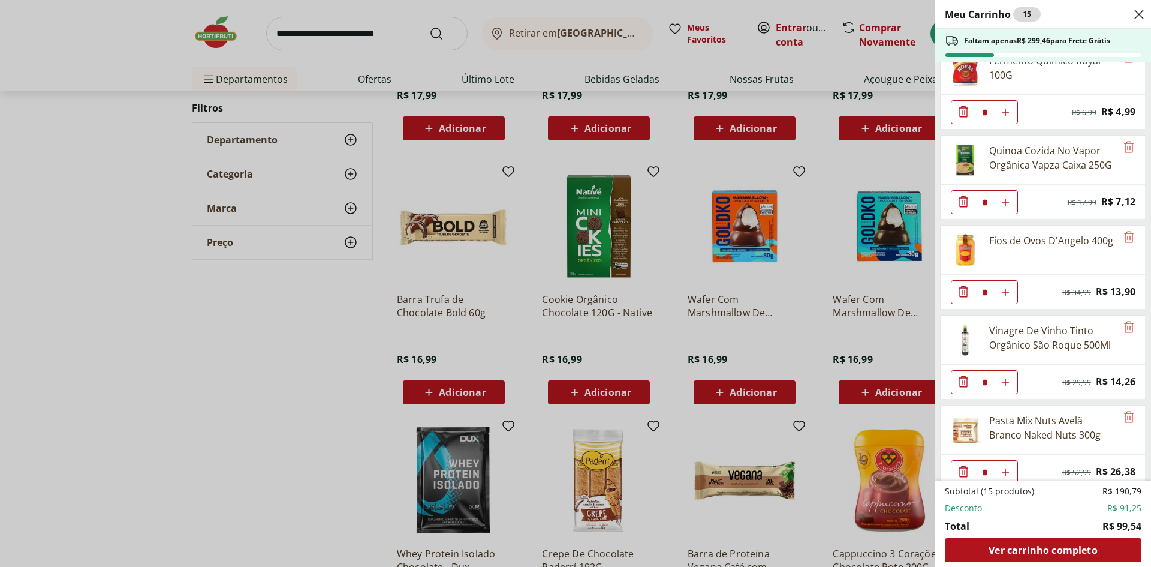
scroll to position [576, 0]
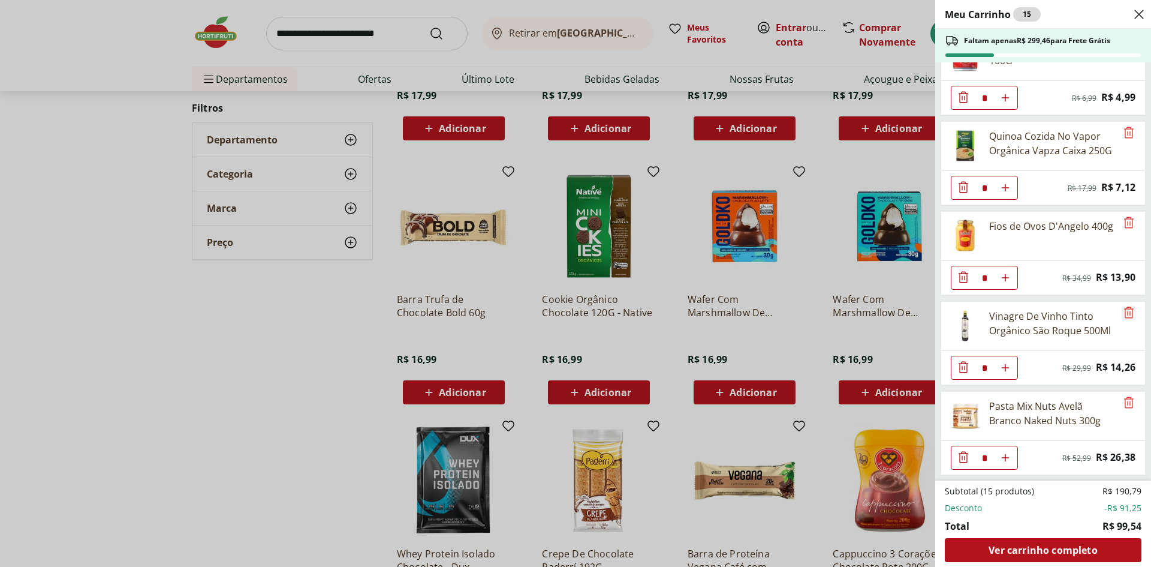
click at [1126, 313] on icon "Remove" at bounding box center [1129, 312] width 14 height 14
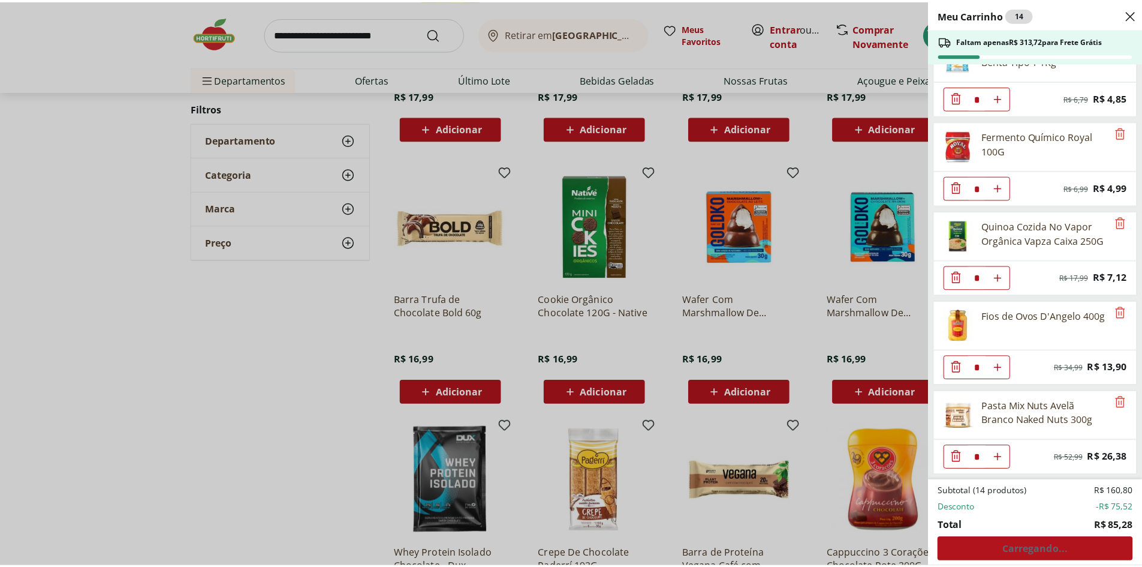
scroll to position [486, 0]
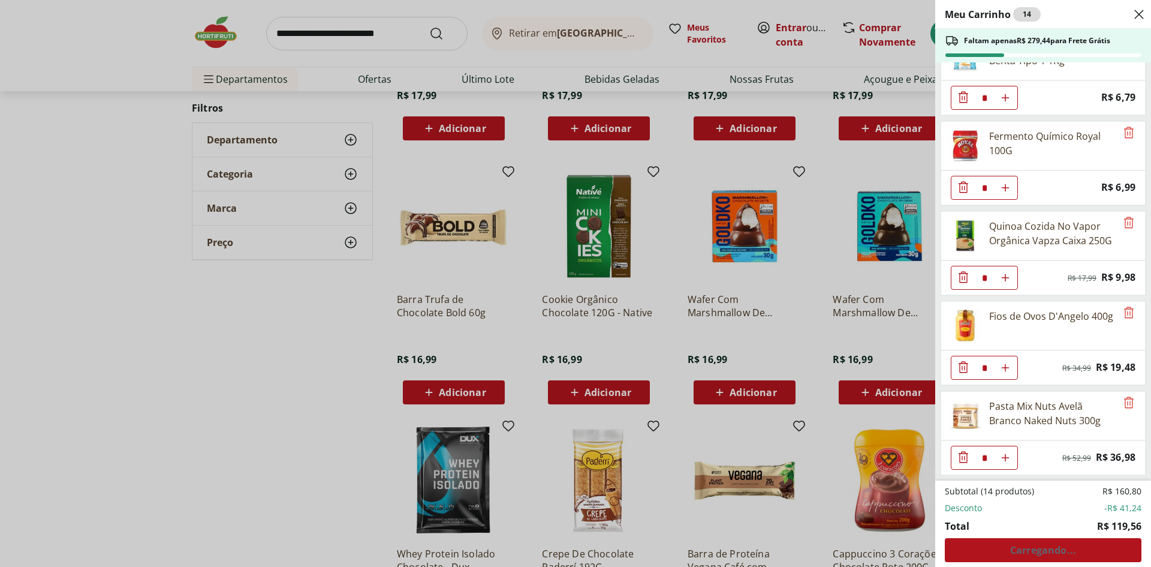
click at [982, 405] on div "Pasta Mix Nuts Avelã Branco Naked Nuts 300g" at bounding box center [1028, 415] width 175 height 48
click at [1017, 399] on div "Pasta Mix Nuts Avelã Branco Naked Nuts 300g" at bounding box center [1052, 413] width 127 height 29
click at [346, 34] on div "Meu Carrinho 14 Faltam apenas R$ 279,44 para Frete Grátis Açúcar Refinado União…" at bounding box center [575, 283] width 1151 height 567
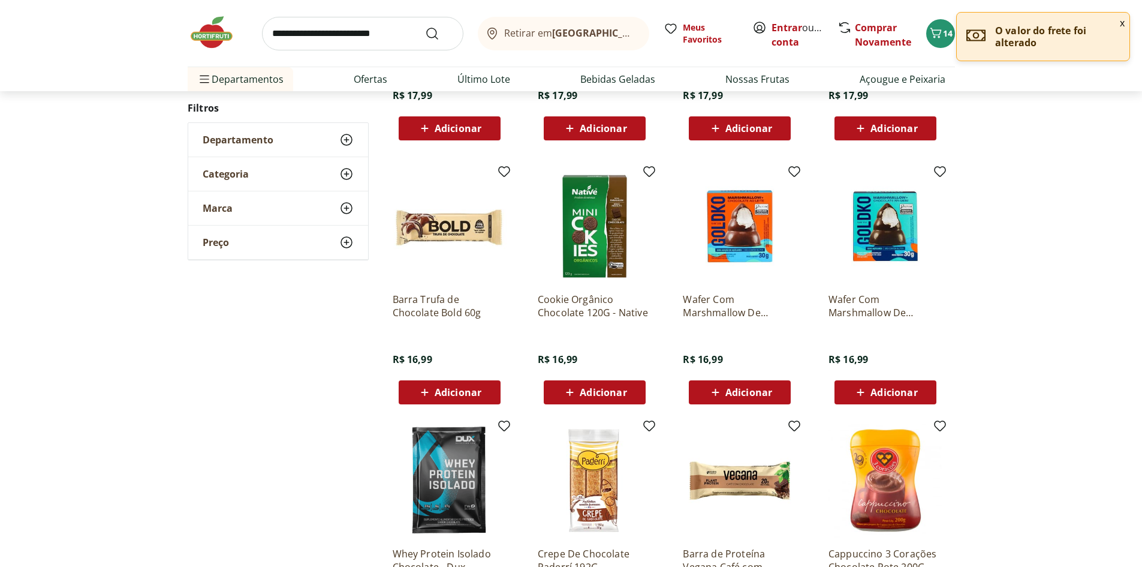
click at [346, 31] on input "search" at bounding box center [362, 34] width 201 height 34
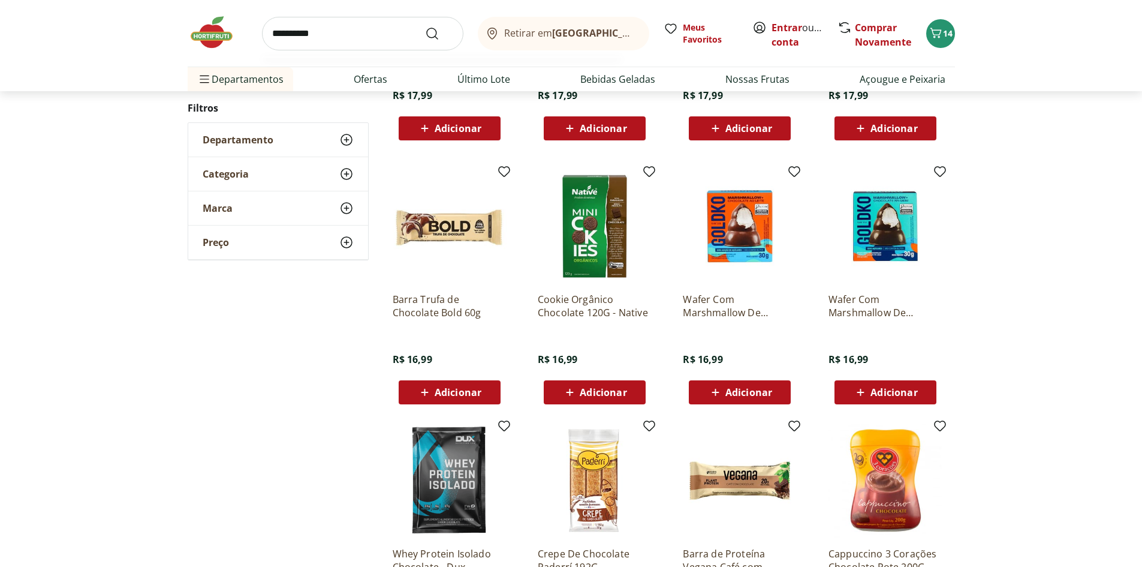
type input "**********"
click at [425, 26] on button "Submit Search" at bounding box center [439, 33] width 29 height 14
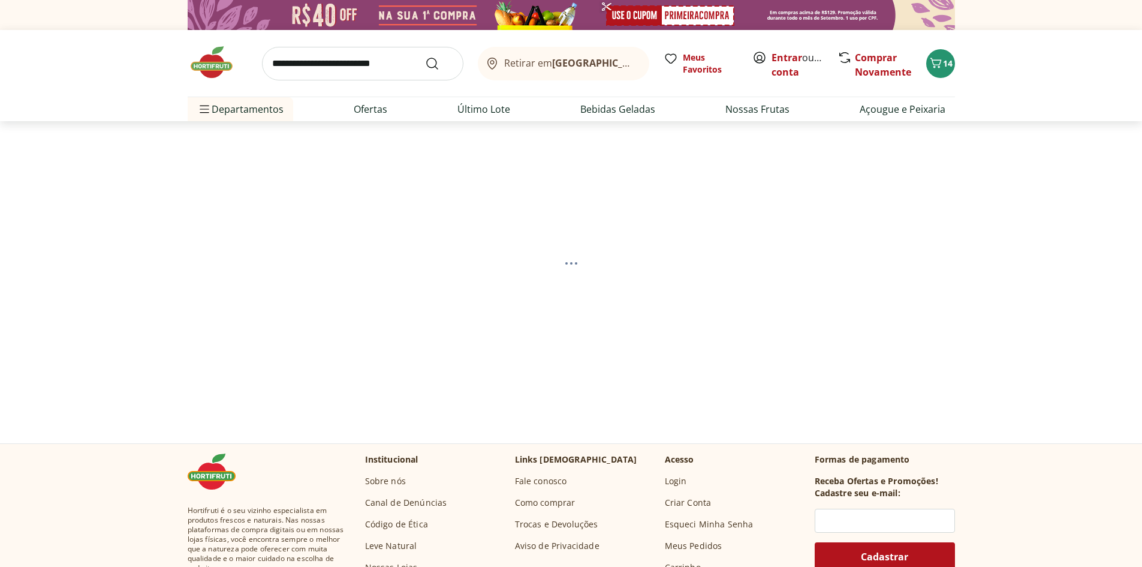
select select "**********"
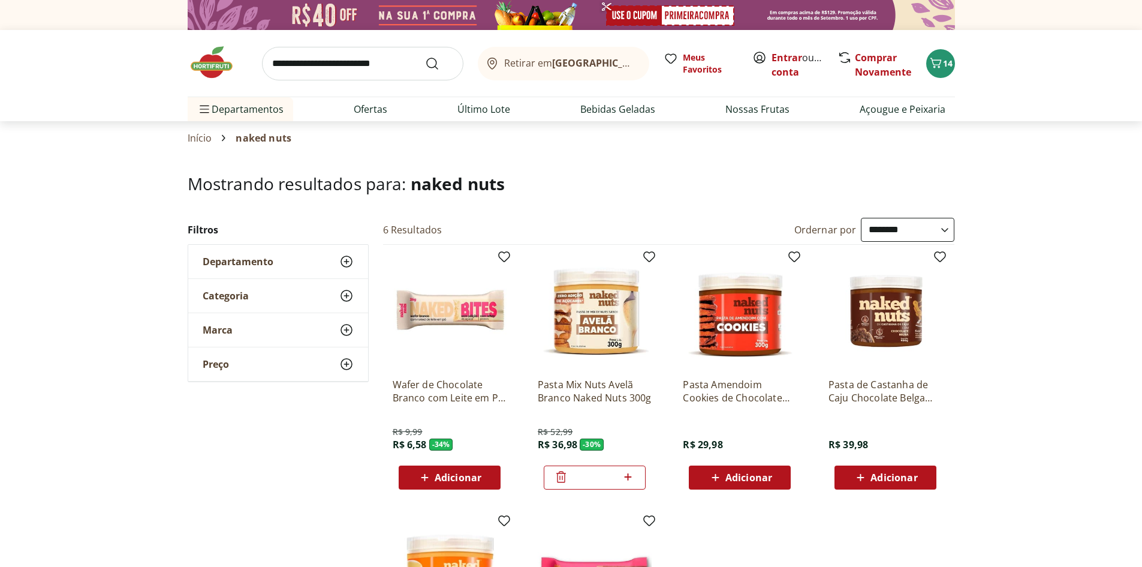
click at [578, 305] on img at bounding box center [595, 311] width 114 height 114
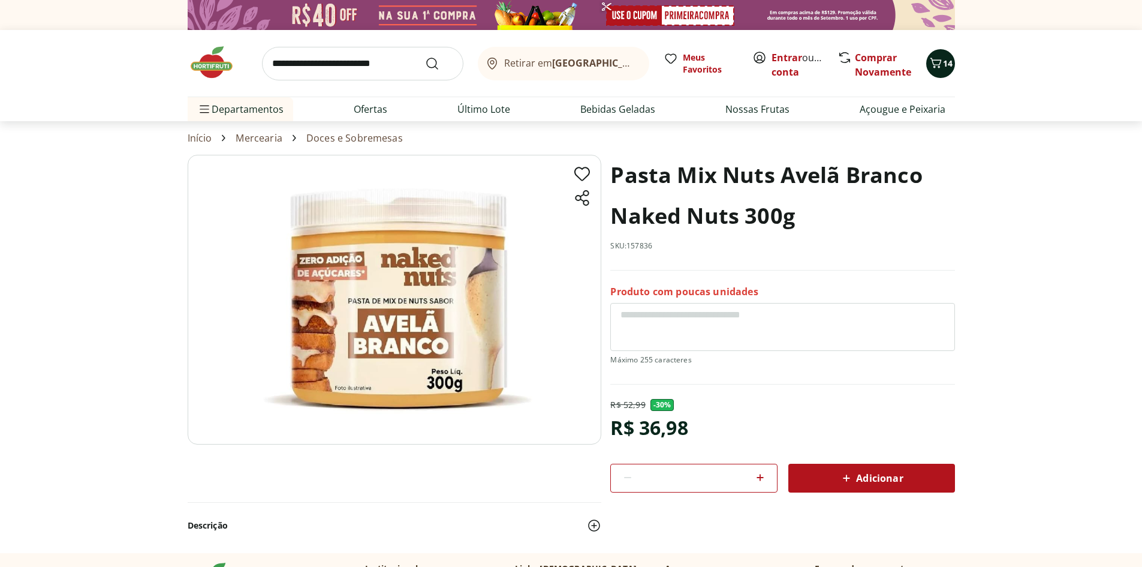
click at [939, 62] on icon "Carrinho" at bounding box center [936, 63] width 14 height 14
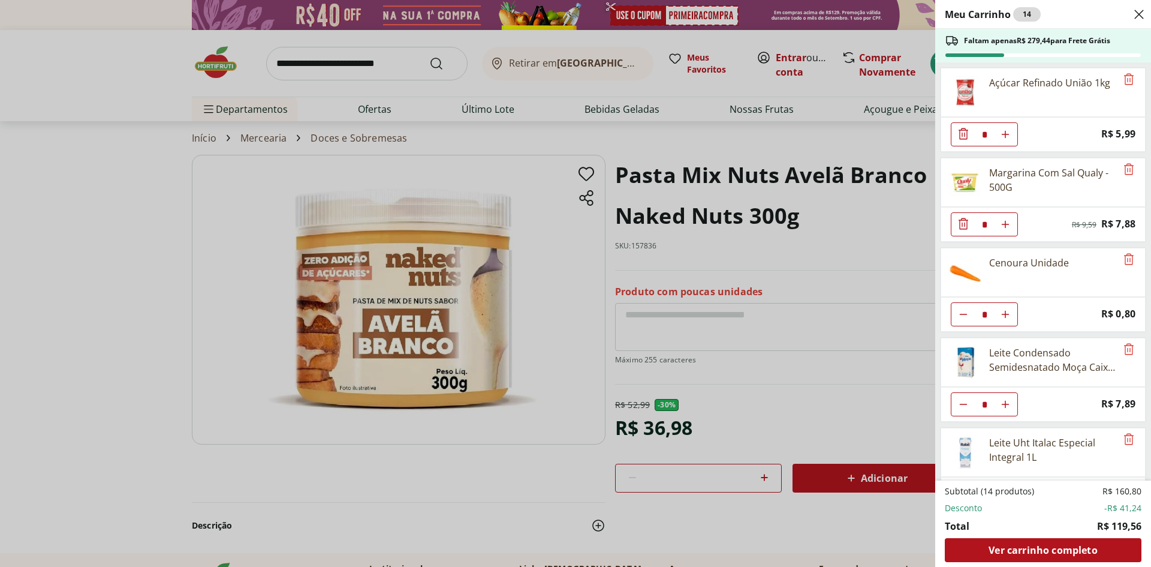
click at [1004, 135] on icon "Aumentar Quantidade" at bounding box center [1006, 134] width 10 height 10
click at [960, 132] on icon "Diminuir Quantidade" at bounding box center [964, 134] width 10 height 10
click at [1010, 132] on icon "Aumentar Quantidade" at bounding box center [1006, 134] width 10 height 10
click at [959, 134] on icon "Diminuir Quantidade" at bounding box center [964, 134] width 10 height 10
type input "*"
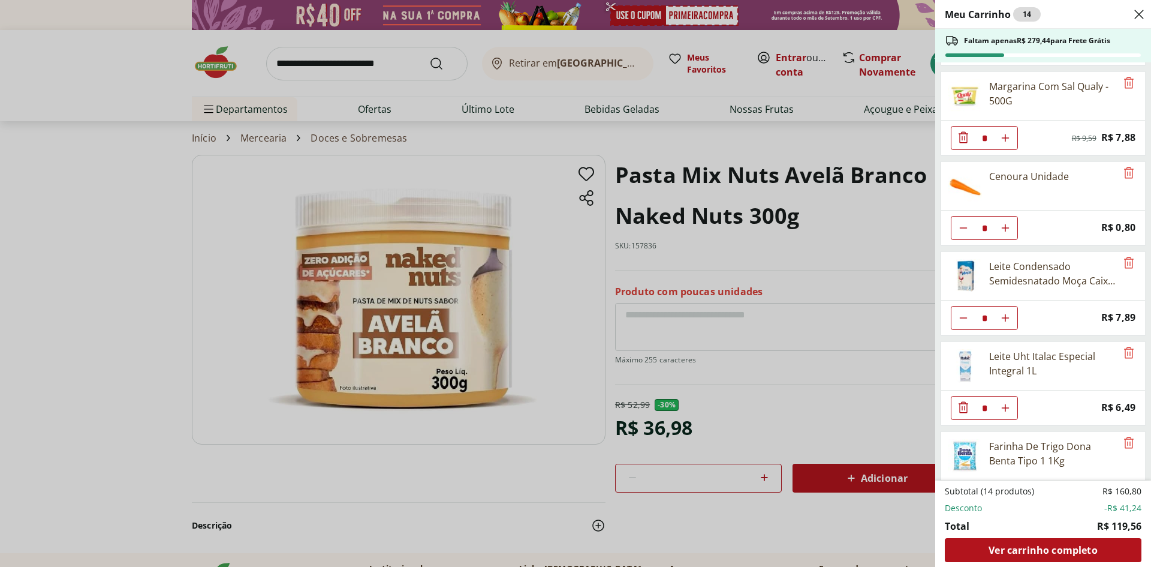
scroll to position [97, 0]
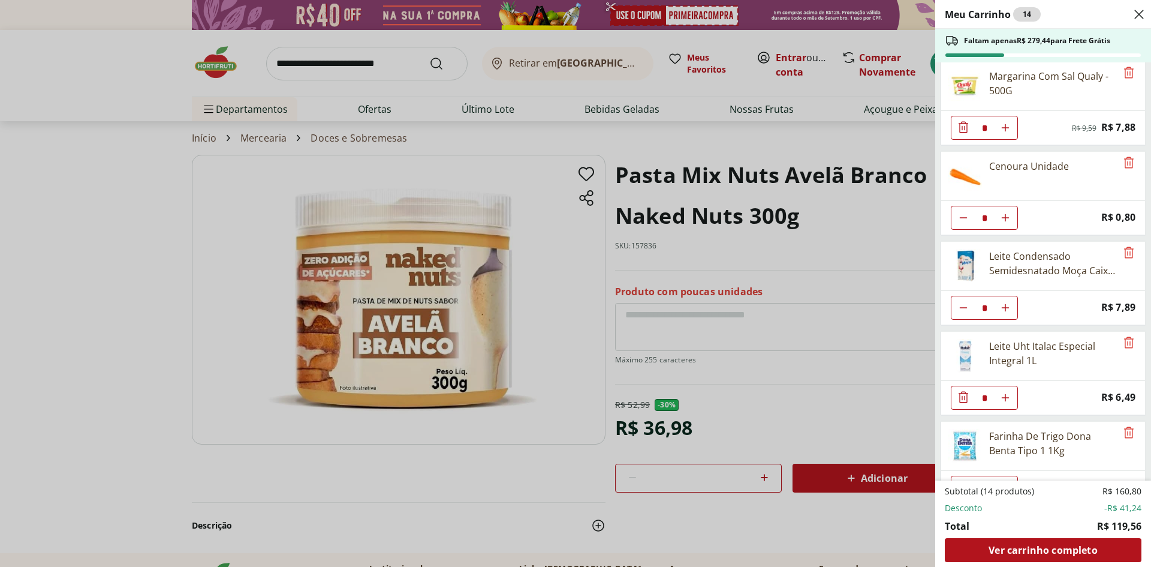
click at [1005, 307] on use "Aumentar Quantidade" at bounding box center [1006, 308] width 10 height 10
click at [969, 306] on button "Diminuir Quantidade" at bounding box center [963, 308] width 24 height 24
type input "*"
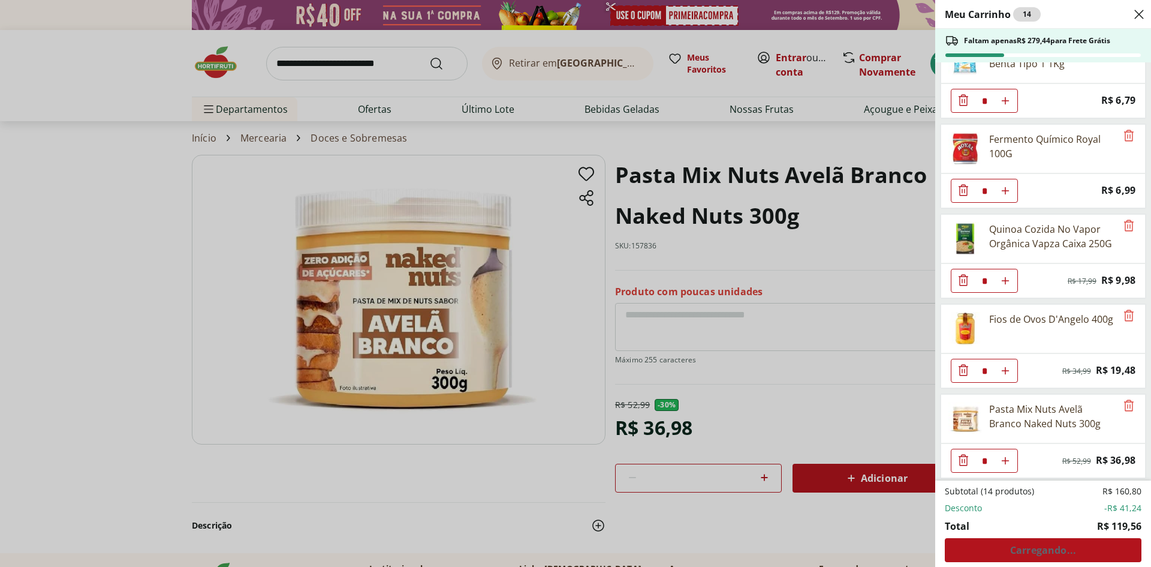
scroll to position [486, 0]
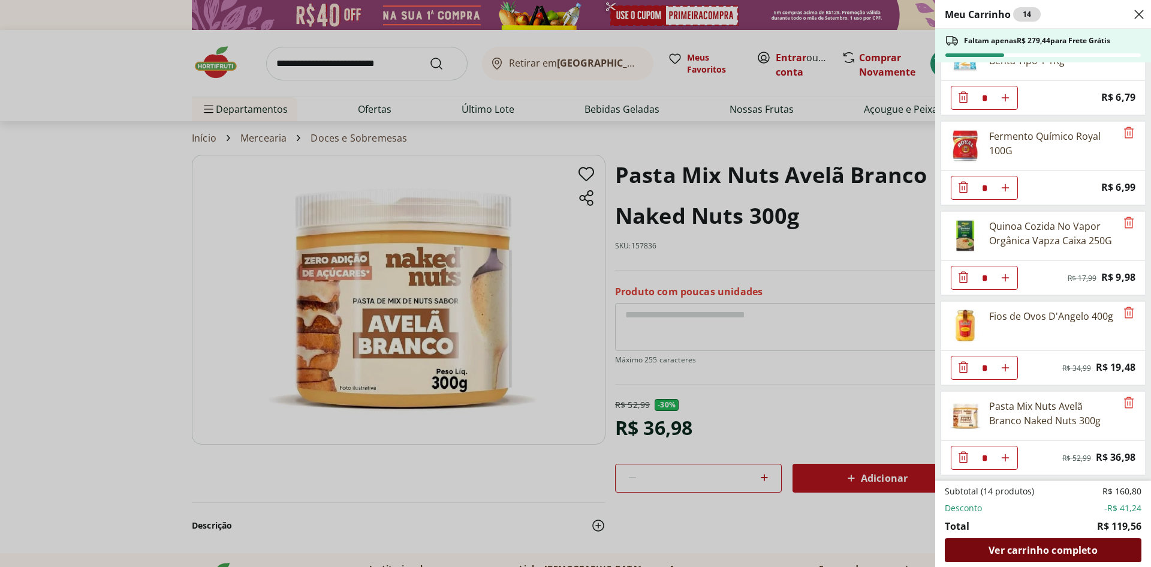
click at [1032, 556] on div "Ver carrinho completo" at bounding box center [1043, 550] width 197 height 24
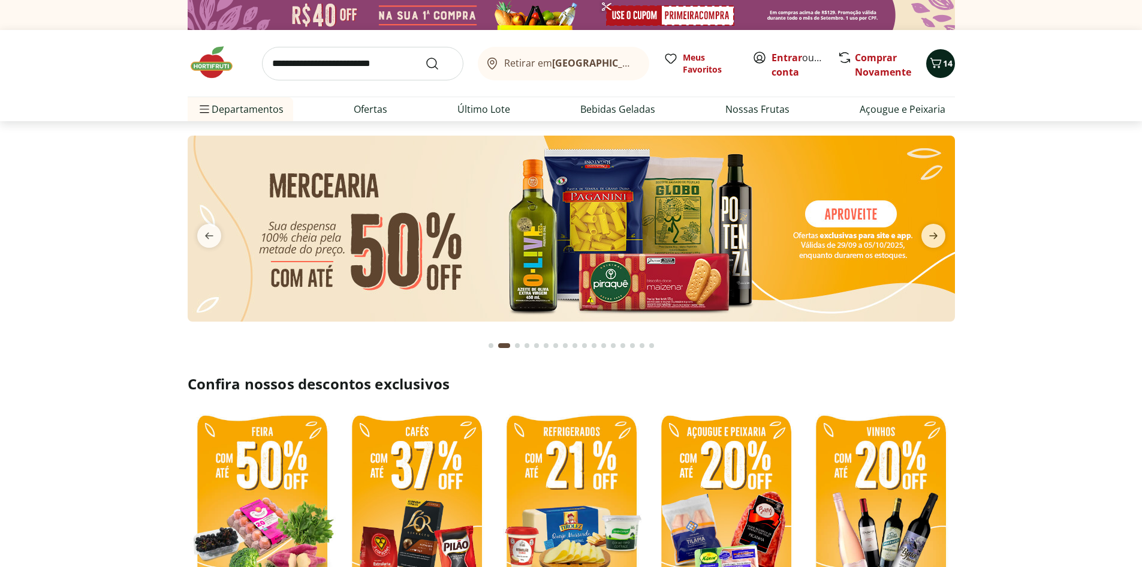
click at [934, 61] on icon "Carrinho" at bounding box center [936, 63] width 14 height 14
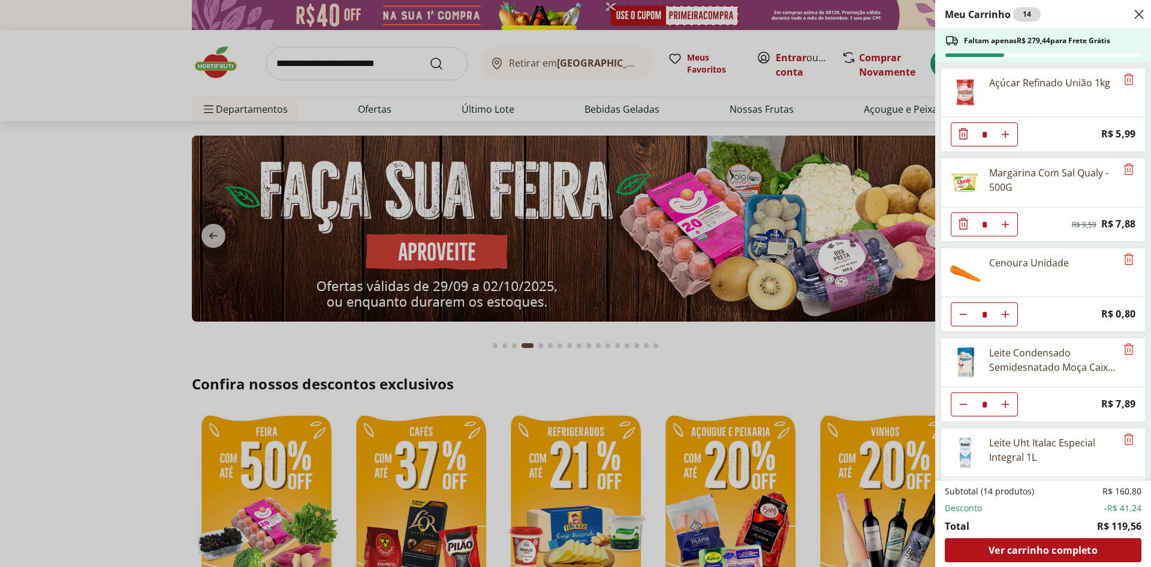
click at [743, 332] on div "Meu Carrinho 14 Faltam apenas R$ 279,44 para Frete Grátis Açúcar Refinado União…" at bounding box center [575, 283] width 1151 height 567
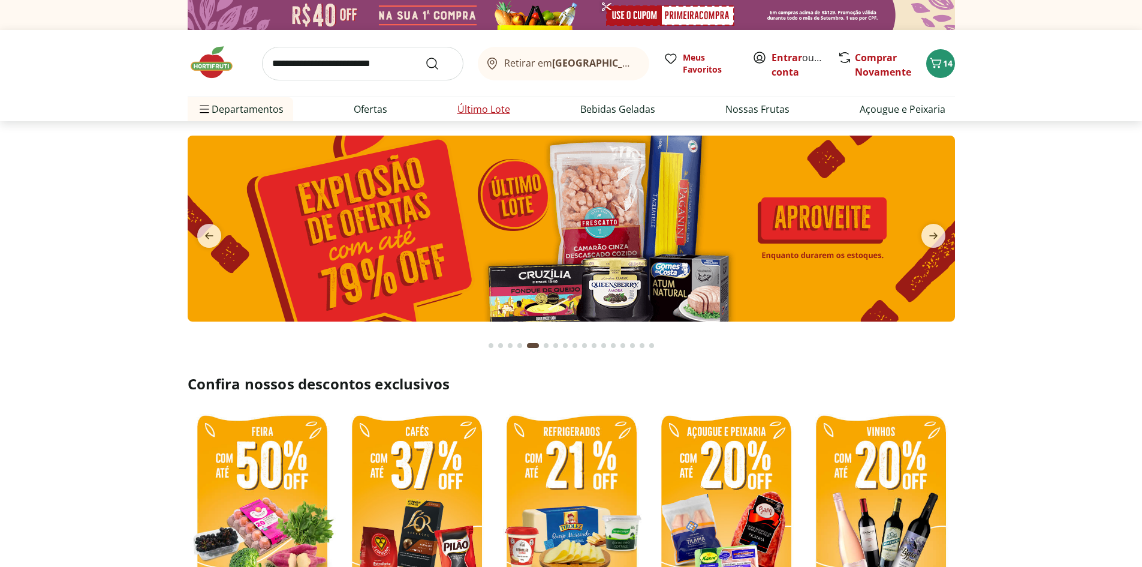
click at [484, 113] on link "Último Lote" at bounding box center [483, 109] width 53 height 14
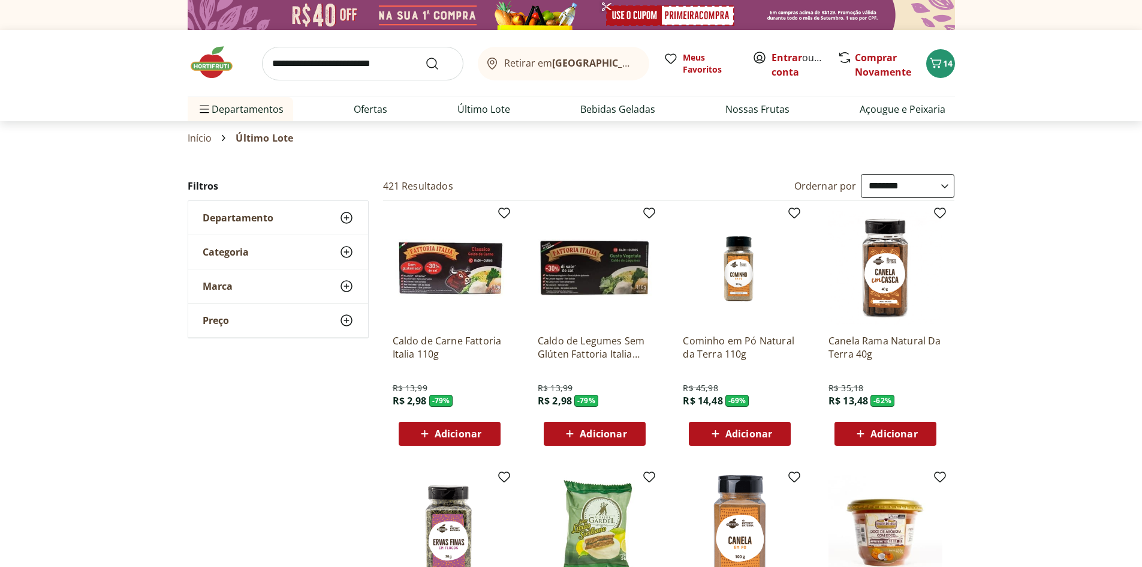
click at [899, 179] on select "**********" at bounding box center [908, 186] width 94 height 24
select select "**********"
click at [861, 174] on select "**********" at bounding box center [908, 186] width 94 height 24
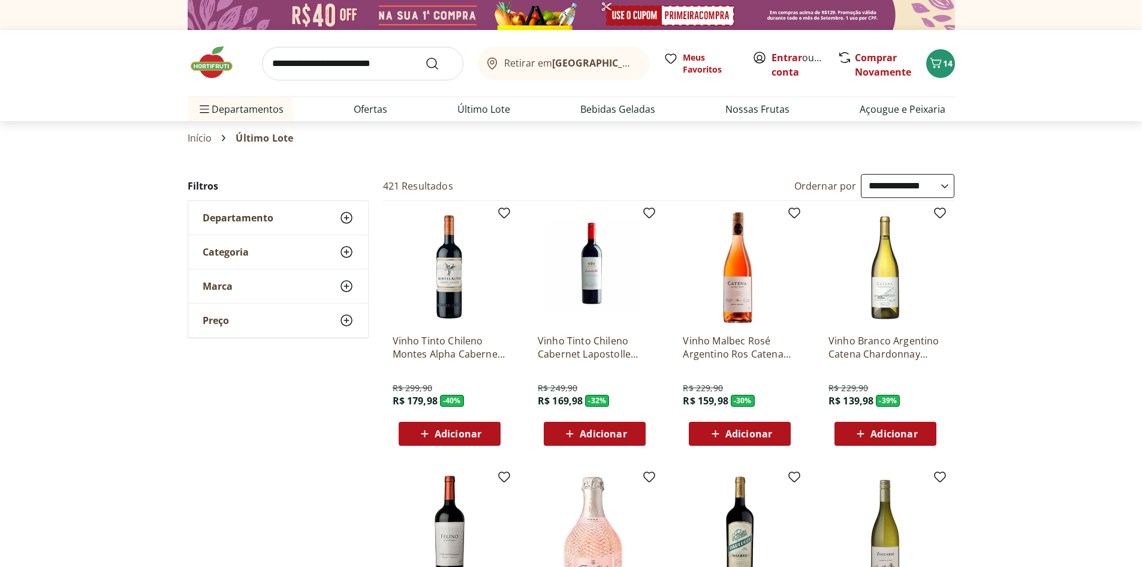
click at [296, 64] on input "search" at bounding box center [362, 64] width 201 height 34
type input "******"
click at [425, 56] on button "Submit Search" at bounding box center [439, 63] width 29 height 14
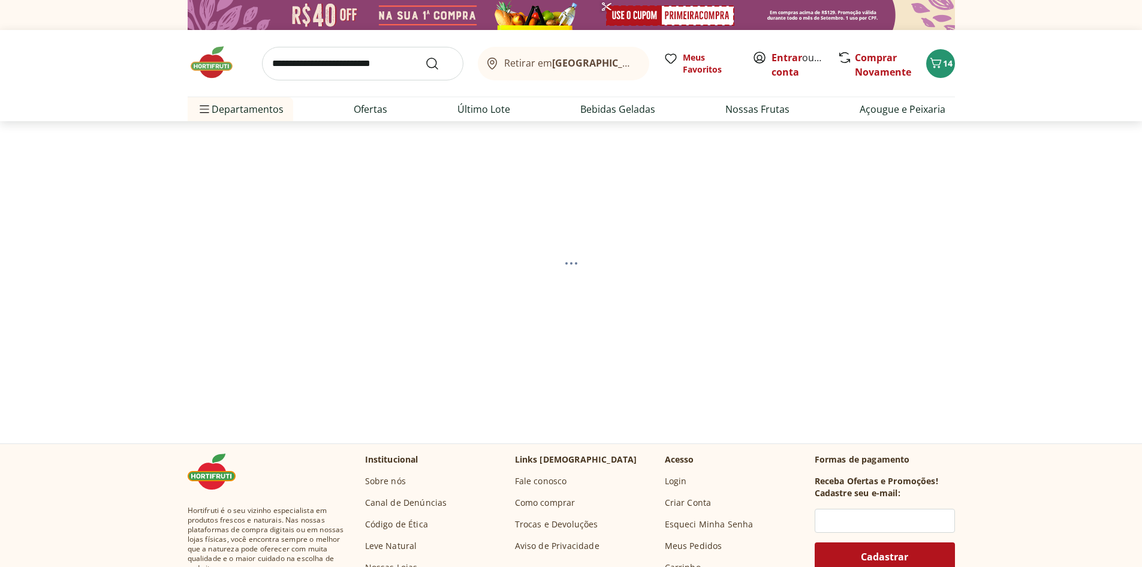
select select "**********"
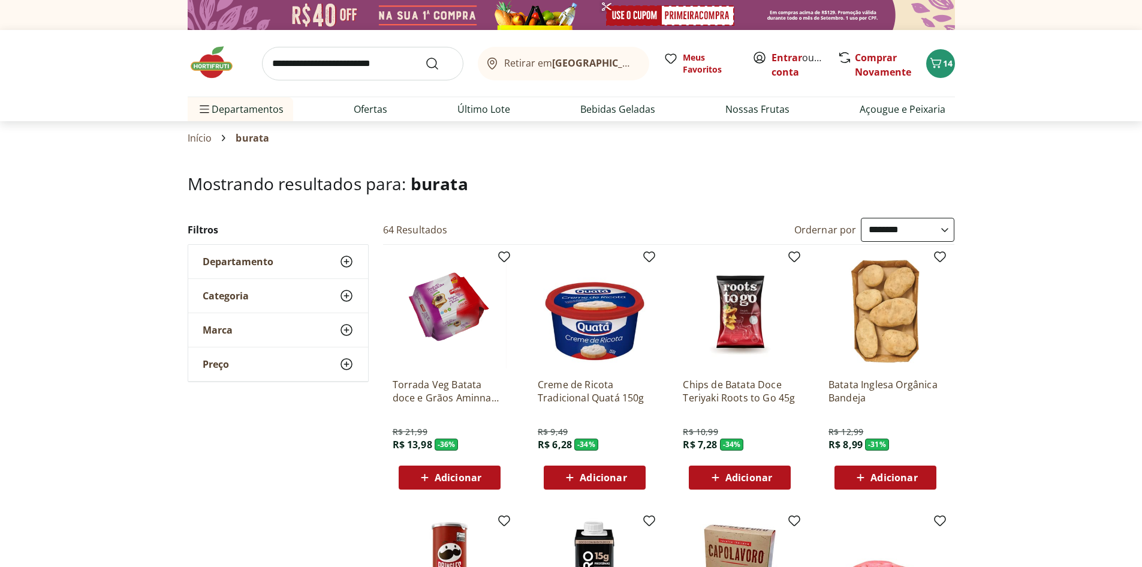
click at [329, 61] on input "search" at bounding box center [362, 64] width 201 height 34
type input "*******"
click at [425, 56] on button "Submit Search" at bounding box center [439, 63] width 29 height 14
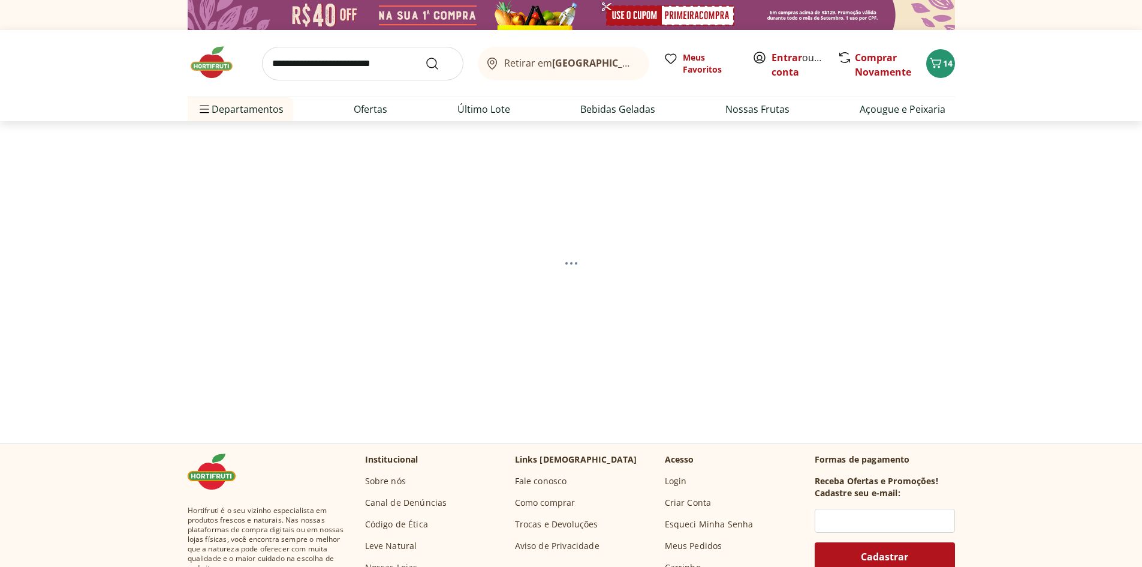
select select "**********"
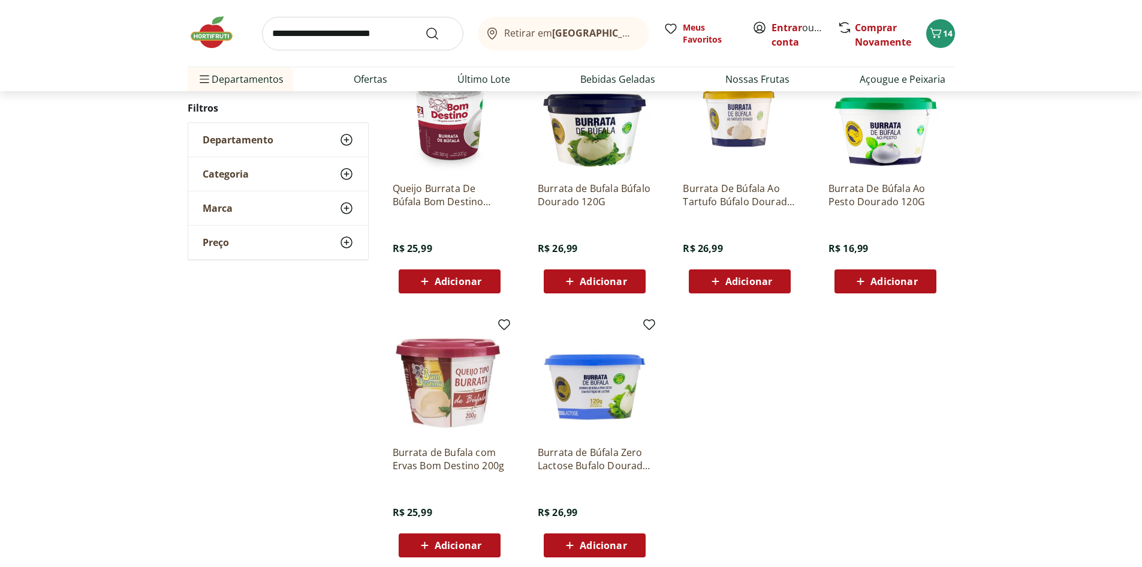
scroll to position [221, 0]
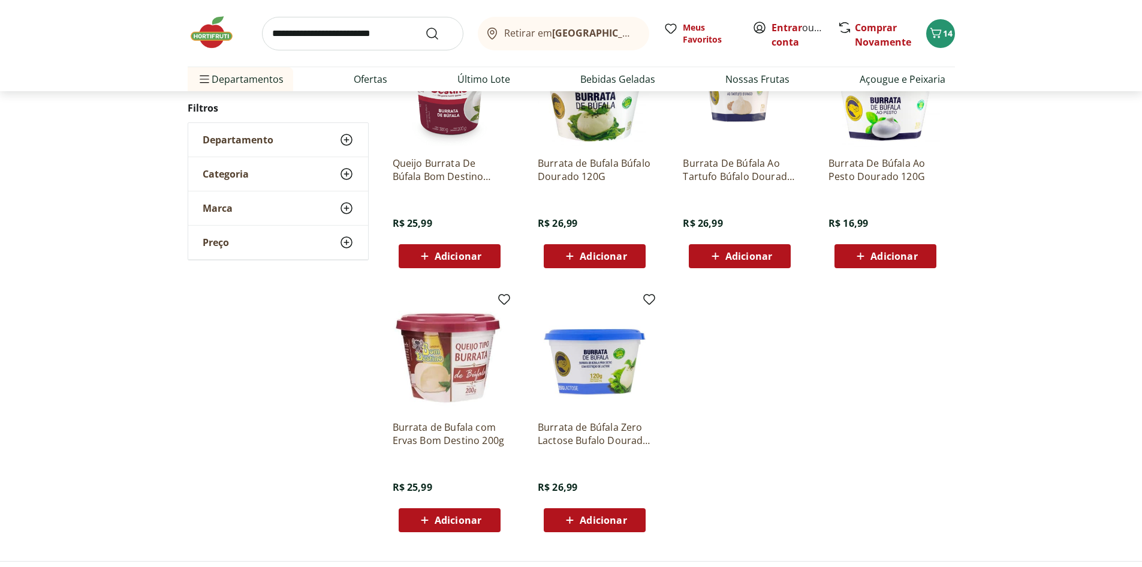
click at [892, 254] on span "Adicionar" at bounding box center [893, 256] width 47 height 10
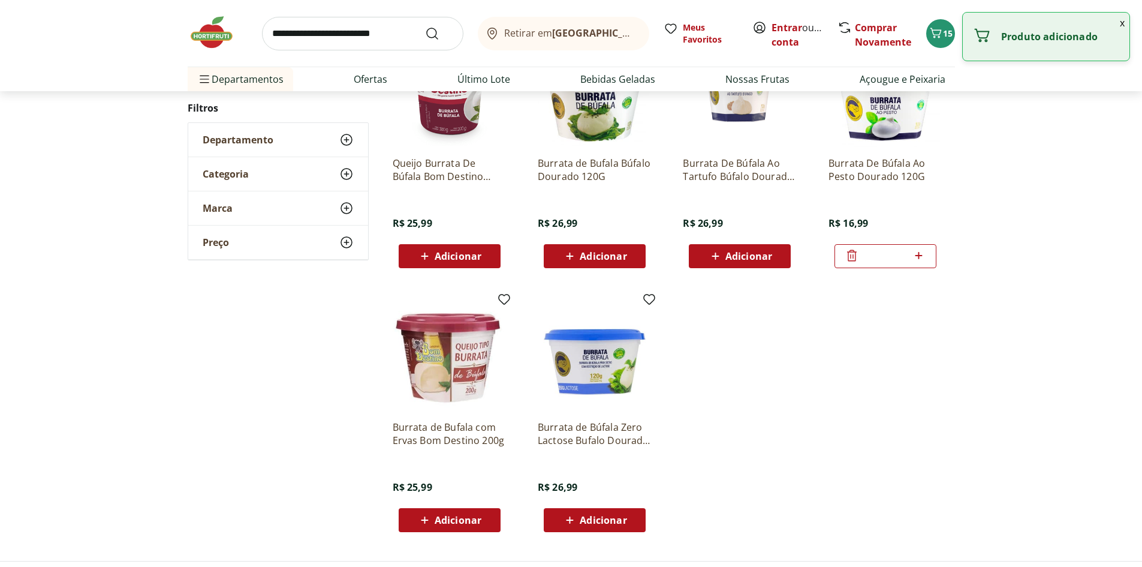
drag, startPoint x: 1063, startPoint y: 125, endPoint x: 954, endPoint y: 62, distance: 126.0
click at [1062, 127] on div "**********" at bounding box center [571, 268] width 1142 height 545
click at [938, 35] on icon "Carrinho" at bounding box center [935, 33] width 11 height 10
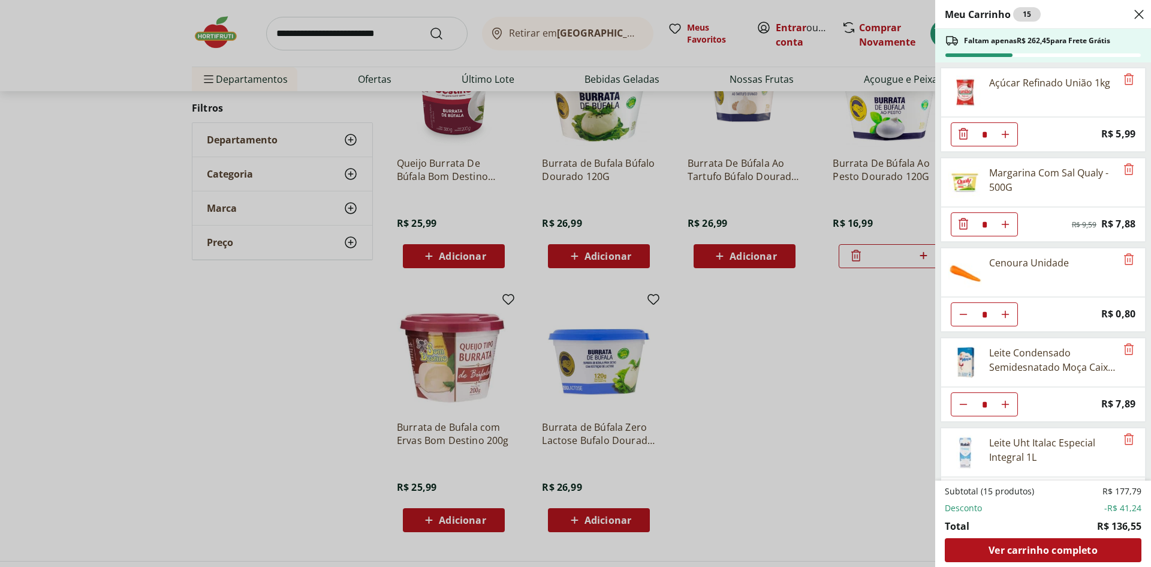
click at [891, 337] on div "Meu Carrinho 15 Faltam apenas R$ 262,45 para Frete Grátis Açúcar Refinado União…" at bounding box center [575, 283] width 1151 height 567
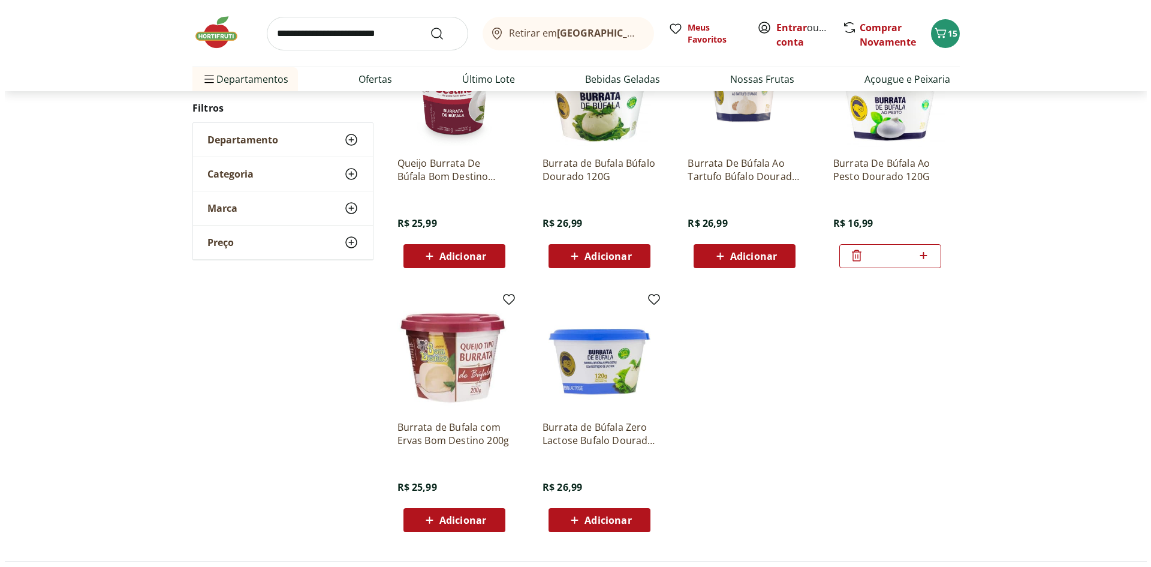
scroll to position [0, 0]
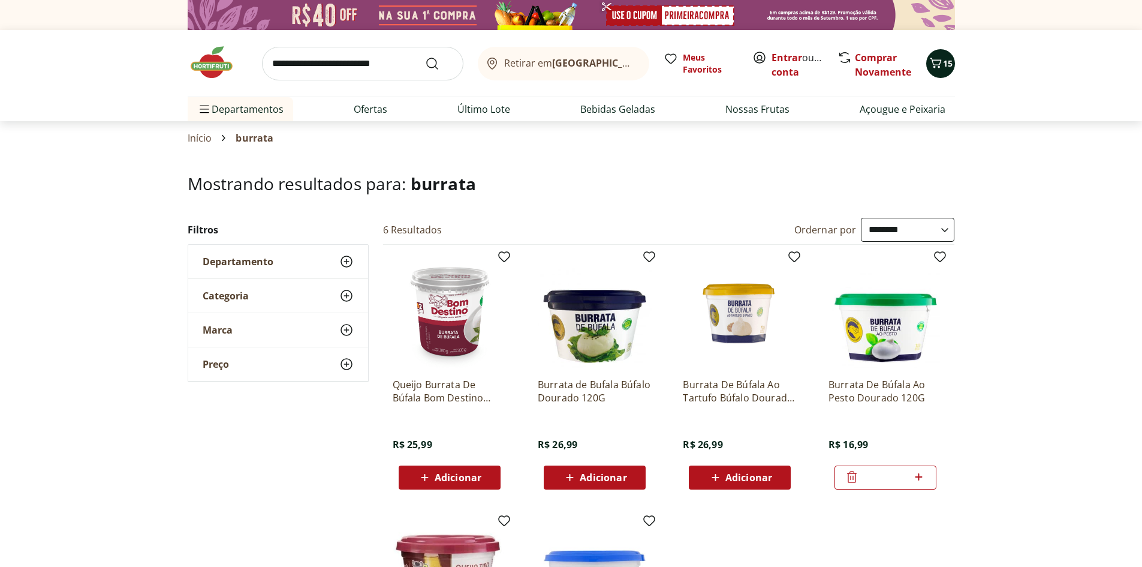
click at [948, 73] on button "15" at bounding box center [940, 63] width 29 height 29
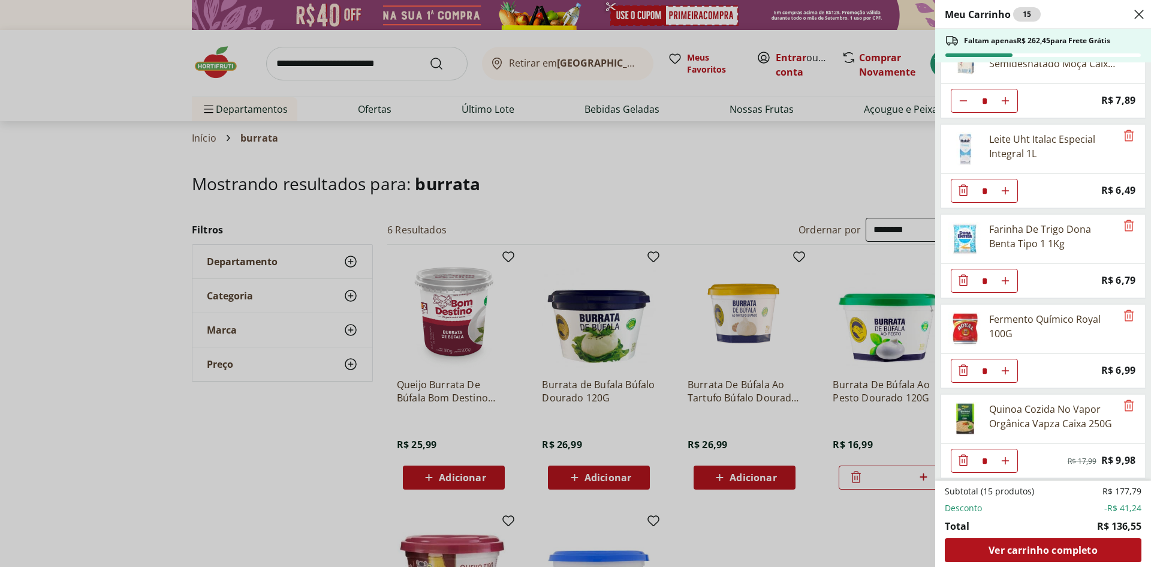
scroll to position [576, 0]
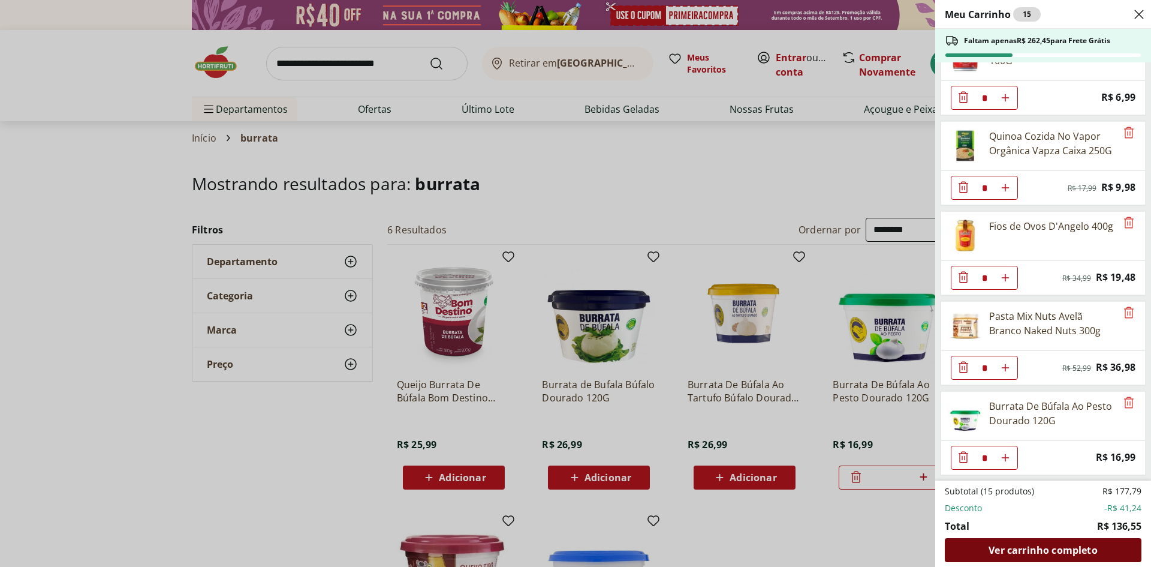
click at [999, 545] on span "Ver carrinho completo" at bounding box center [1043, 550] width 109 height 10
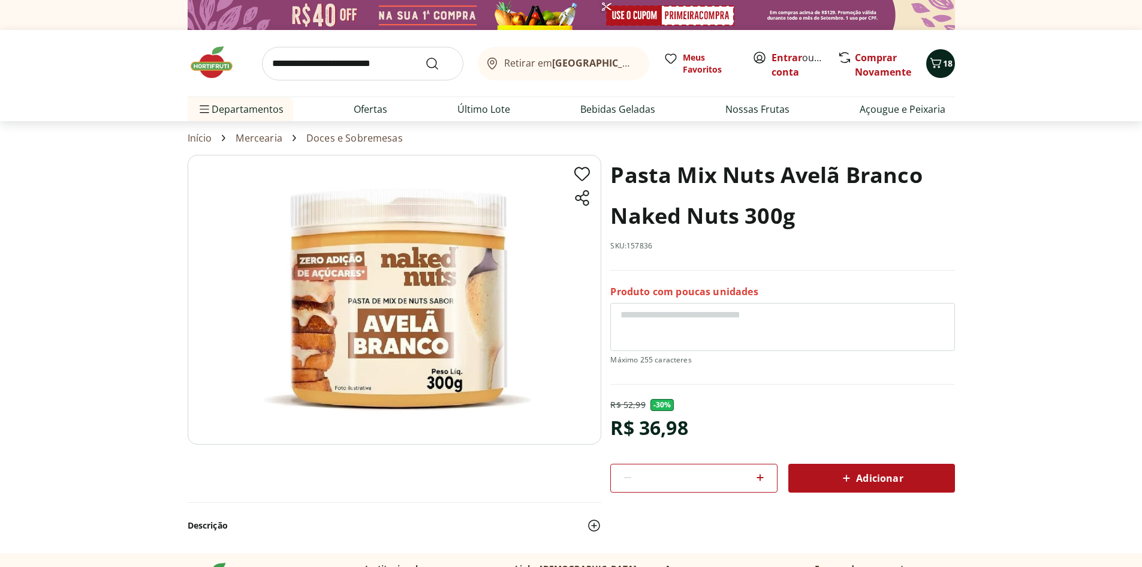
click at [938, 66] on icon "Carrinho" at bounding box center [935, 63] width 11 height 10
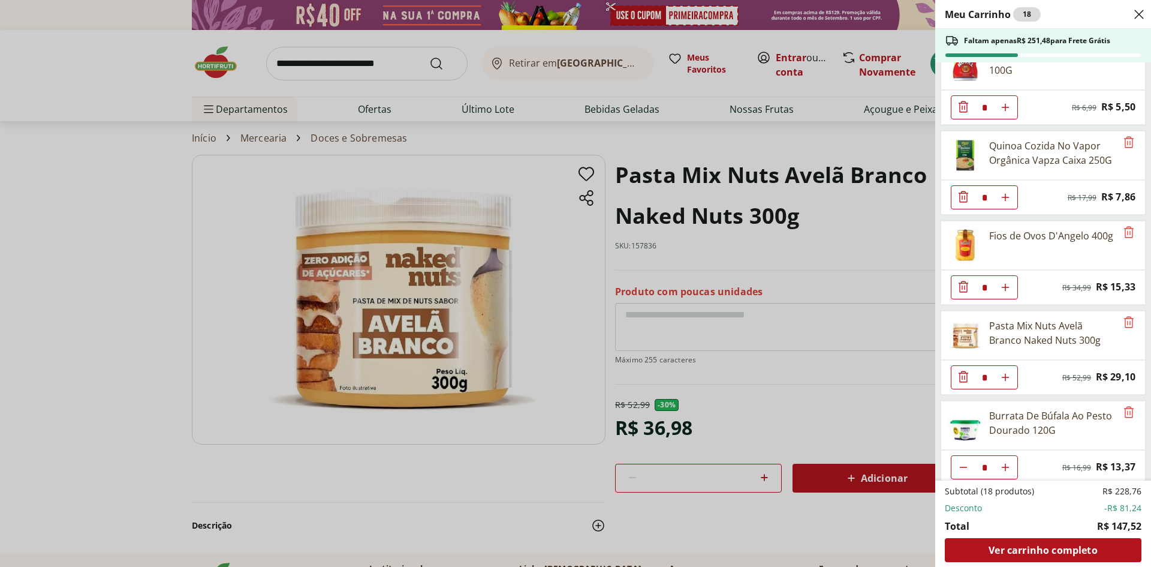
scroll to position [576, 0]
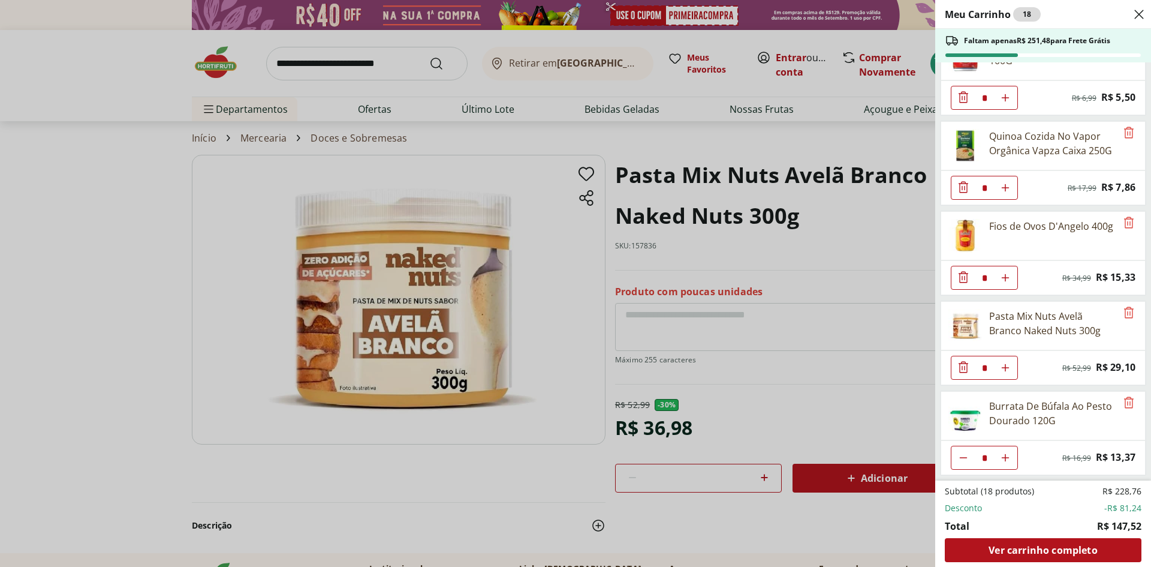
click at [963, 455] on icon "Diminuir Quantidade" at bounding box center [964, 458] width 10 height 10
type input "*"
click at [1014, 554] on span "Ver carrinho completo" at bounding box center [1043, 550] width 109 height 10
